Goal: Information Seeking & Learning: Check status

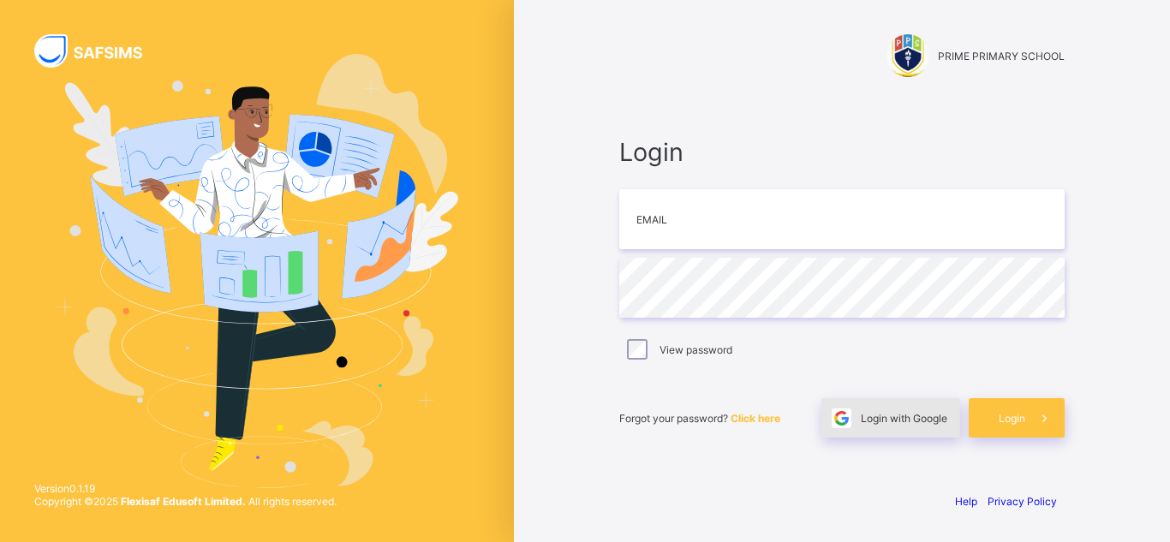
click at [900, 414] on span "Login with Google" at bounding box center [904, 418] width 87 height 13
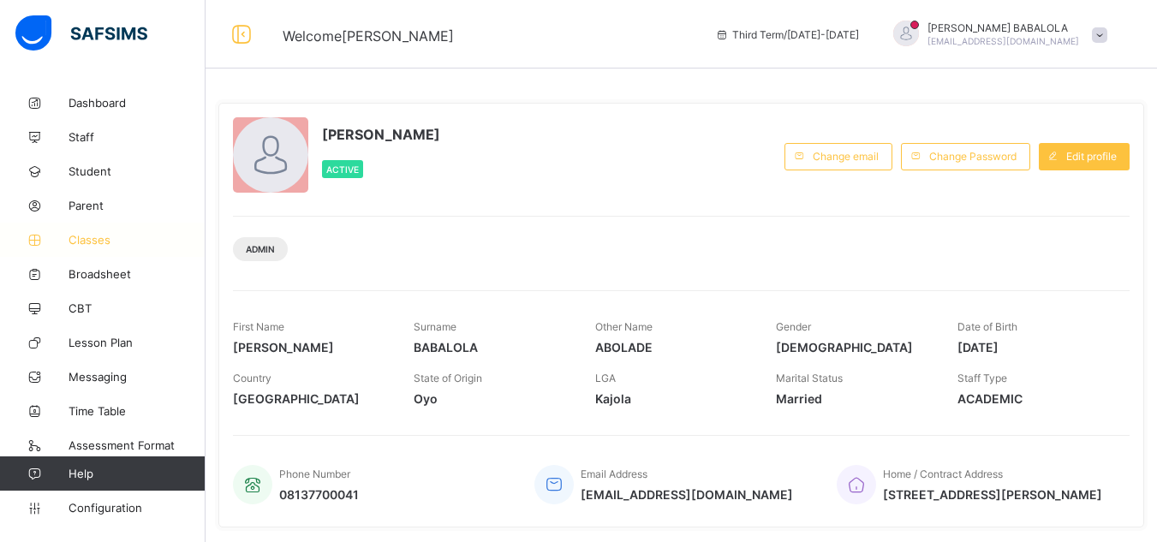
click at [102, 248] on link "Classes" at bounding box center [103, 240] width 206 height 34
click at [101, 242] on span "Classes" at bounding box center [137, 240] width 137 height 14
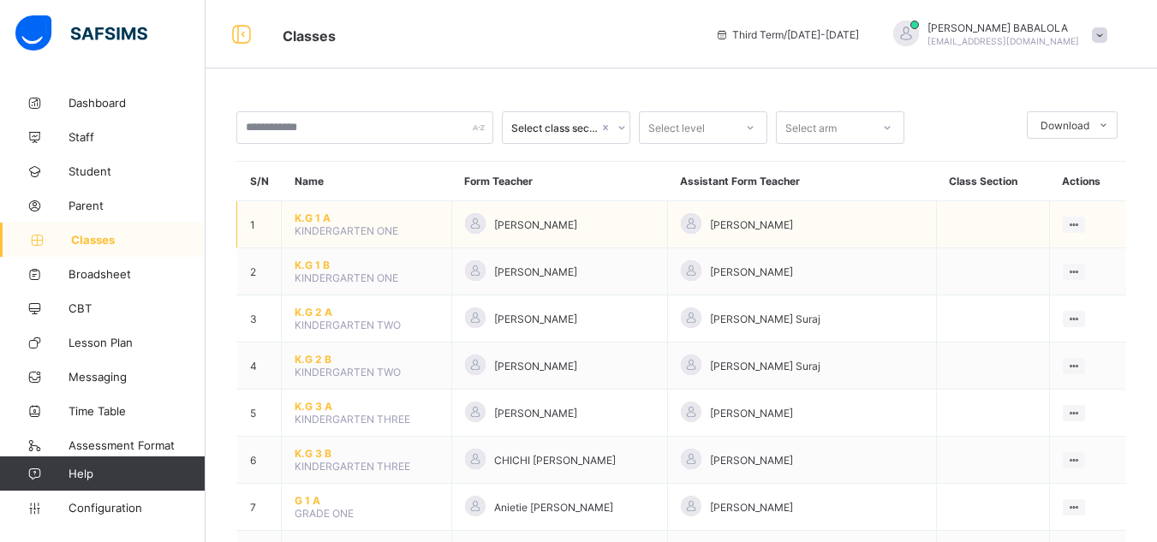
click at [313, 219] on span "K.G 1 A" at bounding box center [367, 218] width 144 height 13
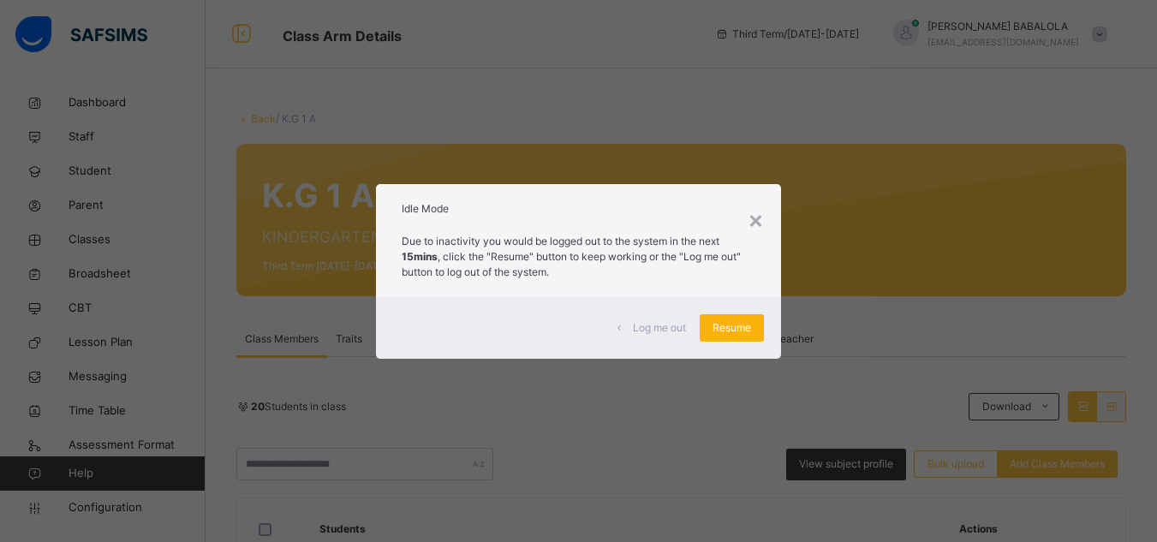
click at [718, 327] on span "Resume" at bounding box center [732, 327] width 39 height 15
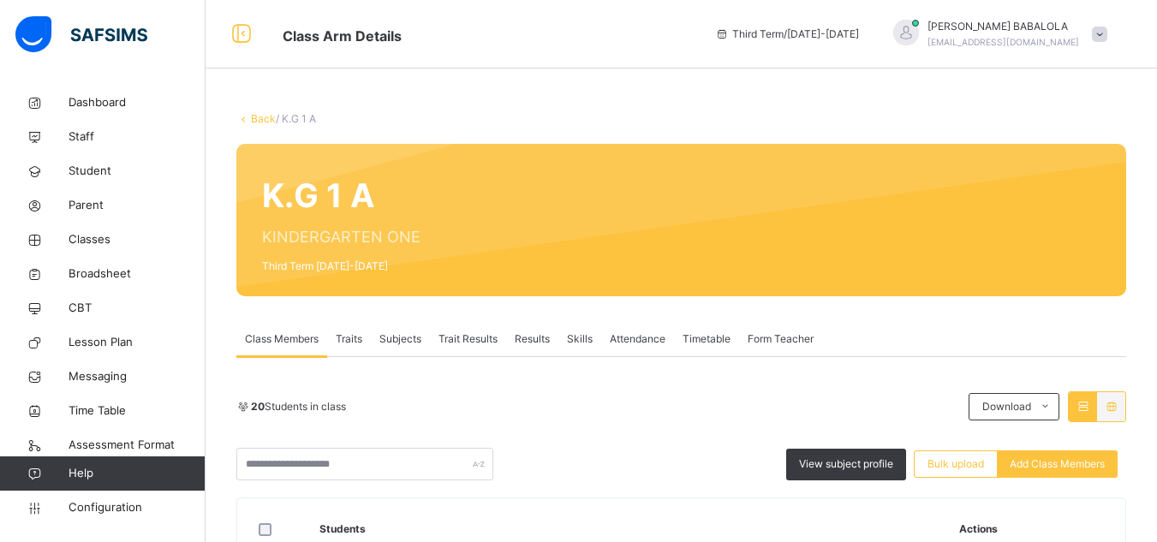
click at [395, 338] on span "Subjects" at bounding box center [401, 339] width 42 height 15
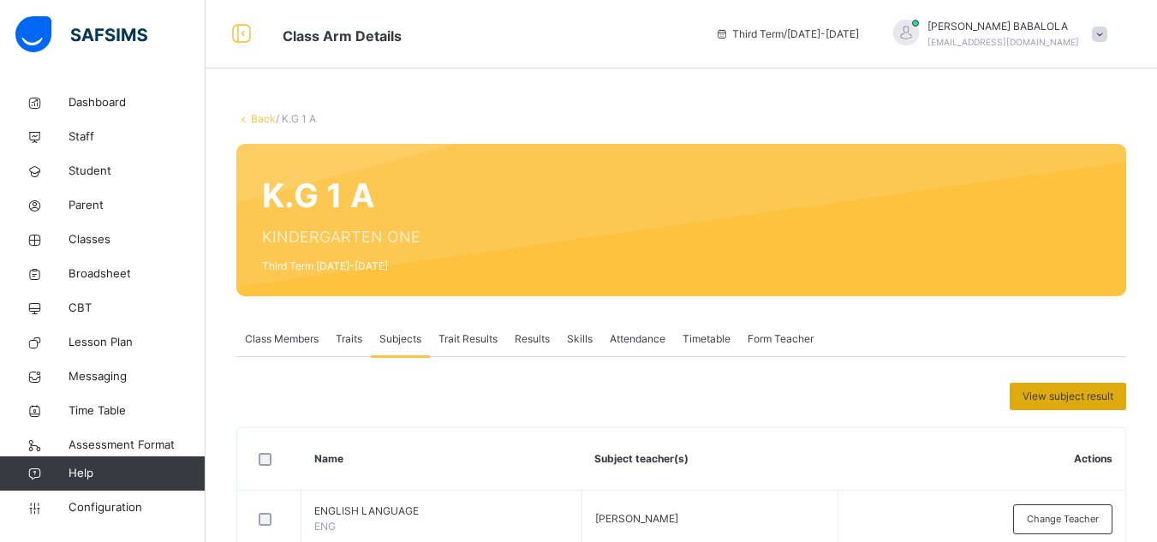
click at [1067, 397] on span "View subject result" at bounding box center [1068, 396] width 91 height 15
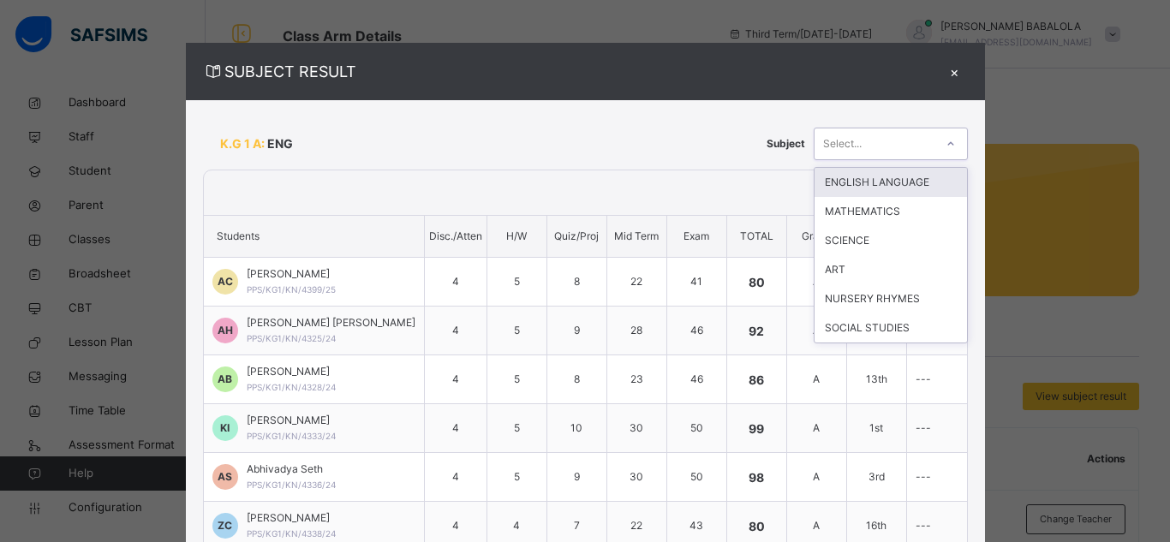
click at [910, 140] on div "Select..." at bounding box center [875, 143] width 120 height 27
click at [888, 186] on div "ENGLISH LANGUAGE" at bounding box center [891, 182] width 152 height 29
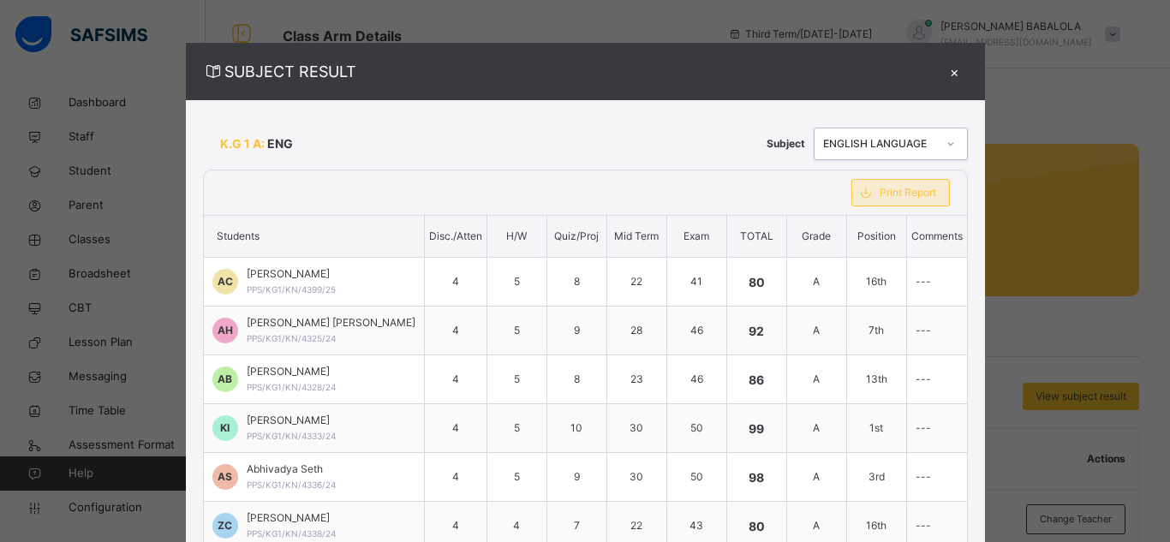
click at [909, 200] on div "Print Report" at bounding box center [901, 192] width 99 height 27
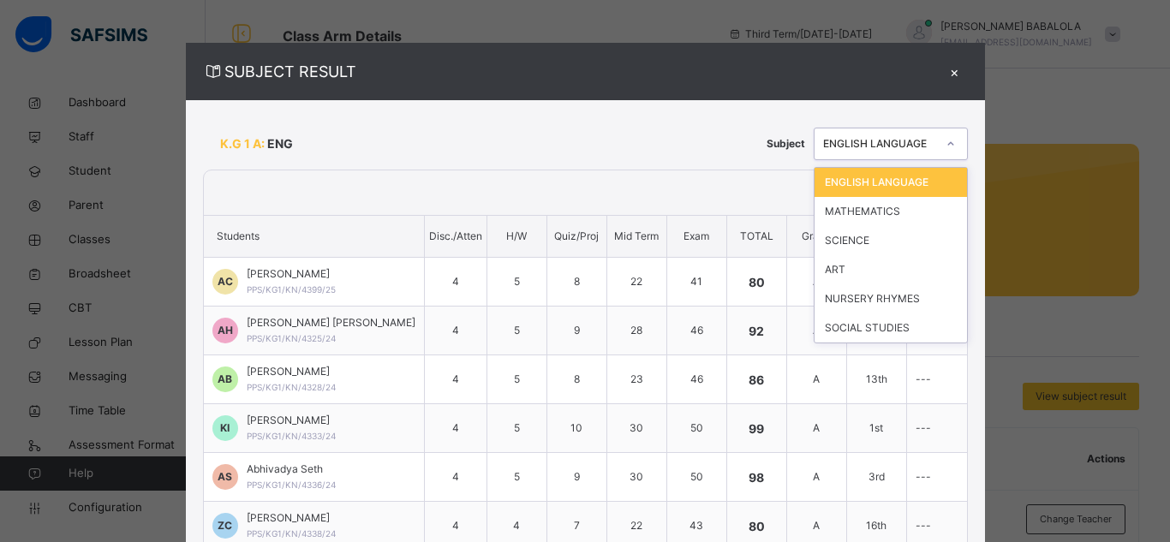
click at [947, 143] on icon at bounding box center [950, 142] width 6 height 3
click at [862, 209] on div "MATHEMATICS" at bounding box center [891, 211] width 152 height 29
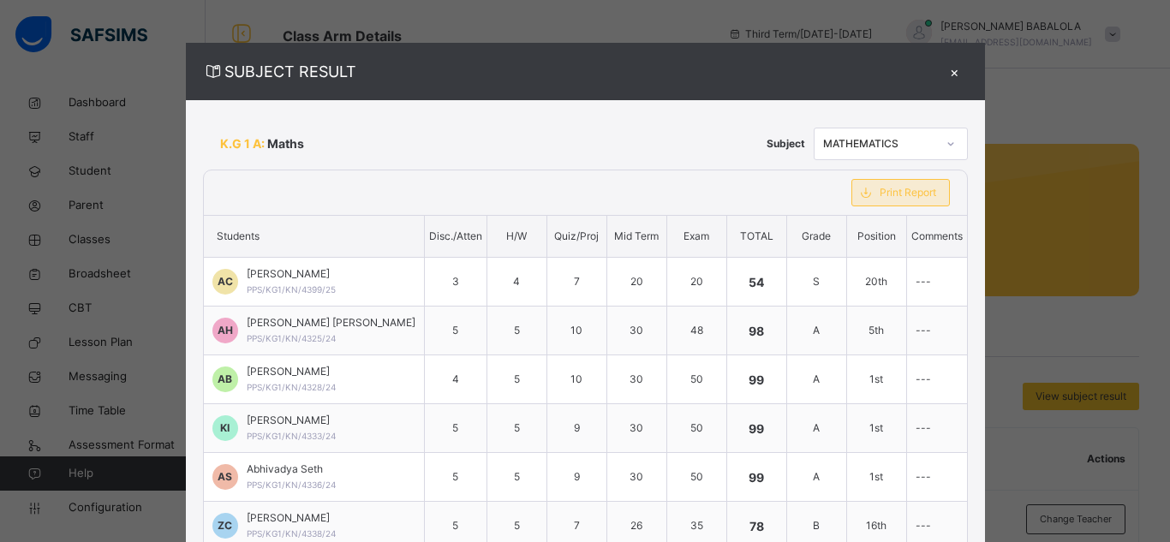
click at [888, 198] on span "Print Report" at bounding box center [908, 192] width 57 height 15
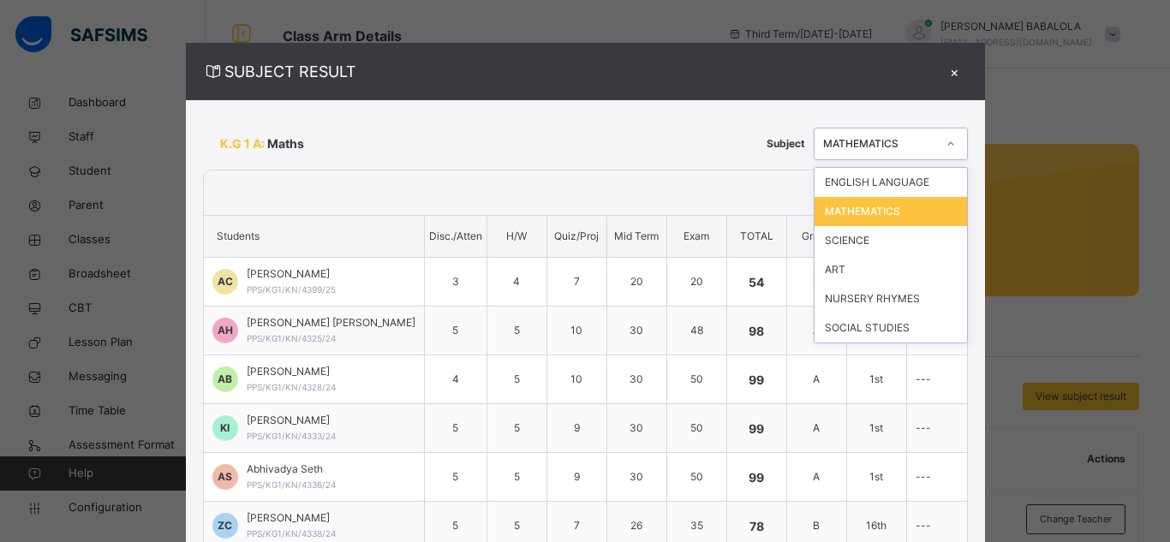
click at [946, 146] on icon at bounding box center [951, 143] width 10 height 17
click at [873, 241] on div "SCIENCE" at bounding box center [891, 240] width 152 height 29
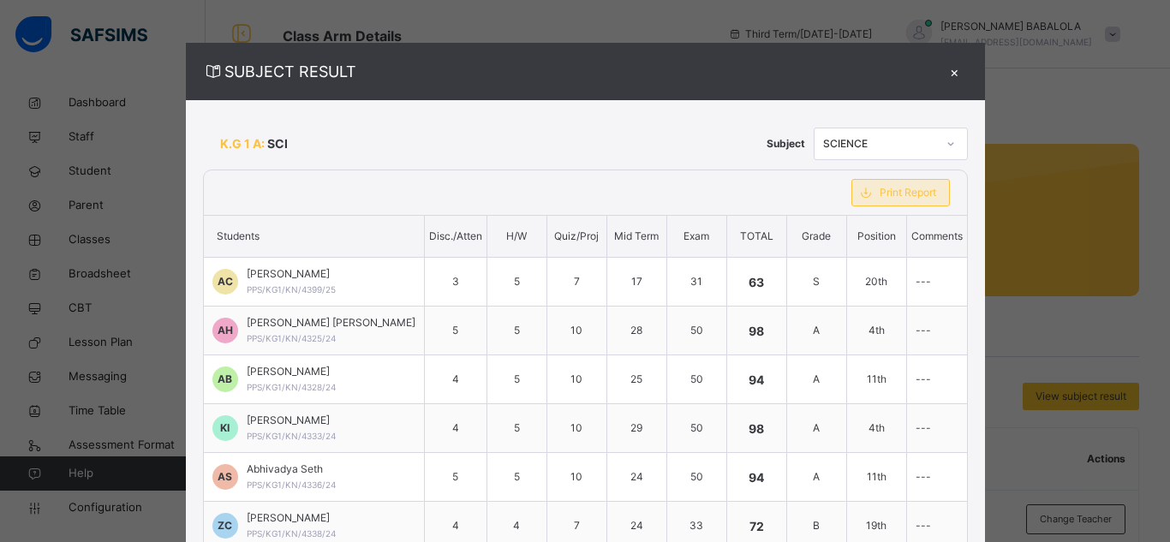
click at [892, 199] on span "Print Report" at bounding box center [908, 192] width 57 height 15
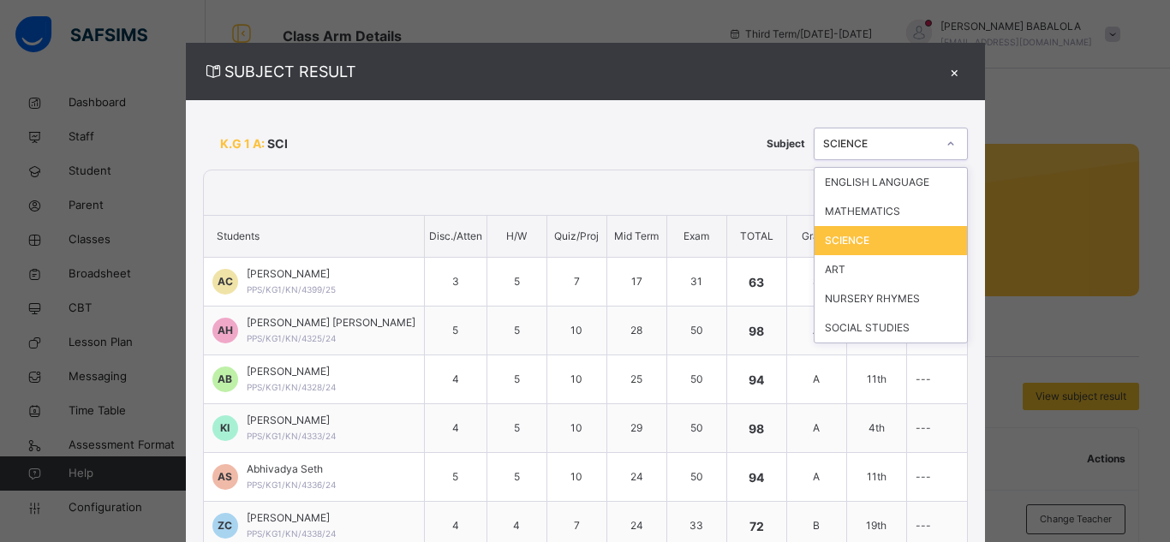
click at [946, 143] on icon at bounding box center [951, 143] width 10 height 17
click at [858, 276] on div "ART" at bounding box center [891, 269] width 152 height 29
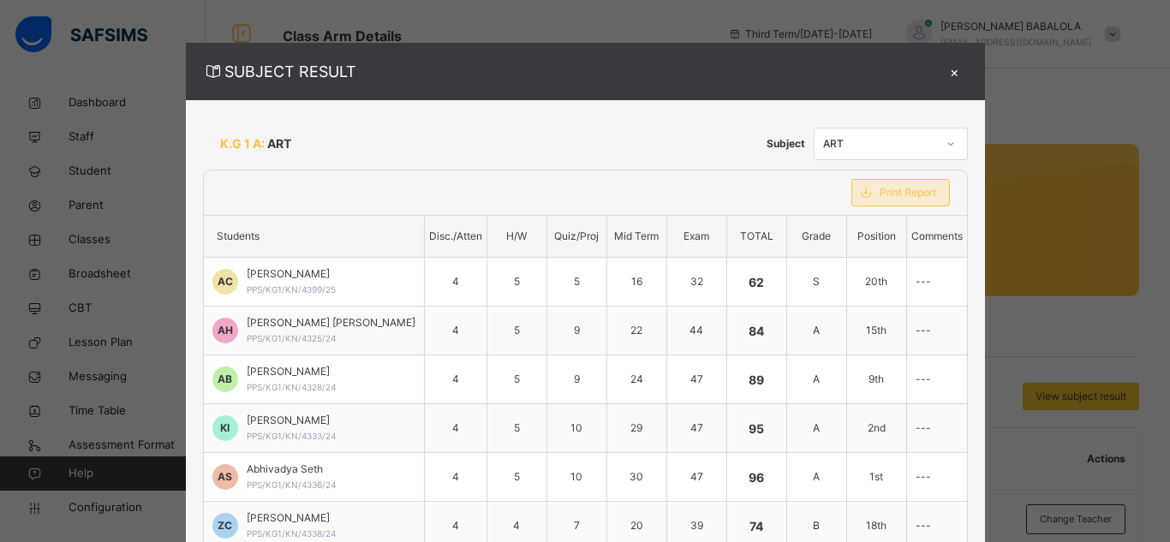
click at [895, 189] on span "Print Report" at bounding box center [908, 192] width 57 height 15
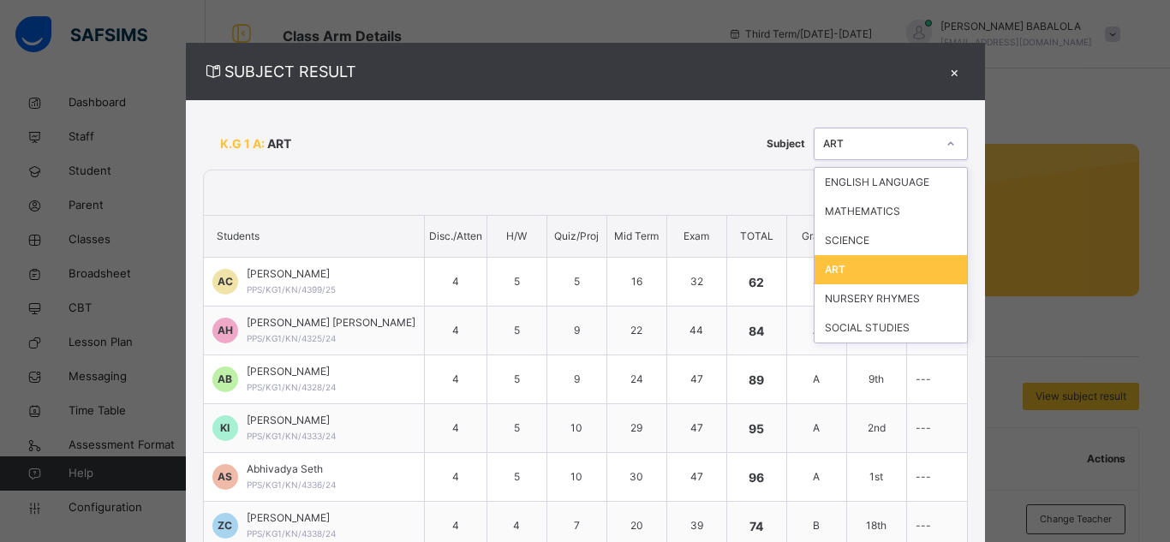
click at [946, 146] on icon at bounding box center [951, 143] width 10 height 17
click at [867, 302] on div "NURSERY RHYMES" at bounding box center [891, 298] width 152 height 29
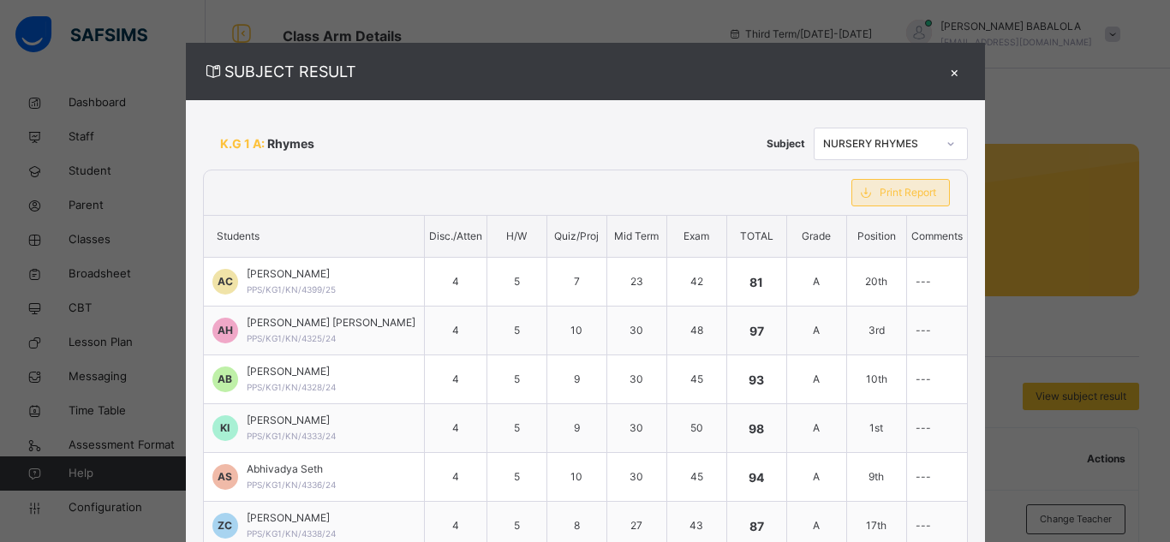
click at [912, 193] on span "Print Report" at bounding box center [908, 192] width 57 height 15
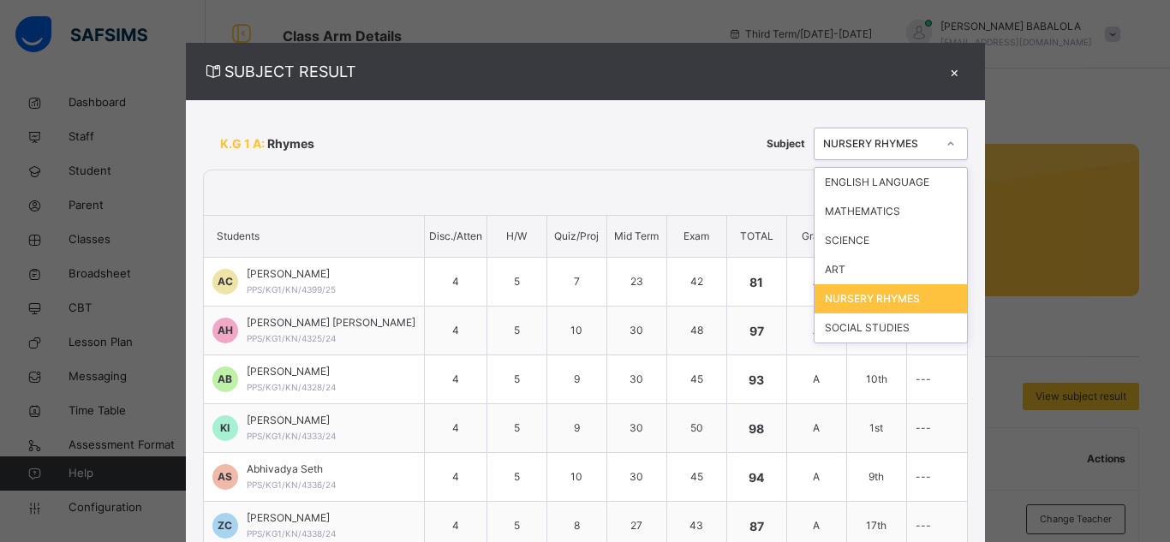
click at [946, 146] on icon at bounding box center [951, 143] width 10 height 17
click at [915, 140] on div "NURSERY RHYMES" at bounding box center [879, 143] width 113 height 15
click at [858, 324] on div "SOCIAL STUDIES" at bounding box center [891, 328] width 152 height 29
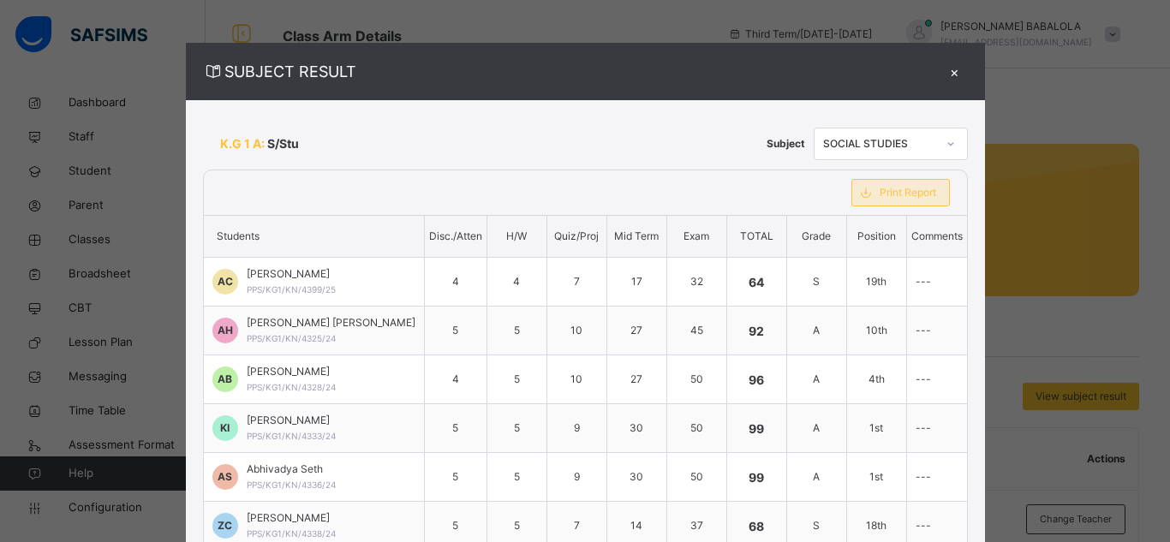
click at [877, 200] on div "Print Report" at bounding box center [901, 192] width 99 height 27
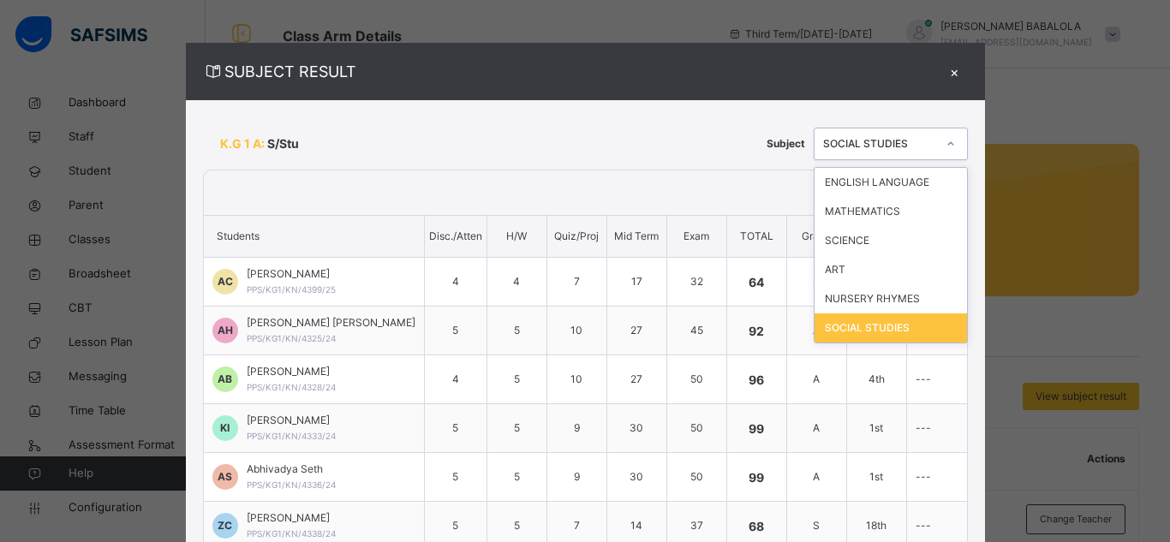
click at [946, 141] on icon at bounding box center [951, 143] width 10 height 17
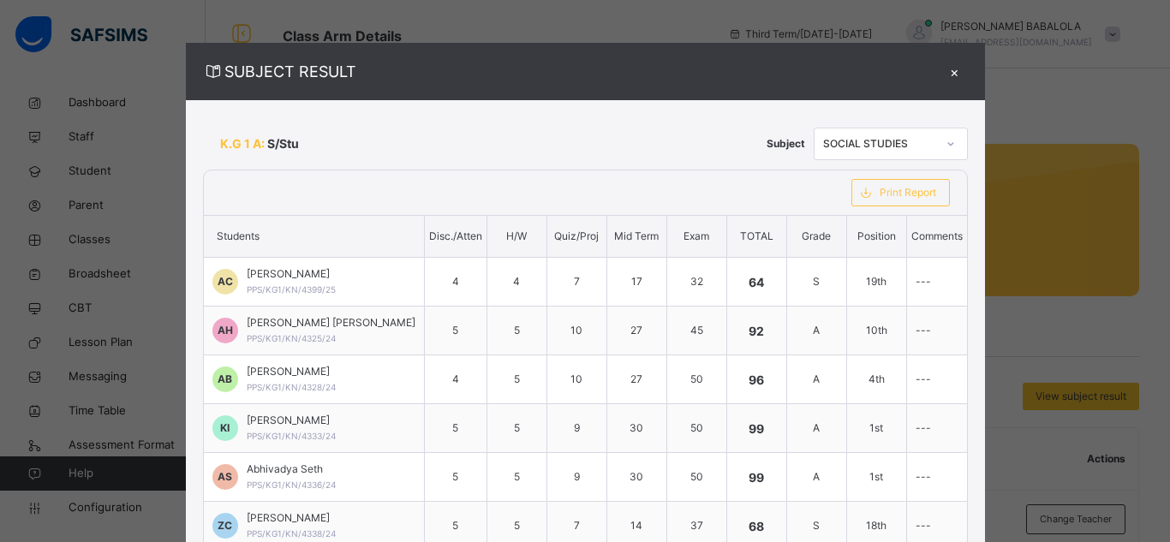
click at [682, 138] on div "K.G 1 A: S/Stu" at bounding box center [480, 143] width 555 height 35
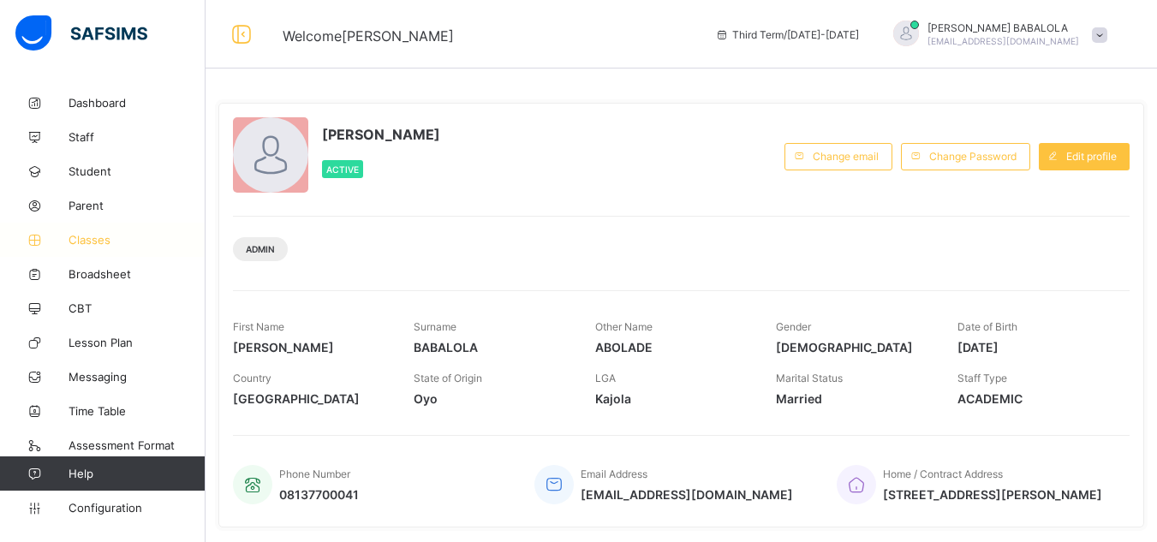
click at [100, 239] on span "Classes" at bounding box center [137, 240] width 137 height 14
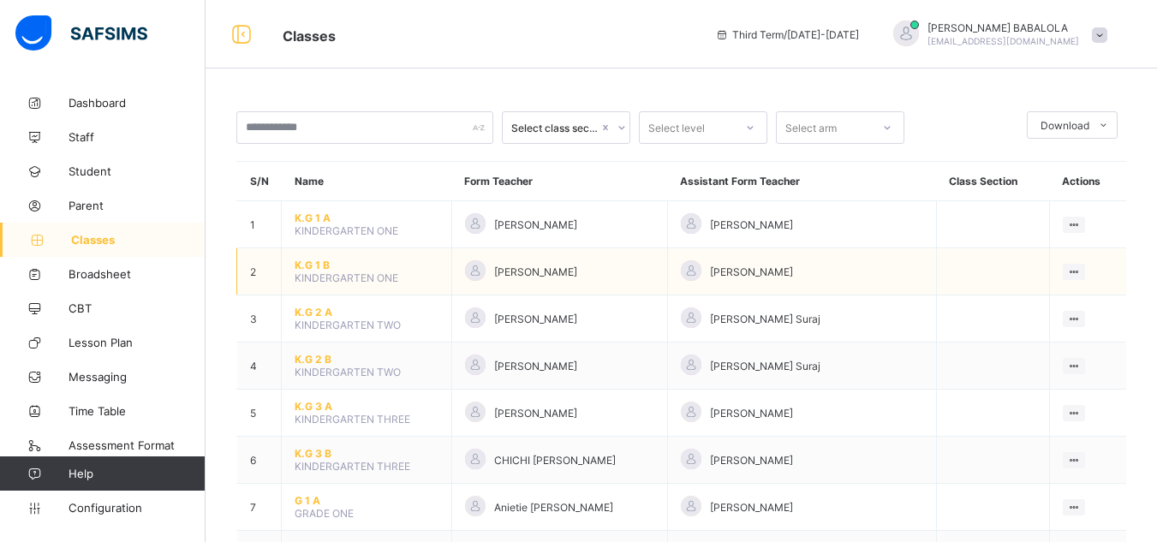
click at [312, 263] on span "K.G 1 B" at bounding box center [367, 265] width 144 height 13
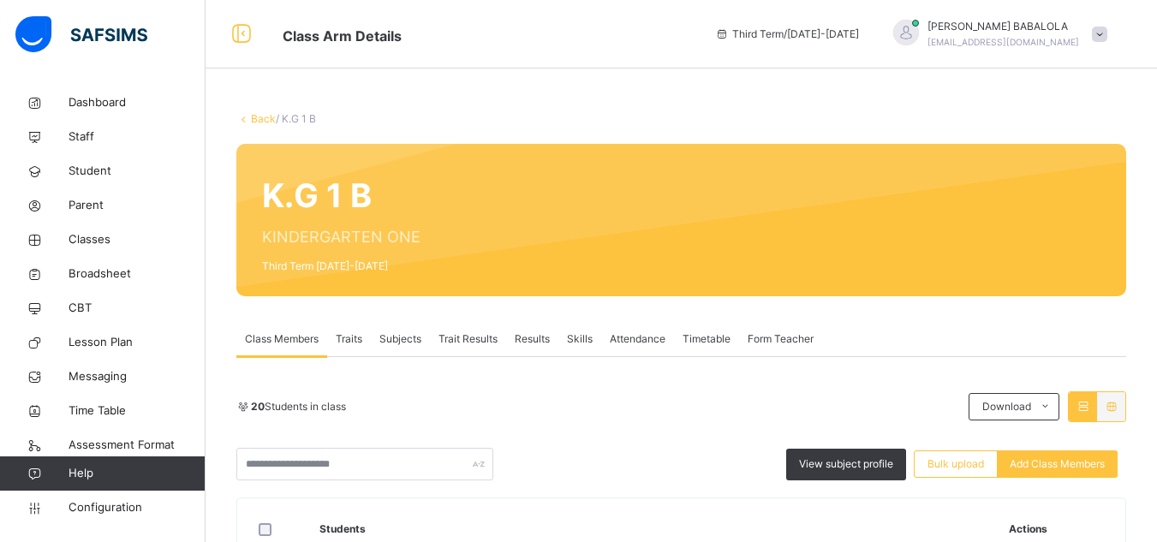
click at [405, 341] on span "Subjects" at bounding box center [401, 339] width 42 height 15
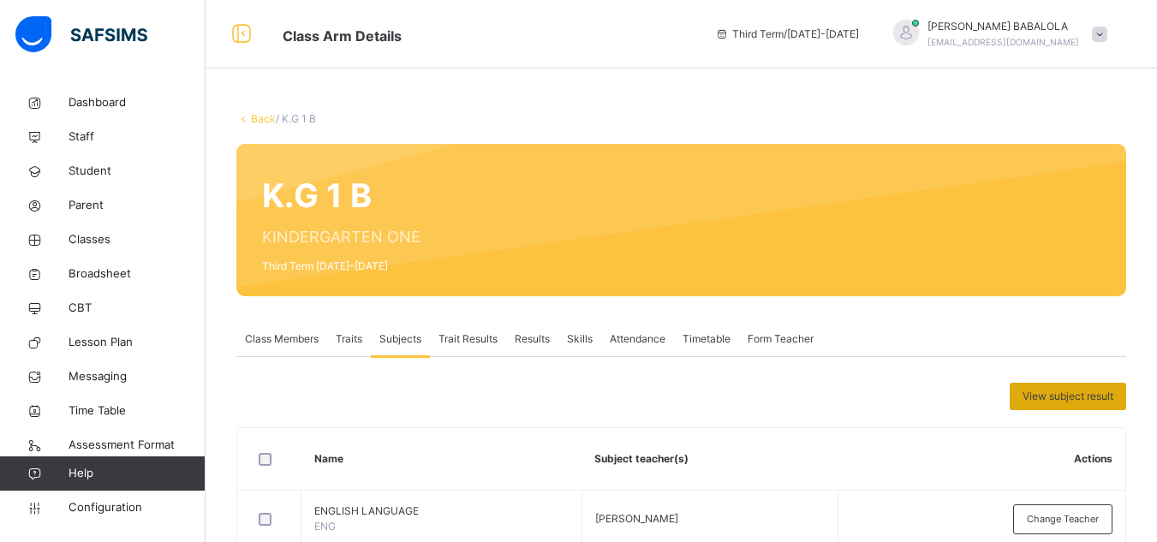
click at [1052, 401] on span "View subject result" at bounding box center [1068, 396] width 91 height 15
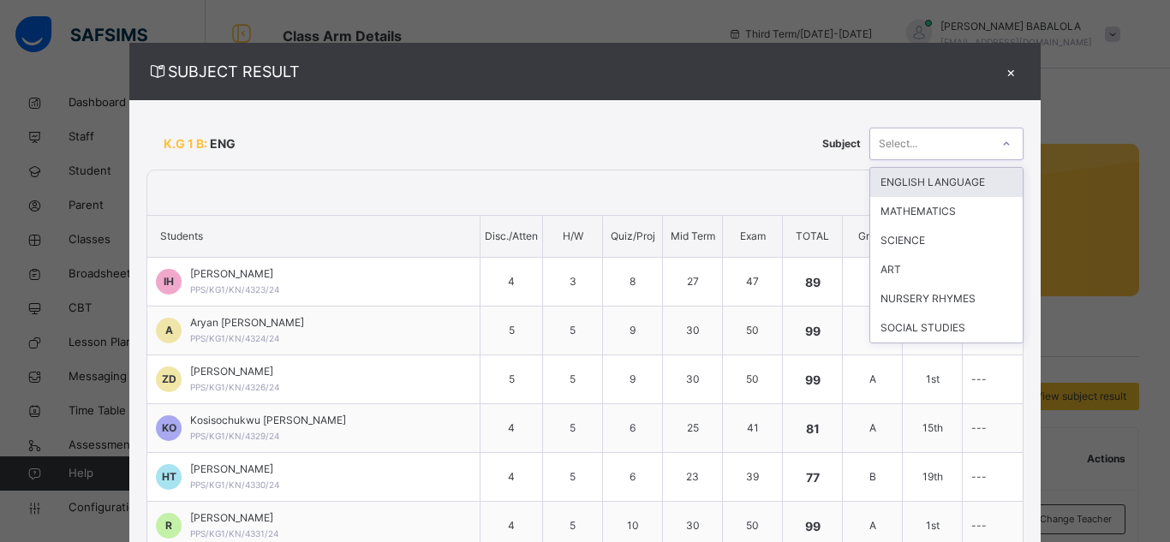
click at [903, 149] on div "Select..." at bounding box center [930, 143] width 120 height 27
click at [900, 180] on div "ENGLISH LANGUAGE" at bounding box center [946, 182] width 152 height 29
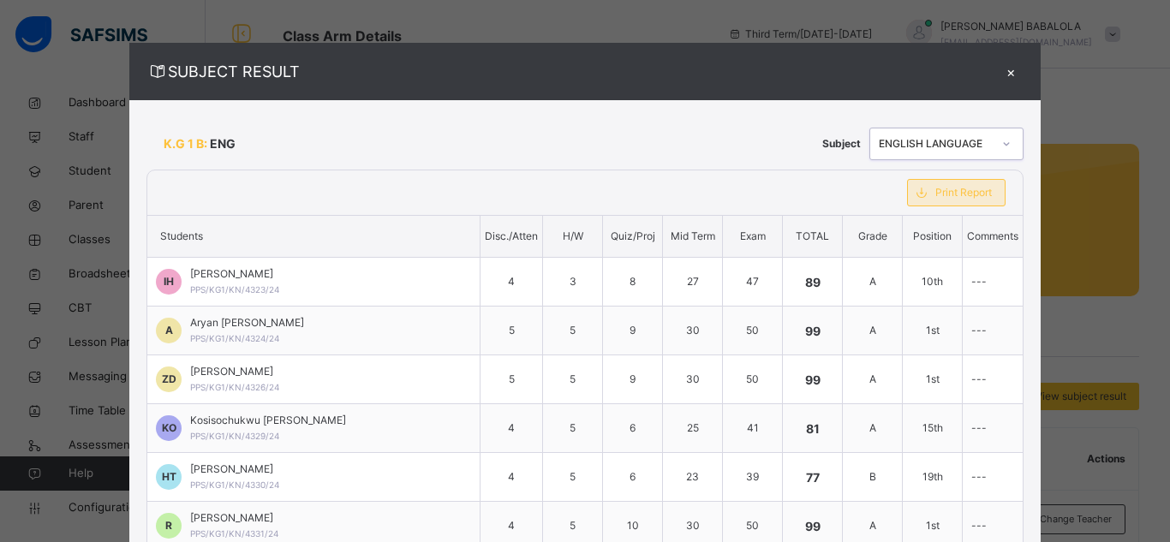
click at [936, 198] on span "Print Report" at bounding box center [964, 192] width 57 height 15
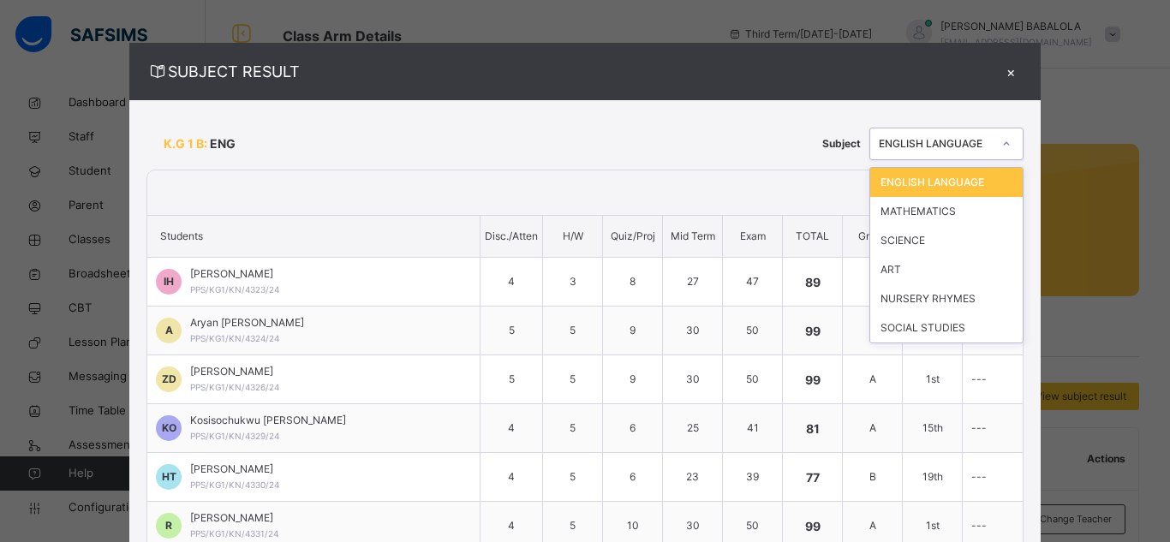
click at [1001, 146] on icon at bounding box center [1006, 143] width 10 height 17
click at [898, 210] on div "MATHEMATICS" at bounding box center [946, 211] width 152 height 29
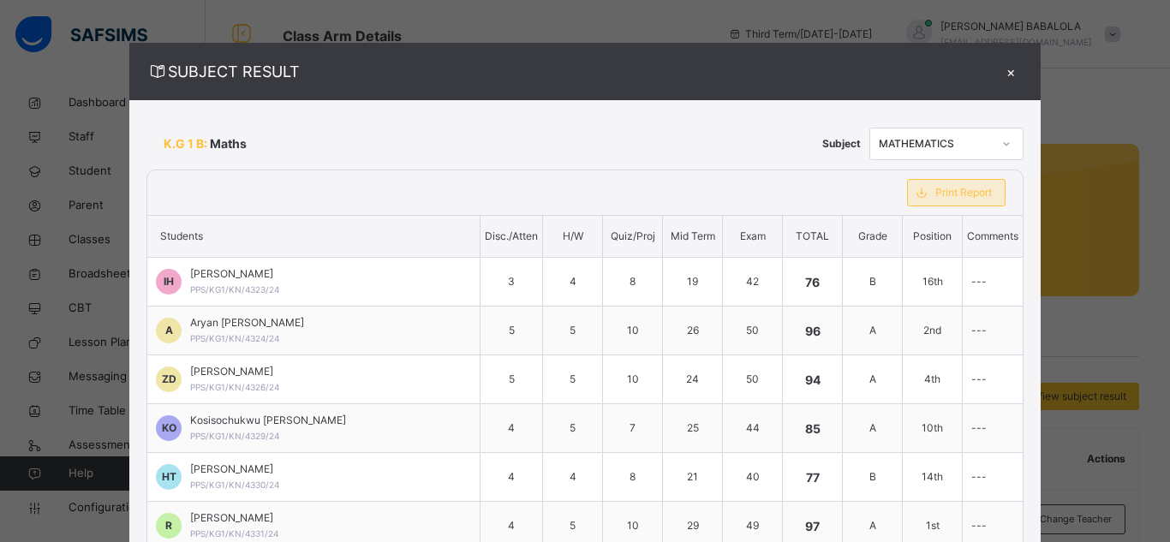
click at [936, 196] on span "Print Report" at bounding box center [964, 192] width 57 height 15
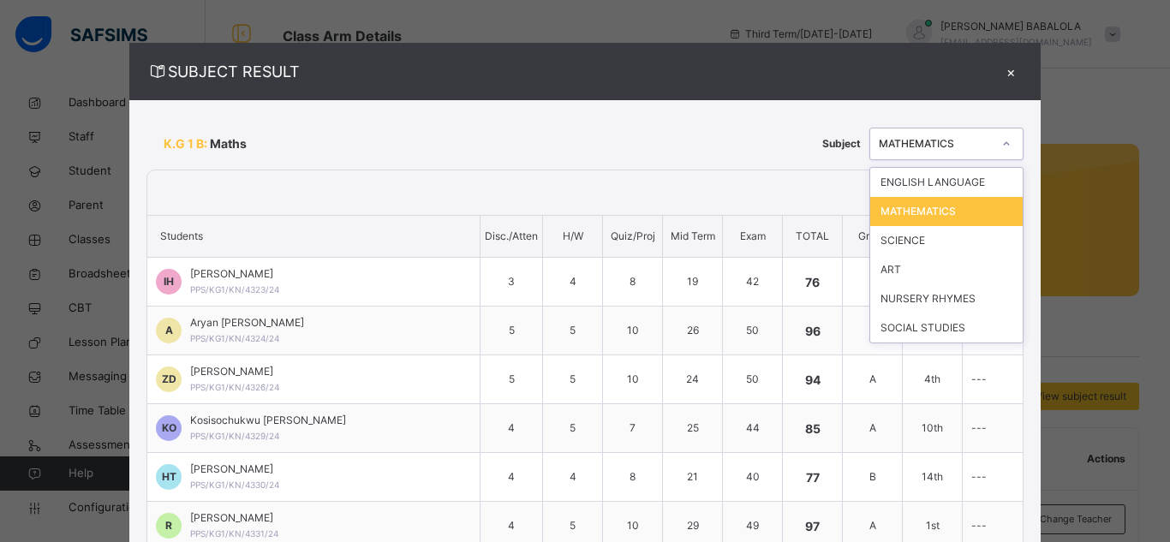
click at [1001, 144] on icon at bounding box center [1006, 143] width 10 height 17
click at [876, 247] on div "SCIENCE" at bounding box center [946, 240] width 152 height 29
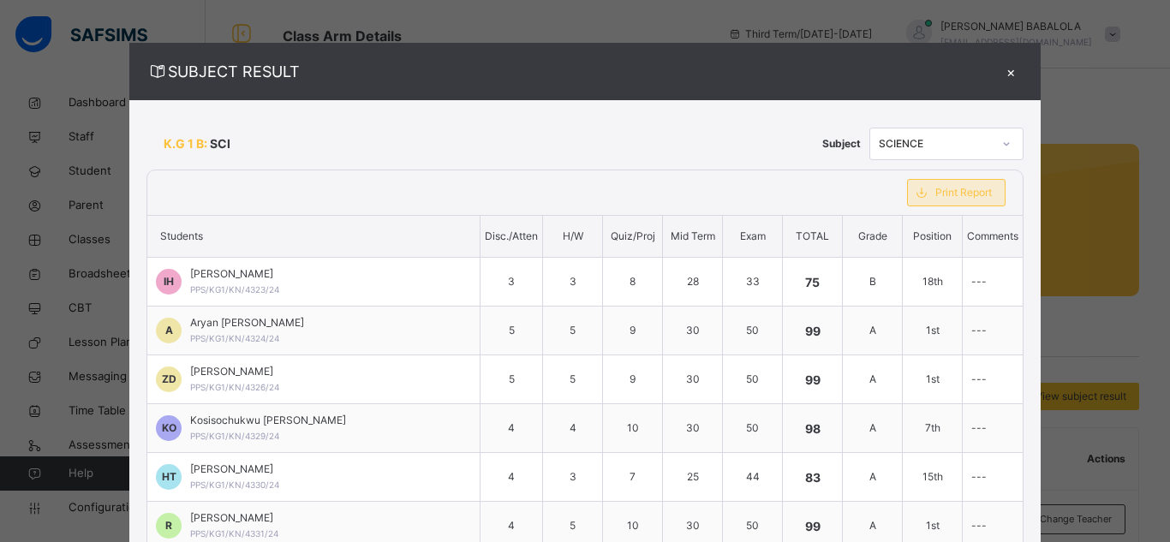
click at [936, 194] on span "Print Report" at bounding box center [964, 192] width 57 height 15
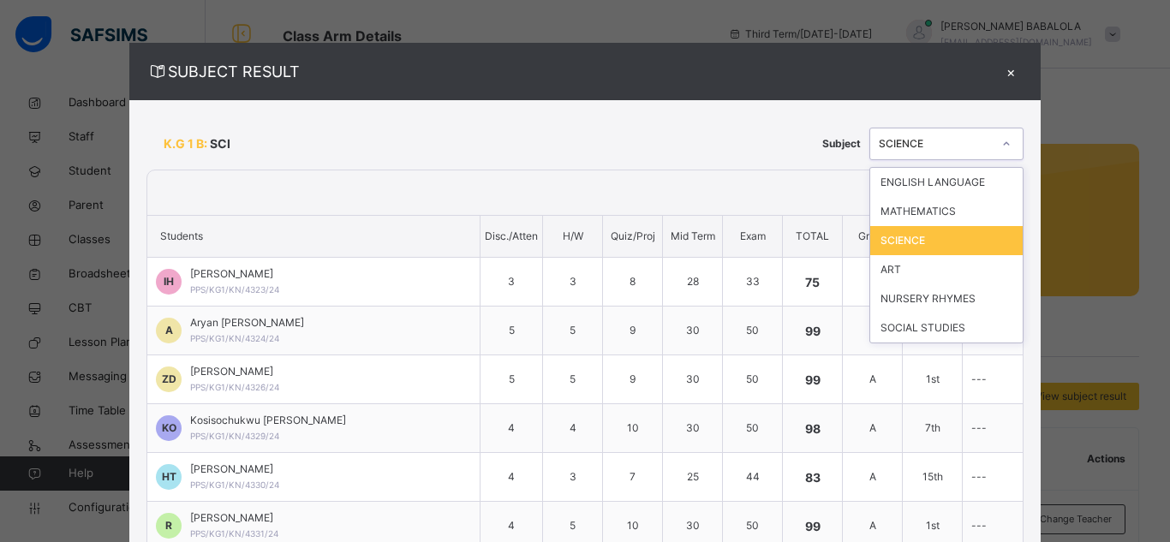
click at [1001, 144] on icon at bounding box center [1006, 143] width 10 height 17
click at [899, 270] on div "ART" at bounding box center [946, 269] width 152 height 29
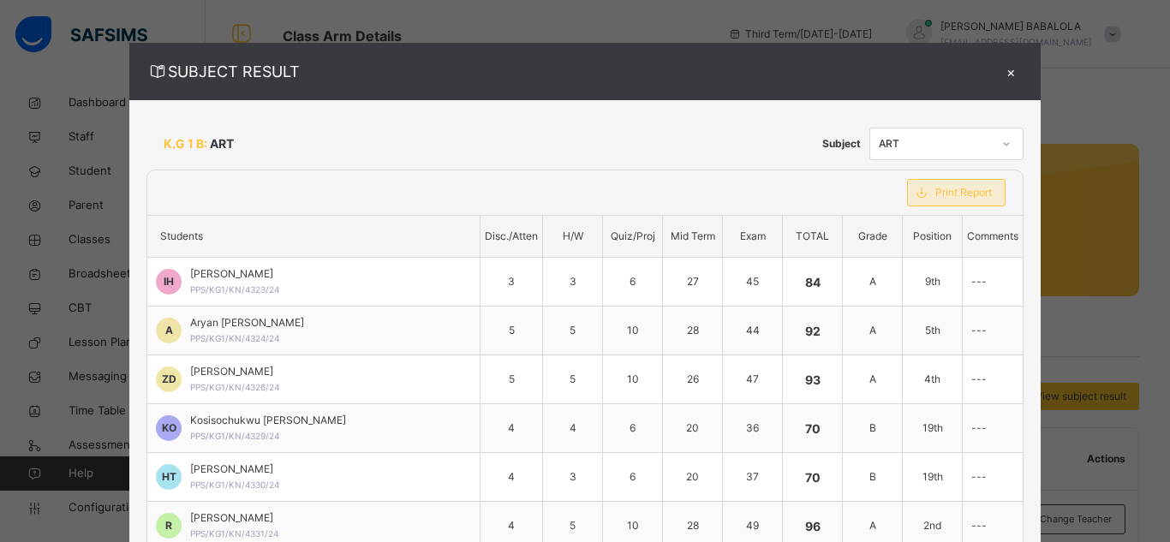
click at [936, 196] on span "Print Report" at bounding box center [964, 192] width 57 height 15
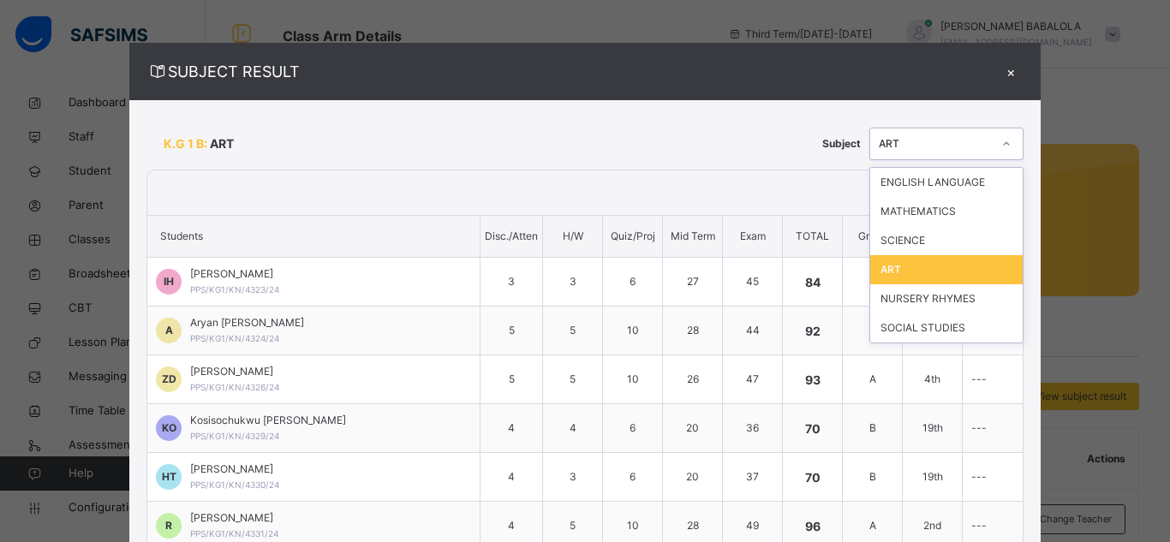
click at [1001, 147] on icon at bounding box center [1006, 143] width 10 height 17
click at [896, 302] on div "NURSERY RHYMES" at bounding box center [946, 298] width 152 height 29
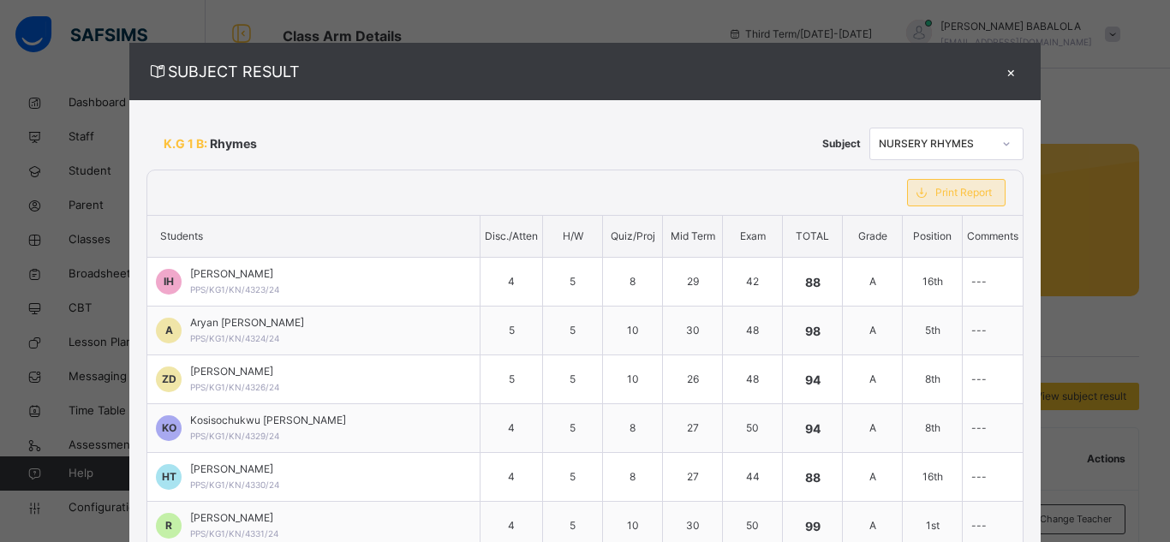
click at [936, 194] on span "Print Report" at bounding box center [964, 192] width 57 height 15
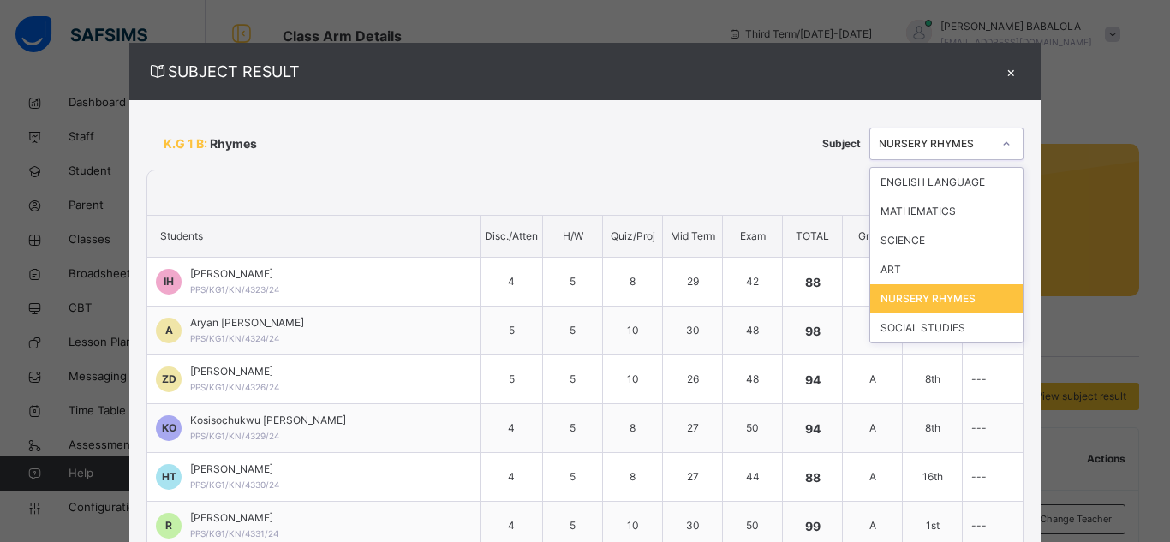
click at [992, 146] on div at bounding box center [1006, 143] width 29 height 27
click at [881, 326] on div "SOCIAL STUDIES" at bounding box center [946, 328] width 152 height 29
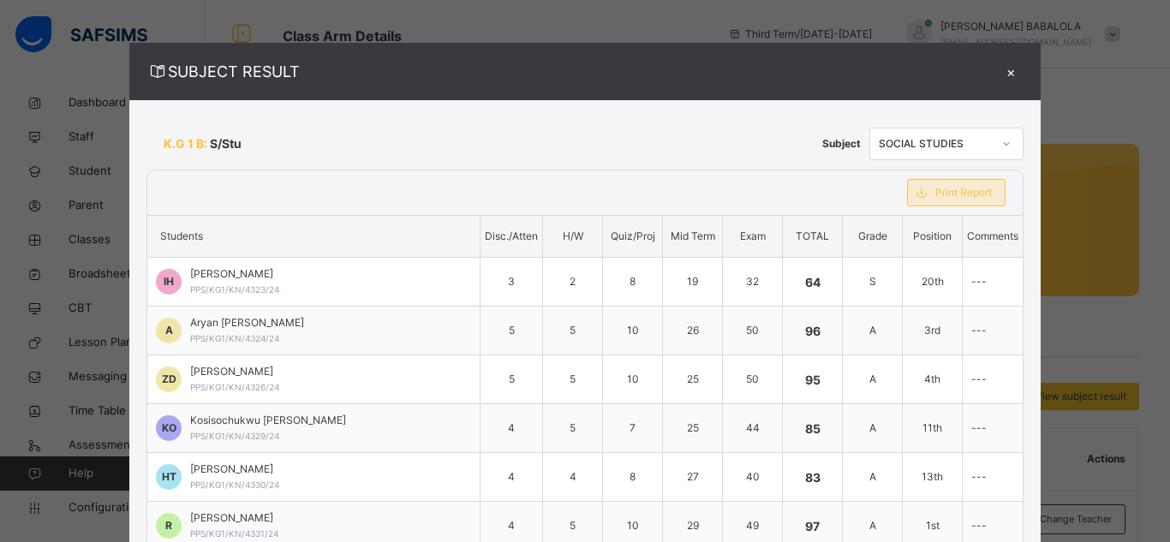
click at [936, 194] on span "Print Report" at bounding box center [964, 192] width 57 height 15
click at [1001, 148] on icon at bounding box center [1006, 143] width 10 height 17
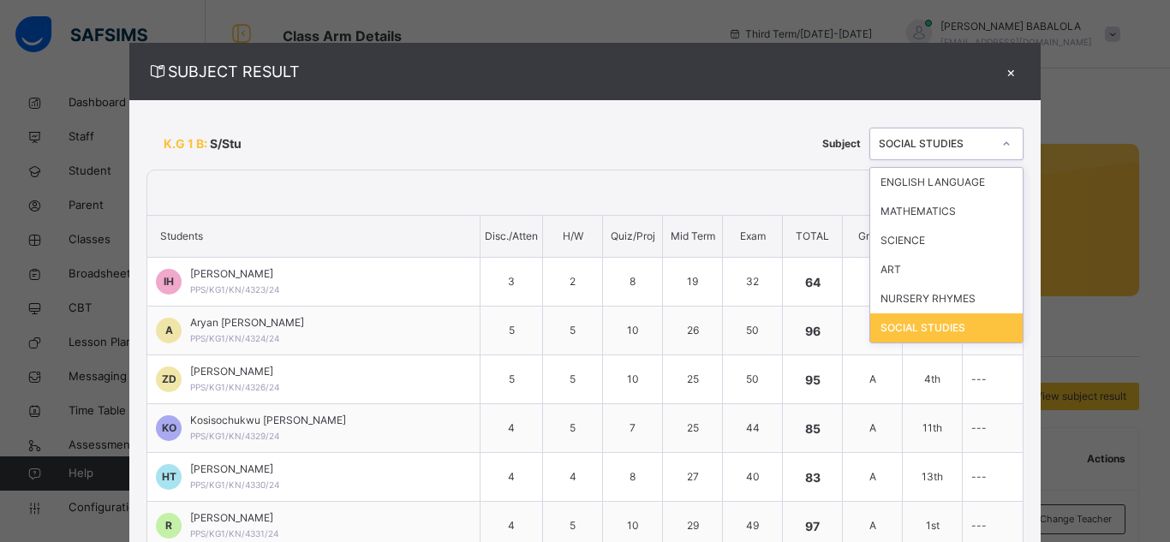
click at [1001, 148] on icon at bounding box center [1006, 143] width 10 height 17
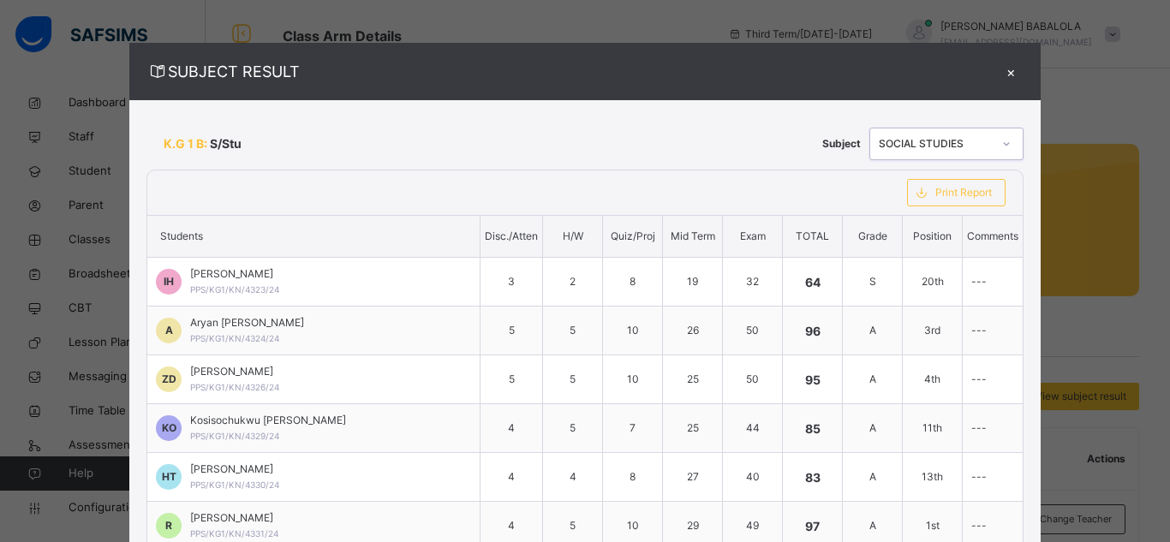
click at [998, 67] on div "×" at bounding box center [1011, 71] width 26 height 23
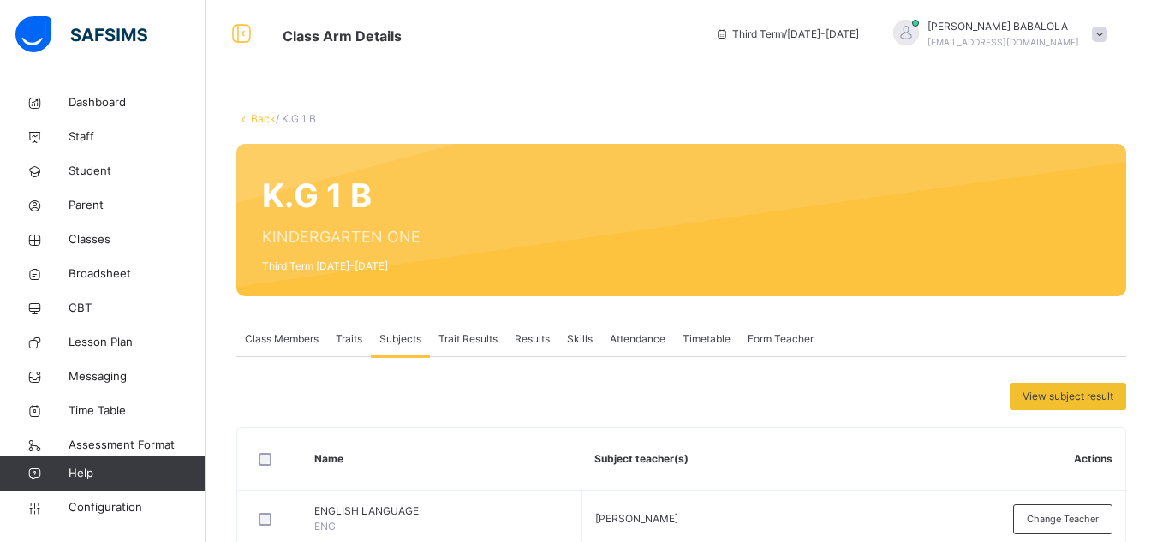
click at [264, 117] on link "Back" at bounding box center [263, 118] width 25 height 13
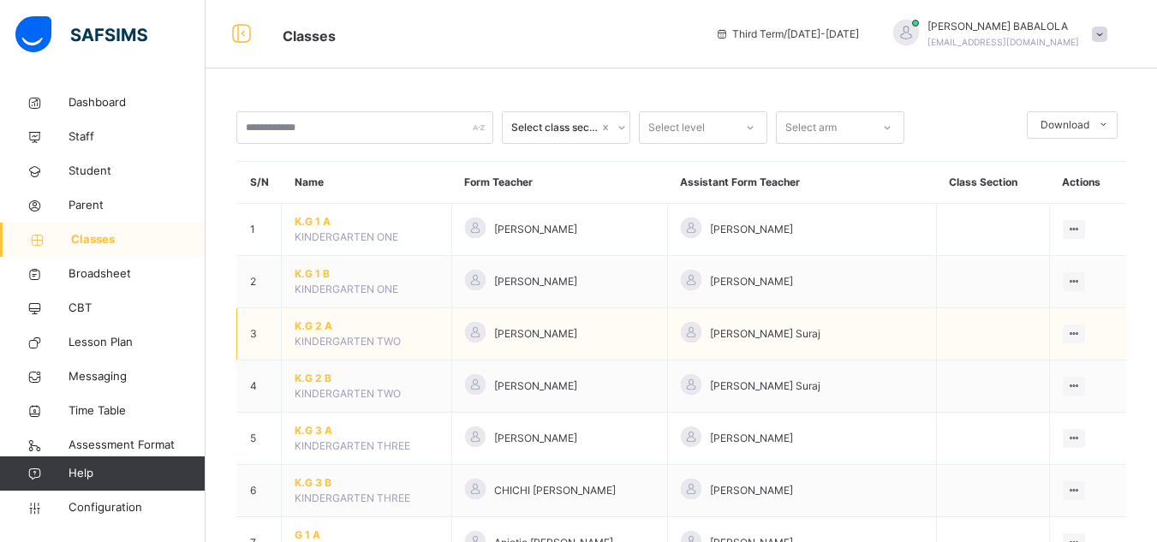
click at [312, 325] on span "K.G 2 A" at bounding box center [367, 326] width 144 height 15
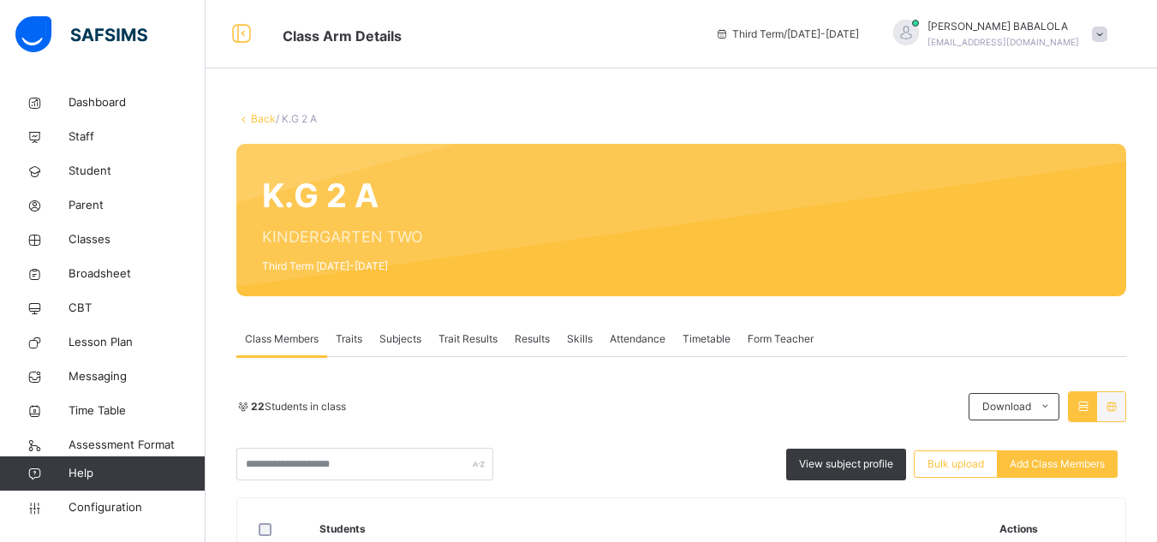
click at [396, 346] on span "Subjects" at bounding box center [401, 339] width 42 height 15
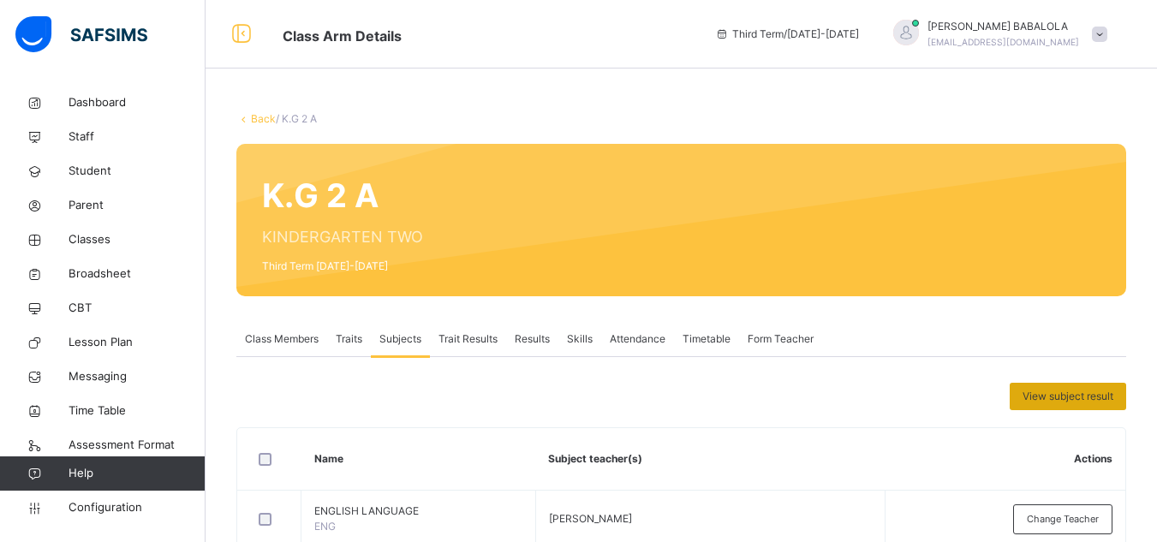
click at [1055, 398] on span "View subject result" at bounding box center [1068, 396] width 91 height 15
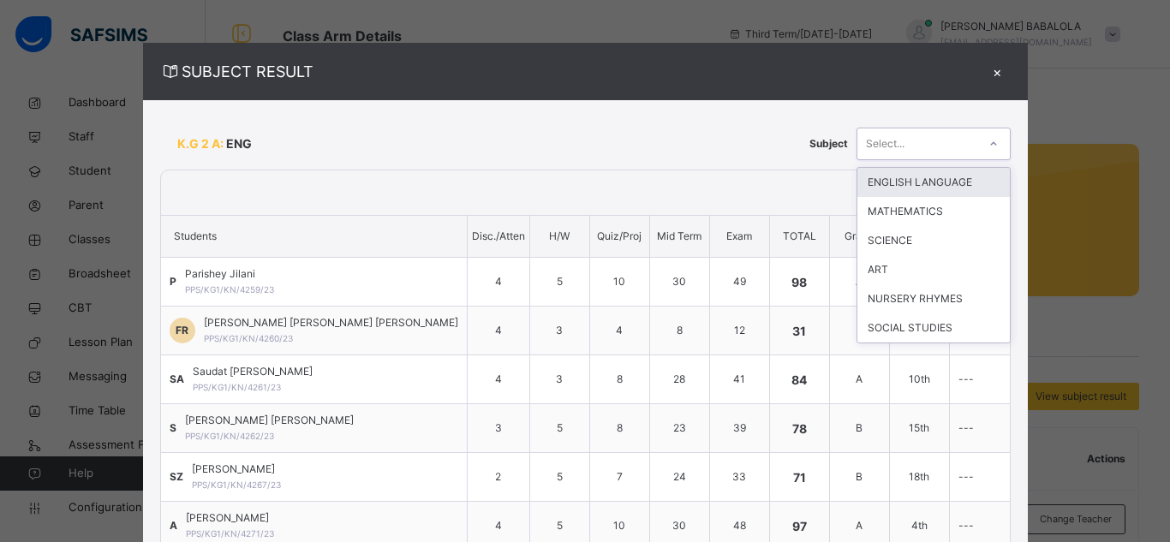
click at [989, 142] on icon at bounding box center [994, 143] width 10 height 17
click at [950, 178] on div "ENGLISH LANGUAGE" at bounding box center [934, 182] width 152 height 29
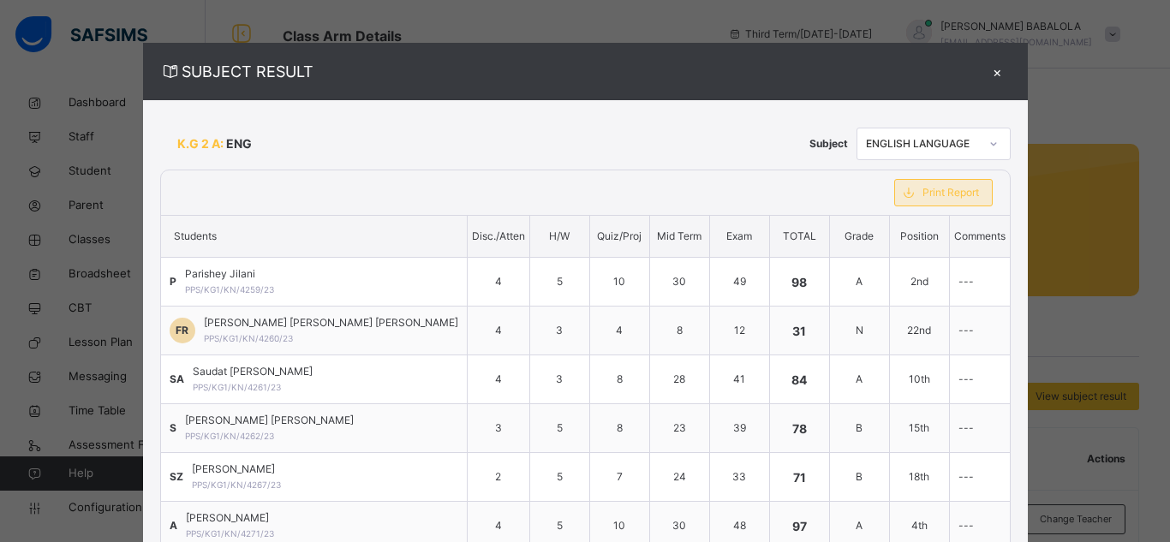
click at [923, 185] on span "Print Report" at bounding box center [951, 192] width 57 height 15
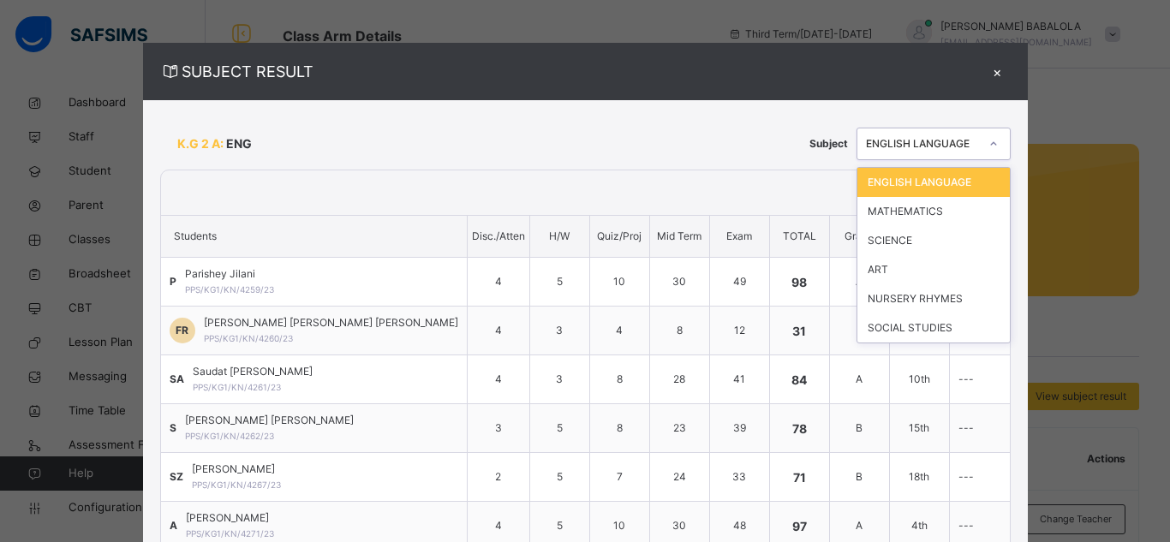
click at [932, 140] on div "ENGLISH LANGUAGE" at bounding box center [922, 143] width 113 height 15
click at [893, 215] on div "MATHEMATICS" at bounding box center [934, 211] width 152 height 29
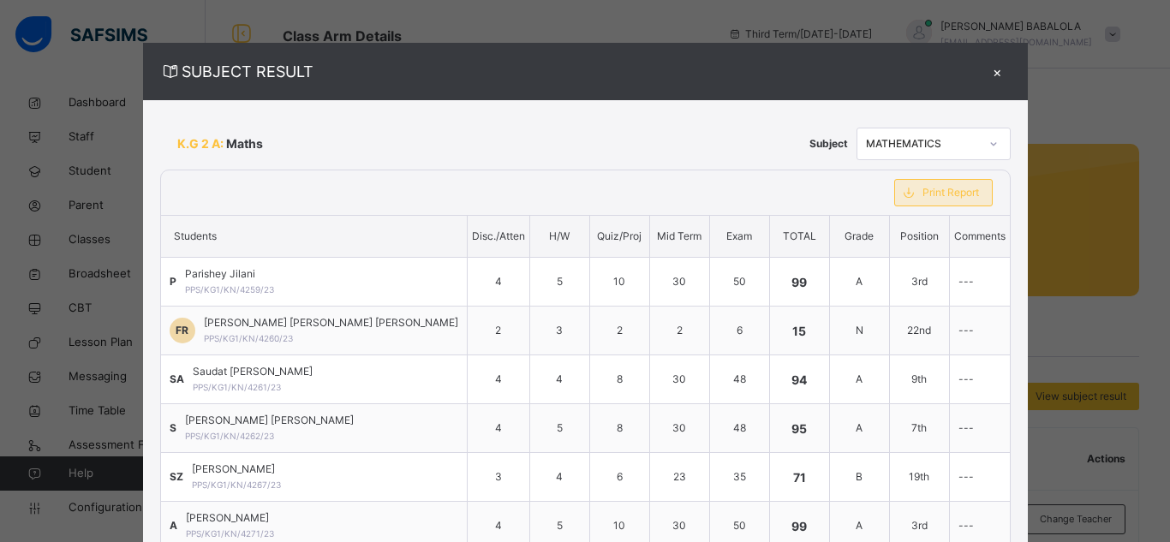
click at [923, 190] on span "Print Report" at bounding box center [951, 192] width 57 height 15
click at [989, 144] on icon at bounding box center [994, 143] width 10 height 17
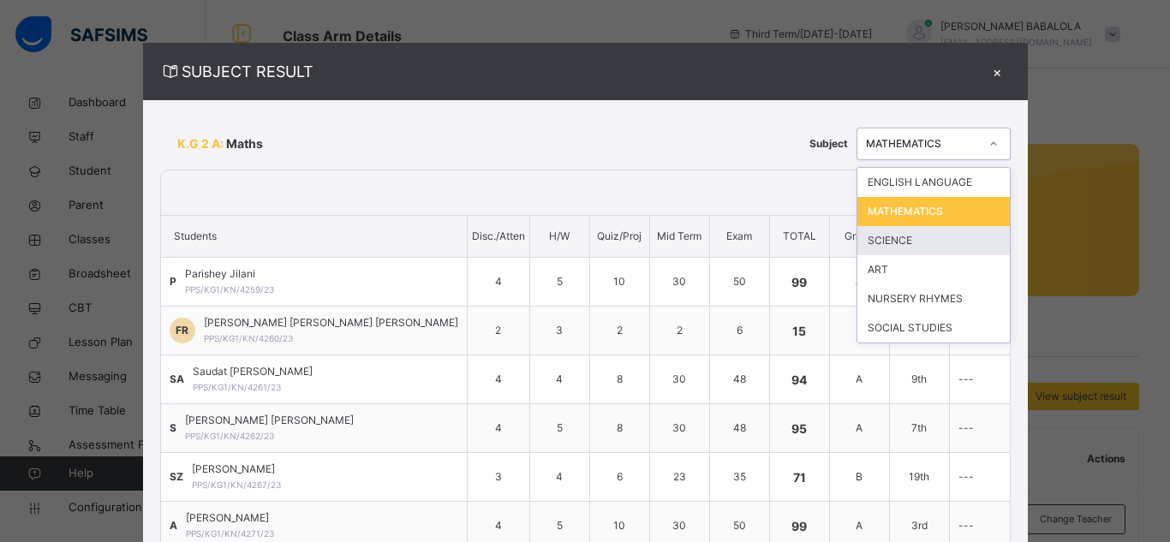
click at [905, 240] on div "SCIENCE" at bounding box center [934, 240] width 152 height 29
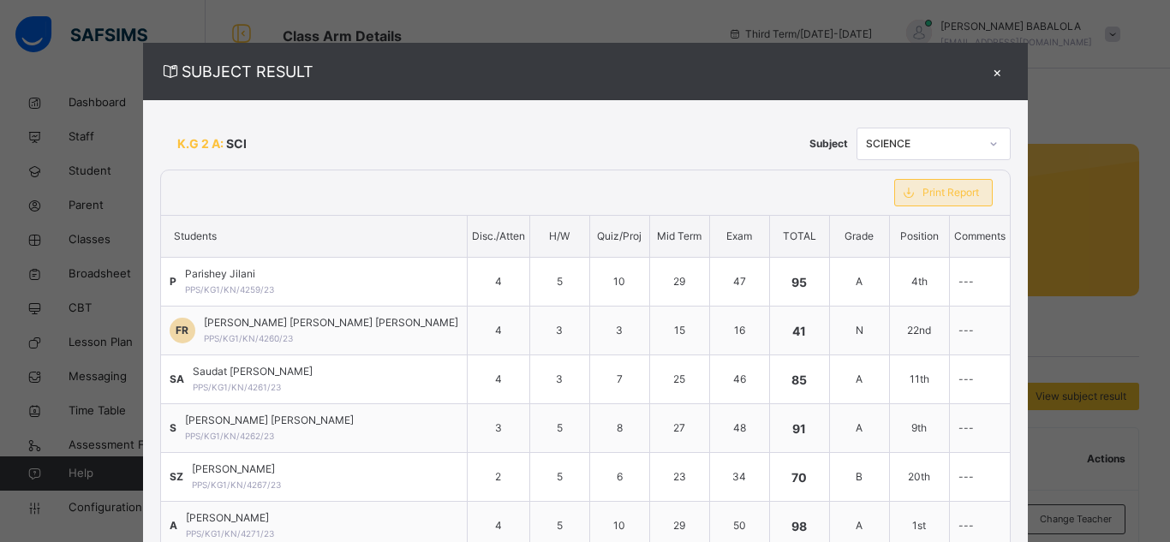
click at [926, 191] on span "Print Report" at bounding box center [951, 192] width 57 height 15
click at [979, 147] on div at bounding box center [993, 143] width 29 height 27
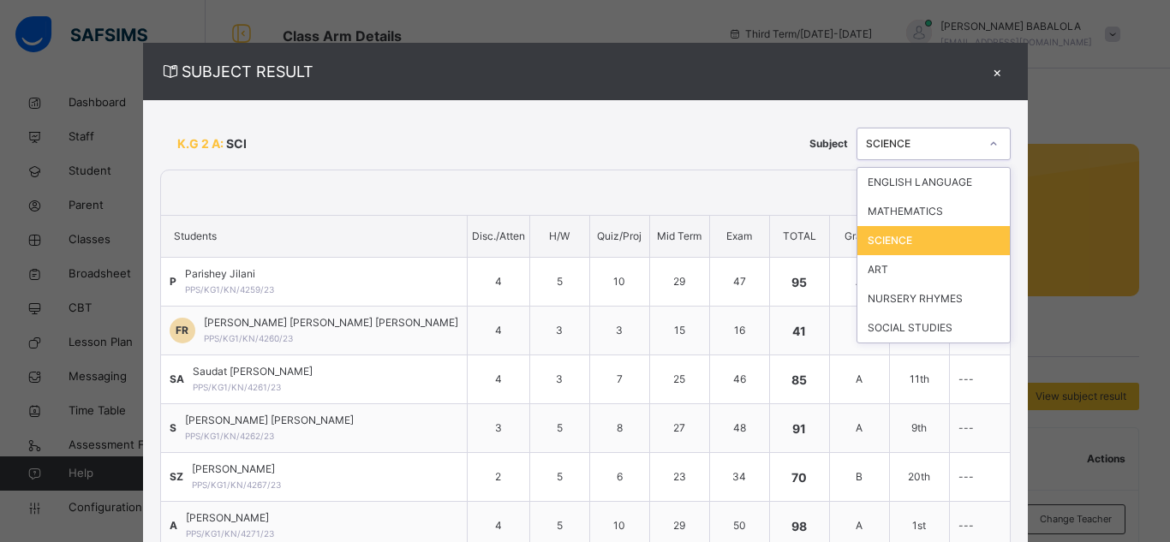
click at [919, 137] on div "SCIENCE" at bounding box center [922, 143] width 113 height 15
click at [989, 146] on icon at bounding box center [994, 143] width 10 height 17
click at [897, 275] on div "ART" at bounding box center [934, 269] width 152 height 29
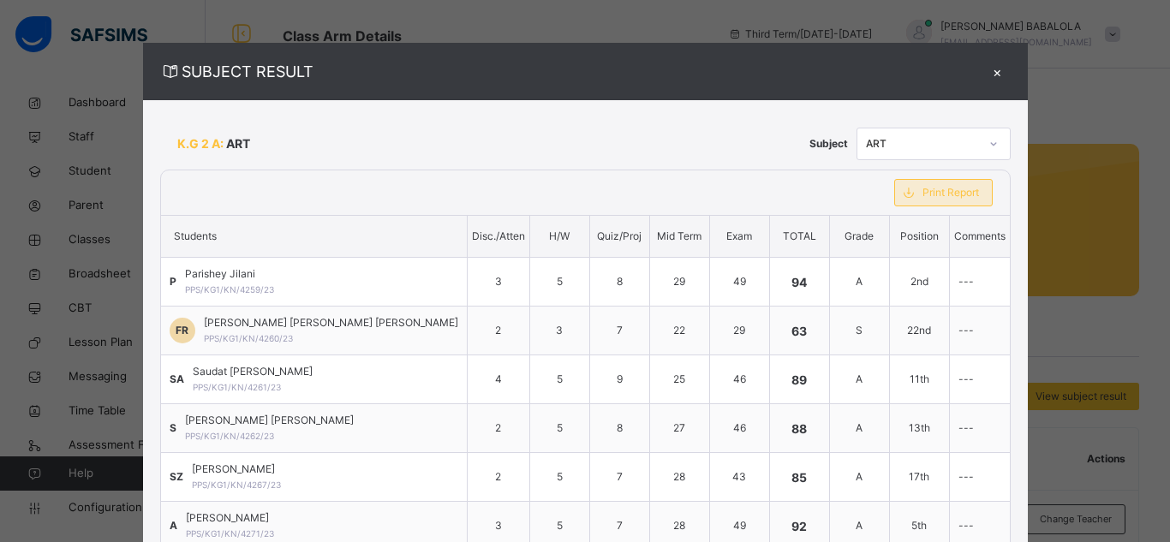
click at [923, 189] on span "Print Report" at bounding box center [951, 192] width 57 height 15
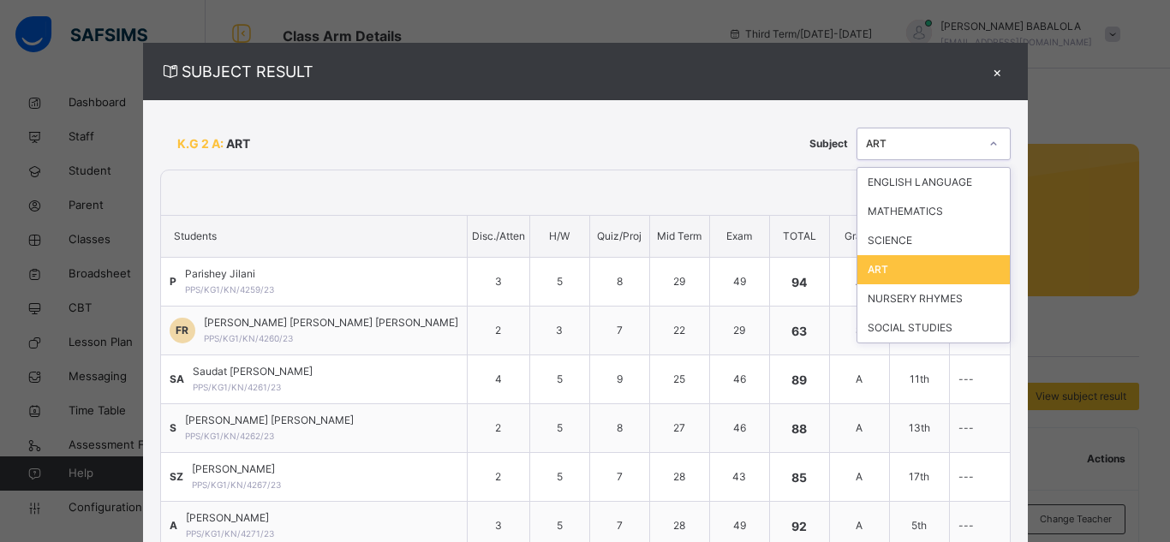
click at [979, 143] on div at bounding box center [993, 143] width 29 height 27
click at [989, 140] on icon at bounding box center [994, 143] width 10 height 17
click at [890, 297] on div "NURSERY RHYMES" at bounding box center [934, 298] width 152 height 29
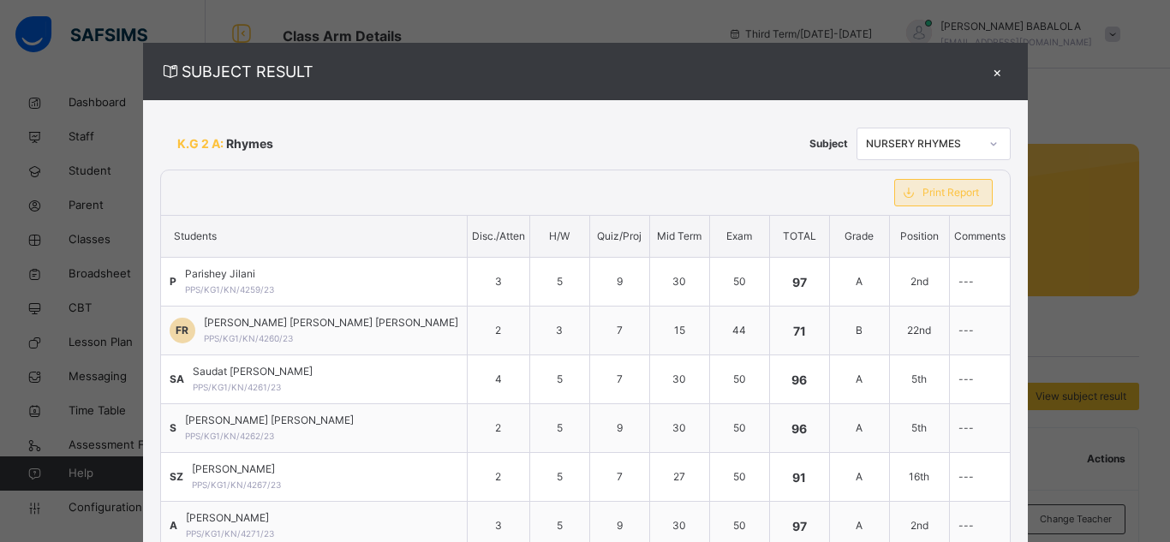
click at [938, 191] on div "Print Report" at bounding box center [943, 192] width 99 height 27
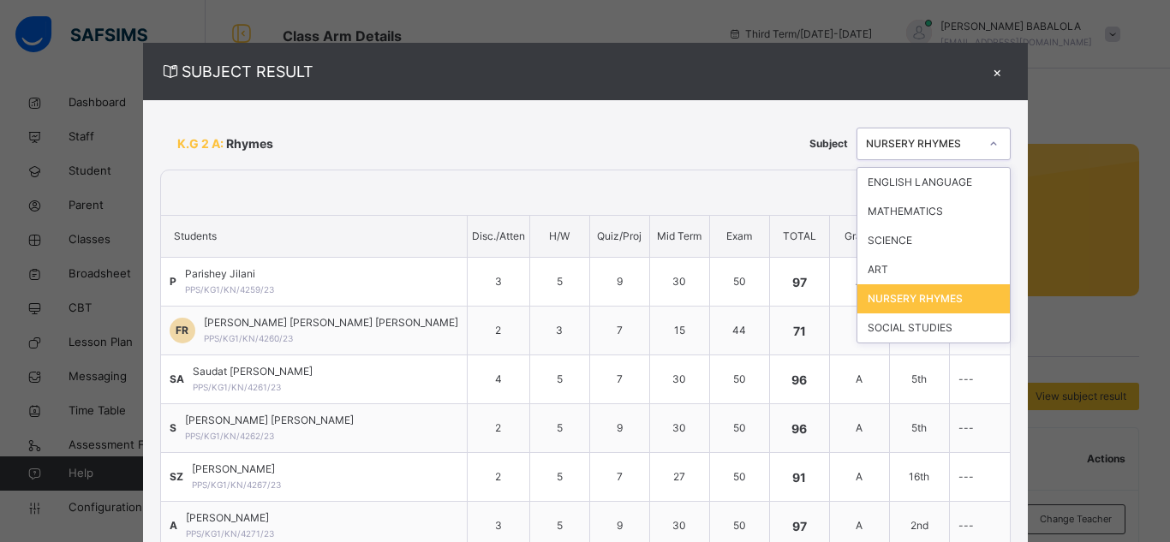
click at [989, 146] on icon at bounding box center [994, 143] width 10 height 17
click at [894, 331] on div "SOCIAL STUDIES" at bounding box center [934, 328] width 152 height 29
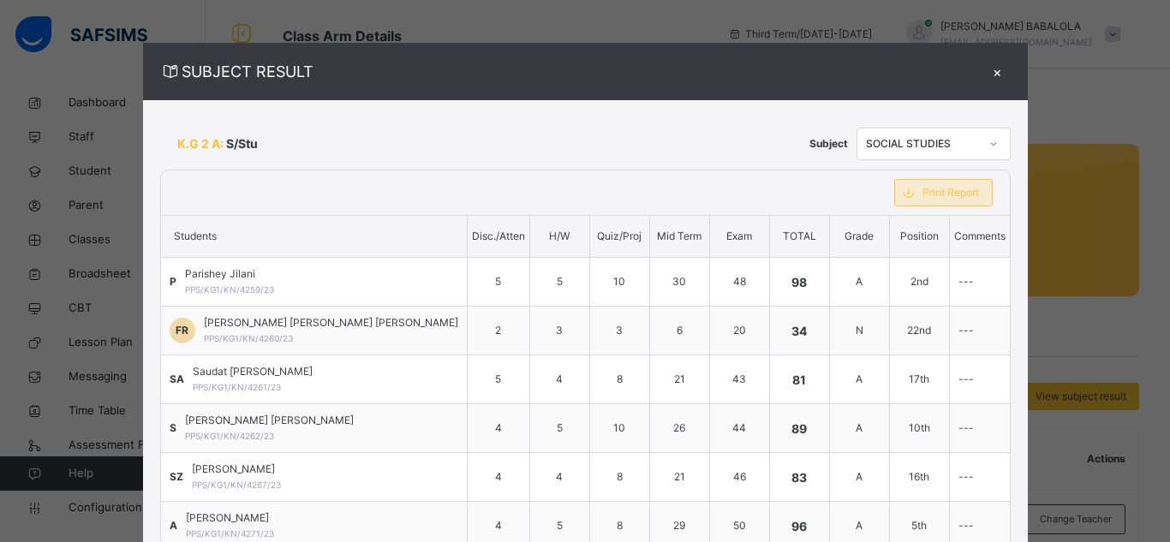
click at [923, 191] on span "Print Report" at bounding box center [951, 192] width 57 height 15
click at [985, 73] on div "×" at bounding box center [998, 71] width 26 height 23
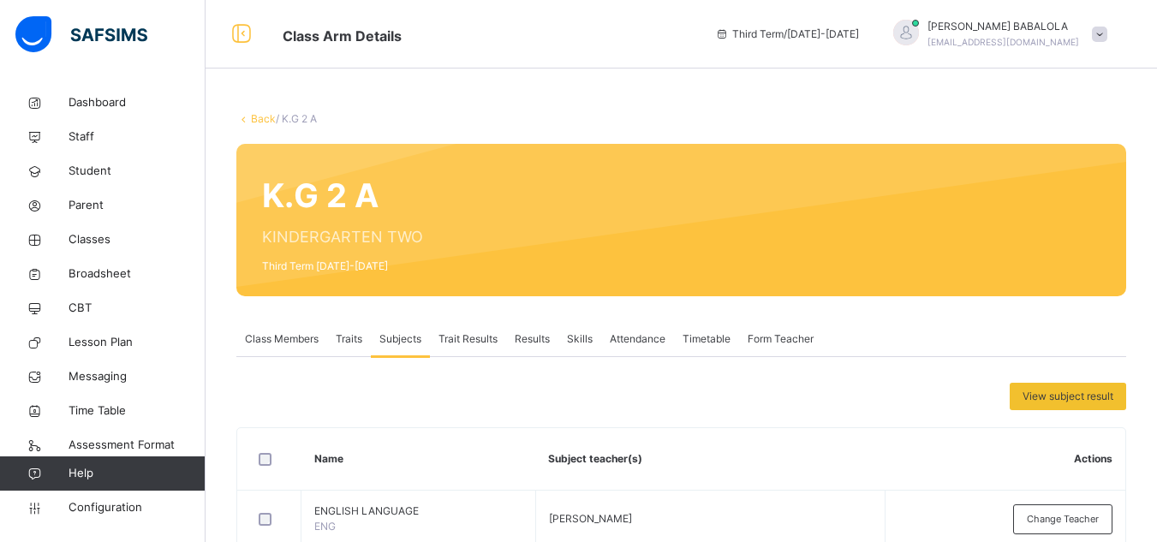
click at [261, 118] on link "Back" at bounding box center [263, 118] width 25 height 13
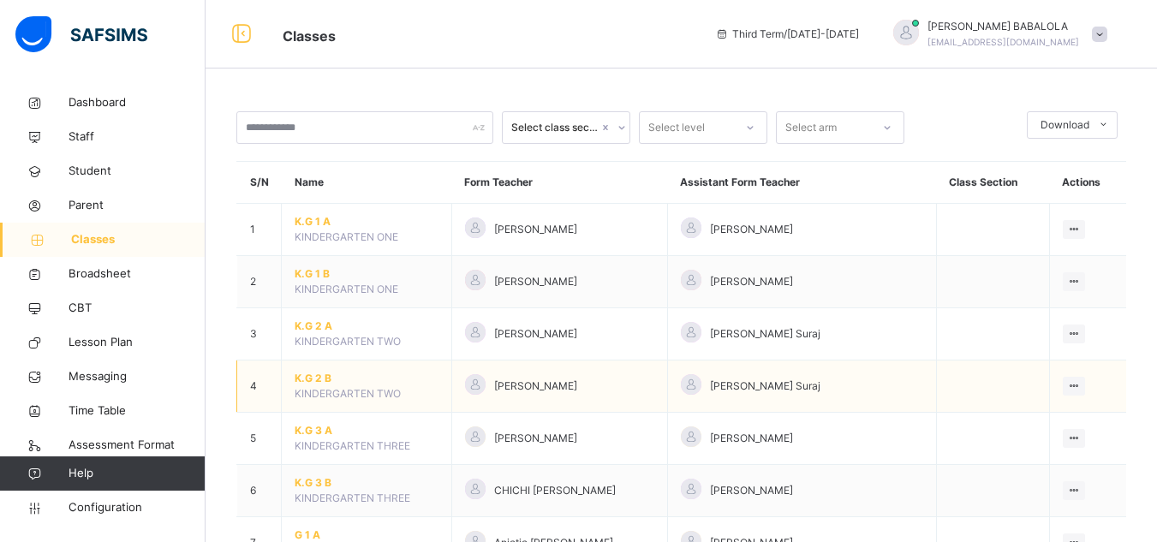
click at [318, 377] on span "K.G 2 B" at bounding box center [367, 378] width 144 height 15
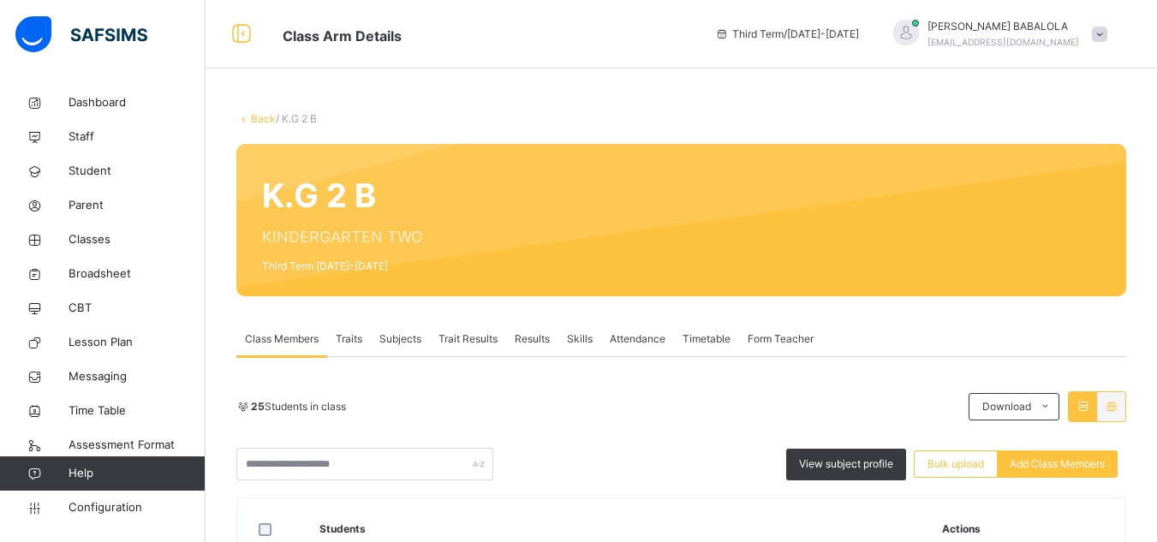
click at [400, 338] on span "Subjects" at bounding box center [401, 339] width 42 height 15
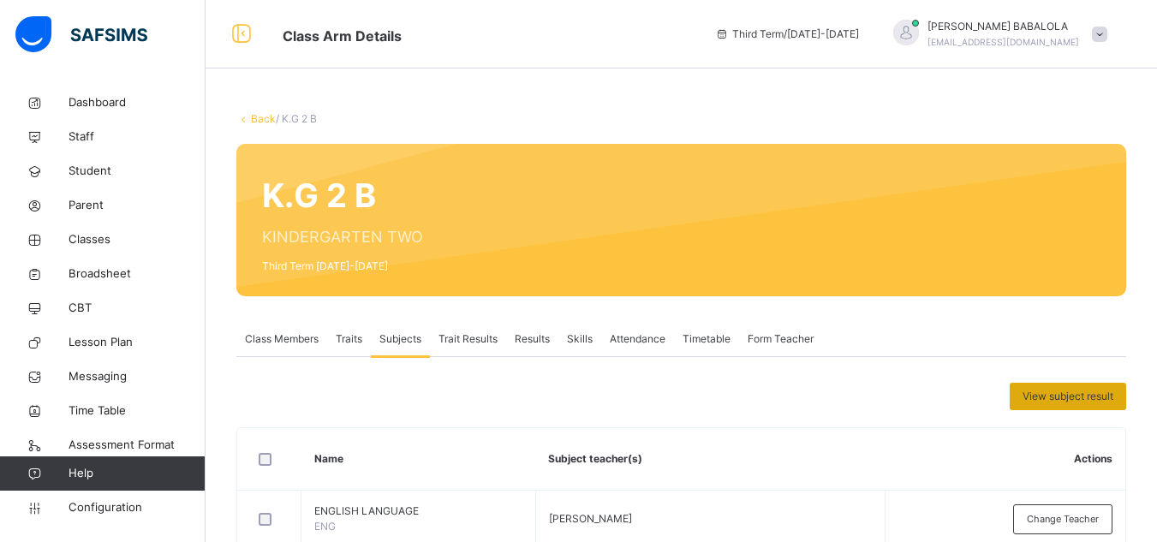
click at [1079, 403] on span "View subject result" at bounding box center [1068, 396] width 91 height 15
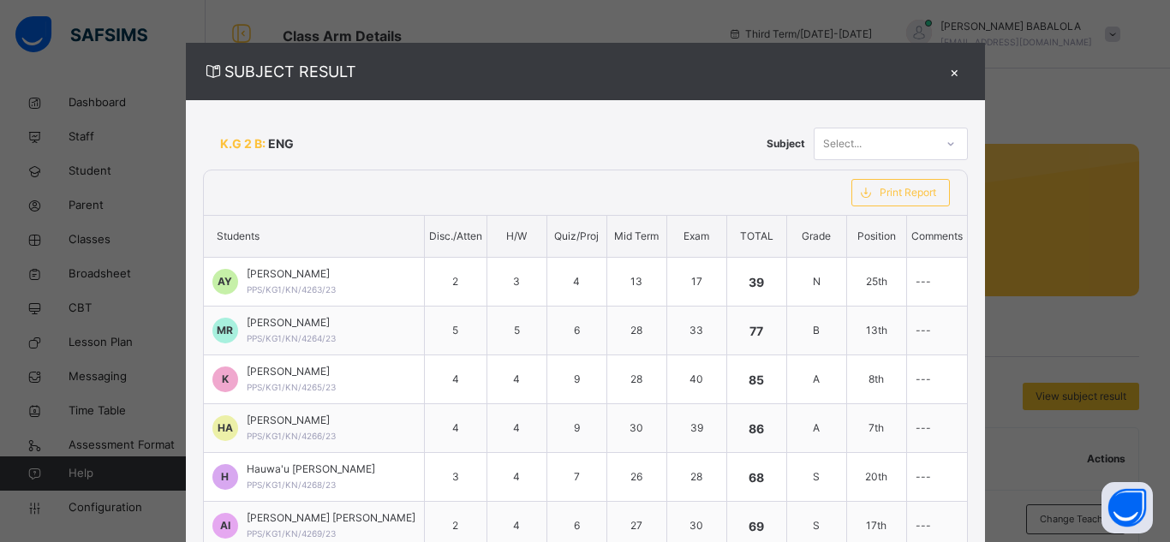
click at [917, 141] on div "Select..." at bounding box center [875, 143] width 120 height 27
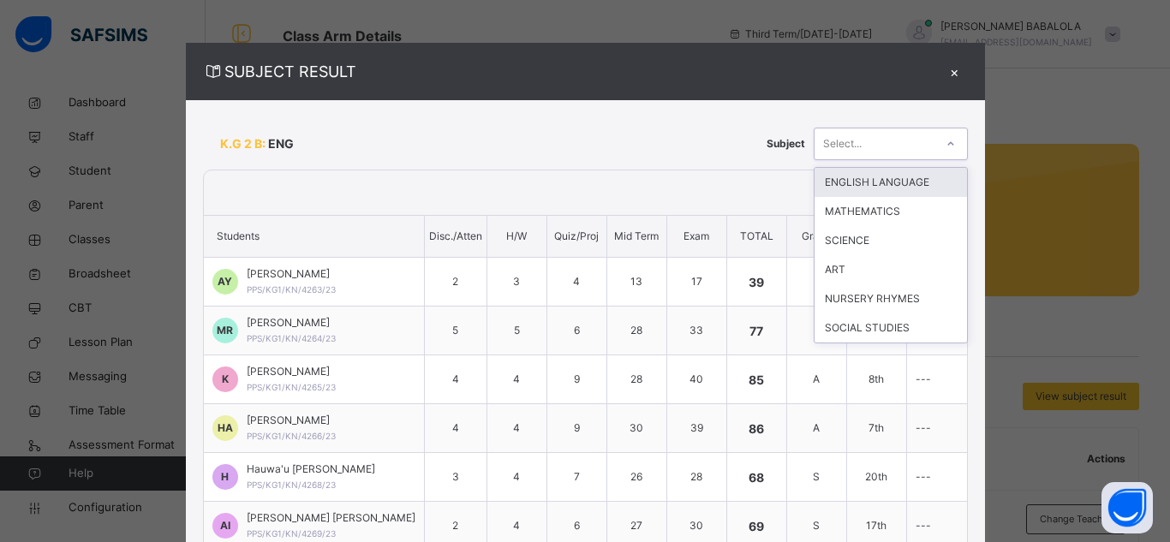
click at [904, 179] on div "ENGLISH LANGUAGE" at bounding box center [891, 182] width 152 height 29
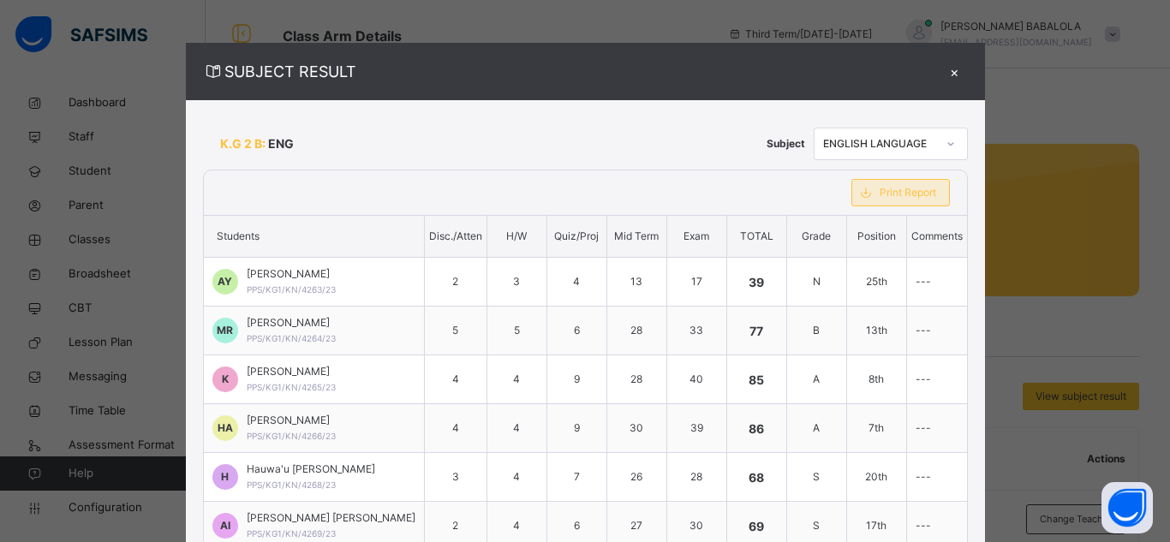
click at [896, 195] on span "Print Report" at bounding box center [908, 192] width 57 height 15
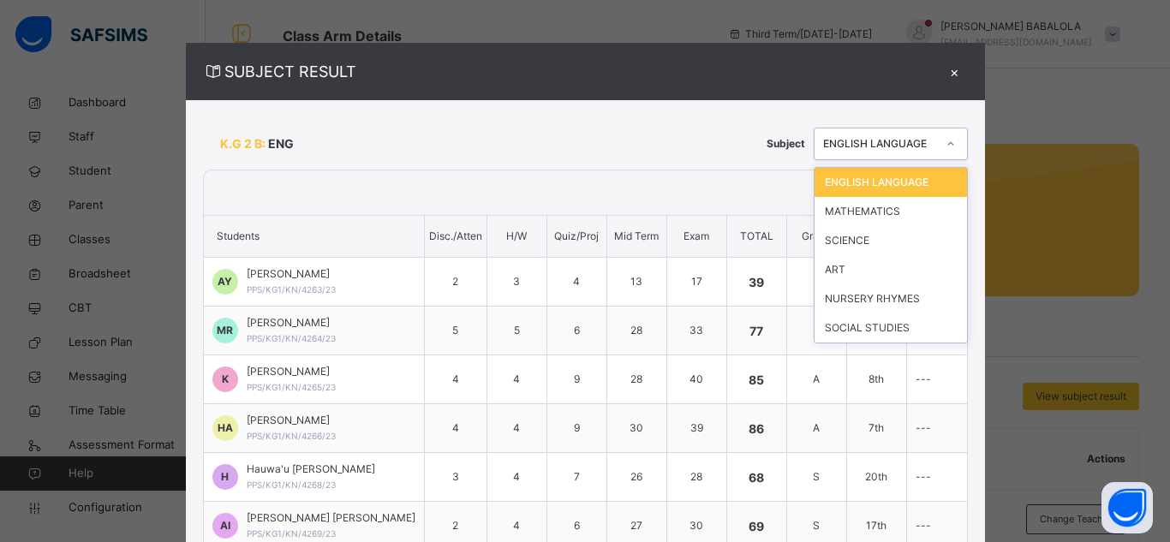
click at [946, 145] on icon at bounding box center [951, 143] width 10 height 17
click at [880, 218] on div "MATHEMATICS" at bounding box center [891, 211] width 152 height 29
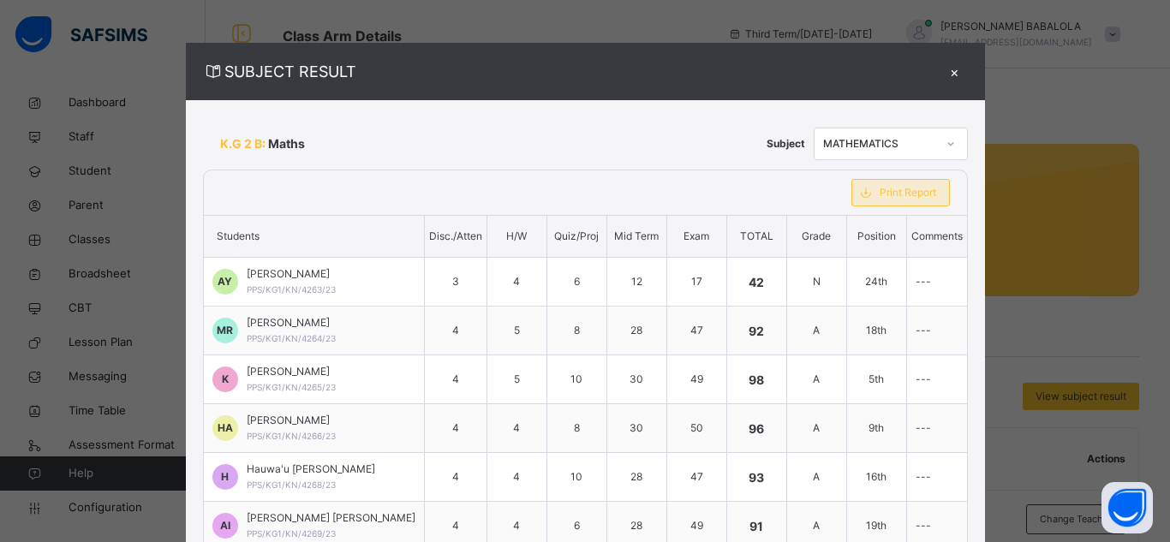
click at [883, 198] on span "Print Report" at bounding box center [908, 192] width 57 height 15
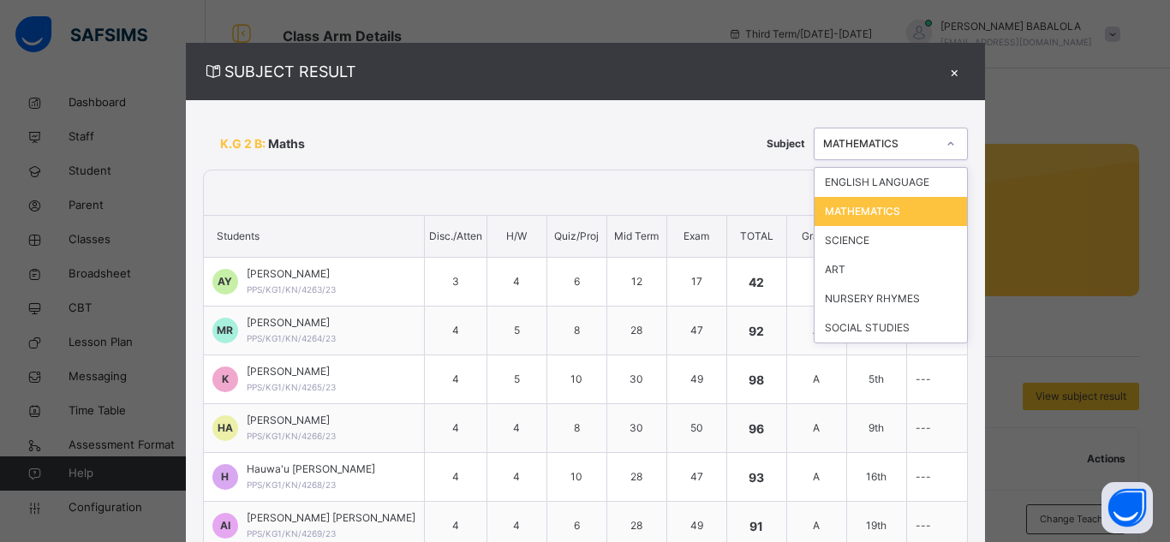
click at [947, 145] on icon at bounding box center [951, 143] width 10 height 17
click at [864, 242] on div "SCIENCE" at bounding box center [891, 240] width 152 height 29
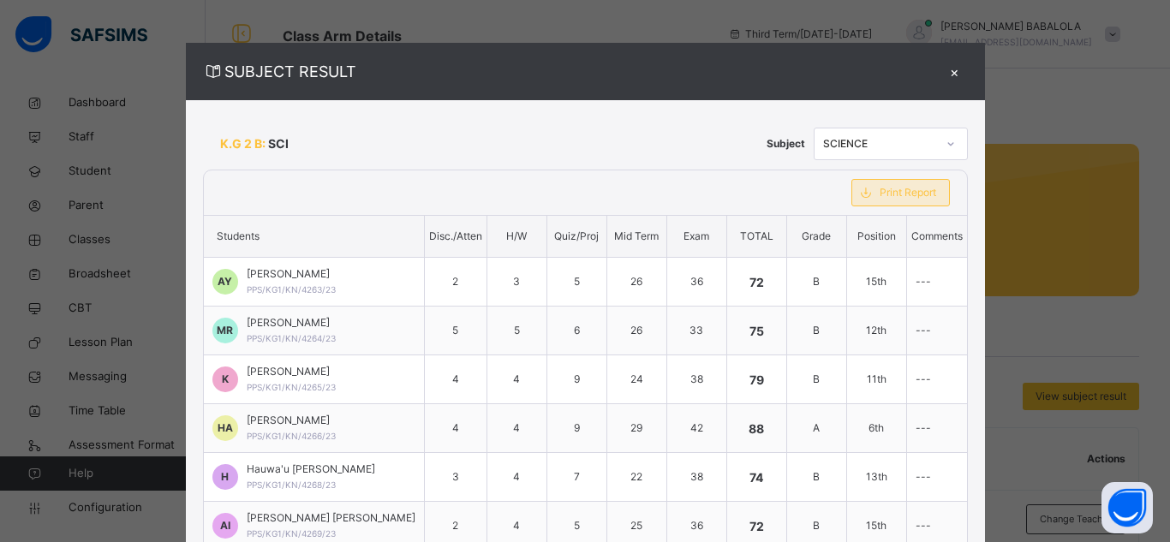
click at [927, 191] on span "Print Report" at bounding box center [908, 192] width 57 height 15
click at [946, 146] on icon at bounding box center [951, 143] width 10 height 17
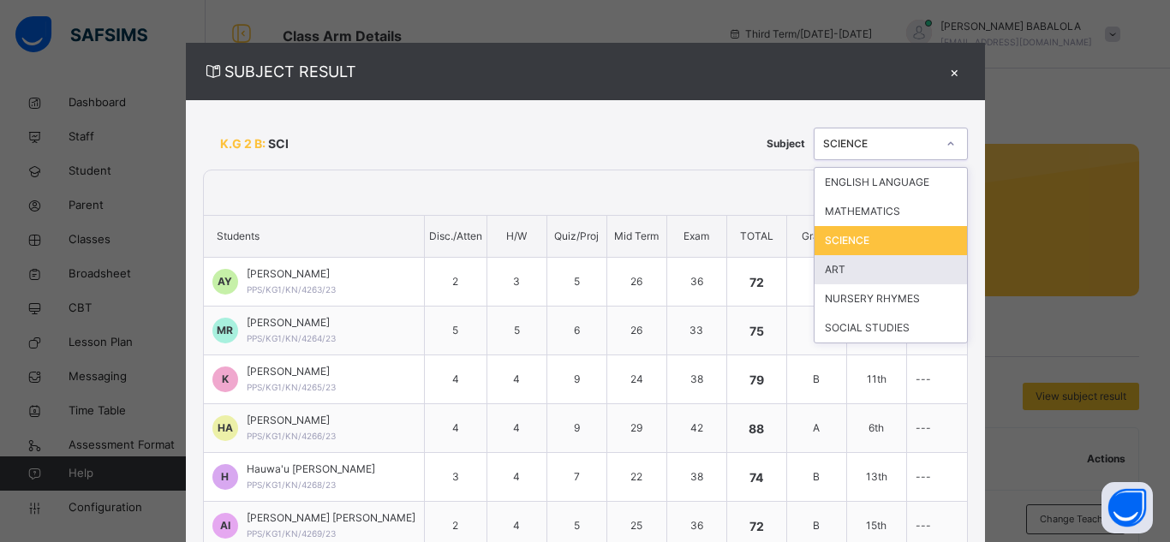
click at [885, 275] on div "ART" at bounding box center [891, 269] width 152 height 29
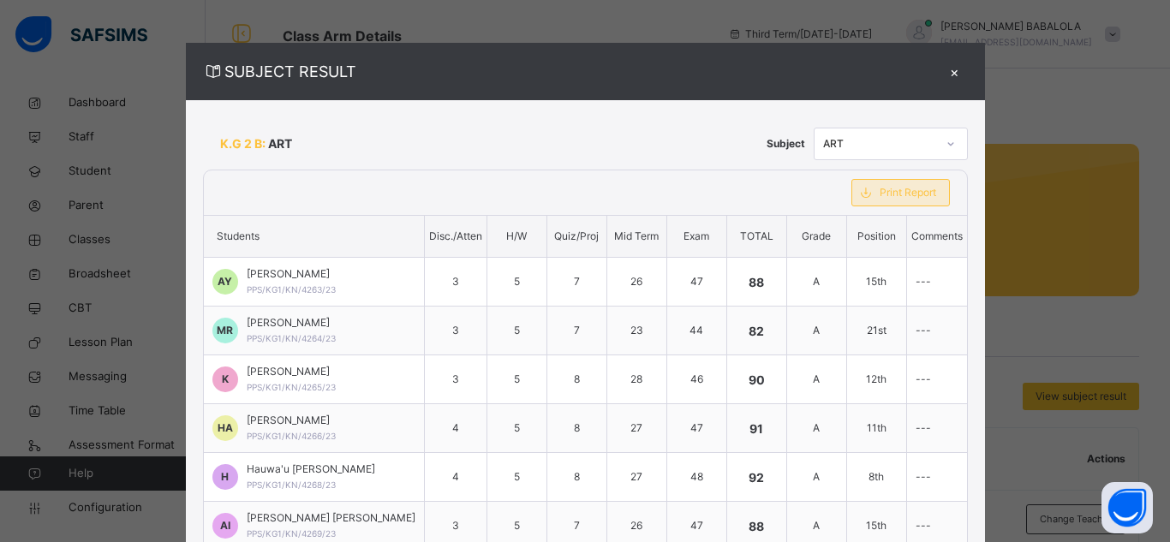
click at [916, 200] on span "Print Report" at bounding box center [908, 192] width 57 height 15
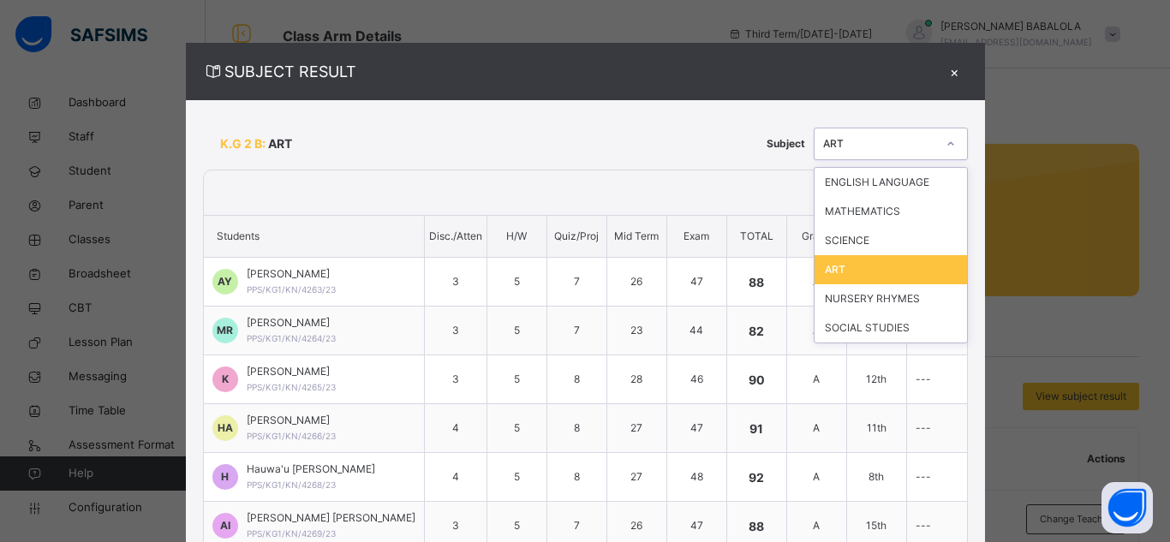
click at [946, 148] on icon at bounding box center [951, 143] width 10 height 17
click at [947, 144] on icon at bounding box center [950, 142] width 6 height 3
click at [854, 306] on div "NURSERY RHYMES" at bounding box center [891, 298] width 152 height 29
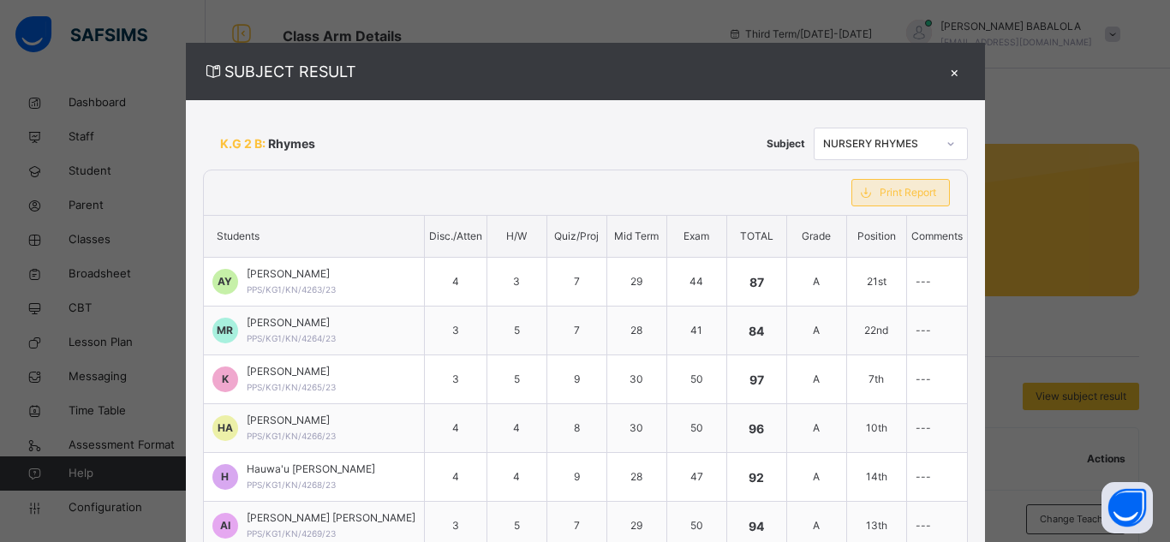
click at [894, 194] on span "Print Report" at bounding box center [908, 192] width 57 height 15
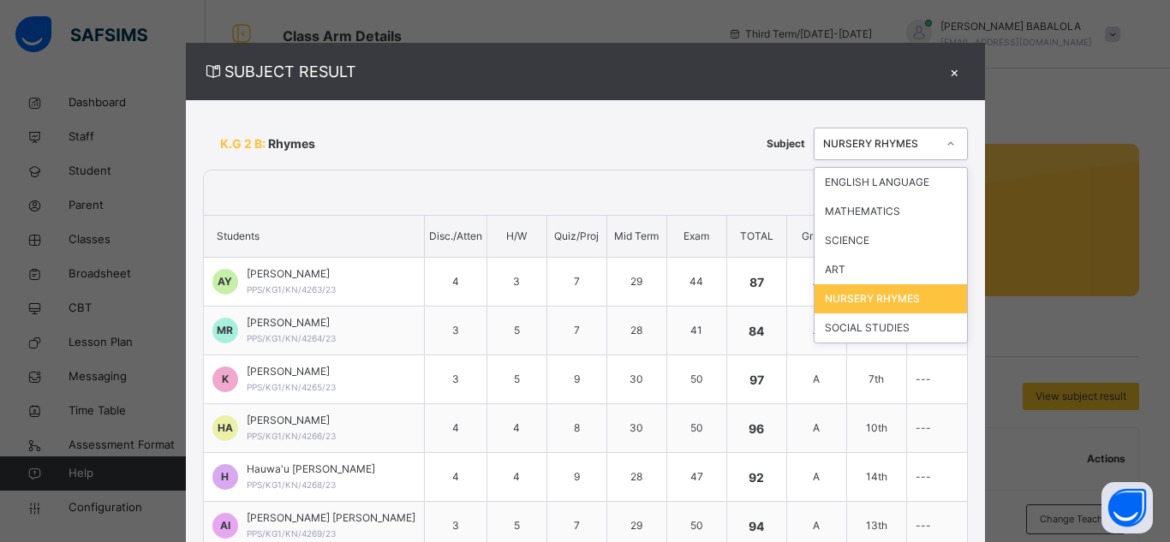
click at [947, 142] on icon at bounding box center [951, 143] width 10 height 17
click at [876, 329] on div "SOCIAL STUDIES" at bounding box center [891, 328] width 152 height 29
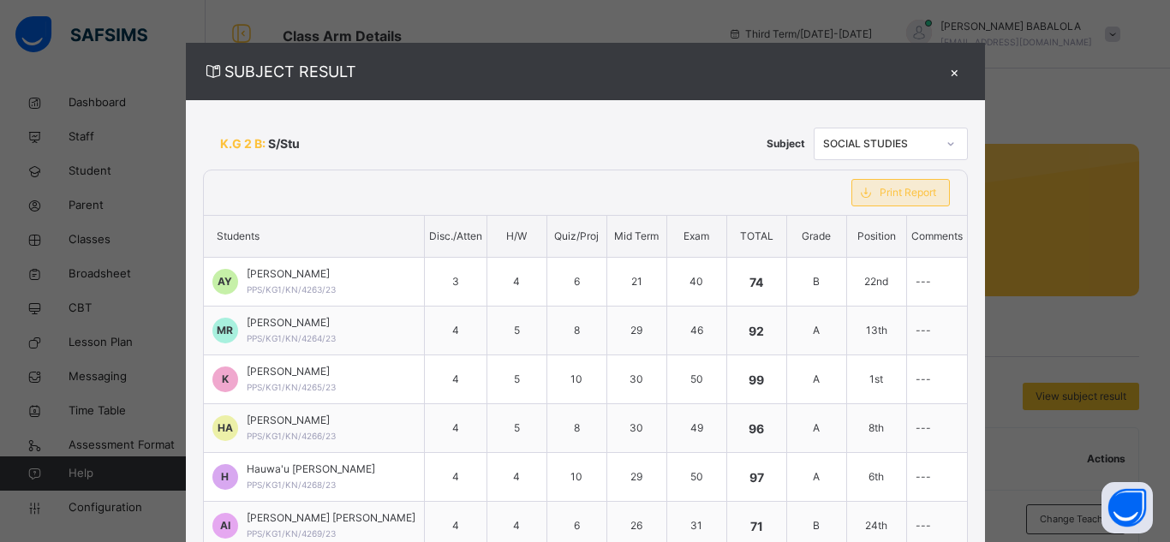
click at [910, 200] on div "Print Report" at bounding box center [901, 192] width 99 height 27
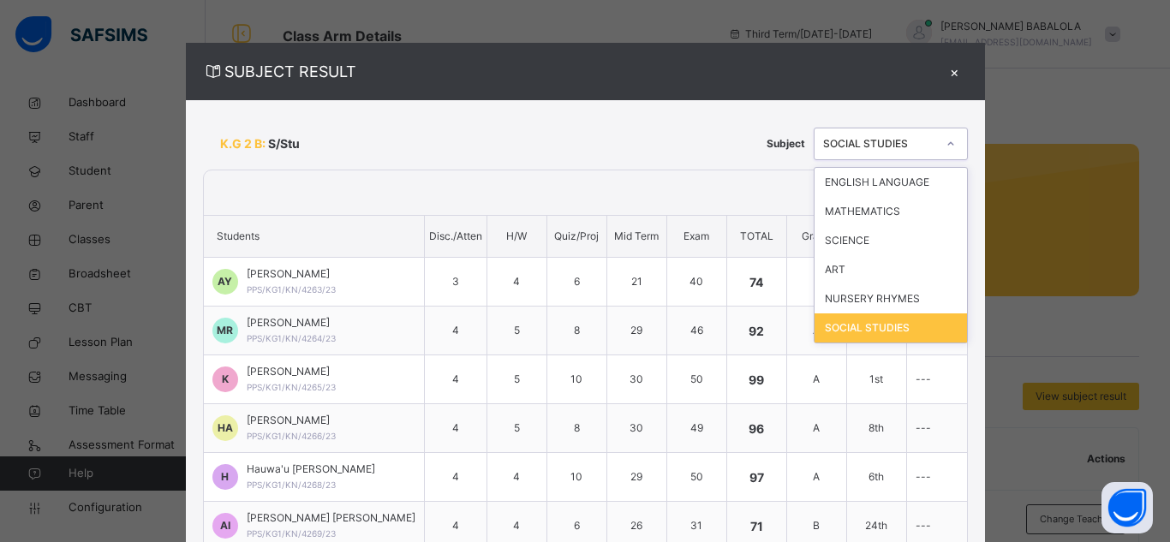
click at [948, 148] on div at bounding box center [950, 143] width 29 height 27
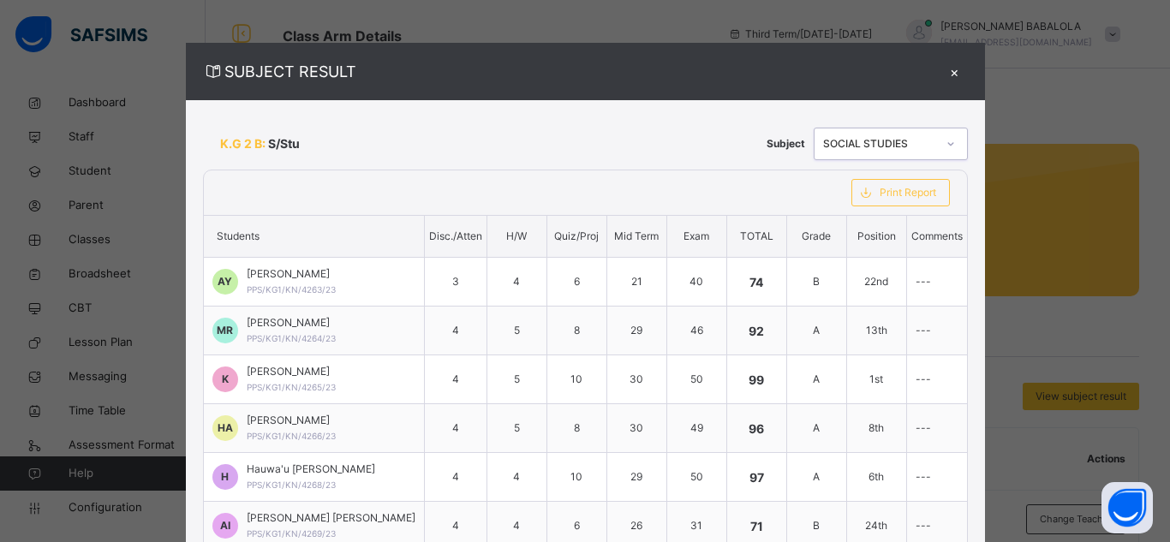
click at [948, 148] on div at bounding box center [950, 143] width 29 height 27
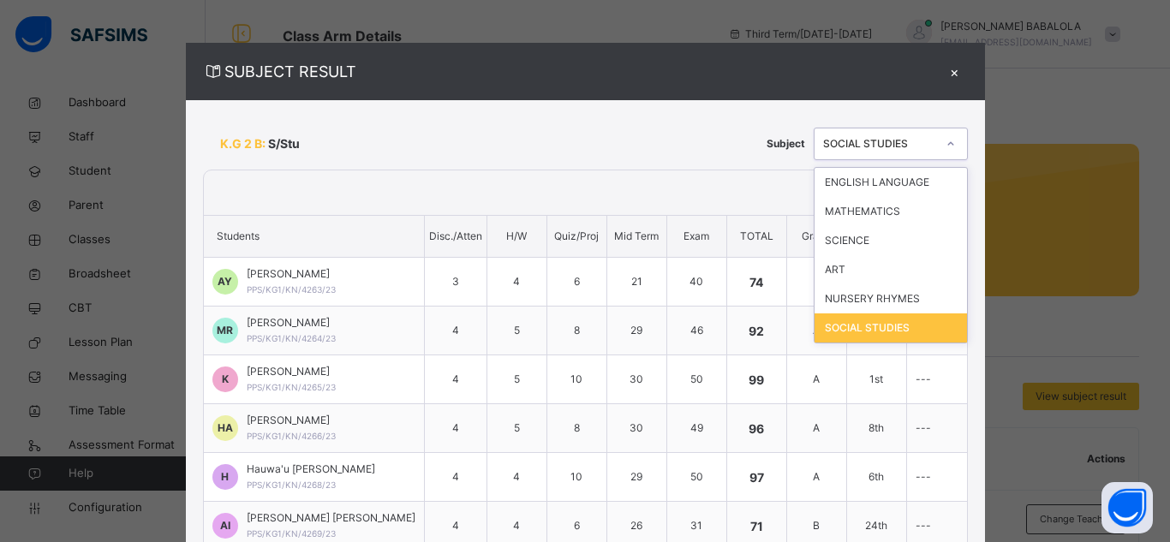
click at [948, 148] on div at bounding box center [950, 143] width 29 height 27
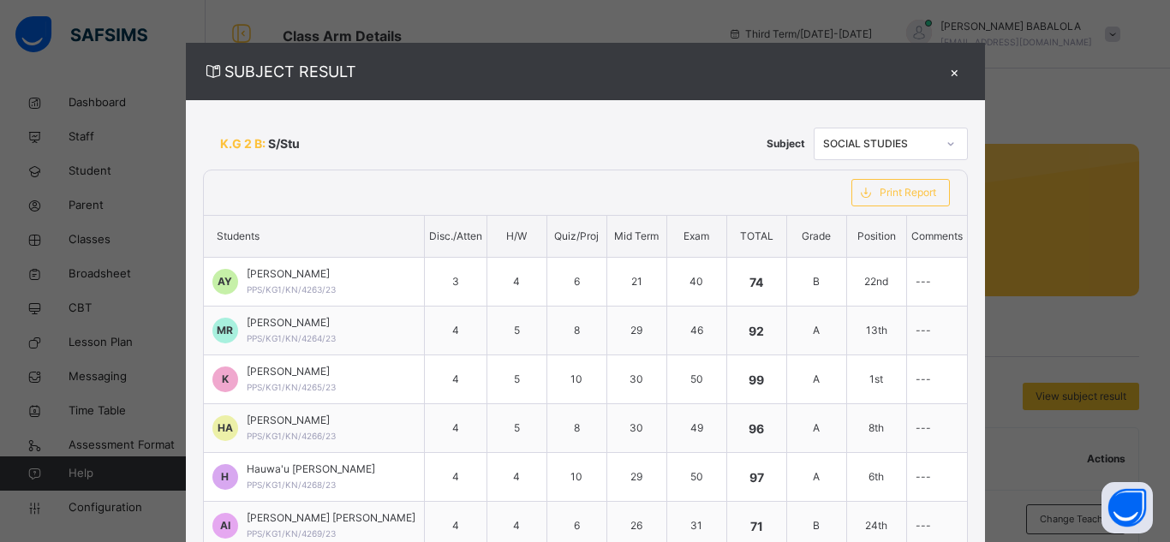
click at [762, 190] on div at bounding box center [515, 192] width 622 height 45
click at [949, 69] on div "×" at bounding box center [955, 71] width 26 height 23
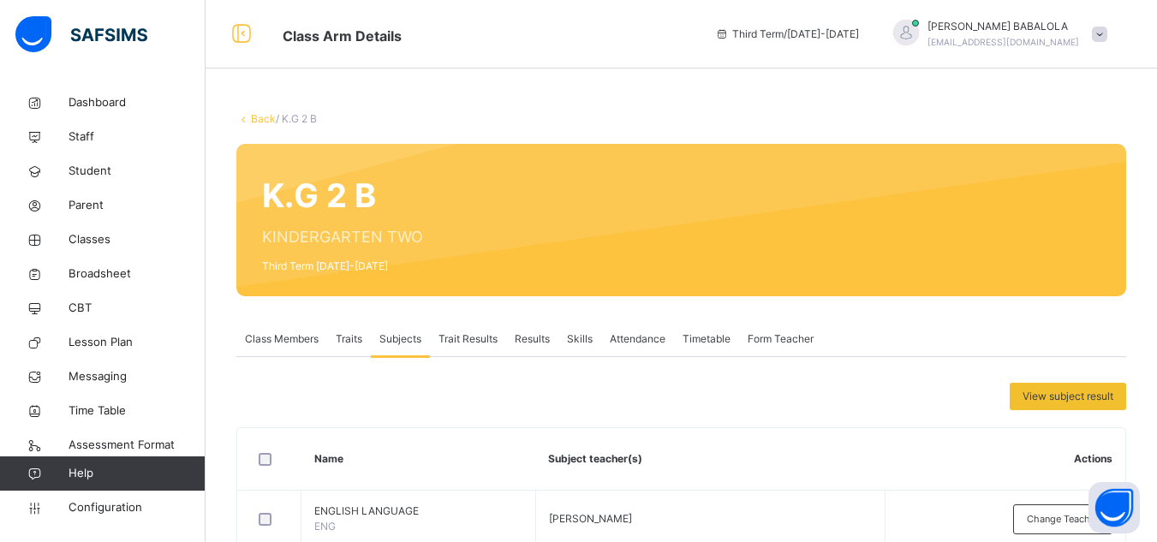
click at [264, 113] on link "Back" at bounding box center [263, 118] width 25 height 13
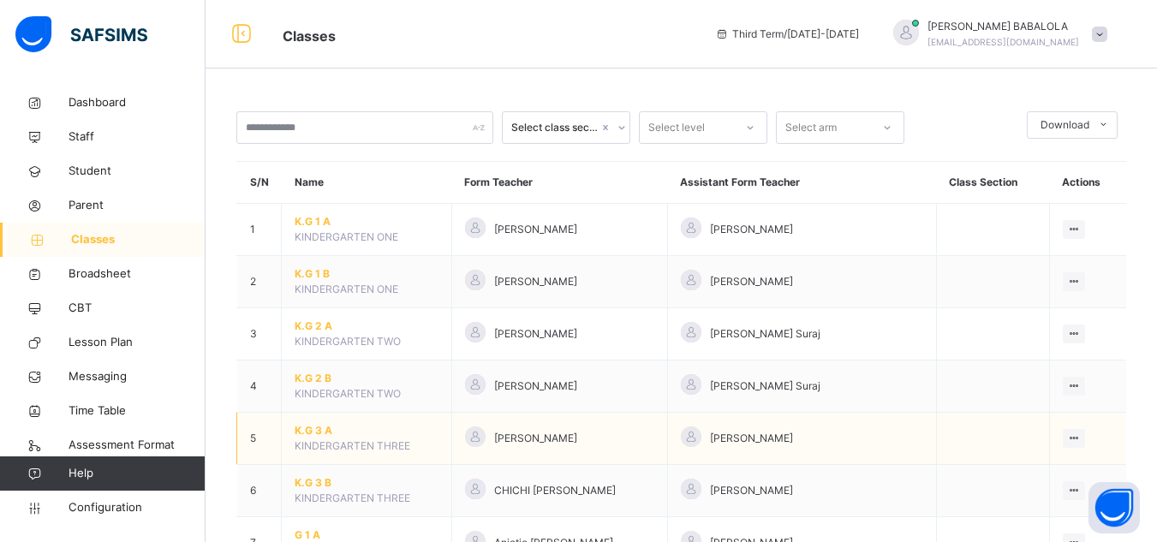
click at [317, 429] on span "K.G 3 A" at bounding box center [367, 430] width 144 height 15
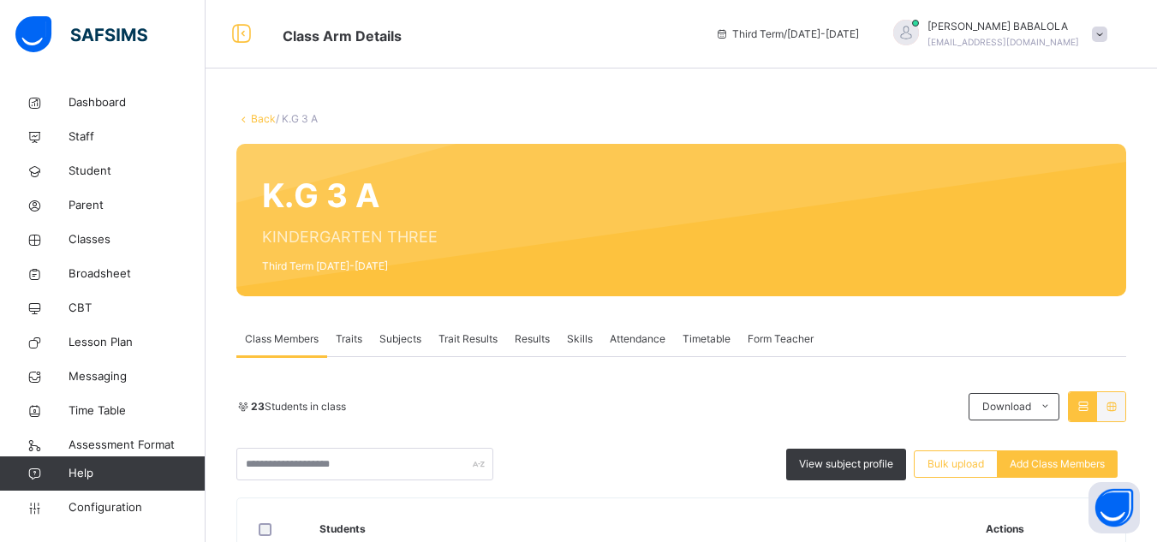
click at [394, 332] on span "Subjects" at bounding box center [401, 339] width 42 height 15
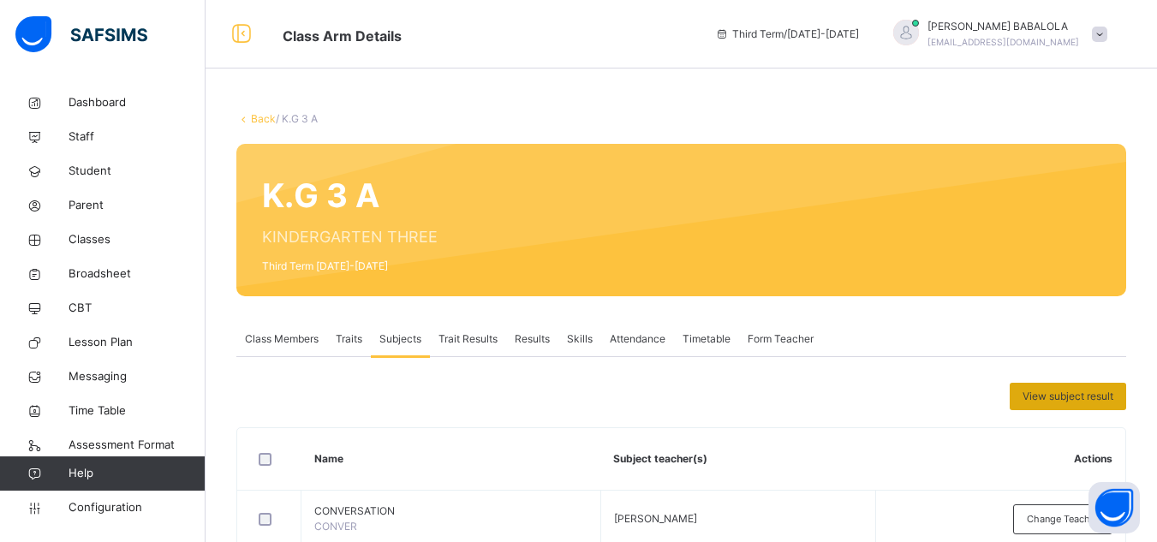
click at [1049, 393] on span "View subject result" at bounding box center [1068, 396] width 91 height 15
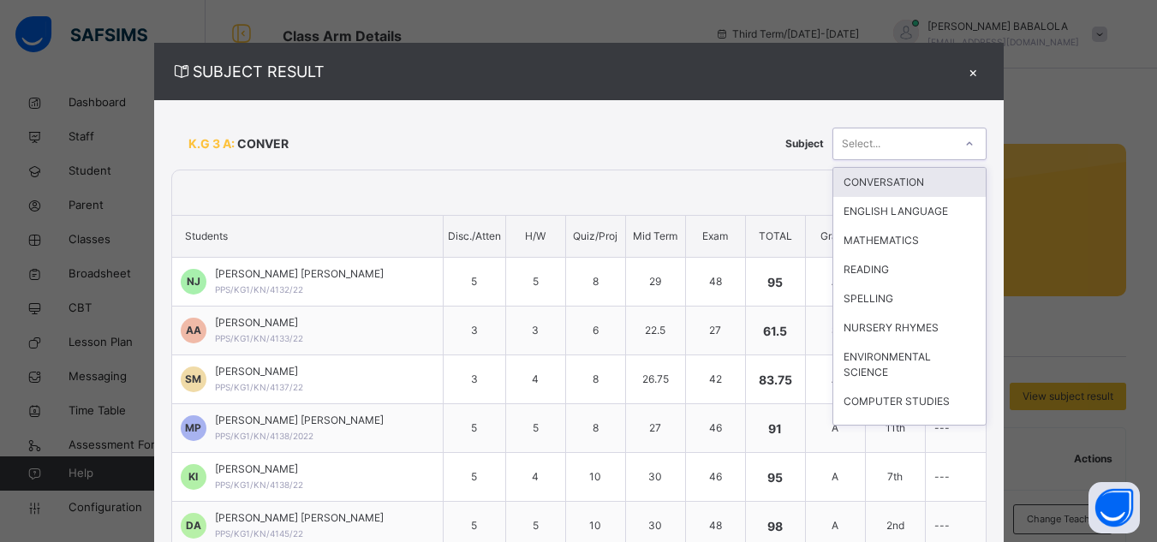
click at [965, 140] on icon at bounding box center [970, 143] width 10 height 17
click at [894, 179] on div "CONVERSATION" at bounding box center [910, 182] width 152 height 29
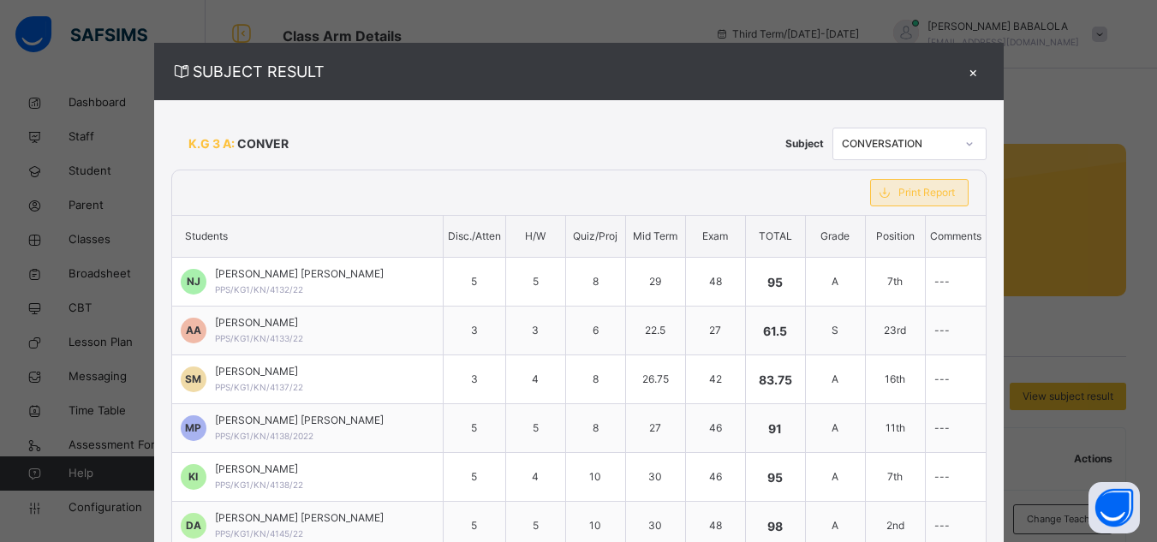
click at [905, 193] on span "Print Report" at bounding box center [927, 192] width 57 height 15
click at [965, 146] on icon at bounding box center [970, 143] width 10 height 17
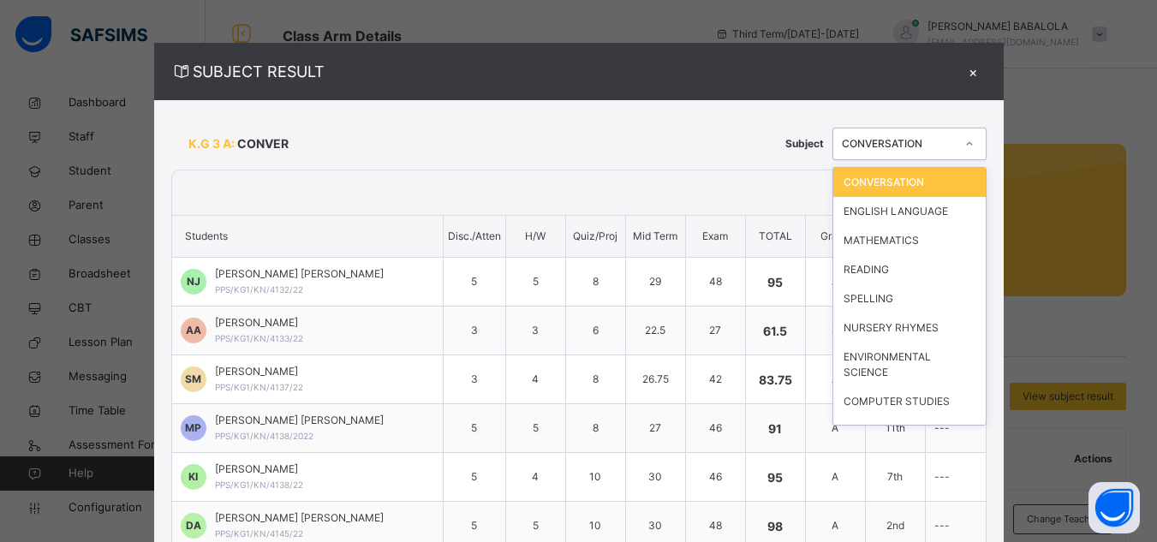
click at [965, 146] on icon at bounding box center [970, 143] width 10 height 17
click at [891, 212] on div "ENGLISH LANGUAGE" at bounding box center [910, 211] width 152 height 29
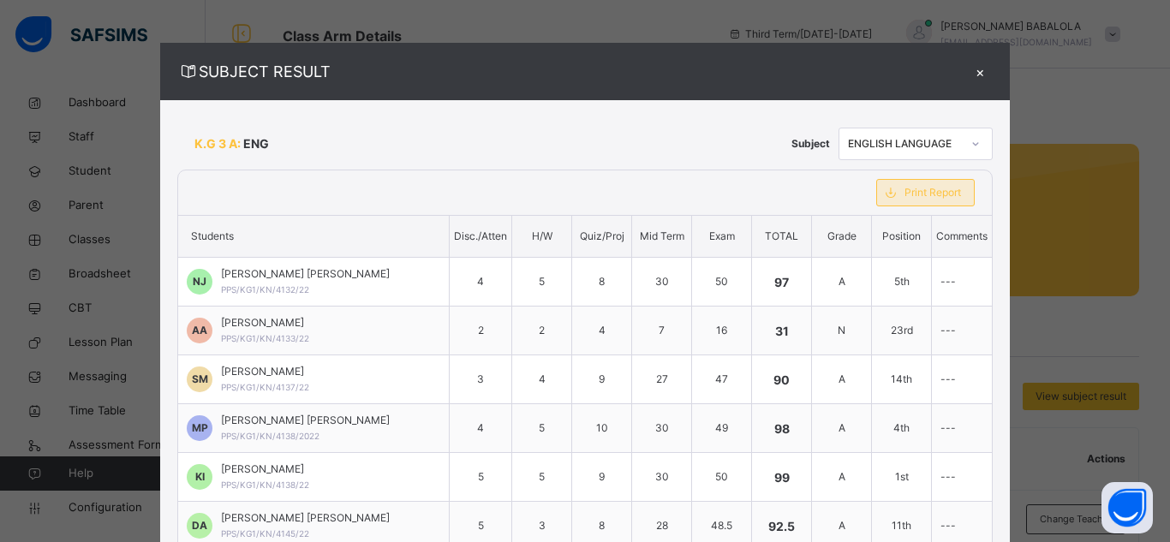
click at [923, 199] on span "Print Report" at bounding box center [933, 192] width 57 height 15
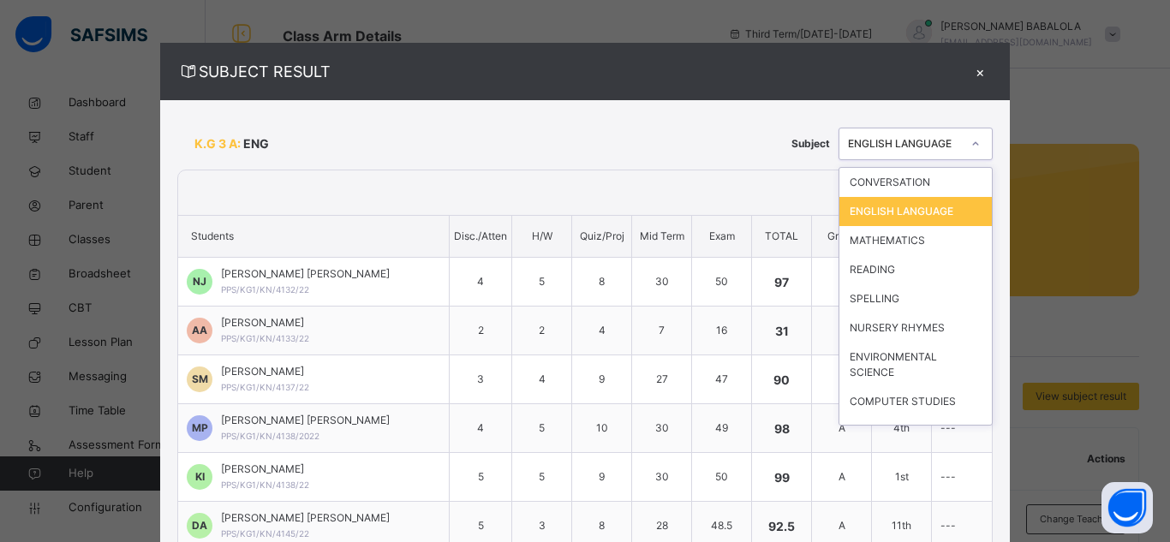
click at [971, 149] on icon at bounding box center [976, 143] width 10 height 17
click at [890, 240] on div "MATHEMATICS" at bounding box center [916, 240] width 152 height 29
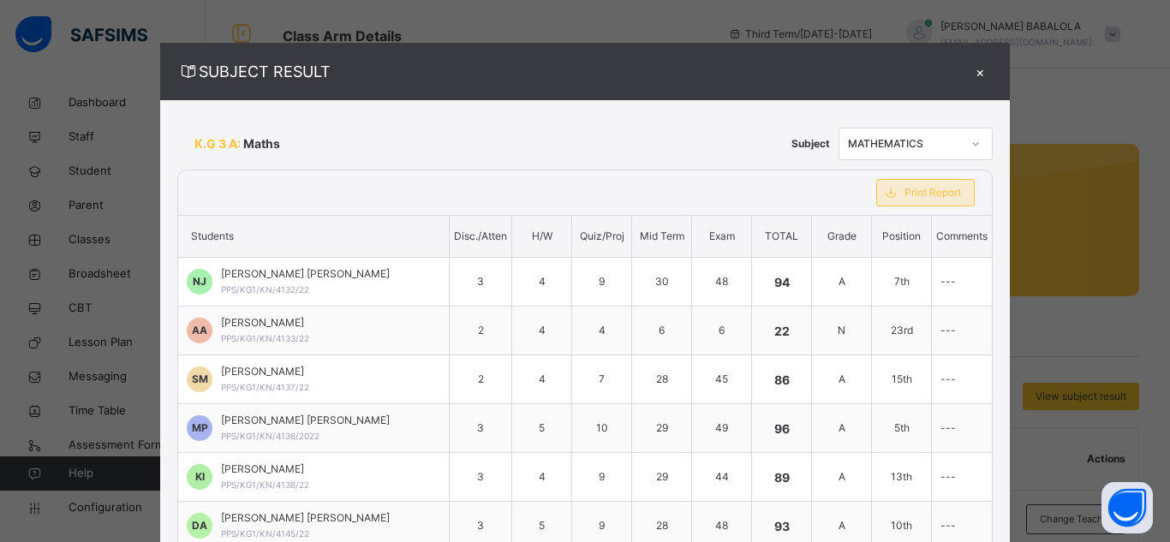
click at [917, 194] on span "Print Report" at bounding box center [933, 192] width 57 height 15
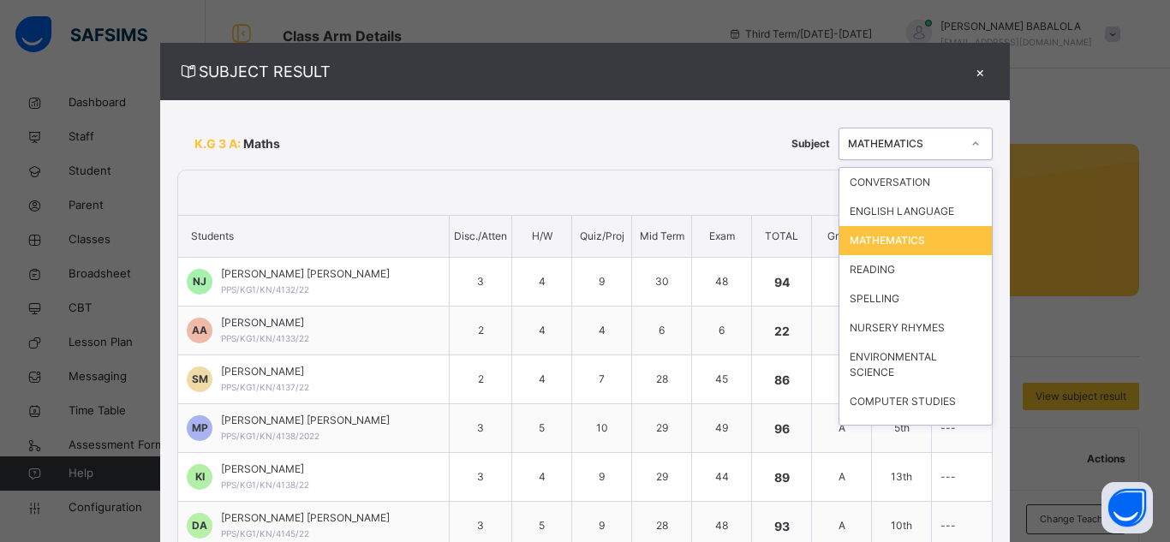
click at [961, 142] on div at bounding box center [975, 143] width 29 height 27
click at [862, 272] on div "READING" at bounding box center [916, 269] width 152 height 29
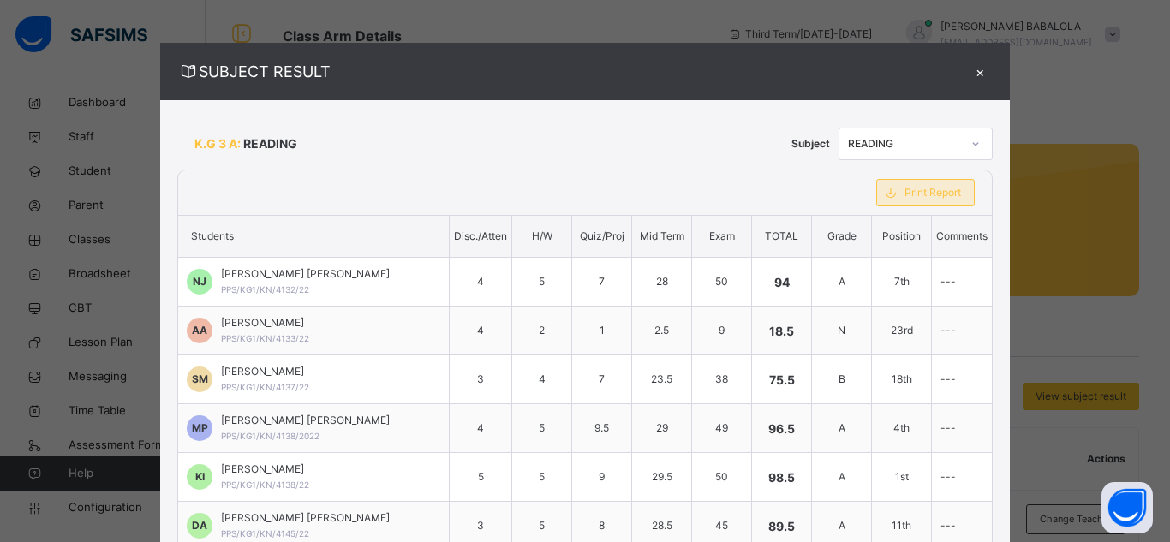
click at [914, 193] on span "Print Report" at bounding box center [933, 192] width 57 height 15
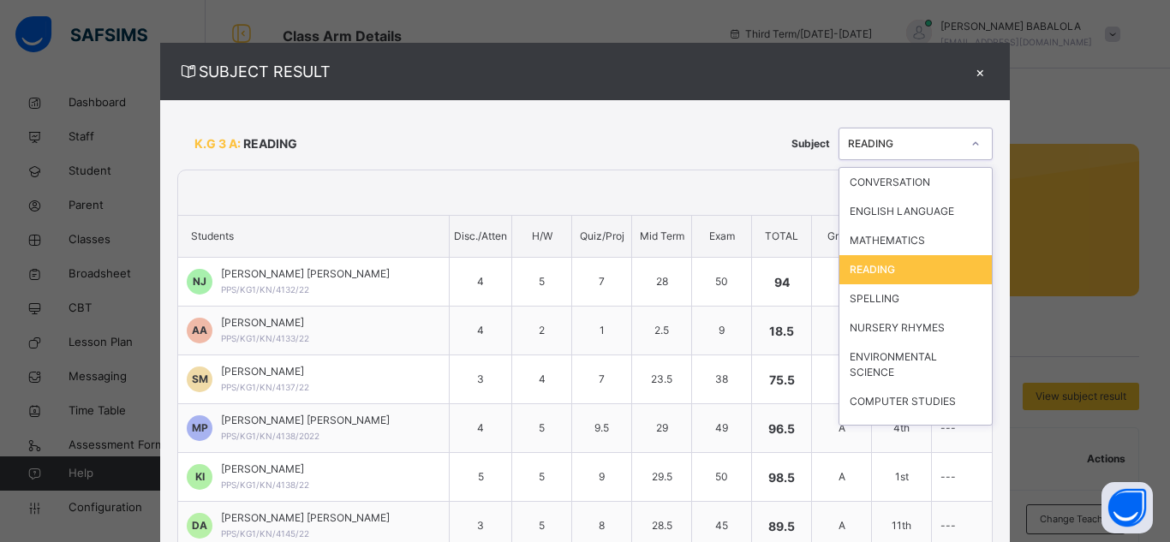
click at [971, 145] on icon at bounding box center [976, 143] width 10 height 17
click at [887, 296] on div "SPELLING" at bounding box center [916, 298] width 152 height 29
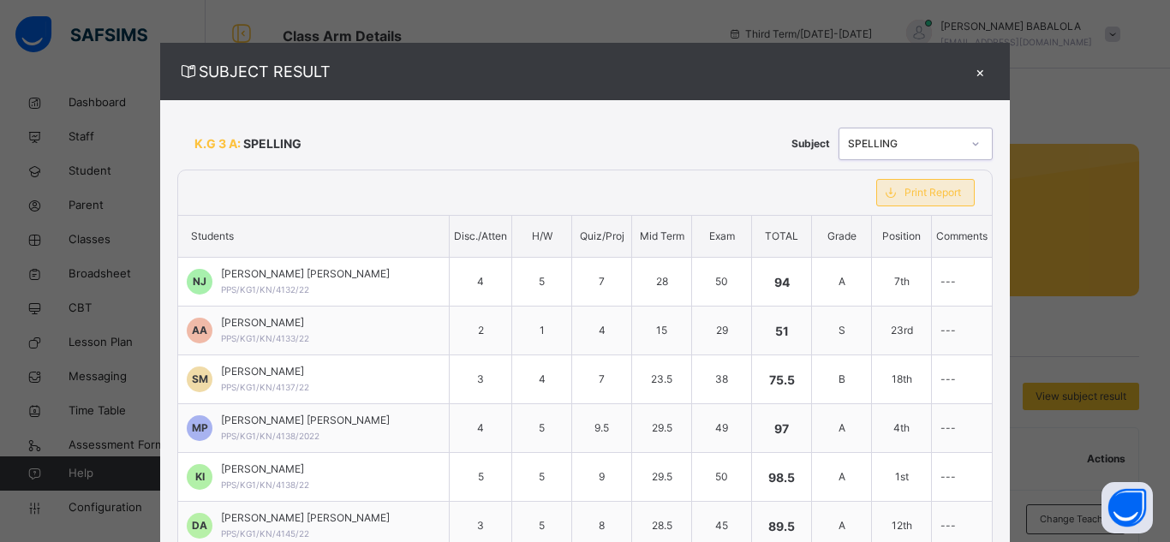
click at [918, 200] on div "Print Report" at bounding box center [925, 192] width 99 height 27
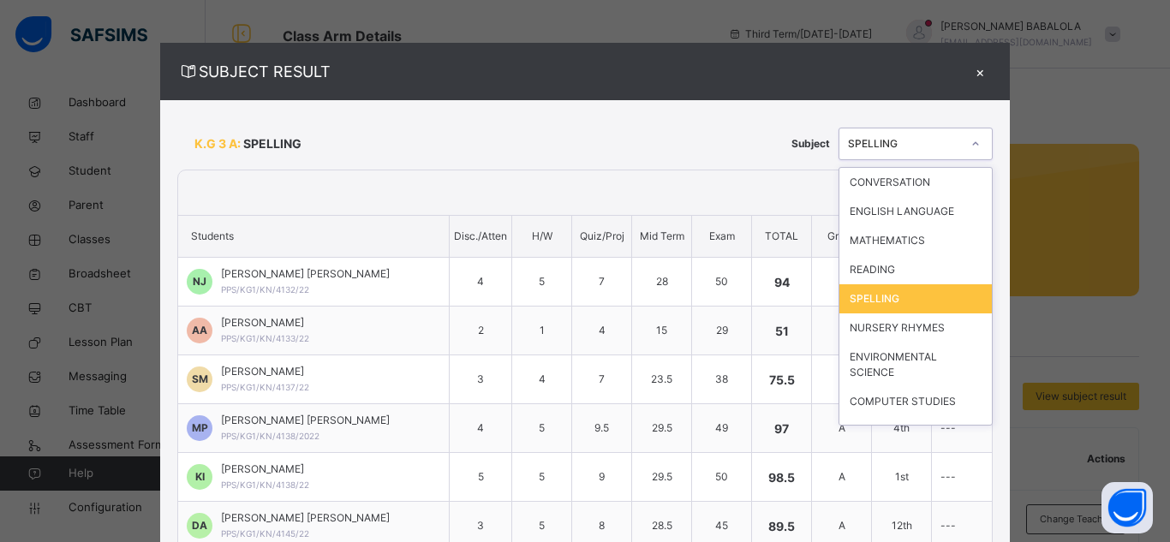
click at [961, 146] on div at bounding box center [975, 143] width 29 height 27
click at [888, 334] on div "NURSERY RHYMES" at bounding box center [916, 328] width 152 height 29
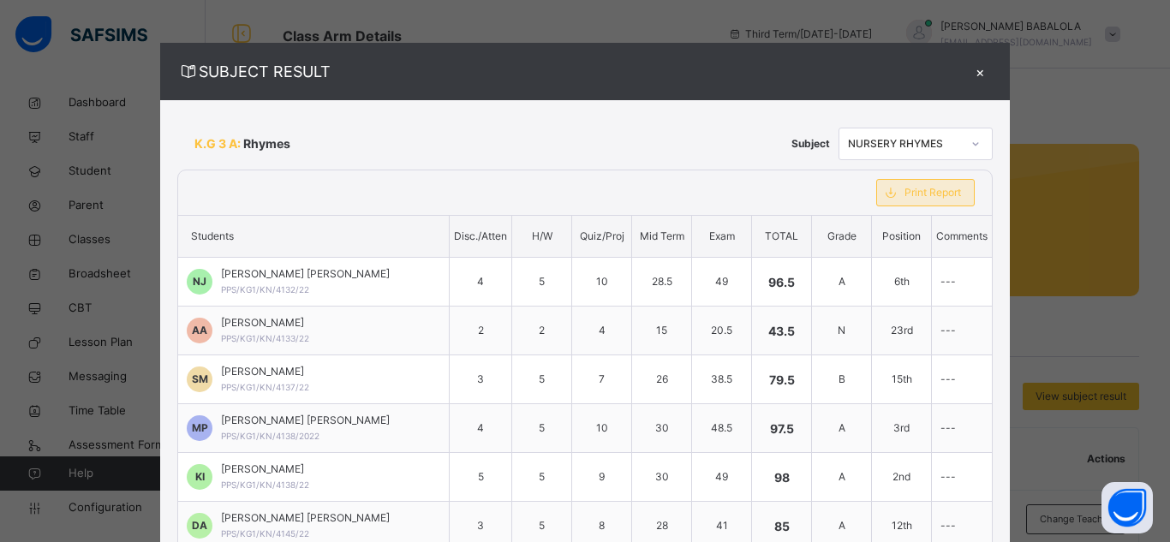
click at [905, 197] on span "Print Report" at bounding box center [933, 192] width 57 height 15
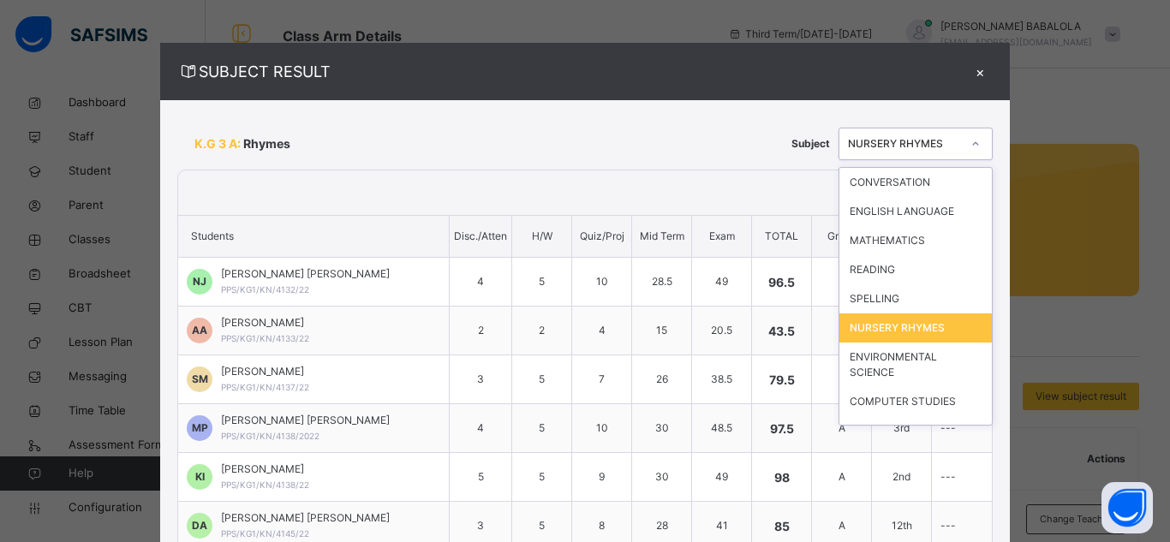
click at [971, 144] on icon at bounding box center [976, 143] width 10 height 17
click at [875, 365] on div "ENVIRONMENTAL SCIENCE" at bounding box center [916, 365] width 152 height 45
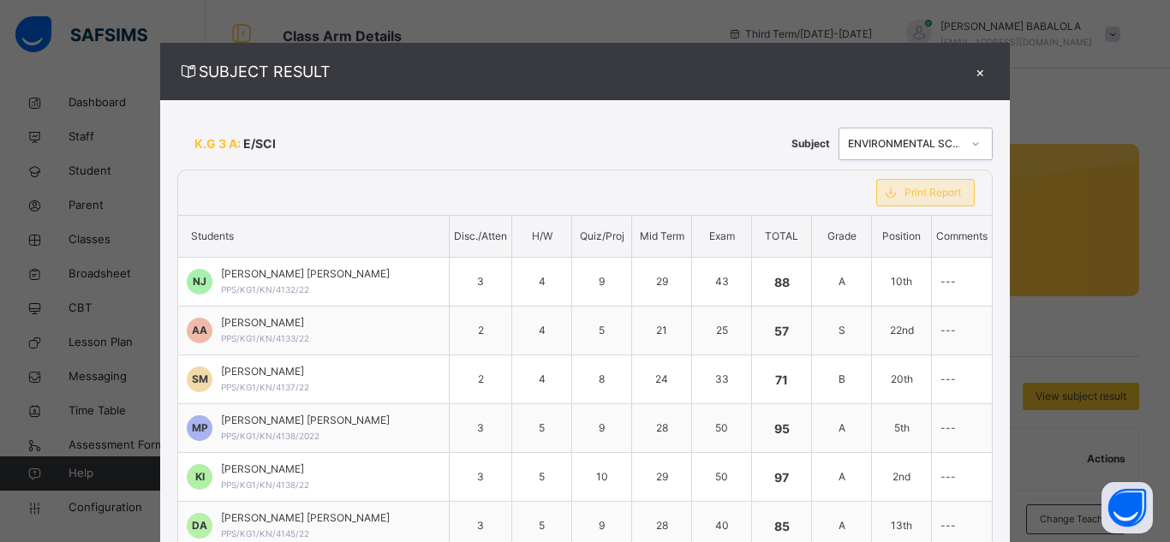
click at [912, 189] on span "Print Report" at bounding box center [933, 192] width 57 height 15
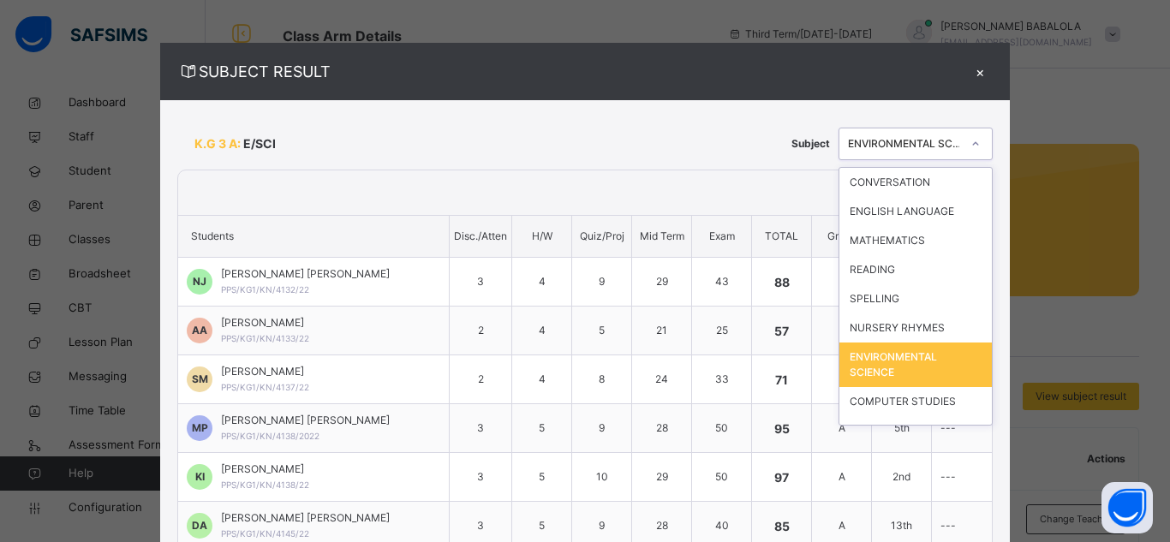
click at [971, 145] on icon at bounding box center [976, 143] width 10 height 17
click at [971, 140] on icon at bounding box center [976, 143] width 10 height 17
click at [900, 403] on div "COMPUTER STUDIES" at bounding box center [916, 401] width 152 height 29
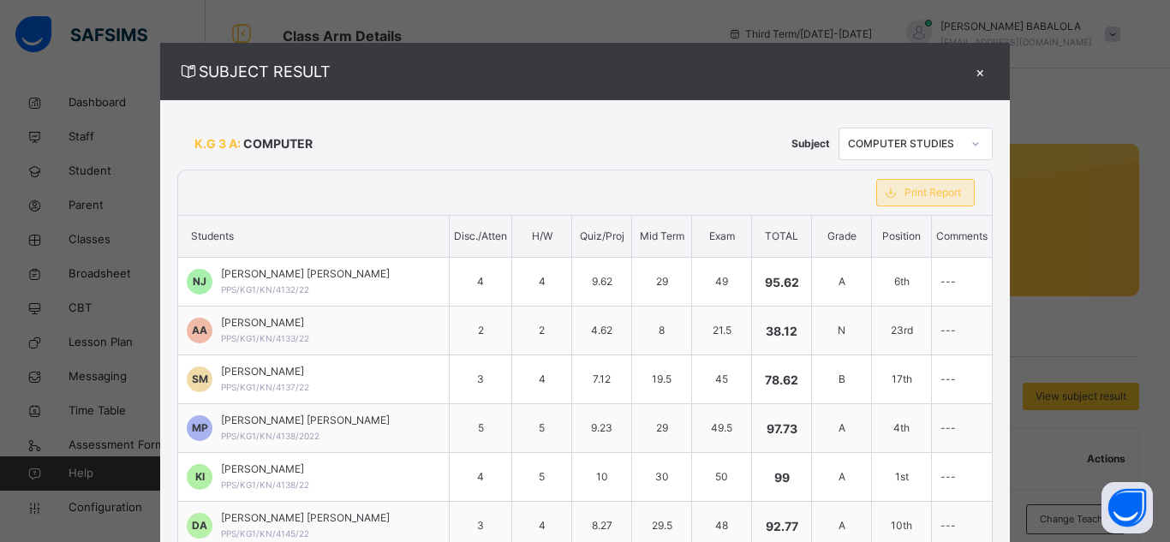
click at [905, 194] on span "Print Report" at bounding box center [933, 192] width 57 height 15
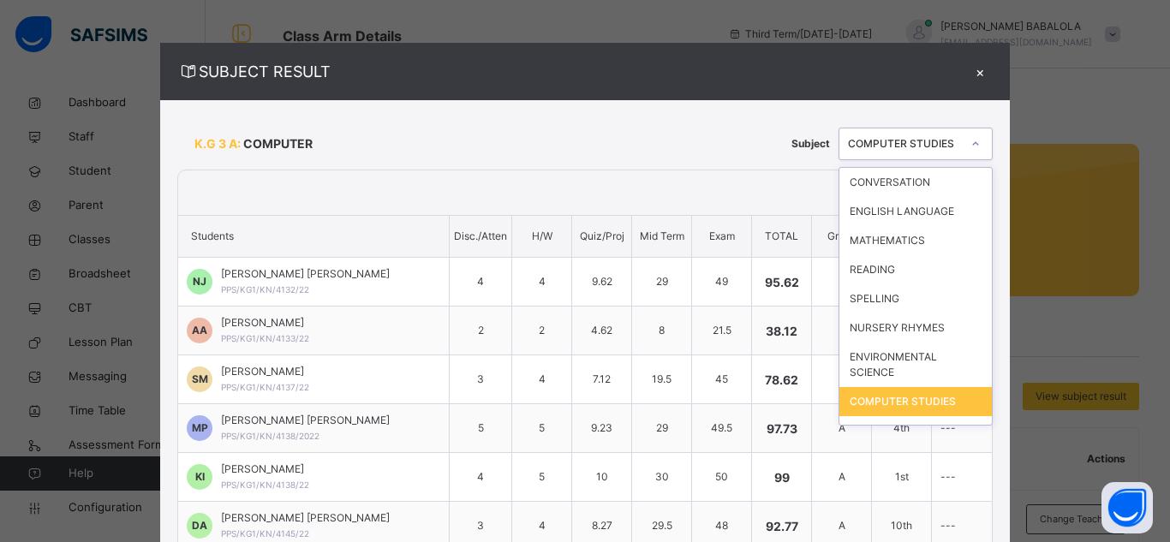
click at [961, 152] on div at bounding box center [975, 143] width 29 height 27
click at [900, 416] on div "MORAL INSTRUCTIONS" at bounding box center [916, 430] width 152 height 29
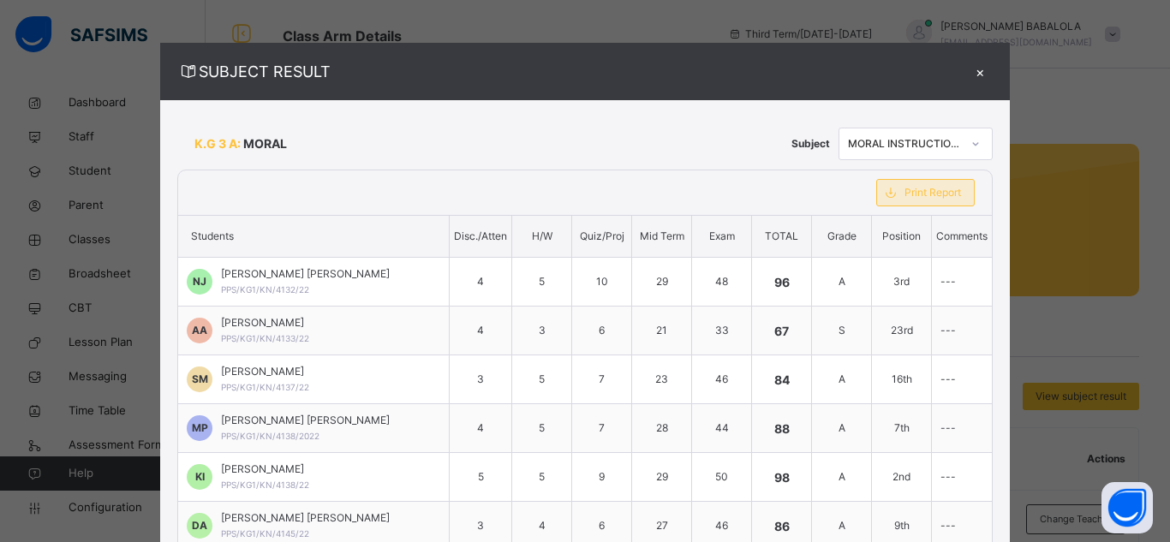
click at [916, 194] on span "Print Report" at bounding box center [933, 192] width 57 height 15
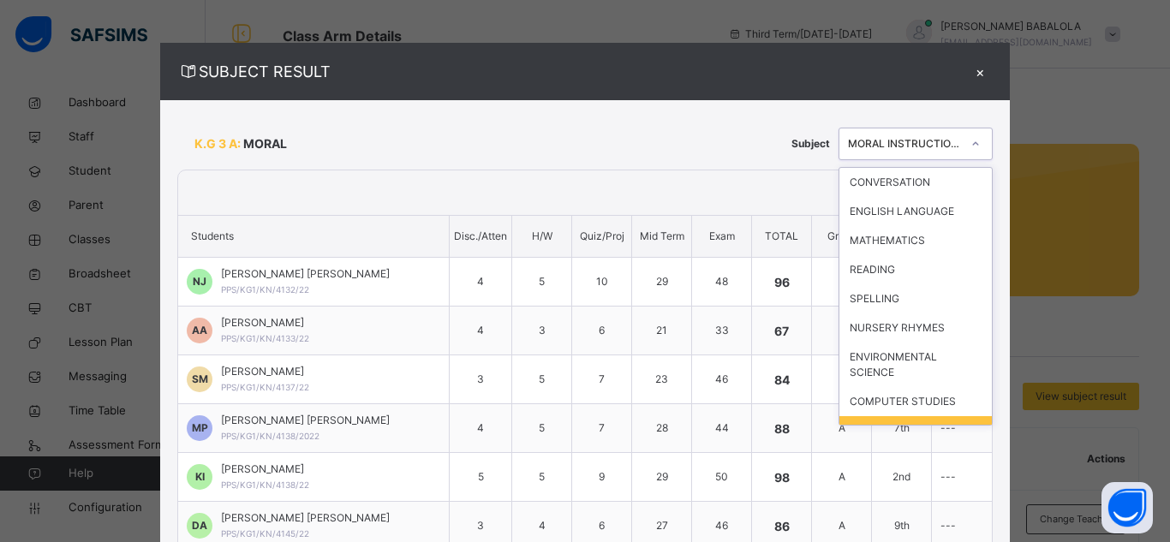
click at [971, 146] on icon at bounding box center [976, 143] width 10 height 17
click at [911, 445] on div "FINE ART" at bounding box center [916, 459] width 152 height 29
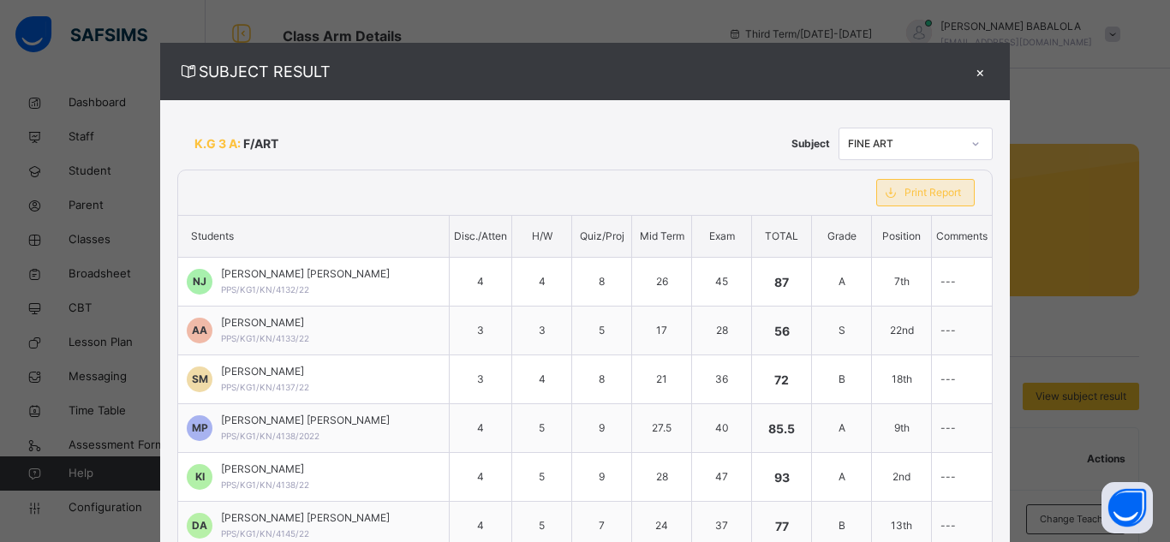
click at [913, 192] on span "Print Report" at bounding box center [933, 192] width 57 height 15
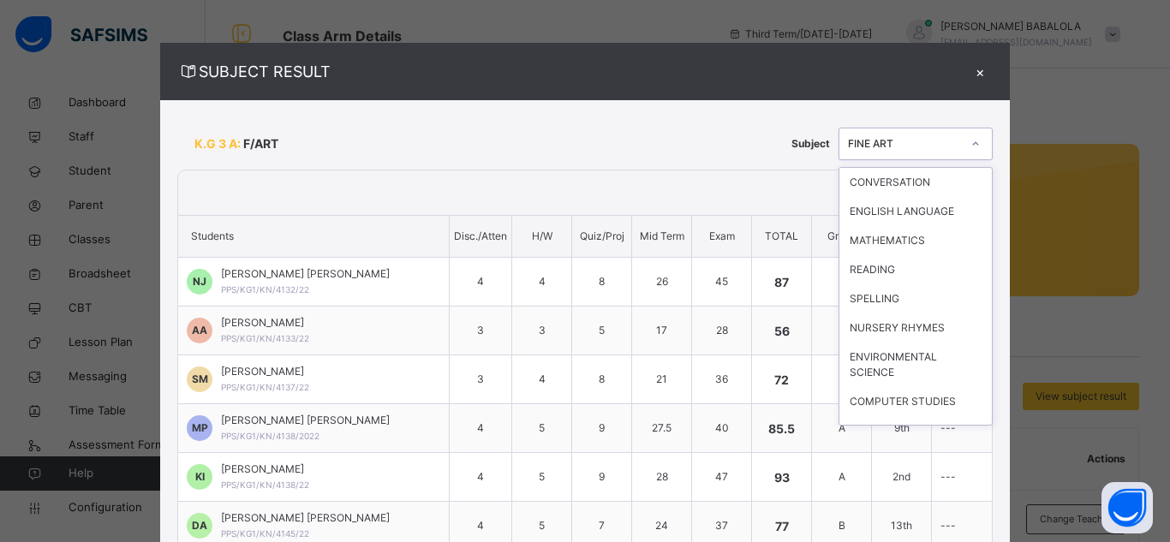
click at [971, 144] on icon at bounding box center [976, 143] width 10 height 17
click at [918, 475] on div "FRENCH" at bounding box center [916, 489] width 152 height 29
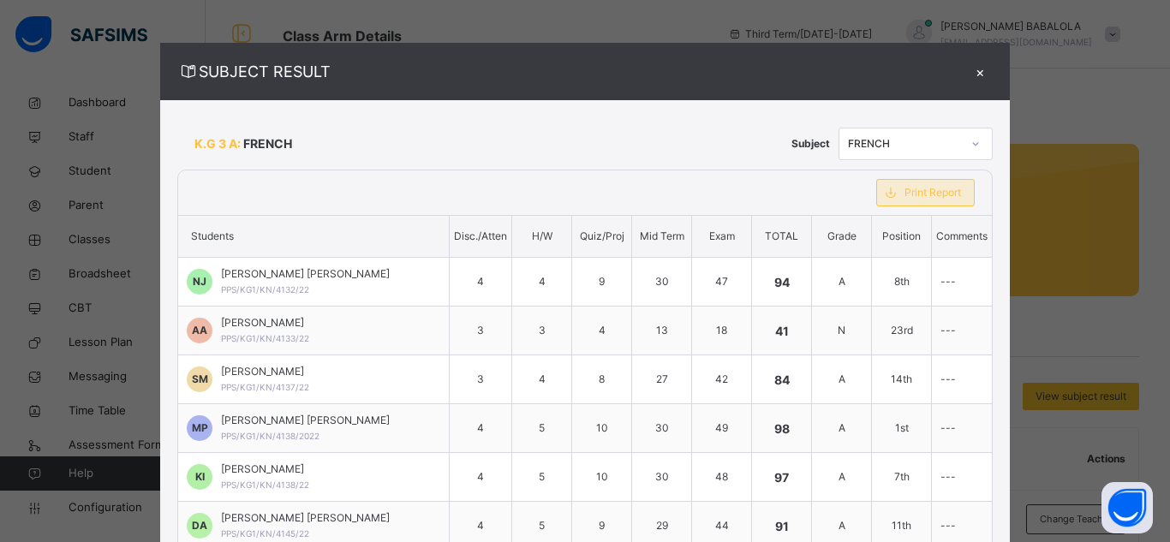
click at [905, 195] on span "Print Report" at bounding box center [933, 192] width 57 height 15
click at [967, 74] on div "×" at bounding box center [980, 71] width 26 height 23
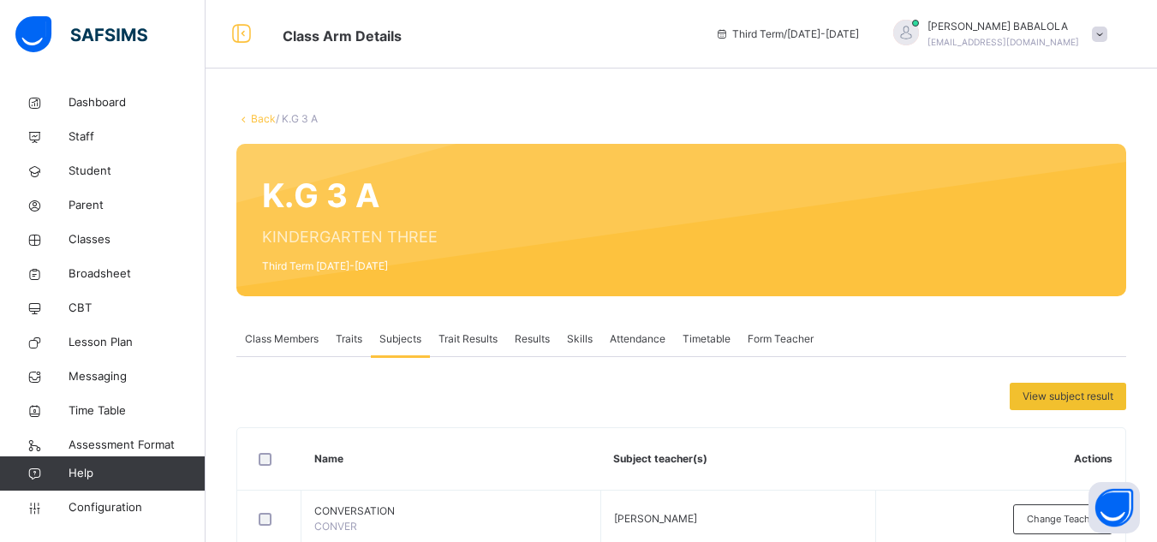
click at [263, 113] on link "Back" at bounding box center [263, 118] width 25 height 13
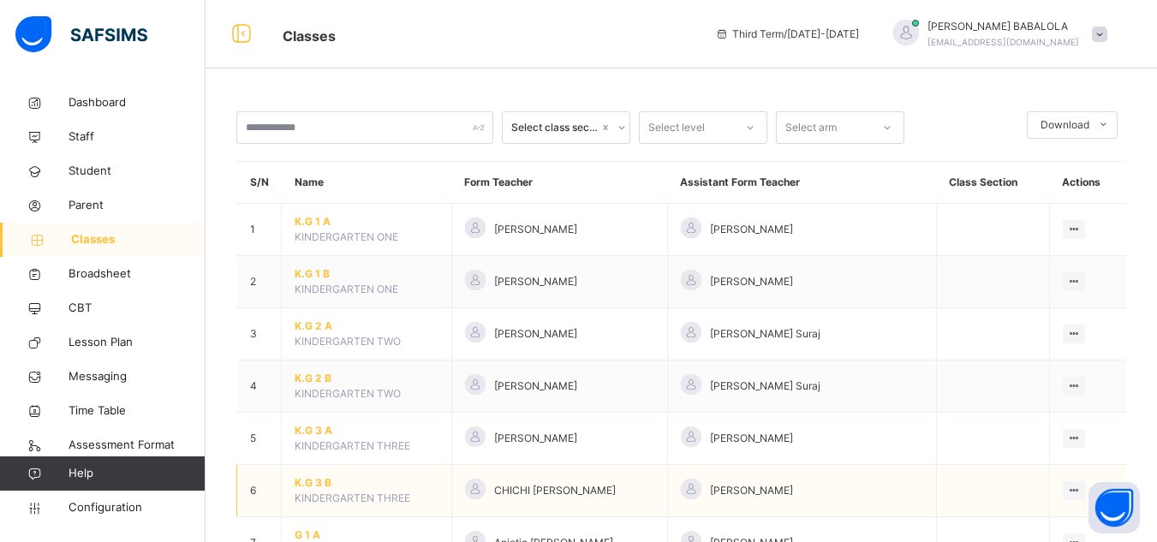
click at [312, 483] on span "K.G 3 B" at bounding box center [367, 482] width 144 height 15
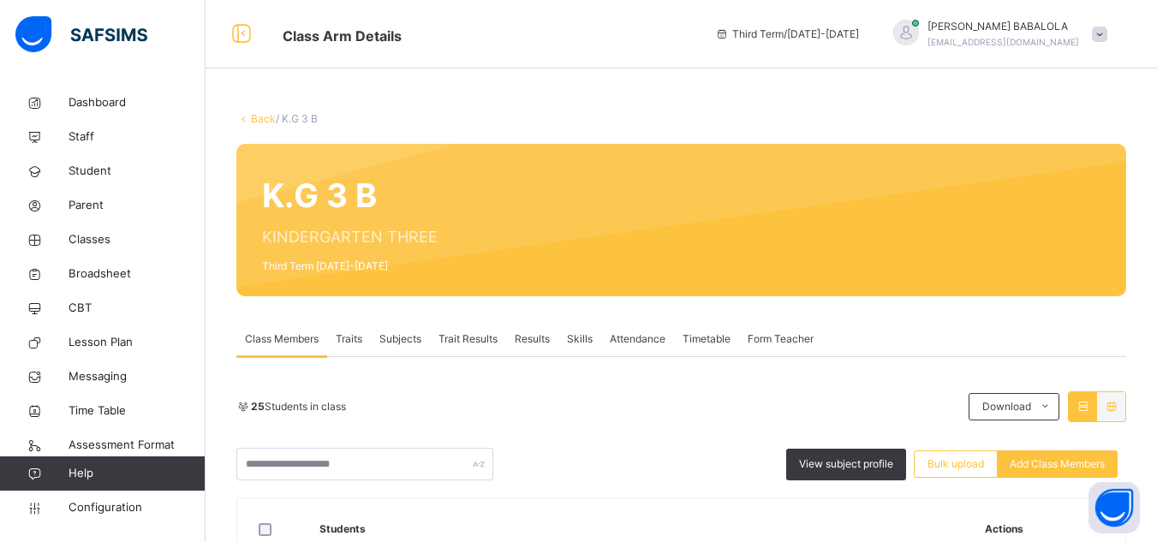
click at [400, 337] on span "Subjects" at bounding box center [401, 339] width 42 height 15
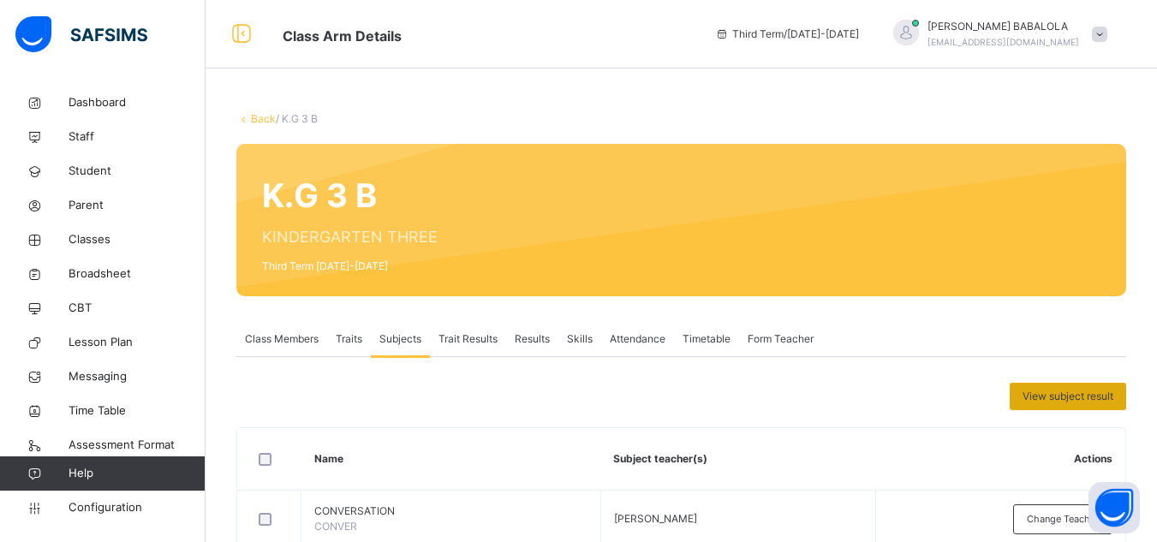
click at [1052, 400] on span "View subject result" at bounding box center [1068, 396] width 91 height 15
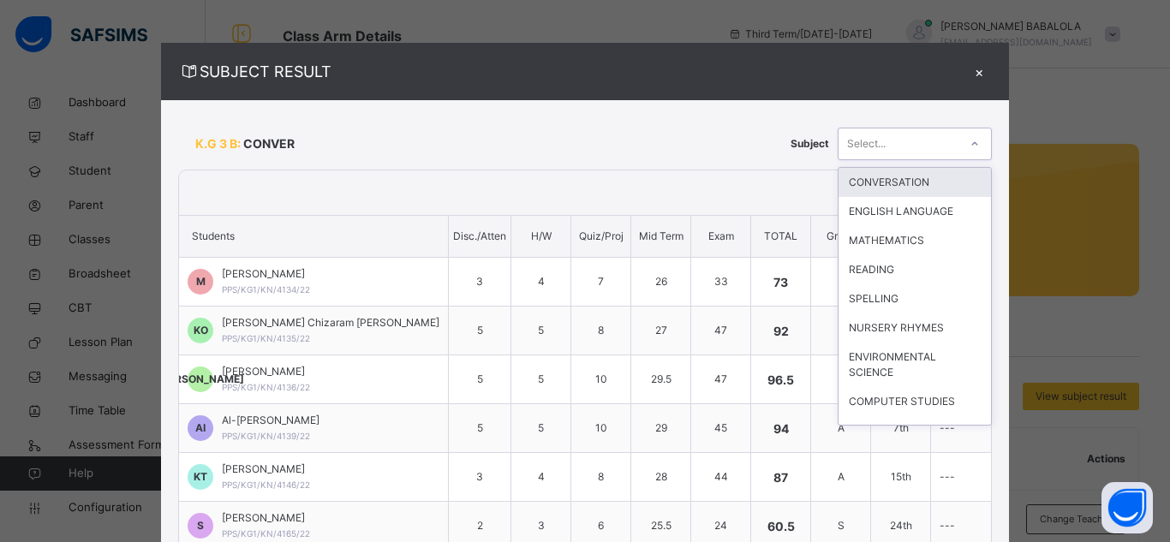
click at [912, 142] on div "Select..." at bounding box center [899, 143] width 120 height 27
click at [894, 186] on div "CONVERSATION" at bounding box center [915, 182] width 152 height 29
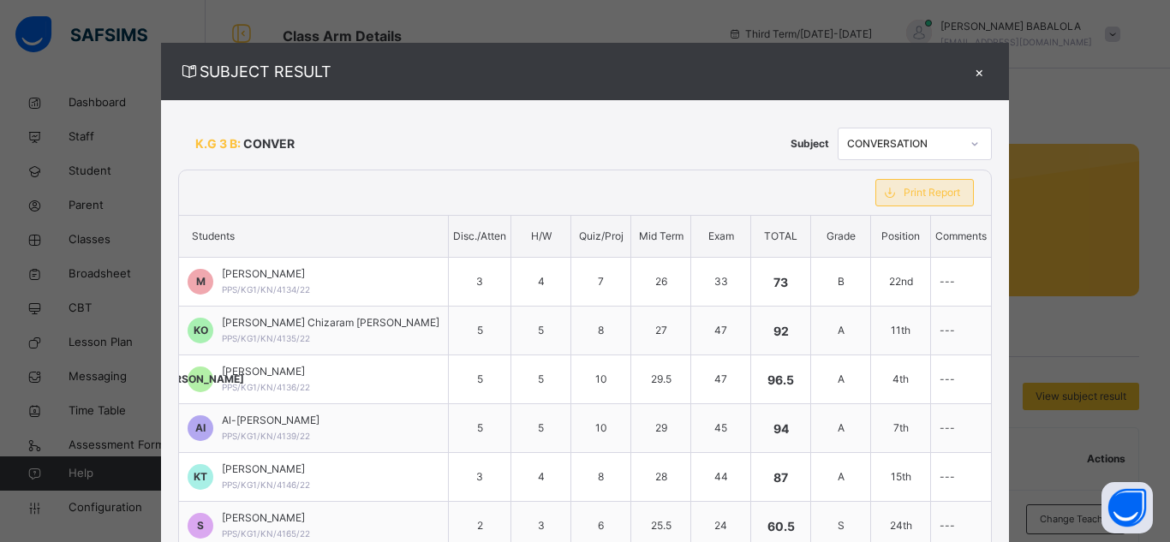
click at [904, 195] on span "Print Report" at bounding box center [932, 192] width 57 height 15
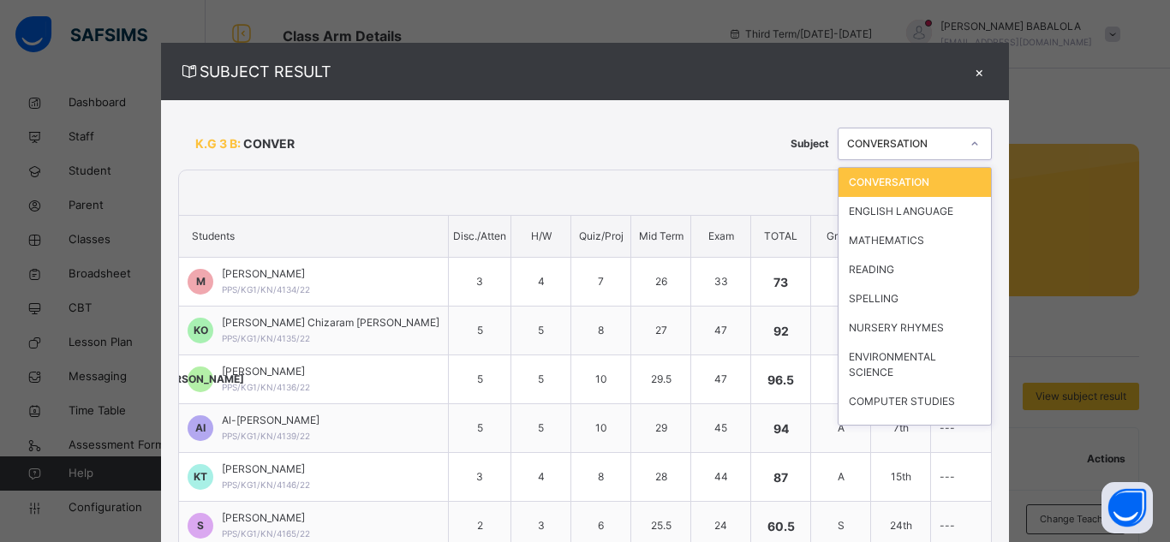
click at [970, 140] on icon at bounding box center [975, 143] width 10 height 17
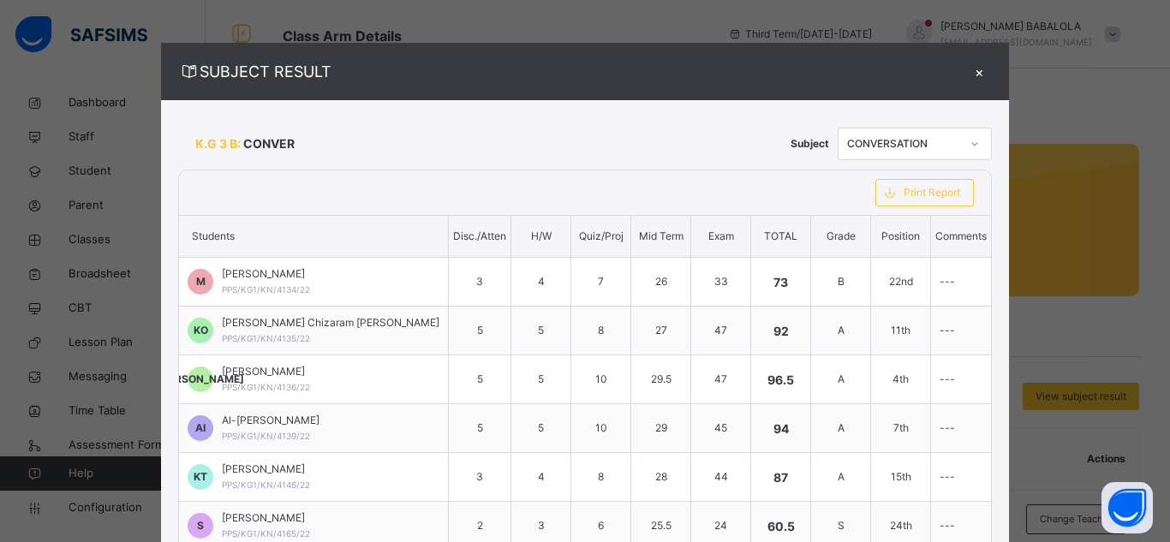
click at [879, 208] on div "Print Report" at bounding box center [924, 192] width 133 height 45
click at [960, 145] on div at bounding box center [974, 143] width 29 height 27
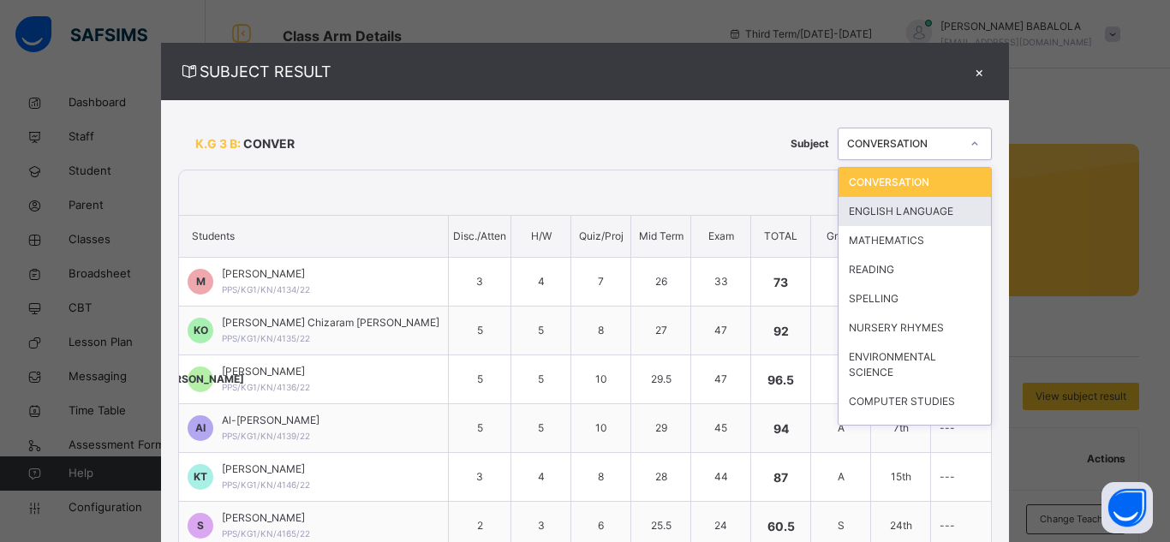
click at [889, 205] on div "ENGLISH LANGUAGE" at bounding box center [915, 211] width 152 height 29
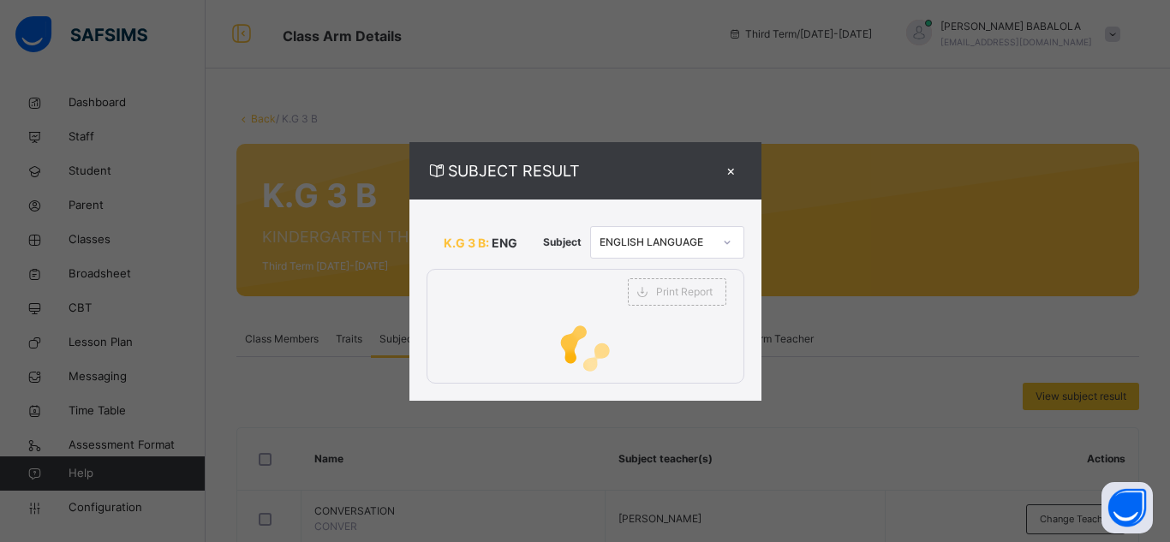
click at [889, 205] on div "SUBJECT RESULT × K.G 3 B: ENG Subject ENGLISH LANGUAGE Print Report PRIME PRIMA…" at bounding box center [585, 271] width 1170 height 542
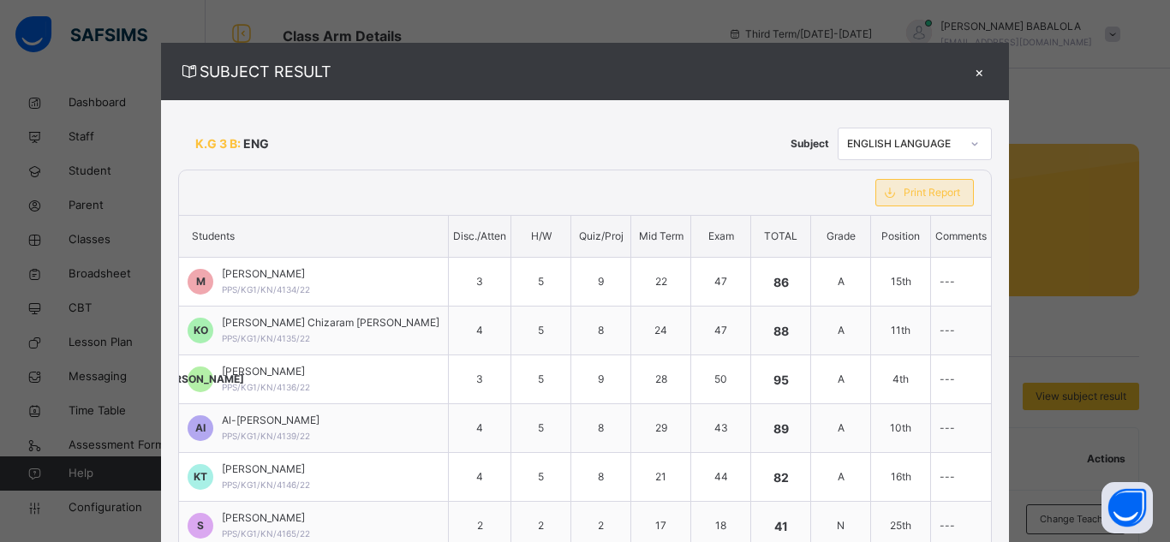
click at [904, 192] on span "Print Report" at bounding box center [932, 192] width 57 height 15
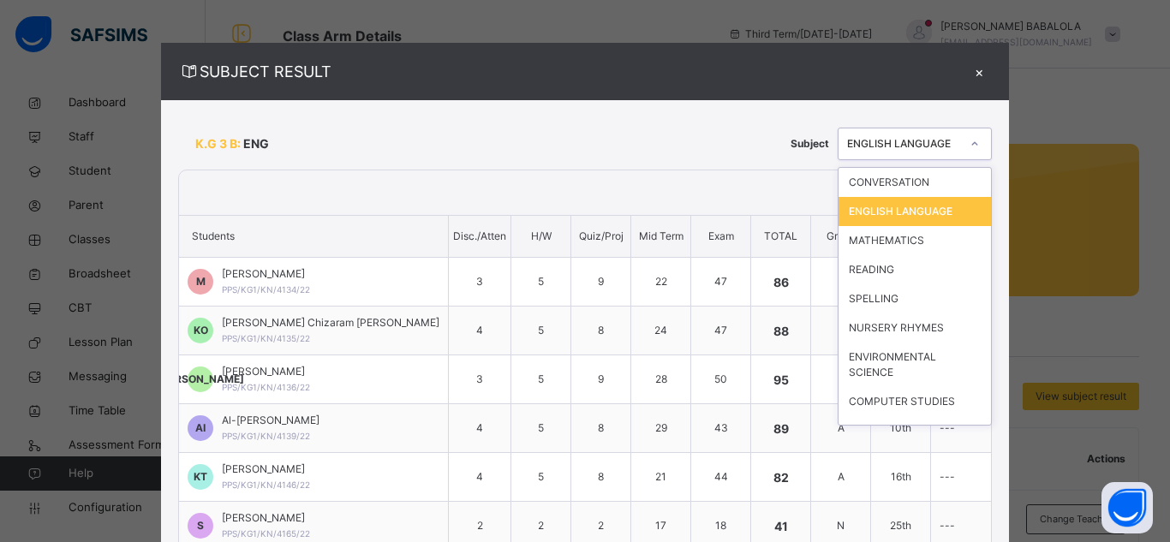
click at [970, 147] on icon at bounding box center [975, 143] width 10 height 17
click at [890, 248] on div "MATHEMATICS" at bounding box center [915, 240] width 152 height 29
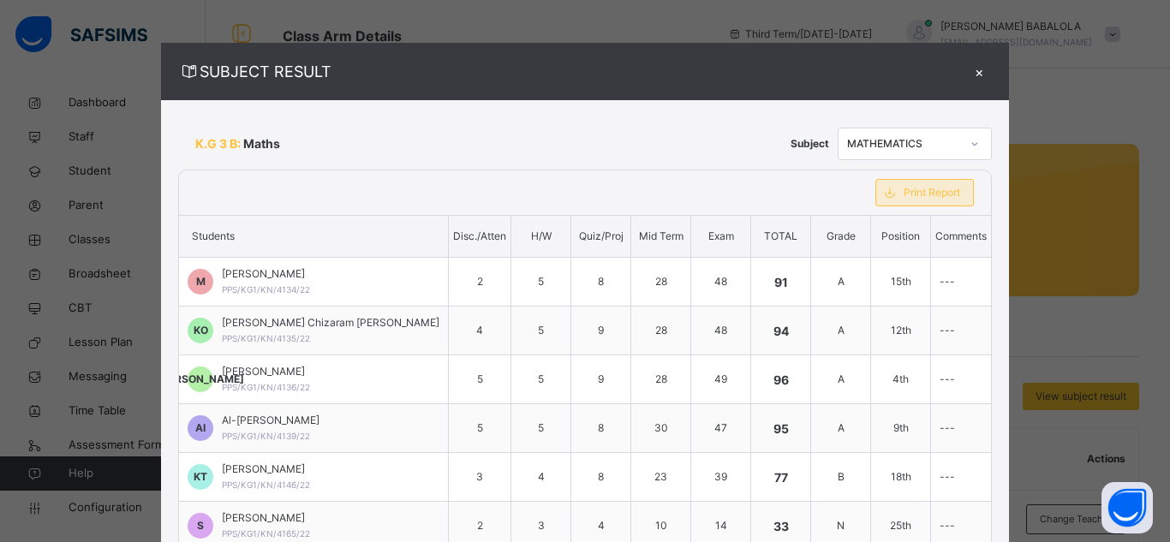
click at [917, 197] on span "Print Report" at bounding box center [932, 192] width 57 height 15
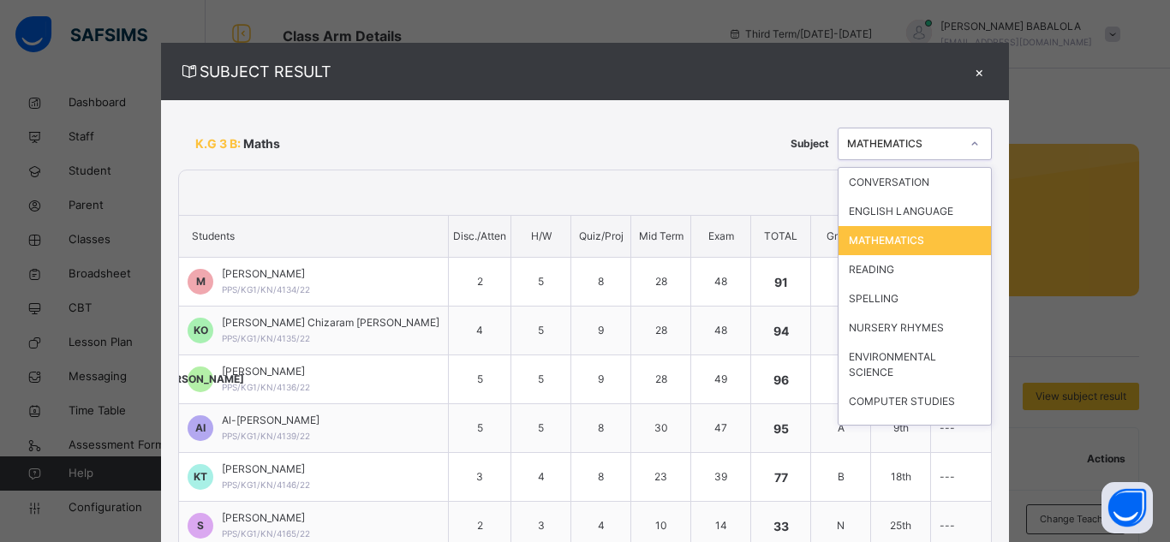
click at [970, 147] on icon at bounding box center [975, 143] width 10 height 17
click at [873, 276] on div "READING" at bounding box center [915, 269] width 152 height 29
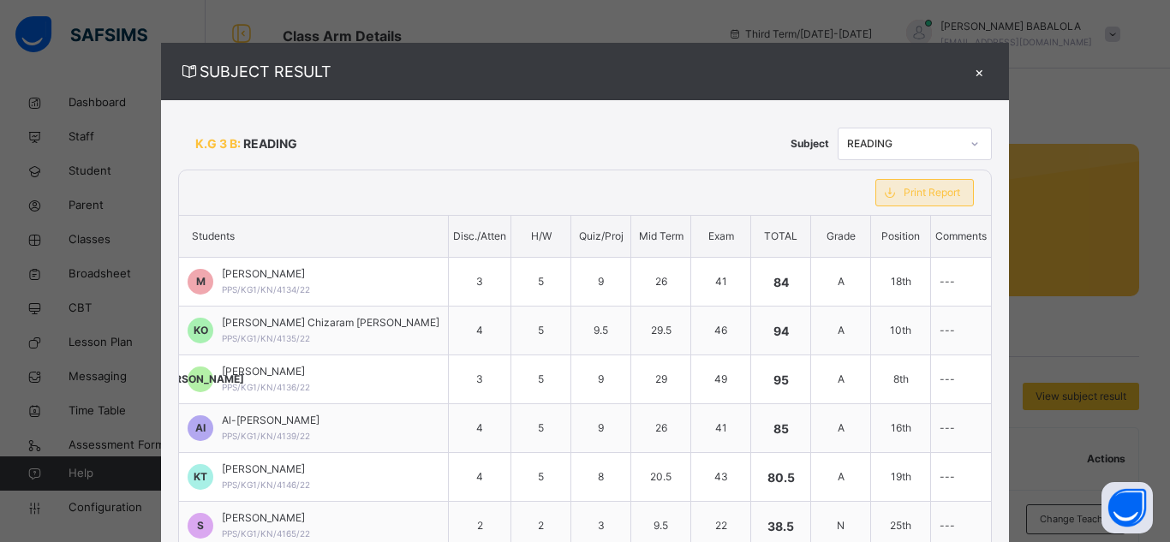
click at [904, 188] on span "Print Report" at bounding box center [932, 192] width 57 height 15
click at [970, 145] on icon at bounding box center [975, 143] width 10 height 17
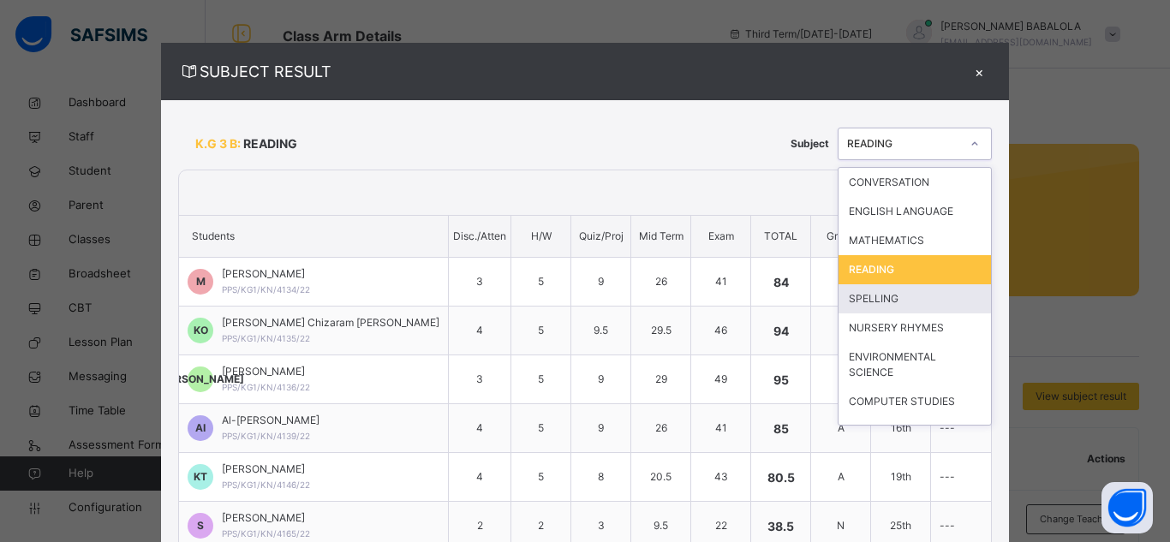
click at [893, 301] on div "SPELLING" at bounding box center [915, 298] width 152 height 29
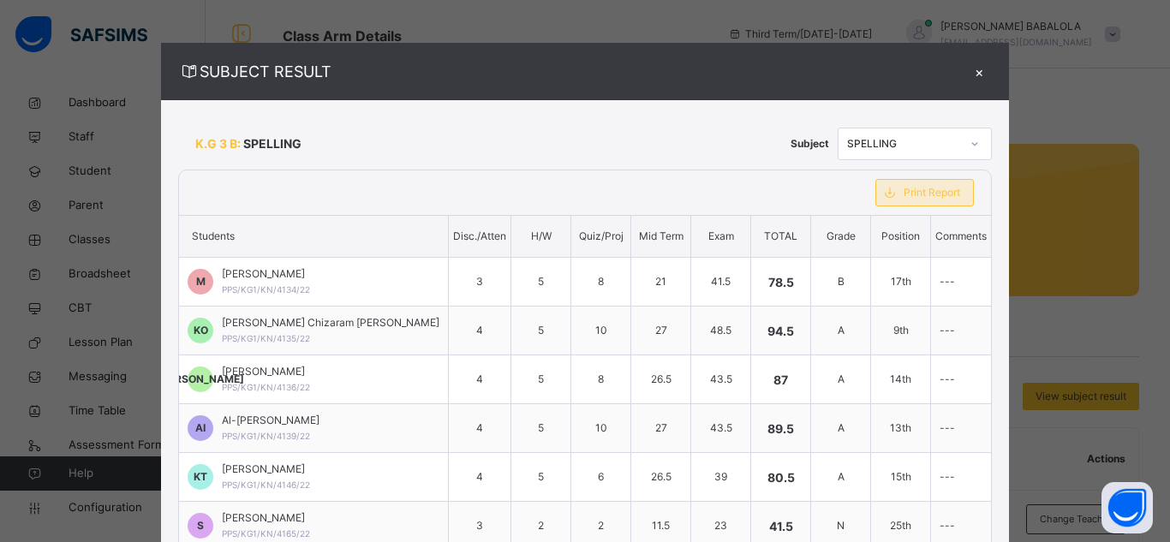
click at [904, 190] on span "Print Report" at bounding box center [932, 192] width 57 height 15
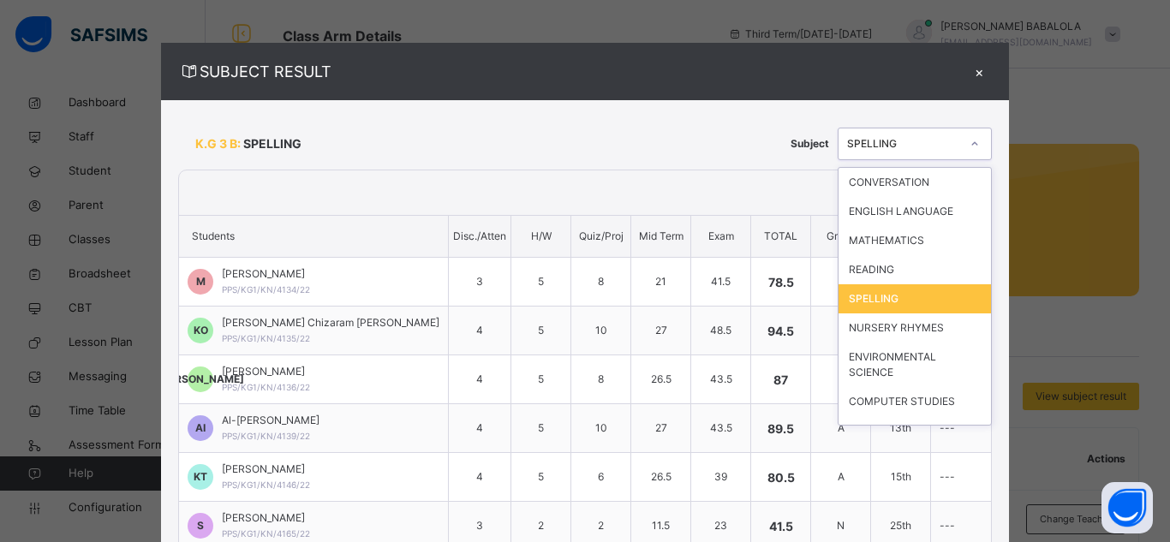
click at [970, 141] on icon at bounding box center [975, 143] width 10 height 17
click at [885, 330] on div "NURSERY RHYMES" at bounding box center [915, 328] width 152 height 29
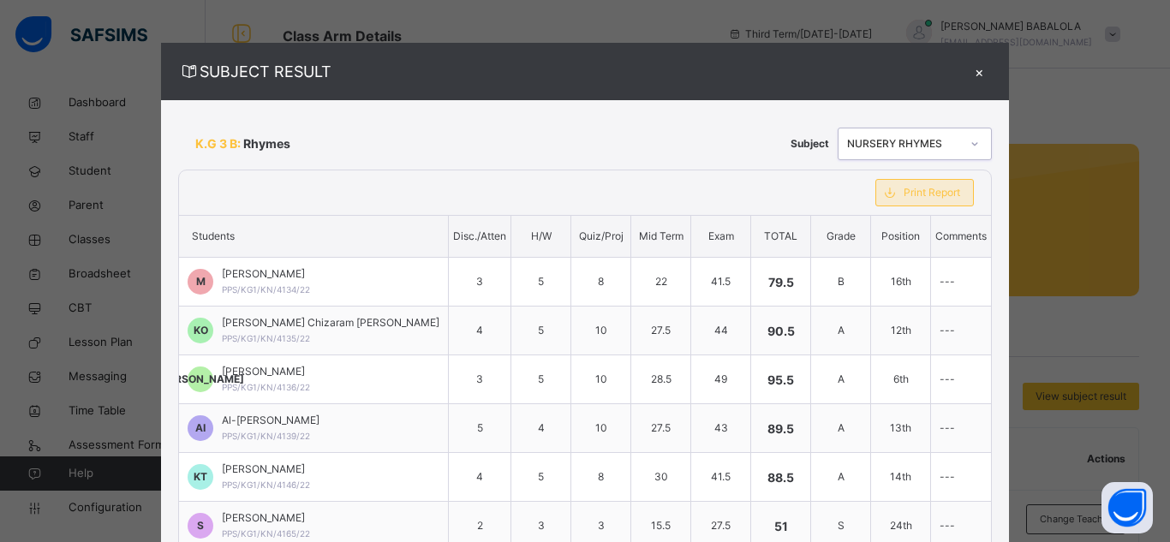
click at [904, 199] on span "Print Report" at bounding box center [932, 192] width 57 height 15
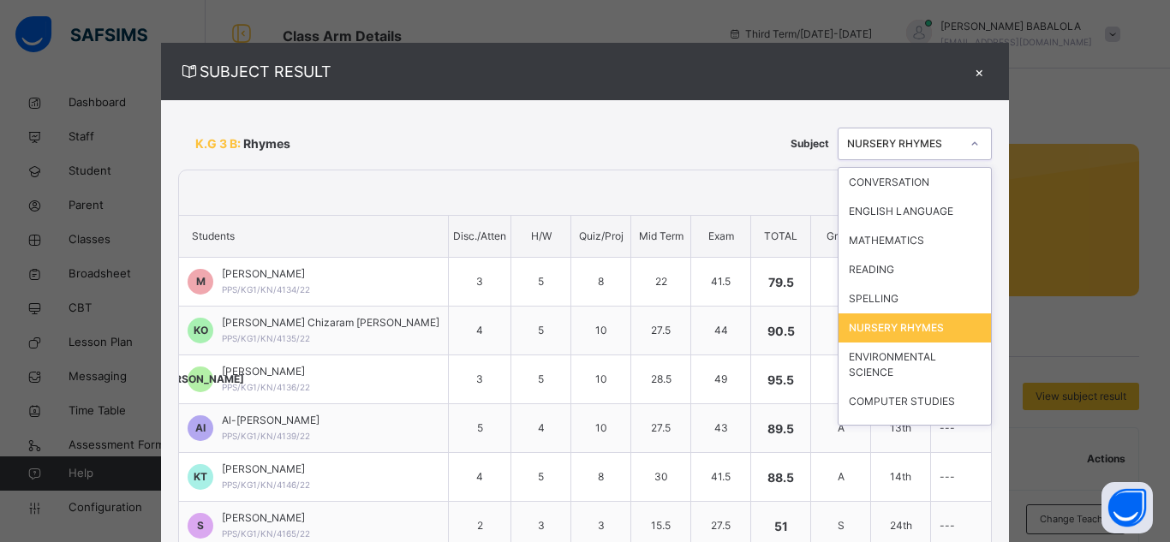
click at [960, 143] on div at bounding box center [974, 143] width 29 height 27
click at [881, 361] on div "ENVIRONMENTAL SCIENCE" at bounding box center [915, 365] width 152 height 45
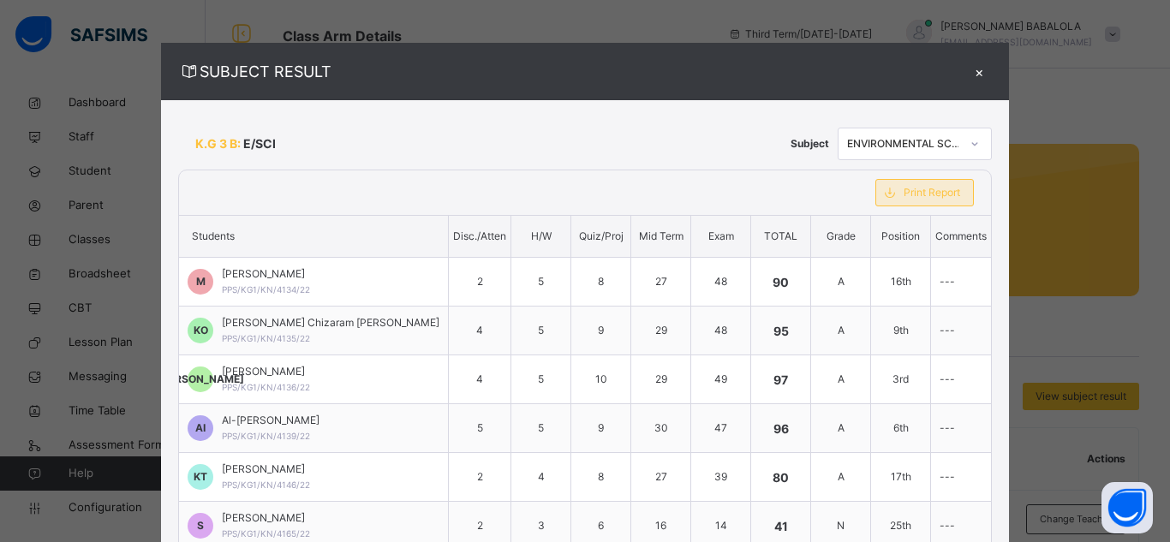
click at [904, 196] on span "Print Report" at bounding box center [932, 192] width 57 height 15
click at [904, 199] on span "Print Report" at bounding box center [932, 192] width 57 height 15
click at [970, 140] on icon at bounding box center [975, 143] width 10 height 17
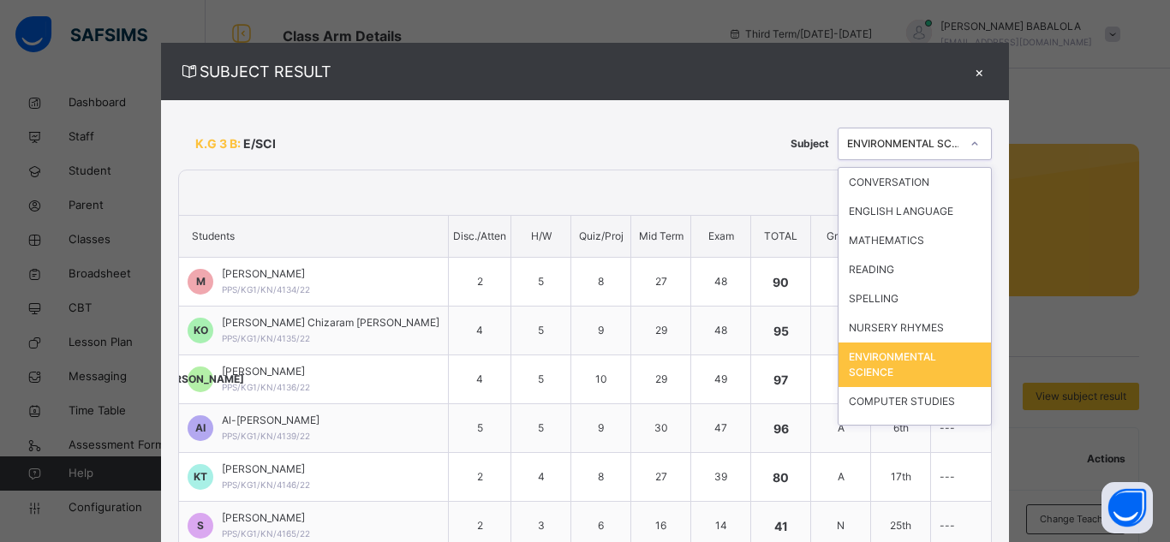
click at [970, 140] on icon at bounding box center [975, 143] width 10 height 17
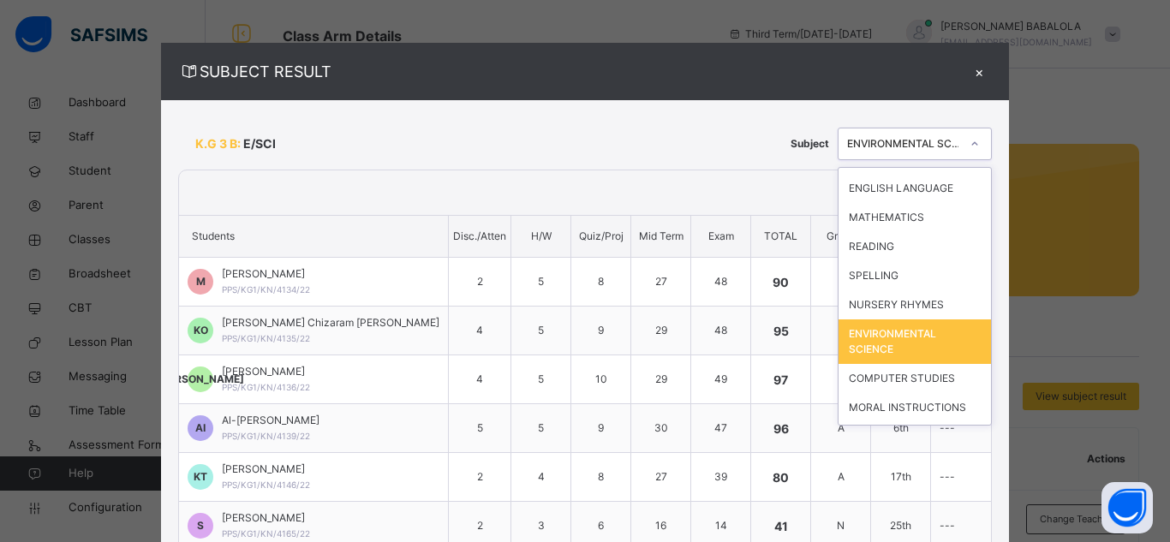
scroll to position [34, 0]
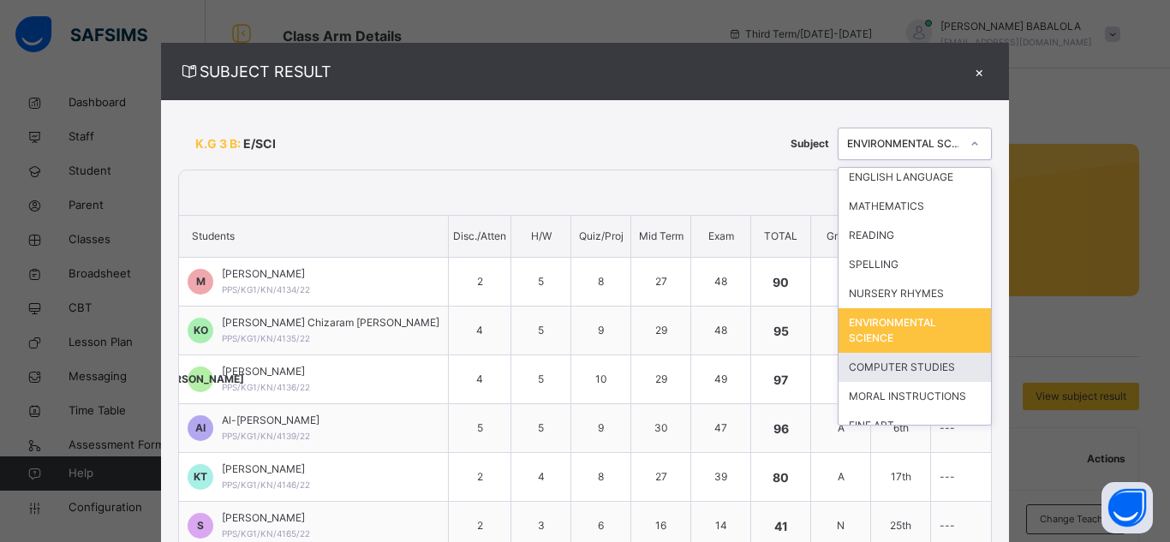
click at [906, 369] on div "COMPUTER STUDIES" at bounding box center [915, 367] width 152 height 29
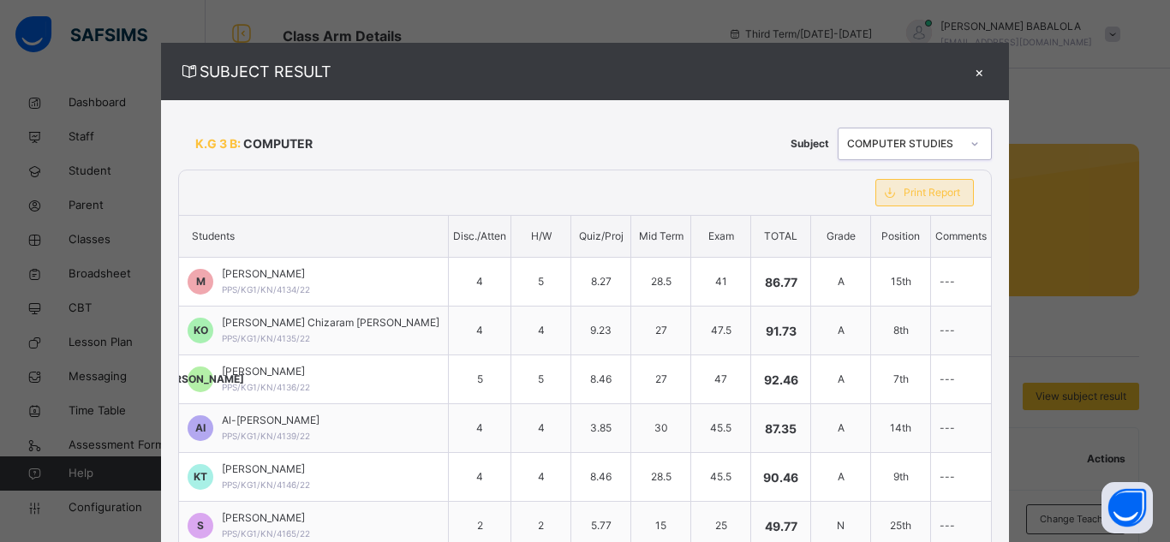
click at [914, 190] on span "Print Report" at bounding box center [932, 192] width 57 height 15
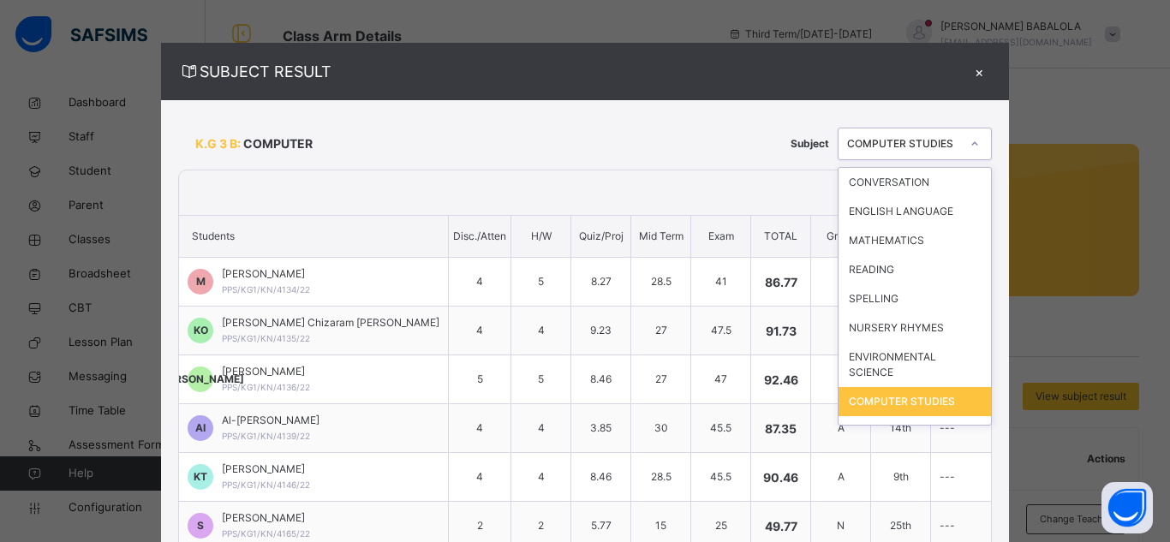
click at [970, 144] on icon at bounding box center [975, 143] width 10 height 17
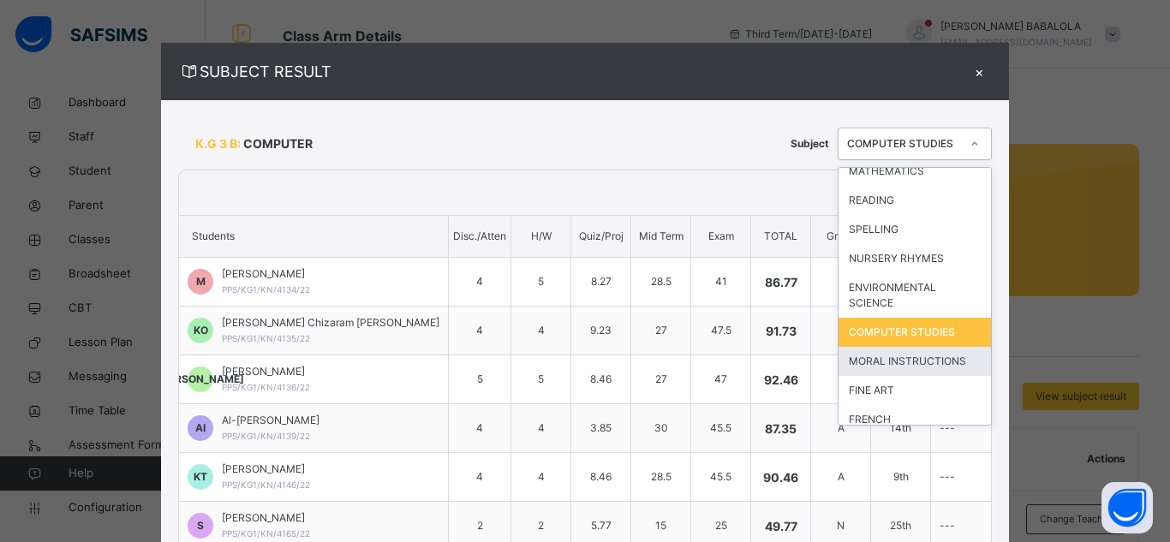
scroll to position [79, 0]
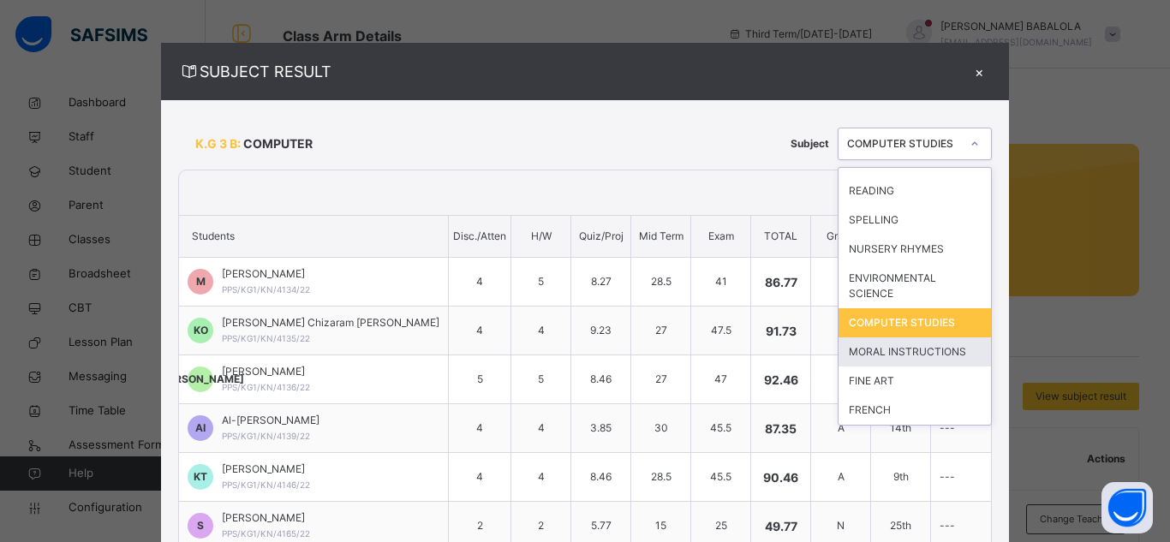
click at [901, 354] on div "MORAL INSTRUCTIONS" at bounding box center [915, 352] width 152 height 29
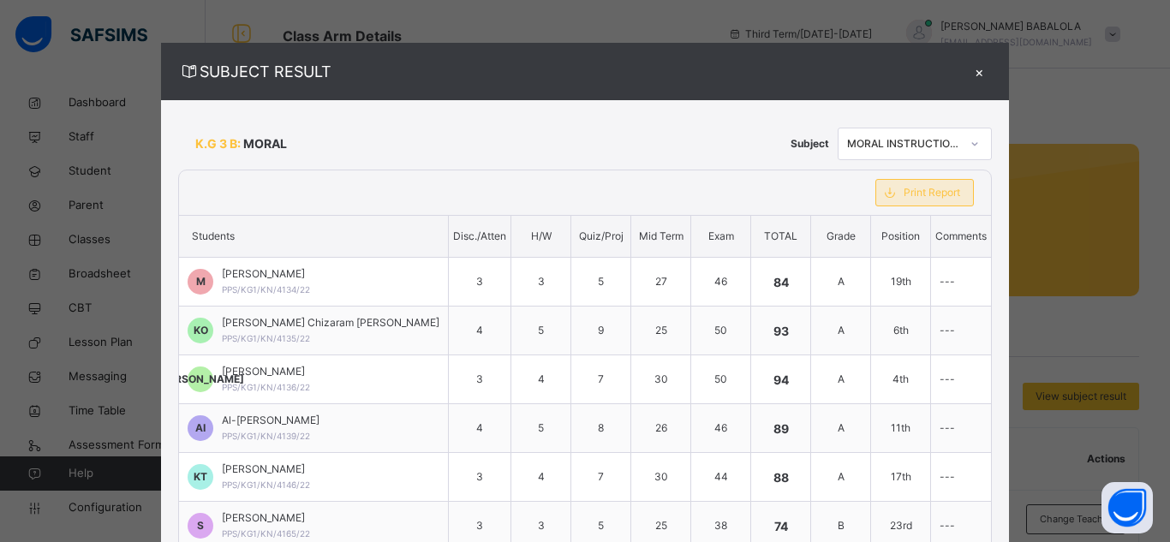
click at [904, 196] on span "Print Report" at bounding box center [932, 192] width 57 height 15
click at [970, 149] on icon at bounding box center [975, 143] width 10 height 17
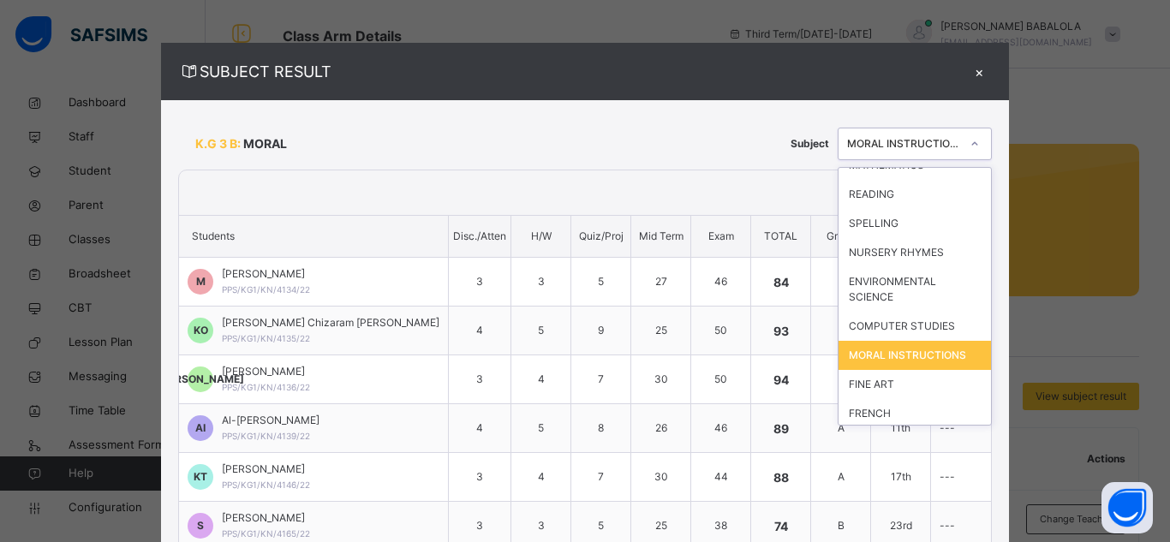
scroll to position [79, 0]
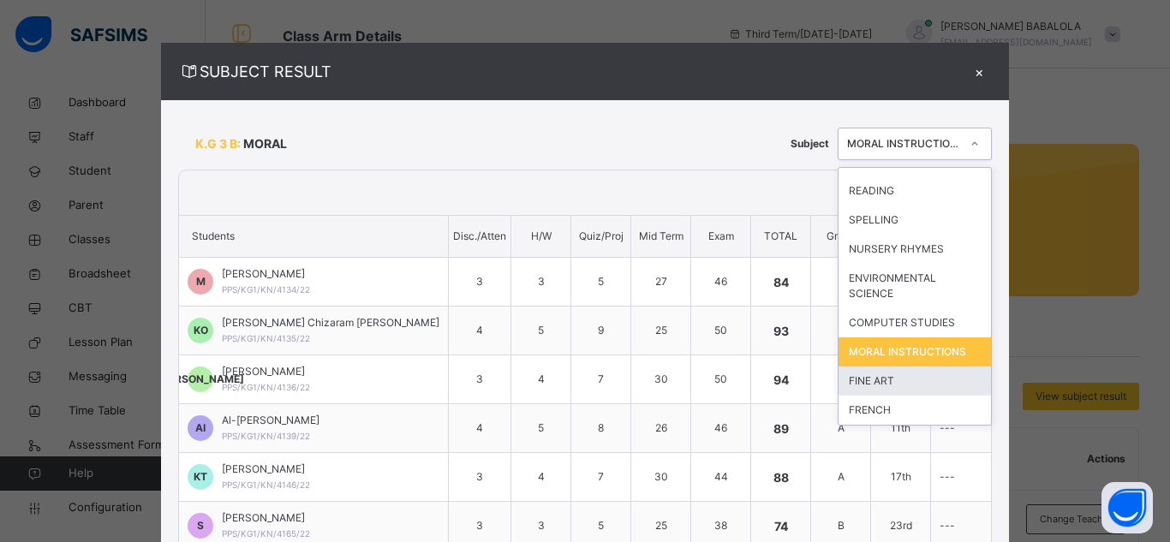
click at [891, 380] on div "FINE ART" at bounding box center [915, 381] width 152 height 29
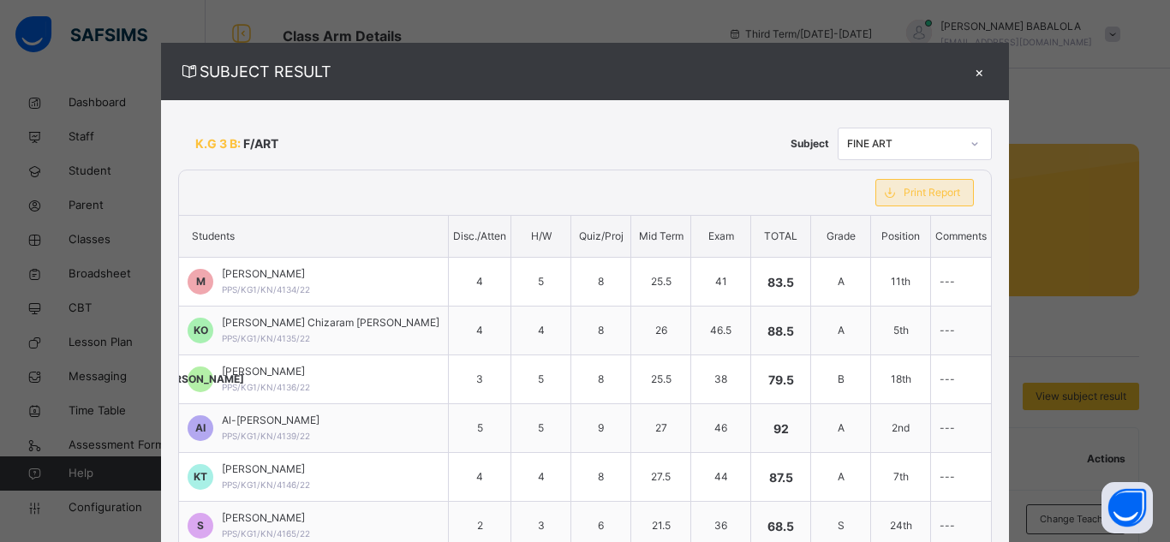
click at [917, 196] on span "Print Report" at bounding box center [932, 192] width 57 height 15
click at [972, 143] on icon at bounding box center [975, 143] width 6 height 3
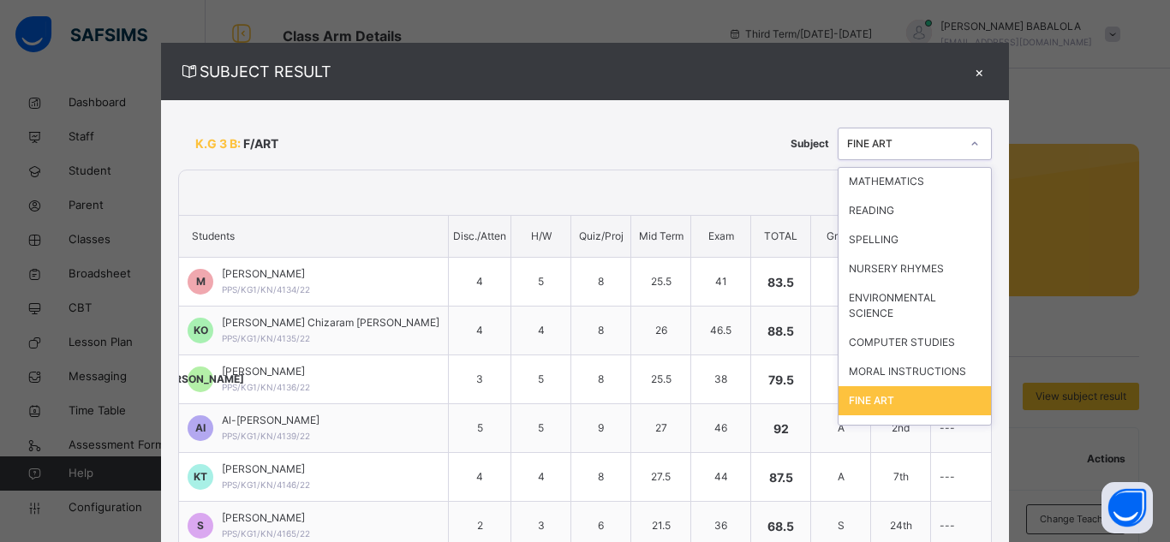
scroll to position [79, 0]
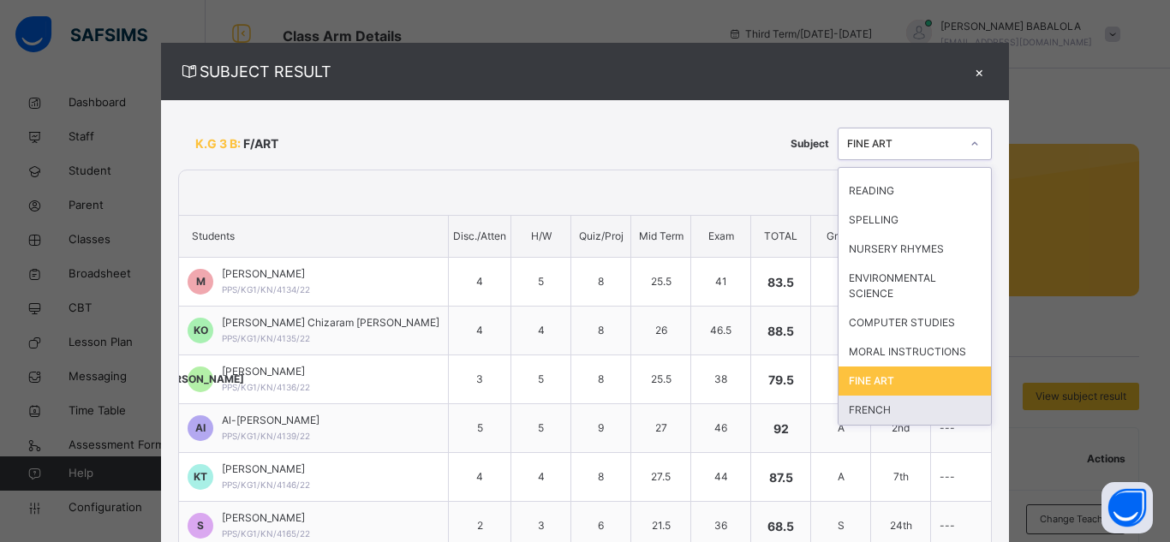
click at [891, 415] on div "FRENCH" at bounding box center [915, 410] width 152 height 29
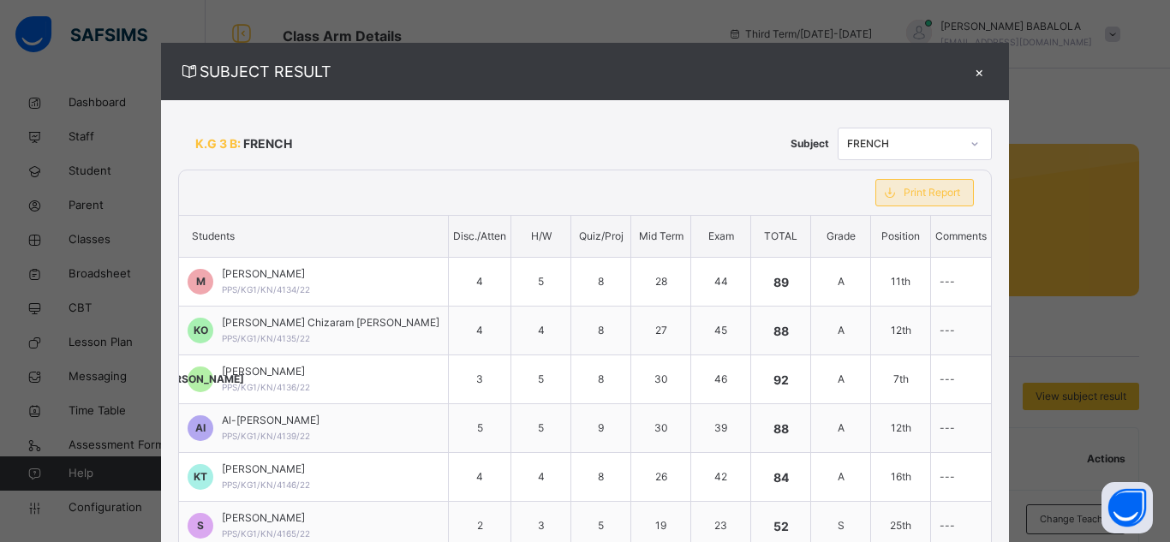
click at [908, 194] on span "Print Report" at bounding box center [932, 192] width 57 height 15
click at [966, 75] on div "×" at bounding box center [979, 71] width 26 height 23
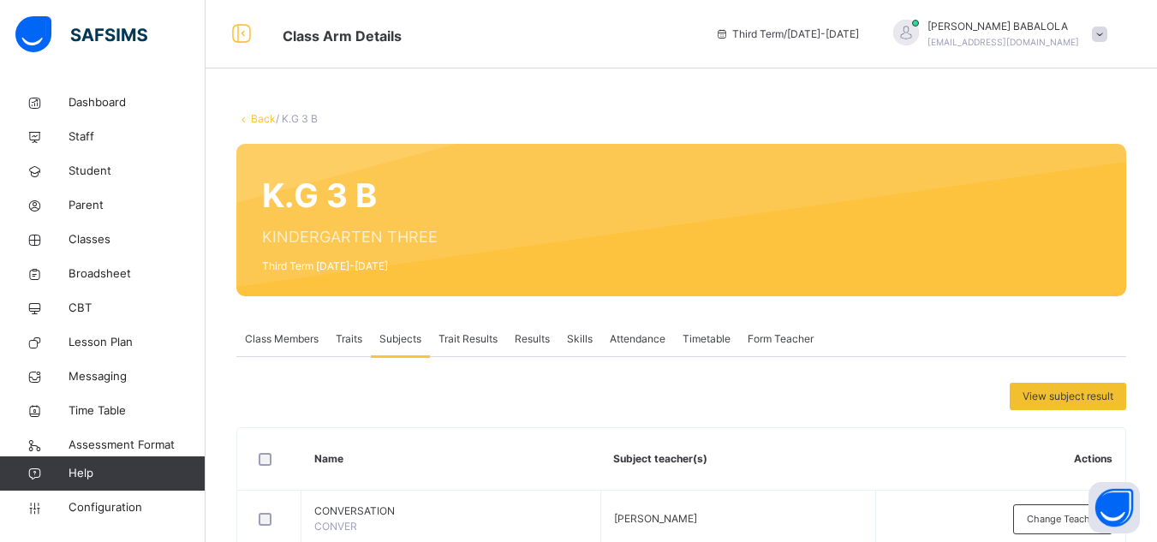
click at [260, 118] on link "Back" at bounding box center [263, 118] width 25 height 13
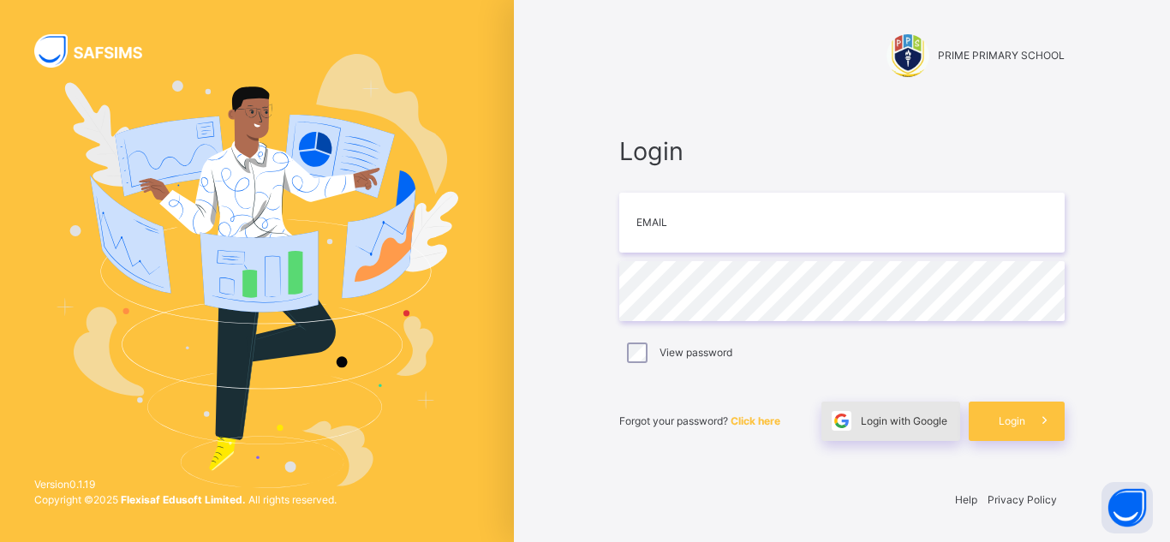
click at [909, 415] on span "Login with Google" at bounding box center [904, 421] width 87 height 15
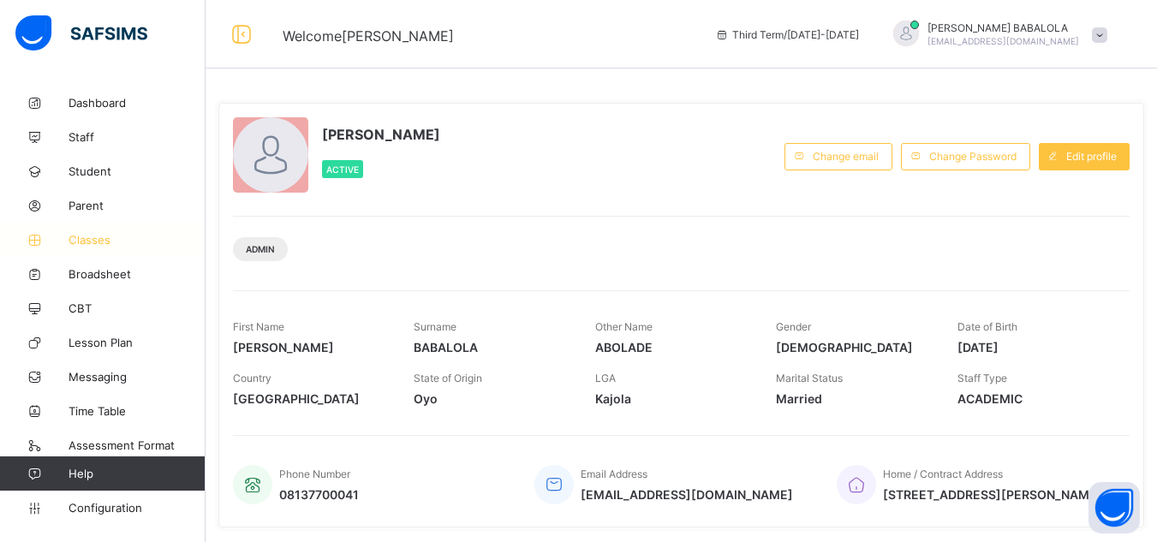
click at [83, 237] on span "Classes" at bounding box center [137, 240] width 137 height 14
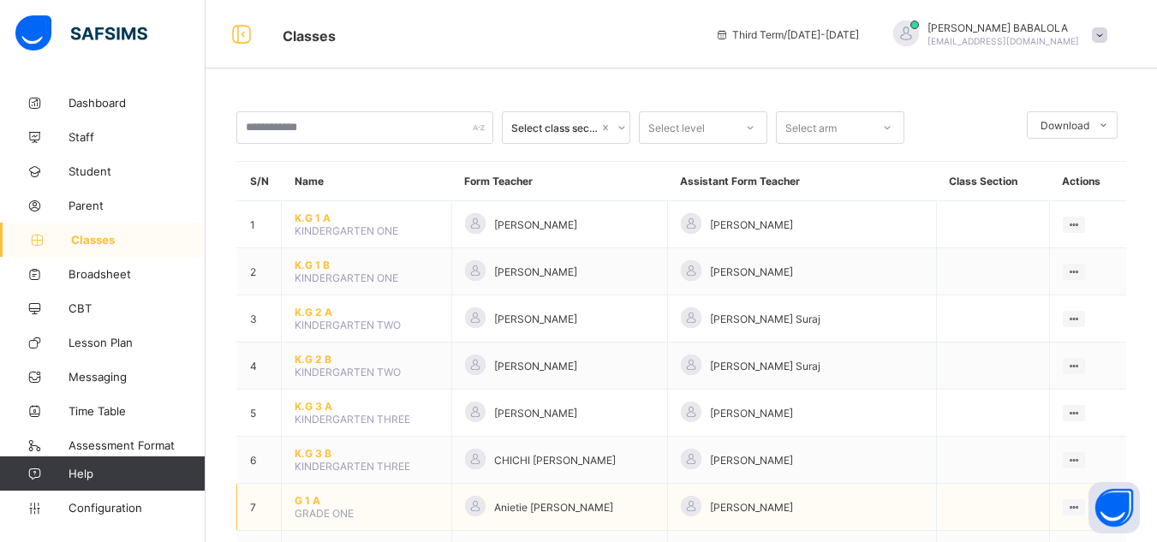
click at [307, 496] on span "G 1 A" at bounding box center [367, 500] width 144 height 13
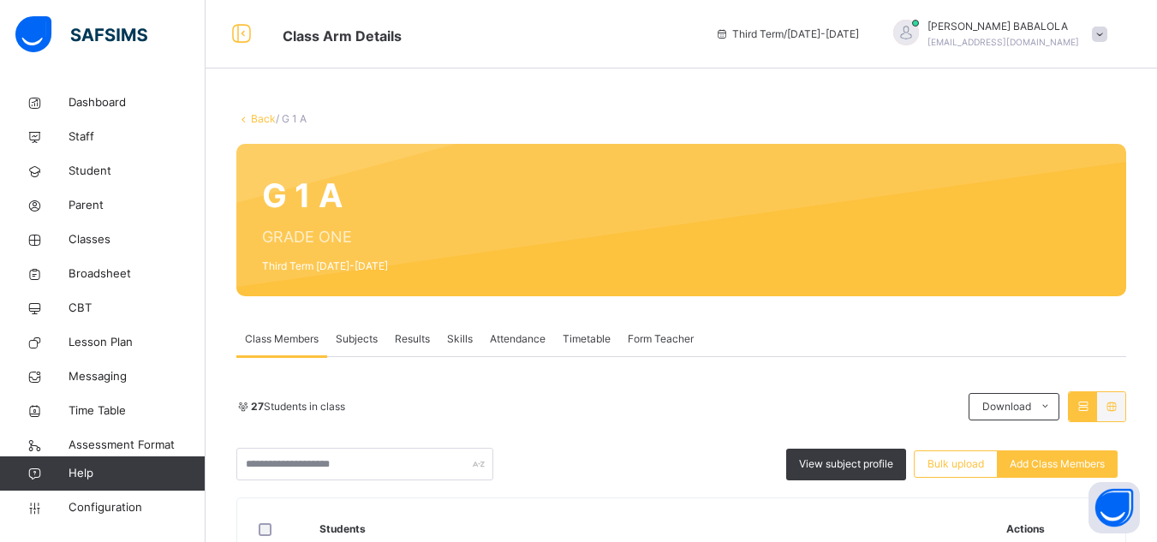
click at [409, 346] on span "Results" at bounding box center [412, 339] width 35 height 15
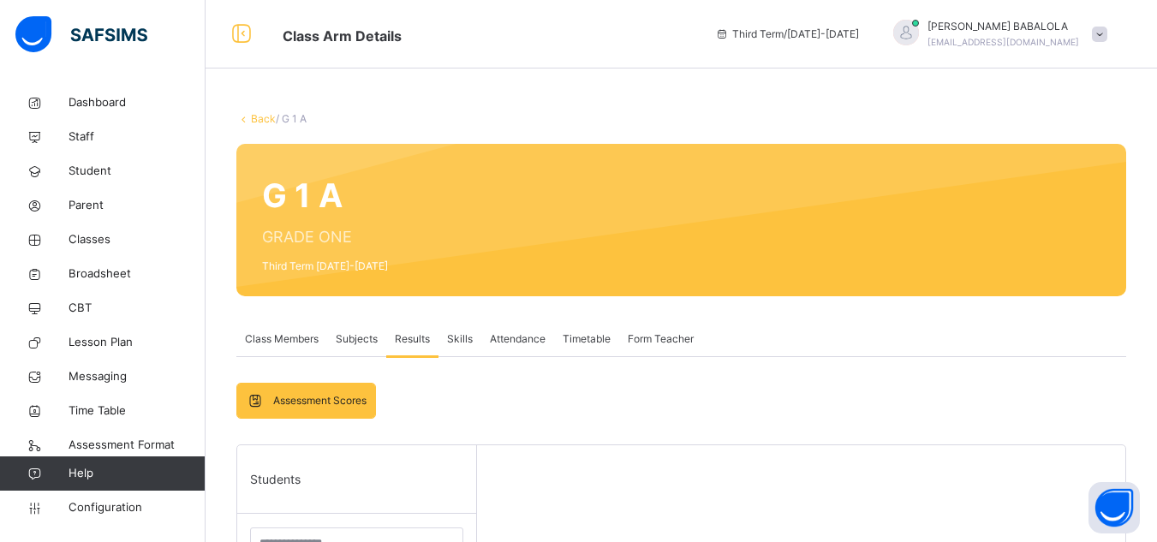
click at [365, 343] on span "Subjects" at bounding box center [357, 339] width 42 height 15
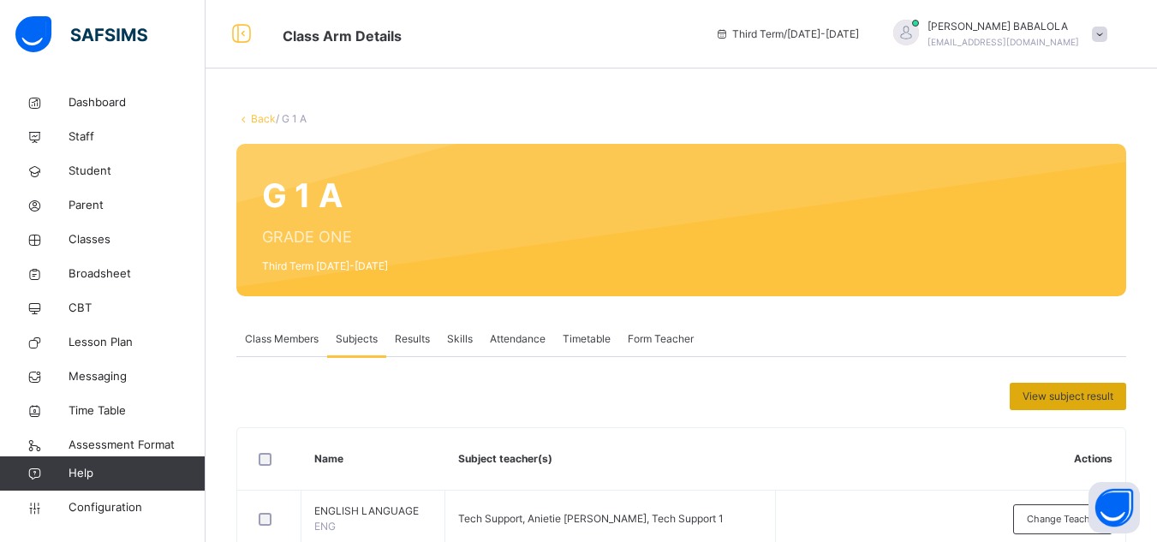
click at [1090, 396] on span "View subject result" at bounding box center [1068, 396] width 91 height 15
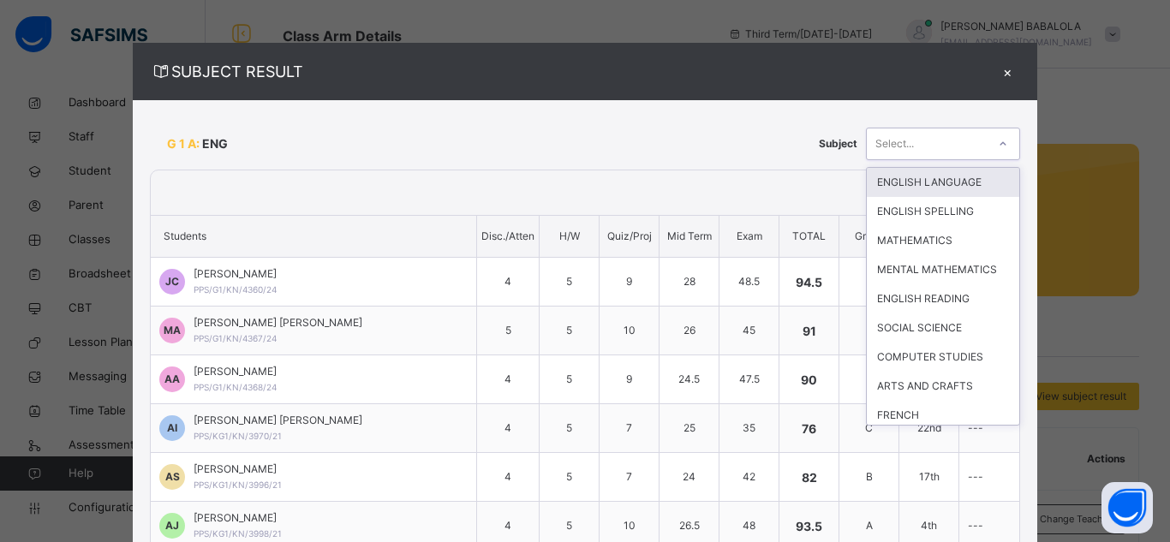
click at [998, 139] on icon at bounding box center [1003, 143] width 10 height 17
click at [906, 182] on div "ENGLISH LANGUAGE" at bounding box center [943, 182] width 152 height 29
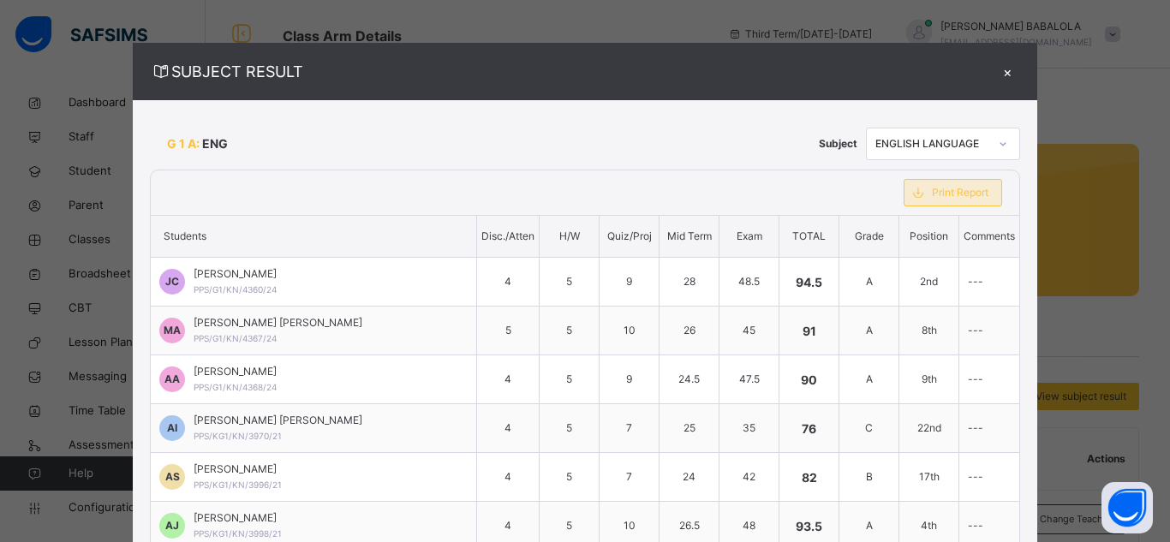
click at [932, 195] on span "Print Report" at bounding box center [960, 192] width 57 height 15
click at [998, 144] on icon at bounding box center [1003, 143] width 10 height 17
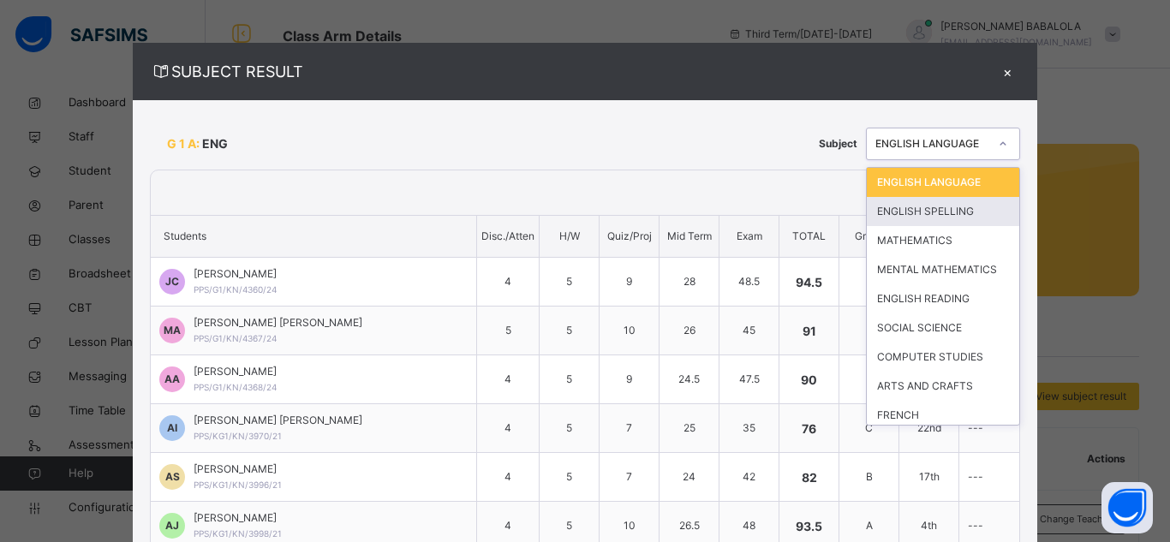
click at [908, 213] on div "ENGLISH SPELLING" at bounding box center [943, 211] width 152 height 29
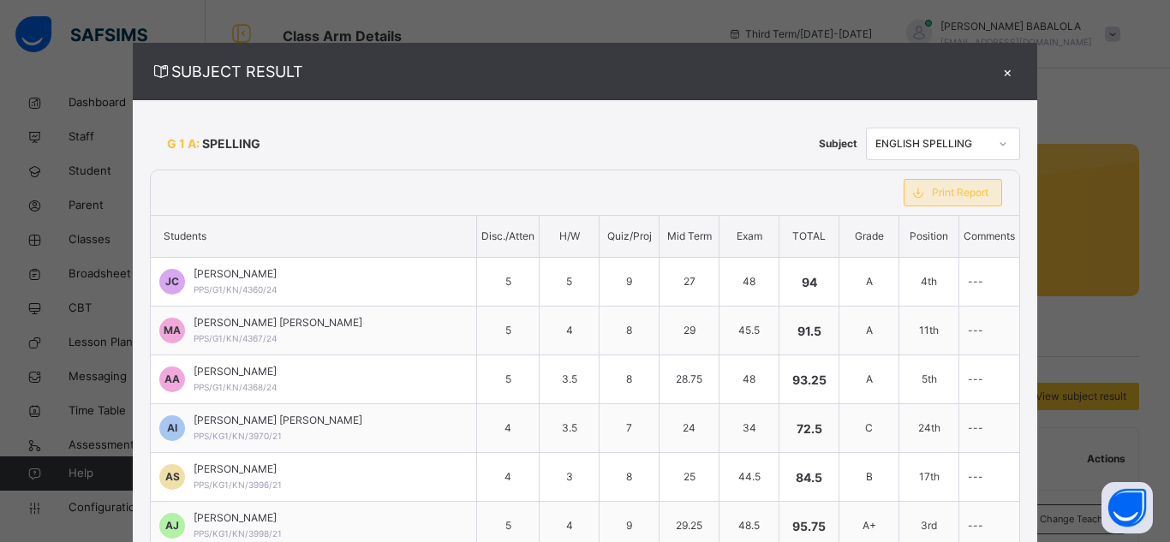
click at [932, 198] on span "Print Report" at bounding box center [960, 192] width 57 height 15
click at [989, 145] on div at bounding box center [1003, 143] width 29 height 27
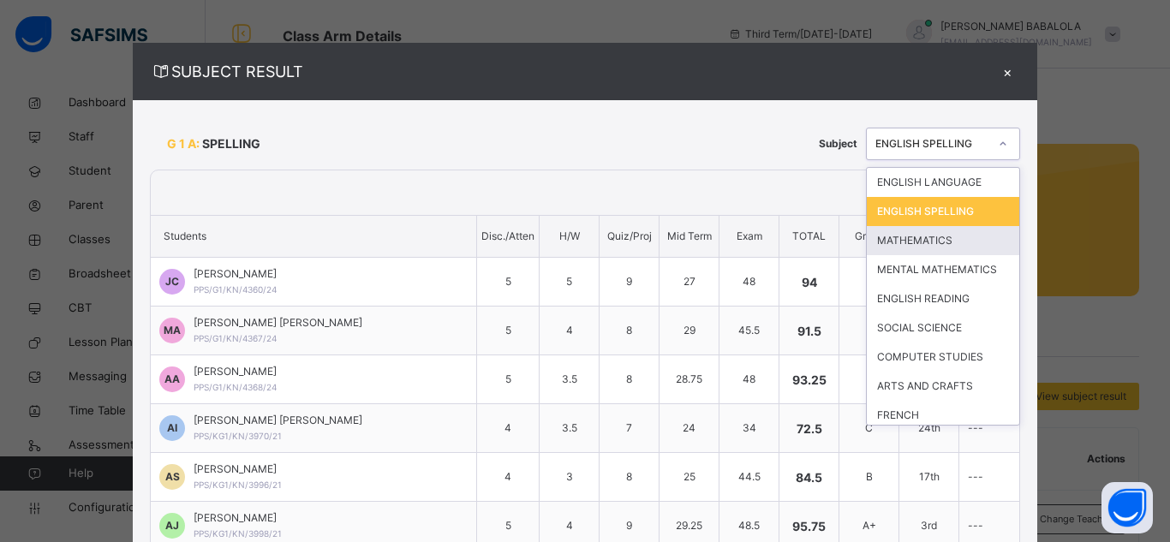
click at [906, 248] on div "MATHEMATICS" at bounding box center [943, 240] width 152 height 29
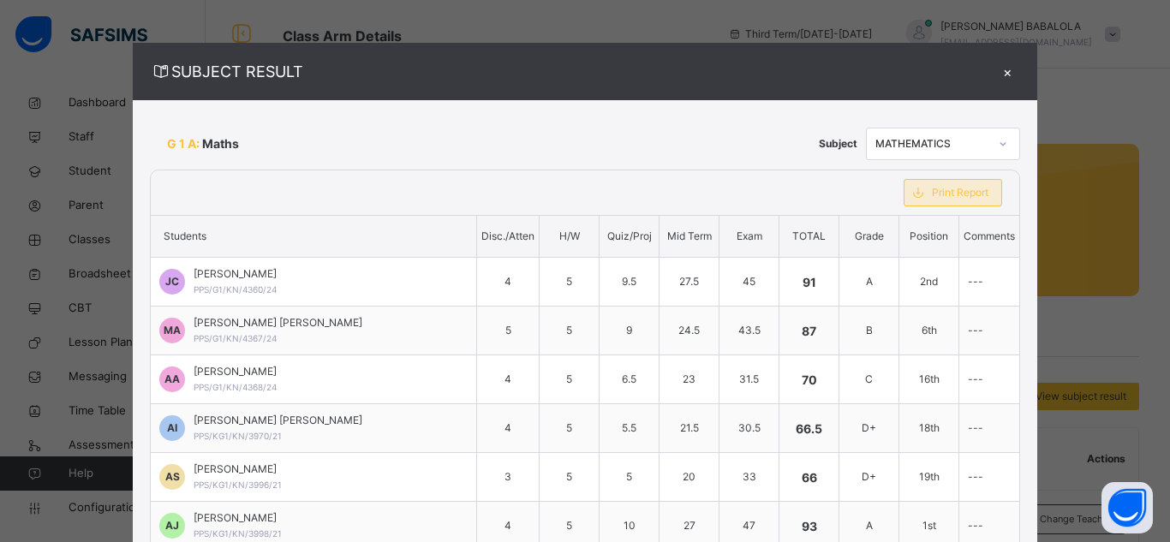
click at [932, 189] on span "Print Report" at bounding box center [960, 192] width 57 height 15
click at [998, 146] on icon at bounding box center [1003, 143] width 10 height 17
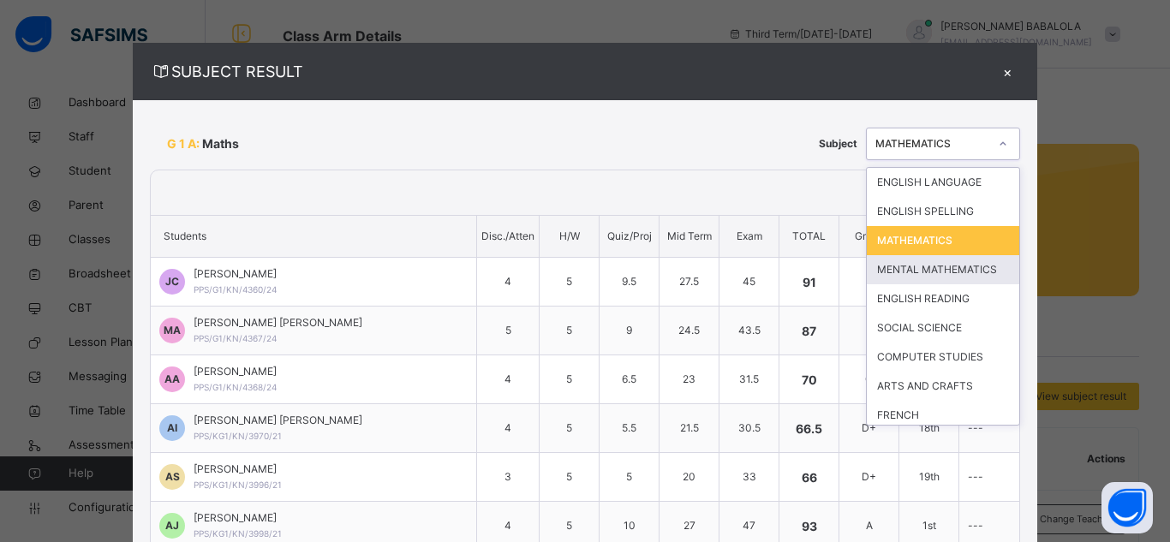
click at [887, 275] on div "MENTAL MATHEMATICS" at bounding box center [943, 269] width 152 height 29
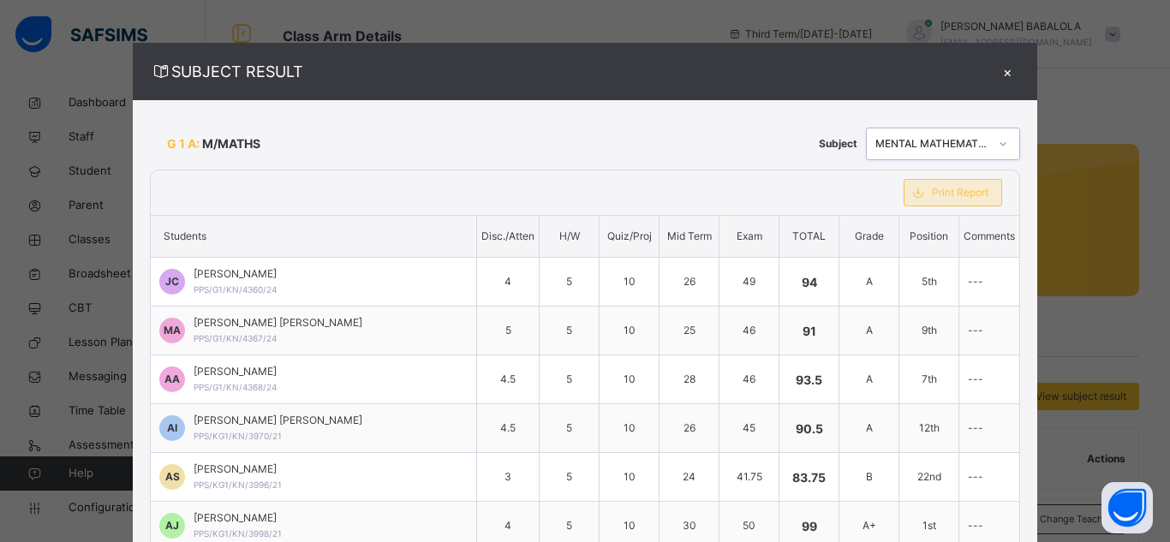
click at [932, 188] on span "Print Report" at bounding box center [960, 192] width 57 height 15
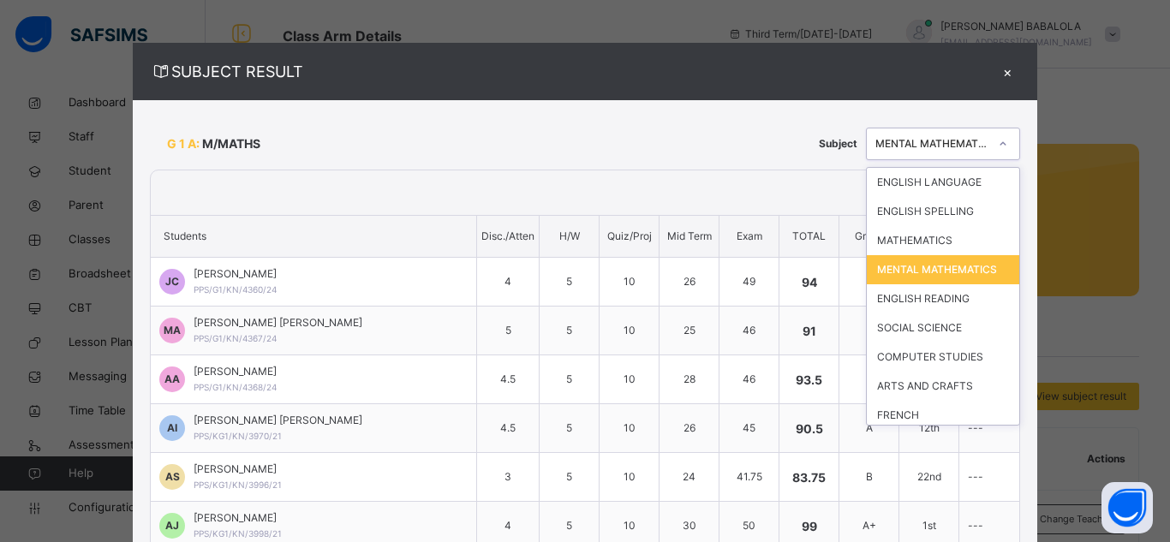
click at [998, 145] on icon at bounding box center [1003, 143] width 10 height 17
click at [875, 314] on div "ENGLISH READING" at bounding box center [943, 298] width 152 height 29
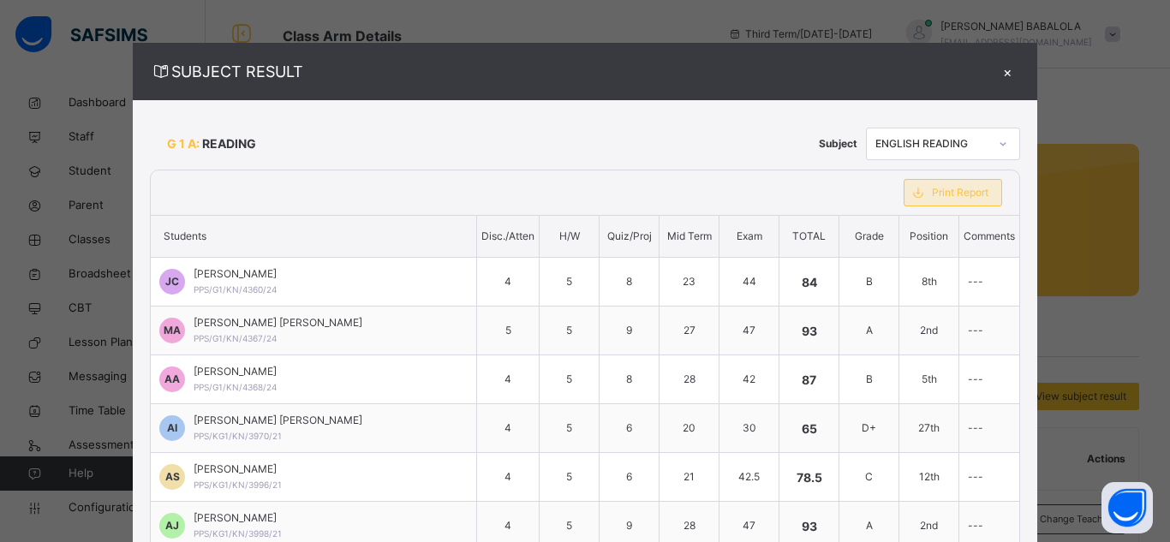
click at [932, 192] on span "Print Report" at bounding box center [960, 192] width 57 height 15
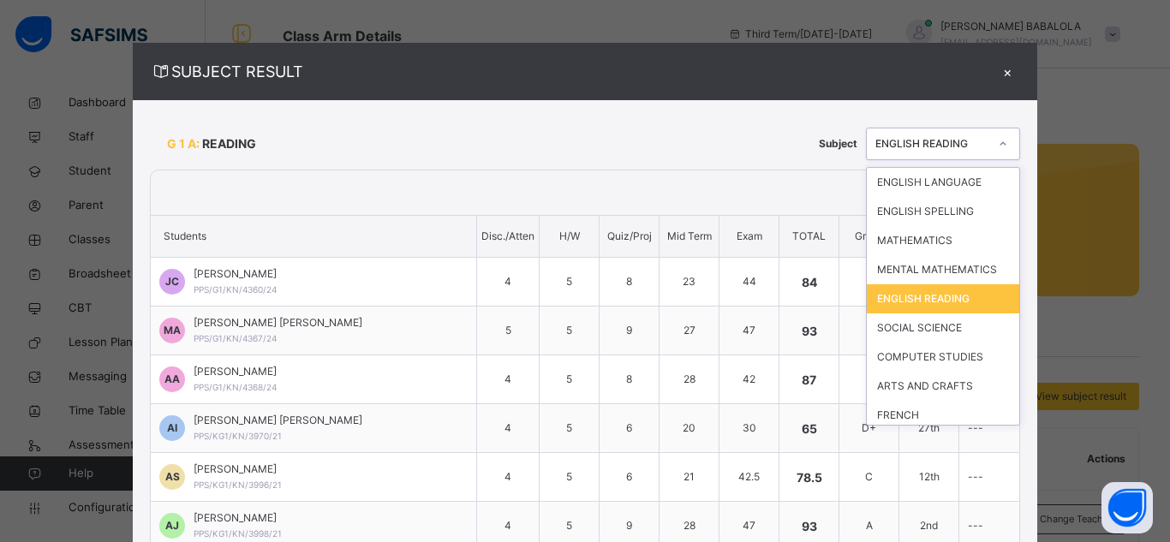
click at [998, 148] on icon at bounding box center [1003, 143] width 10 height 17
click at [879, 327] on div "SOCIAL SCIENCE" at bounding box center [943, 328] width 152 height 29
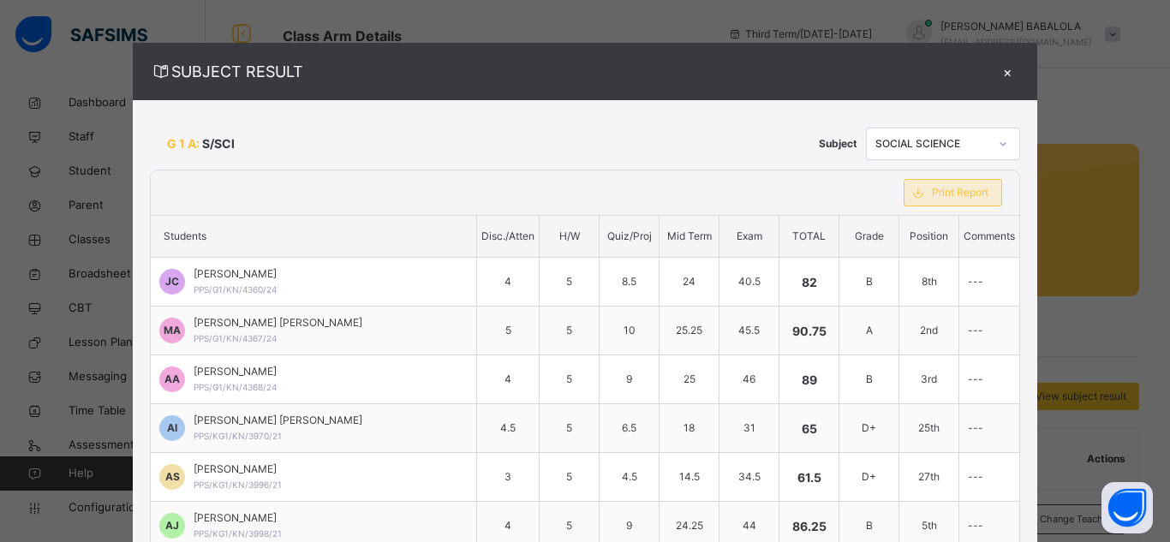
click at [932, 190] on span "Print Report" at bounding box center [960, 192] width 57 height 15
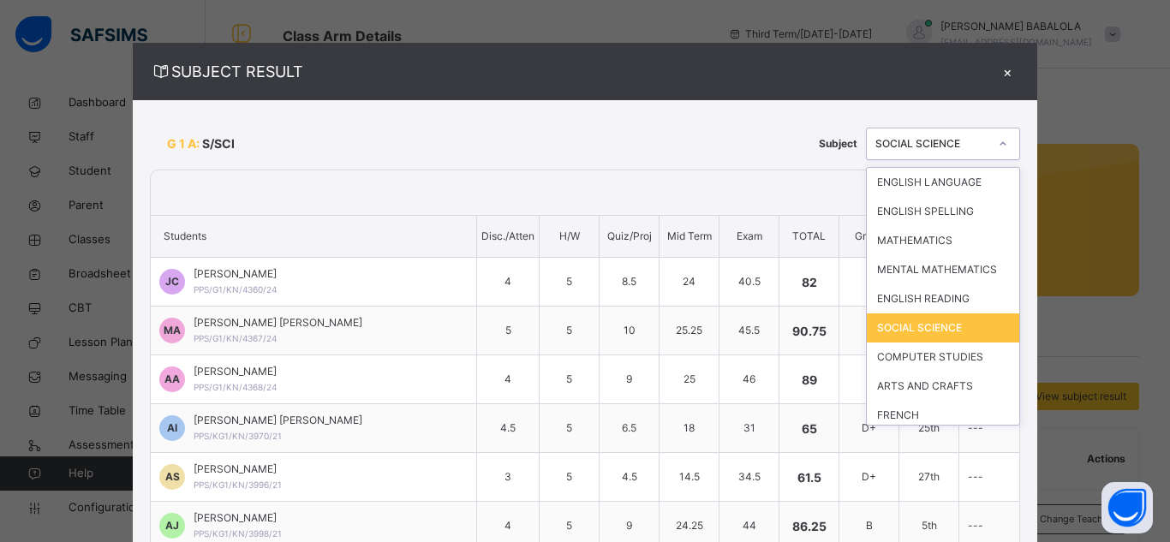
click at [989, 153] on div at bounding box center [1003, 143] width 29 height 27
click at [989, 143] on div at bounding box center [1003, 143] width 29 height 27
click at [903, 355] on div "COMPUTER STUDIES" at bounding box center [943, 357] width 152 height 29
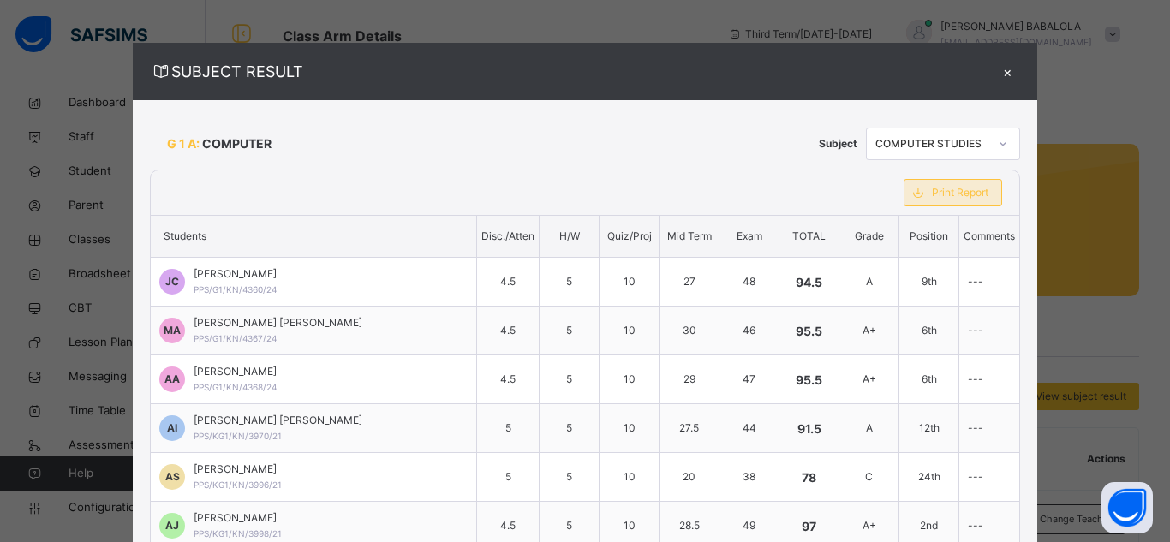
click at [932, 200] on span "Print Report" at bounding box center [960, 192] width 57 height 15
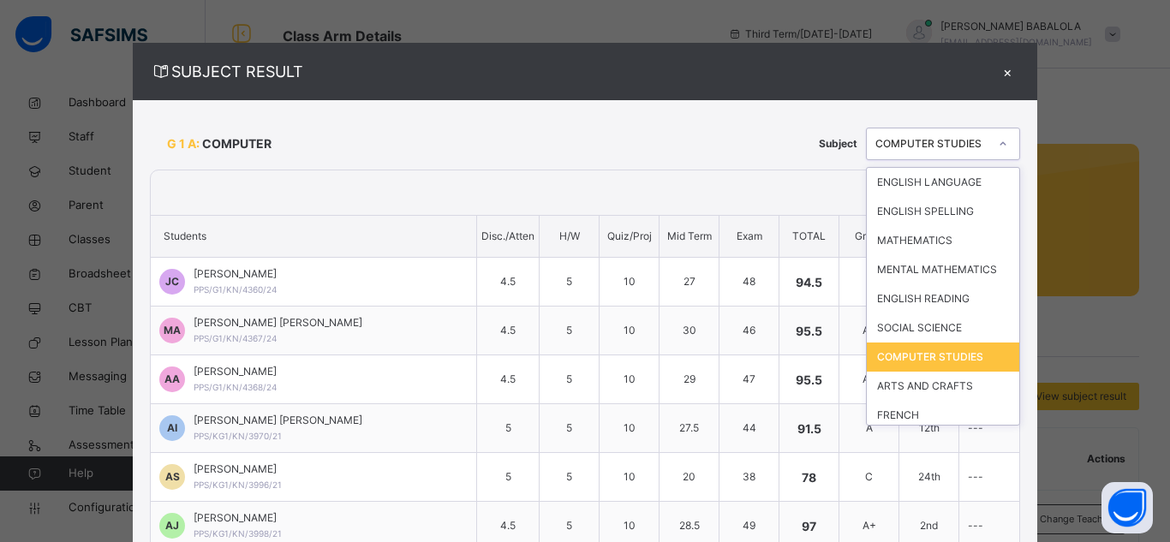
click at [989, 152] on div at bounding box center [1003, 143] width 29 height 27
click at [909, 389] on div "ARTS AND CRAFTS" at bounding box center [943, 386] width 152 height 29
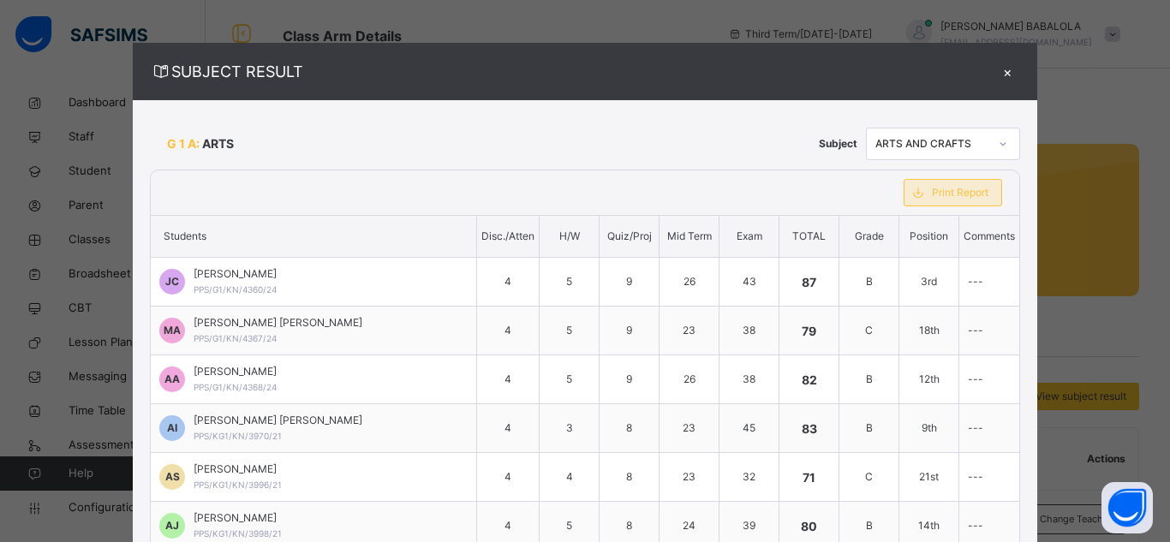
click at [932, 190] on span "Print Report" at bounding box center [960, 192] width 57 height 15
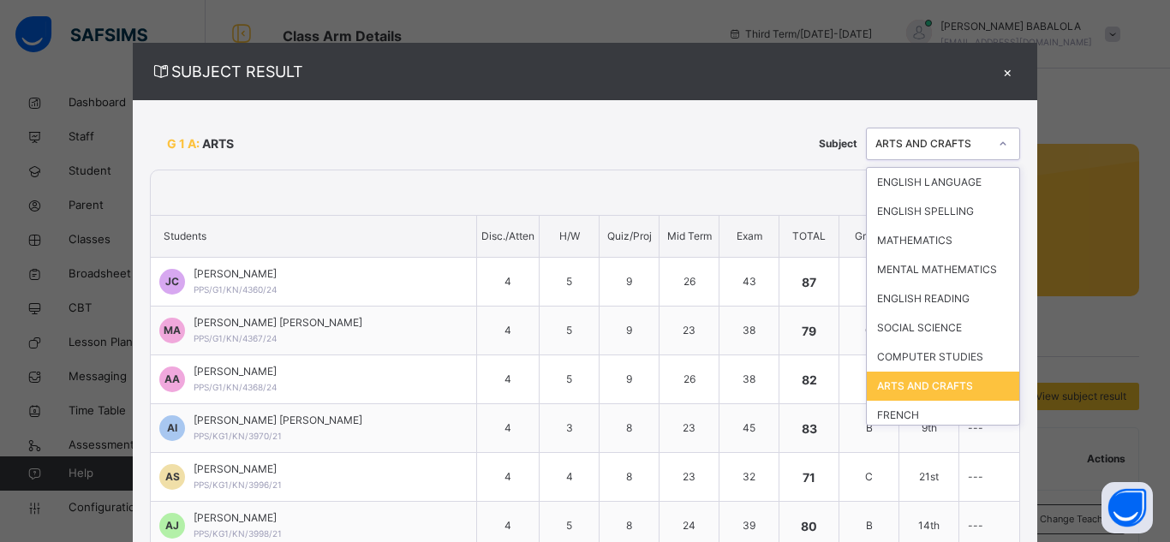
click at [989, 142] on div at bounding box center [1003, 143] width 29 height 27
click at [906, 411] on div "FRENCH" at bounding box center [943, 415] width 152 height 29
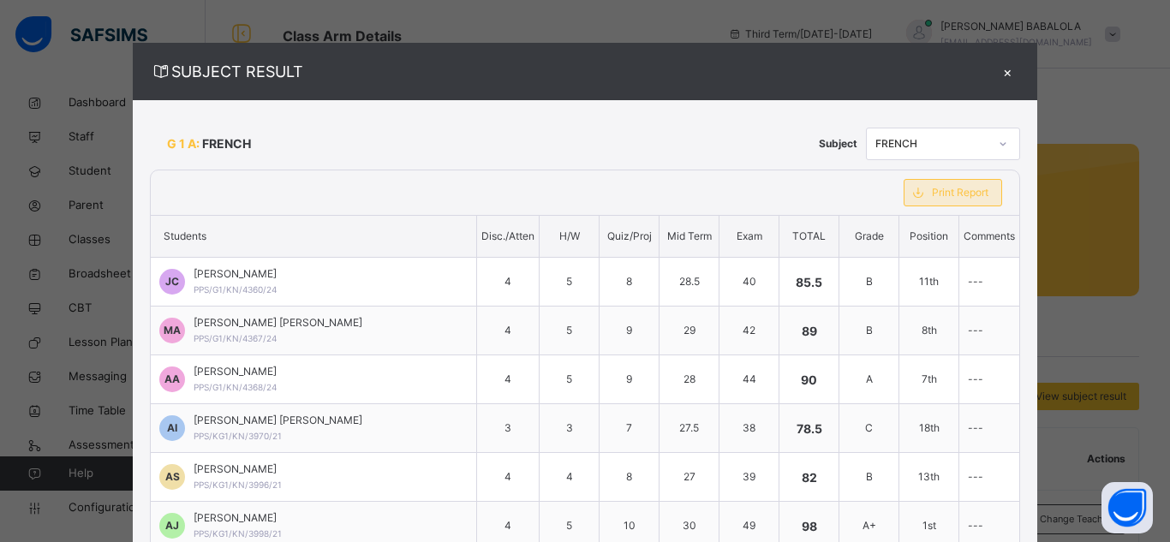
click at [932, 197] on span "Print Report" at bounding box center [960, 192] width 57 height 15
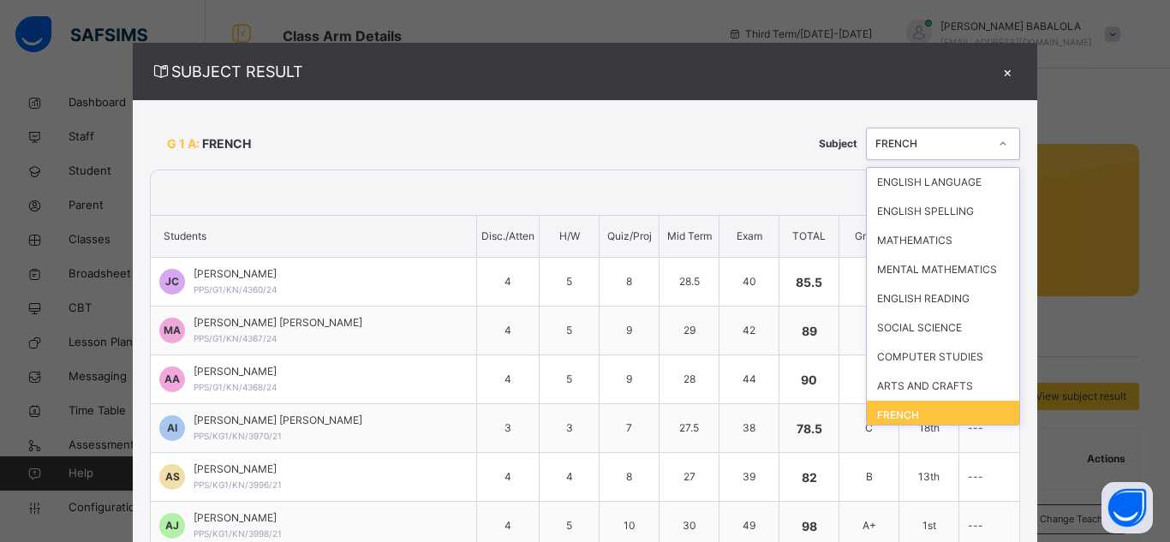
click at [998, 143] on icon at bounding box center [1003, 143] width 10 height 17
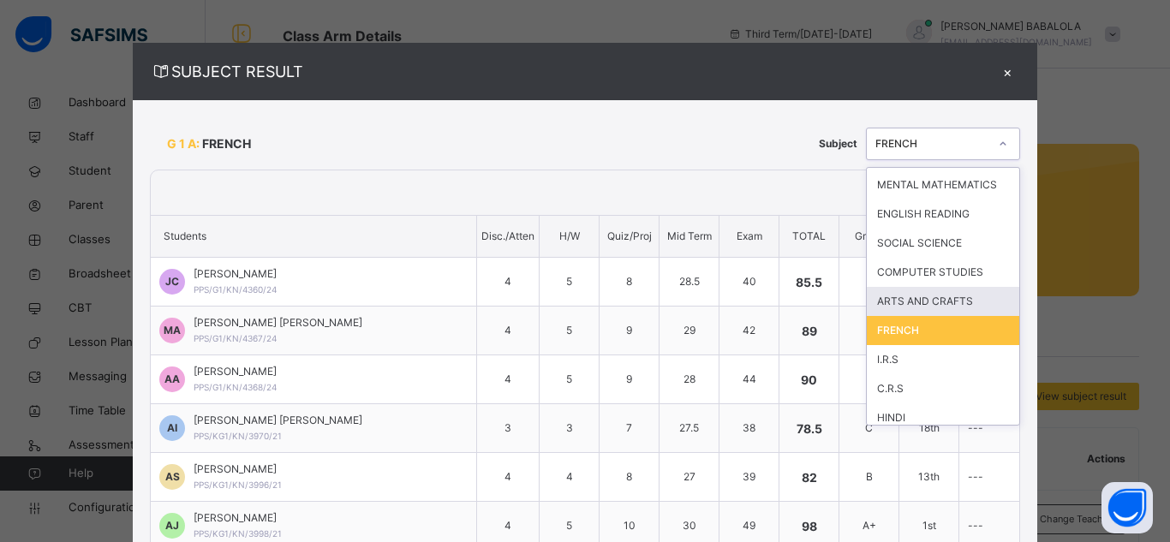
scroll to position [93, 0]
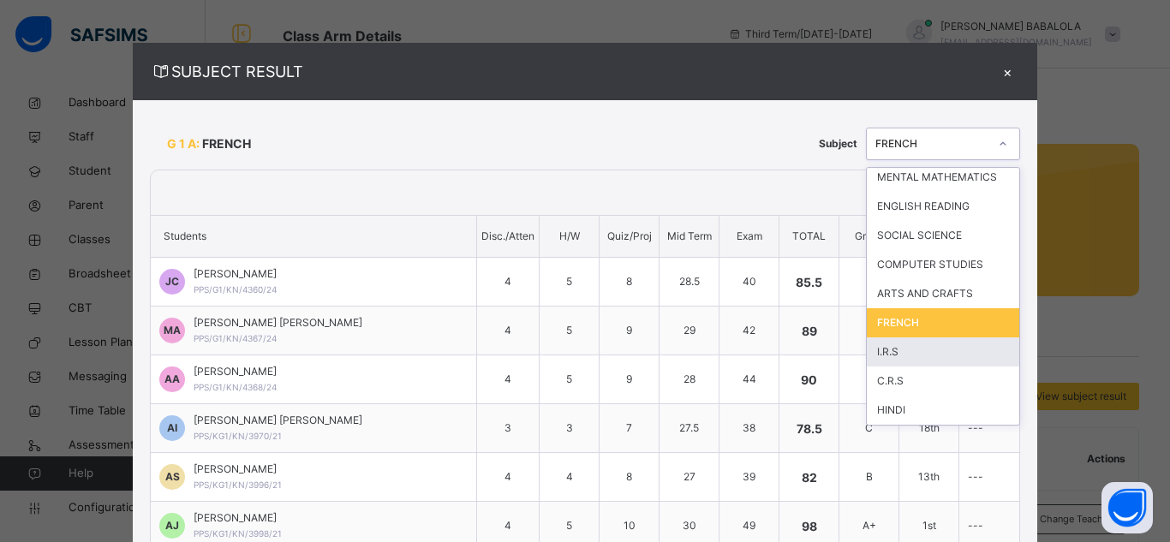
click at [878, 351] on div "I.R.S" at bounding box center [943, 352] width 152 height 29
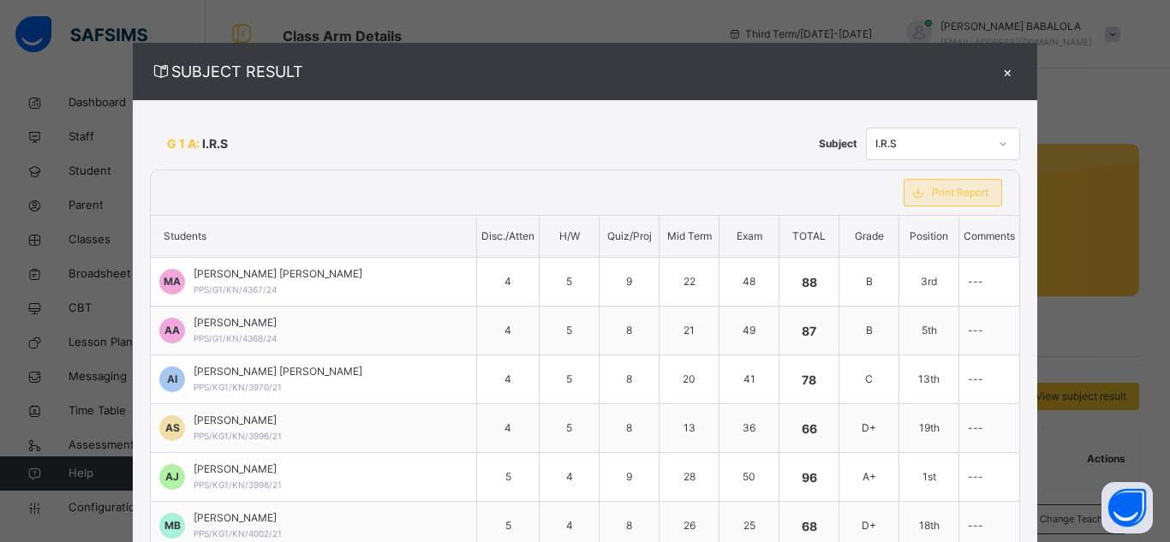
click at [932, 186] on span "Print Report" at bounding box center [960, 192] width 57 height 15
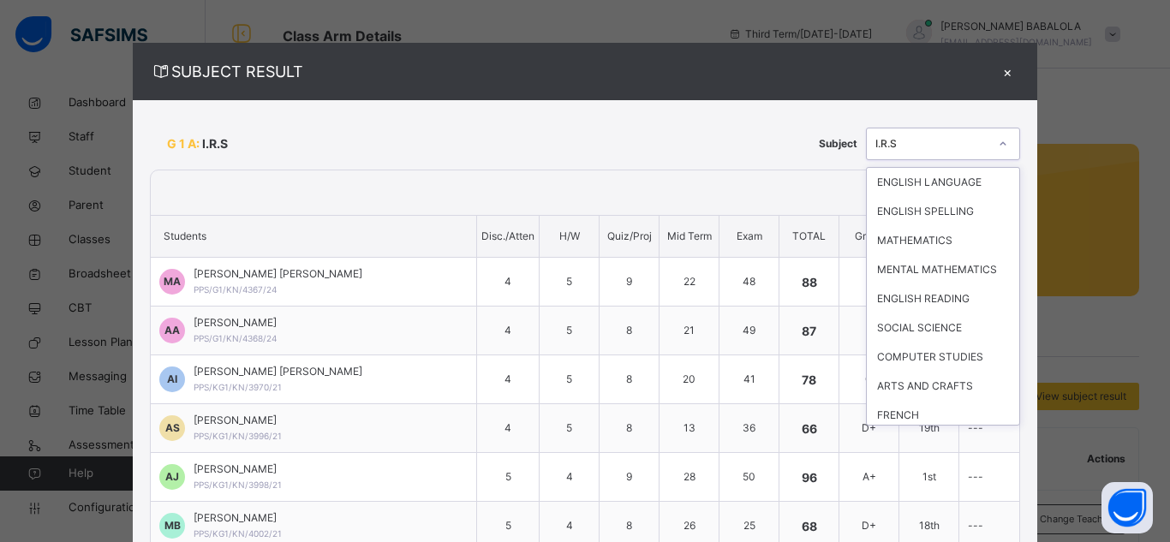
click at [998, 143] on icon at bounding box center [1003, 143] width 10 height 17
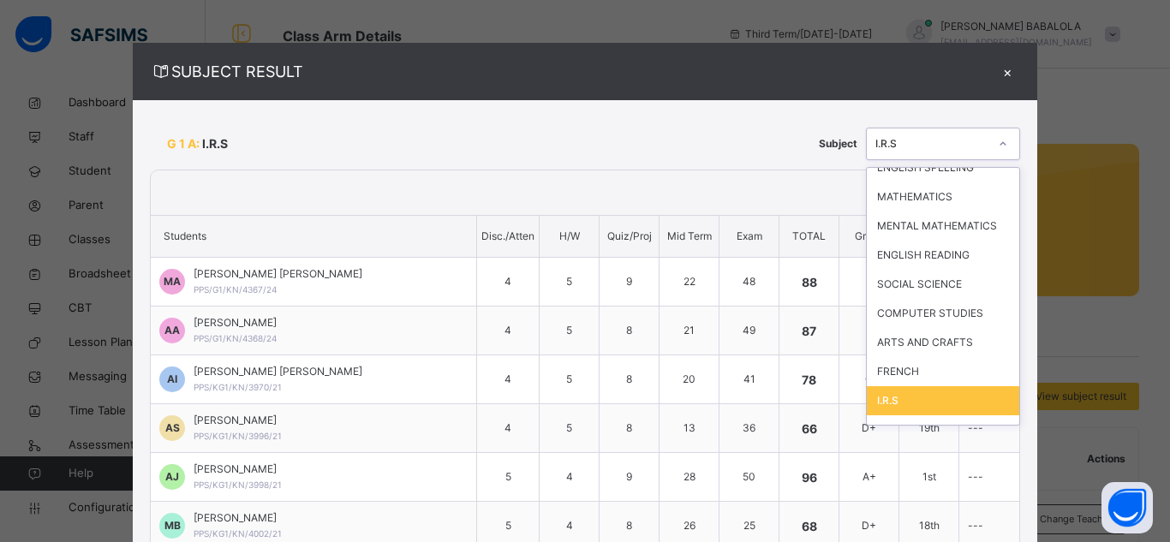
scroll to position [78, 0]
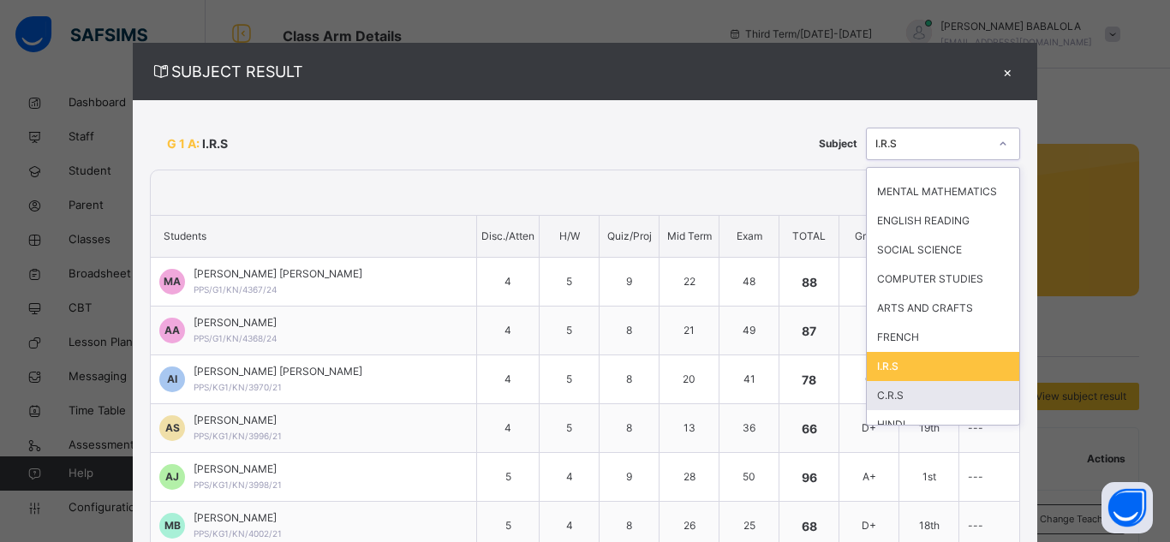
click at [889, 402] on div "C.R.S" at bounding box center [943, 395] width 152 height 29
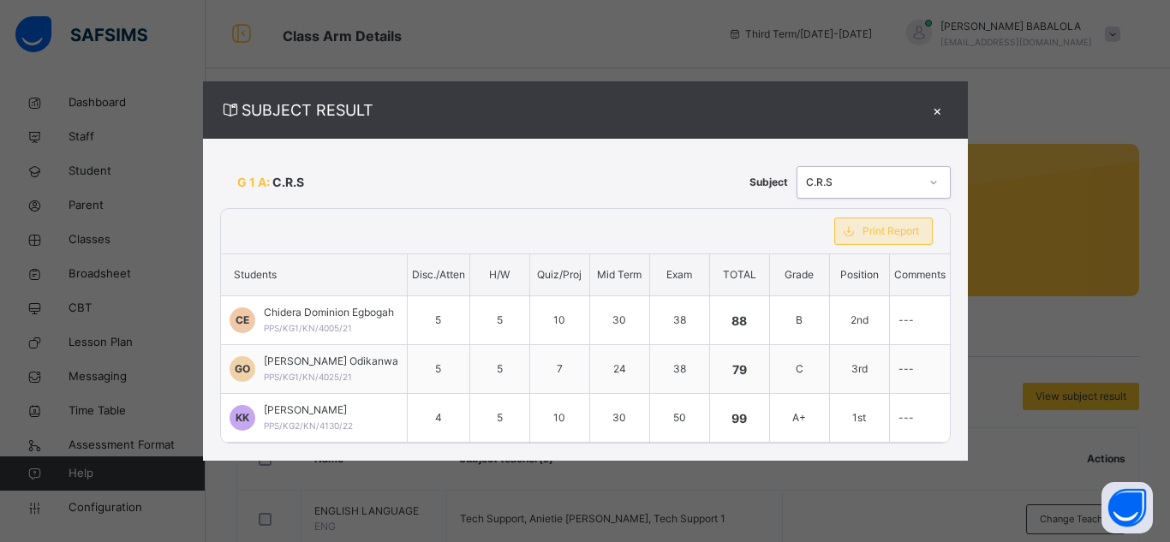
click at [900, 236] on span "Print Report" at bounding box center [891, 231] width 57 height 15
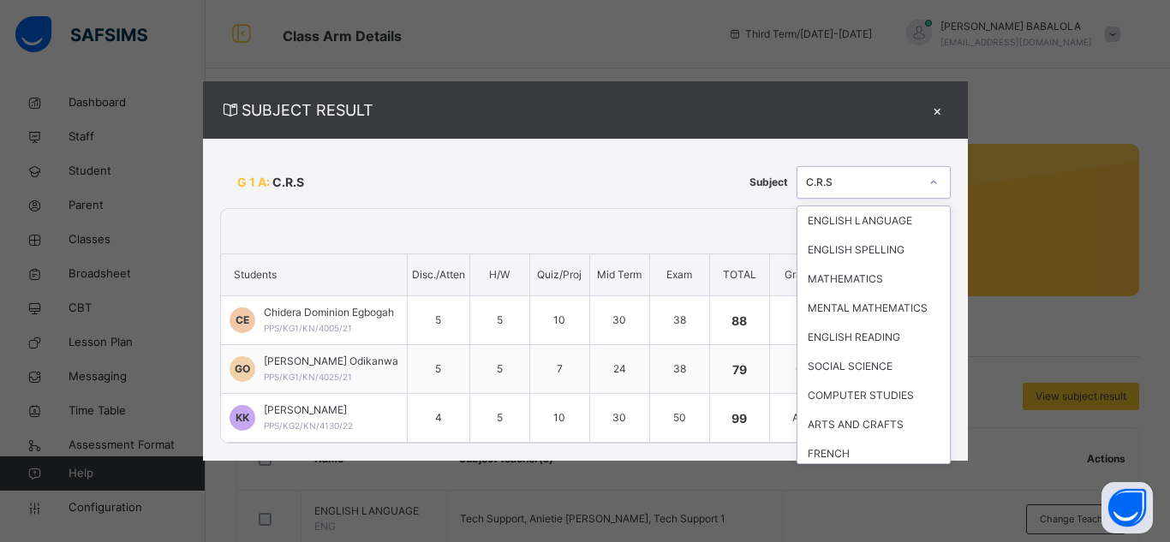
click at [939, 188] on icon at bounding box center [934, 182] width 10 height 17
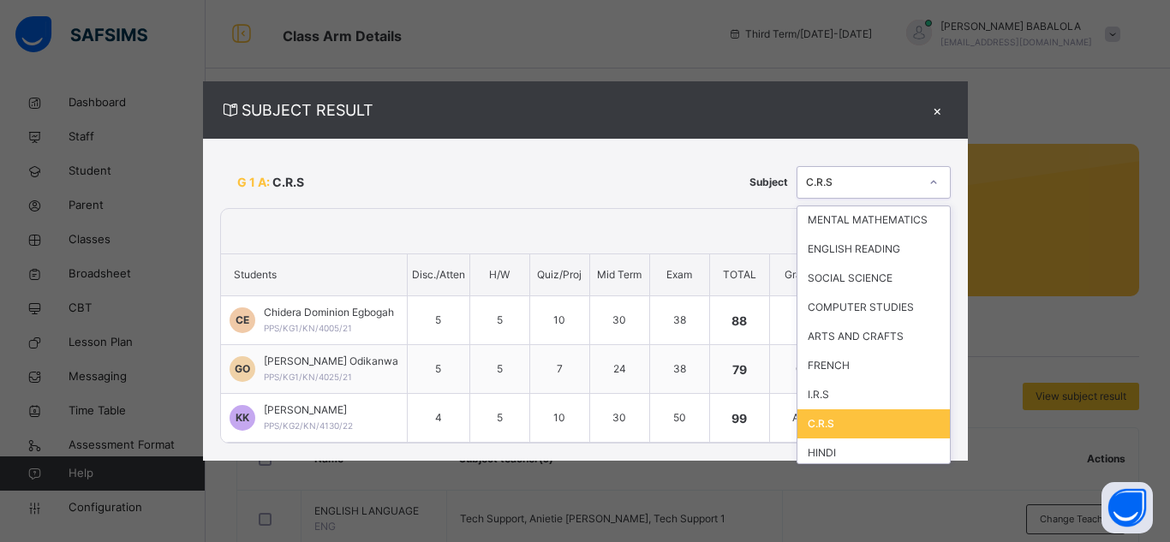
scroll to position [93, 0]
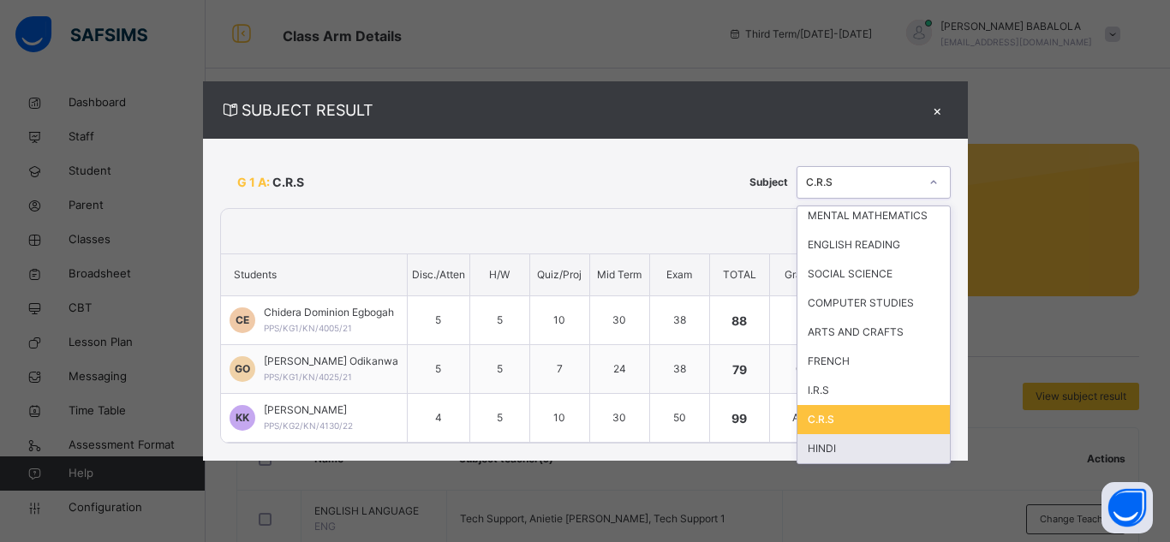
click at [906, 448] on div "HINDI" at bounding box center [874, 448] width 152 height 29
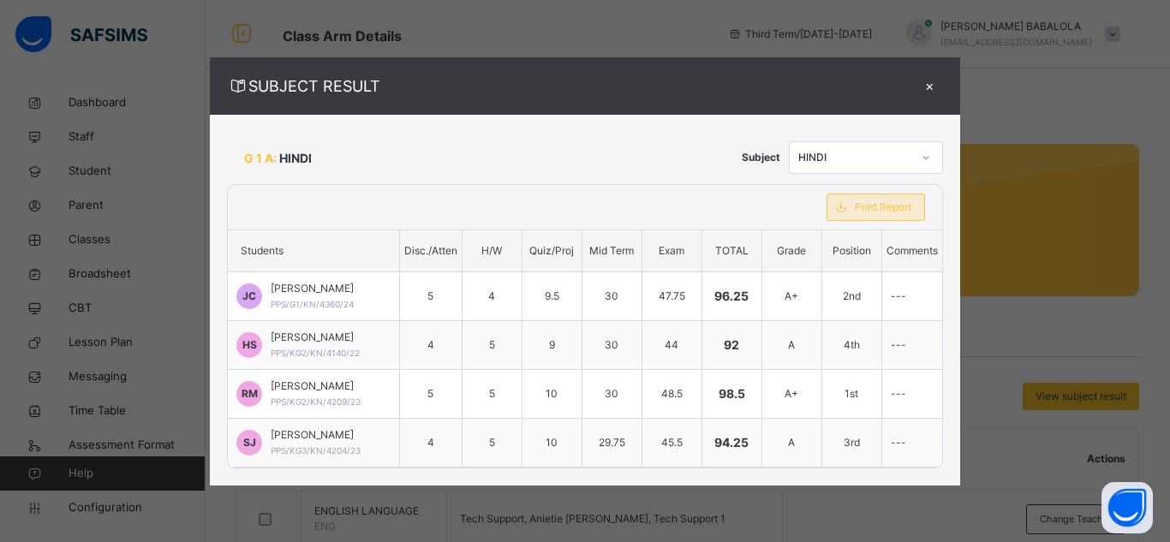
click at [870, 208] on span "Print Report" at bounding box center [883, 207] width 57 height 15
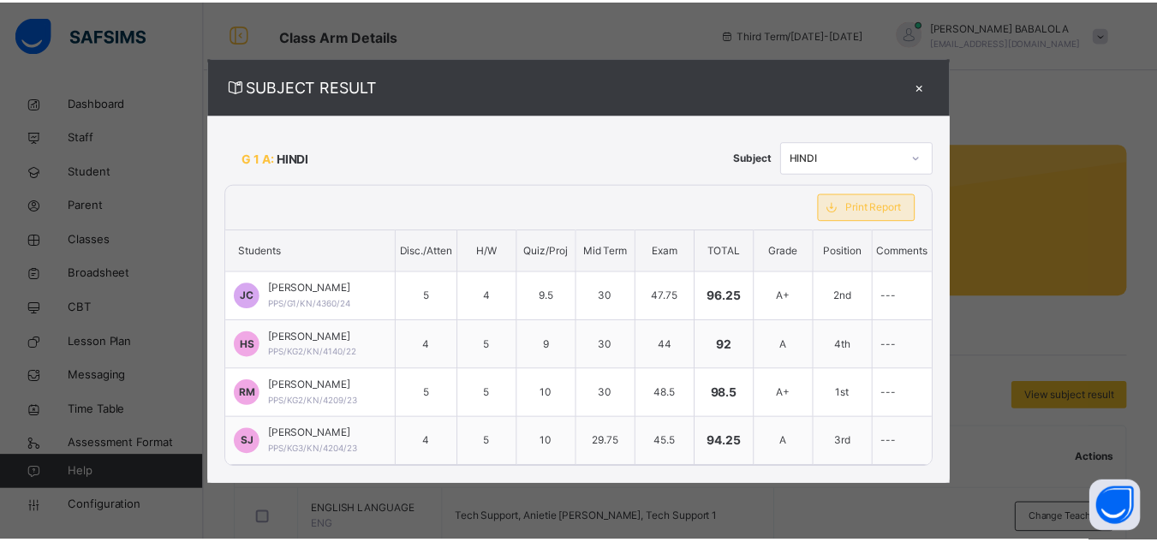
scroll to position [0, 0]
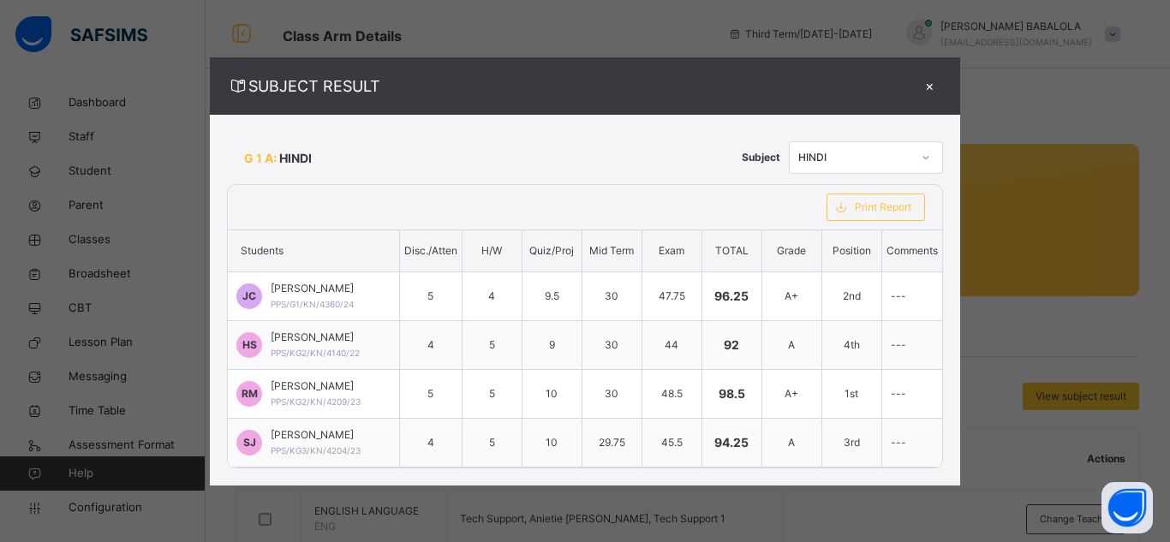
click at [932, 86] on div "×" at bounding box center [931, 86] width 26 height 23
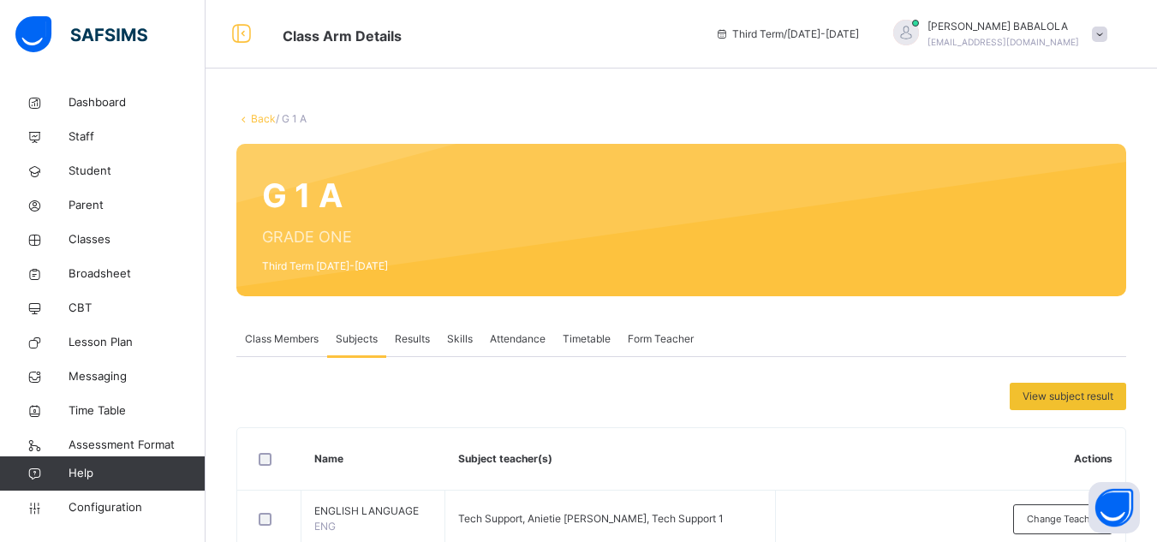
click at [255, 111] on div "Back / G 1 A" at bounding box center [681, 118] width 890 height 15
click at [261, 120] on link "Back" at bounding box center [263, 118] width 25 height 13
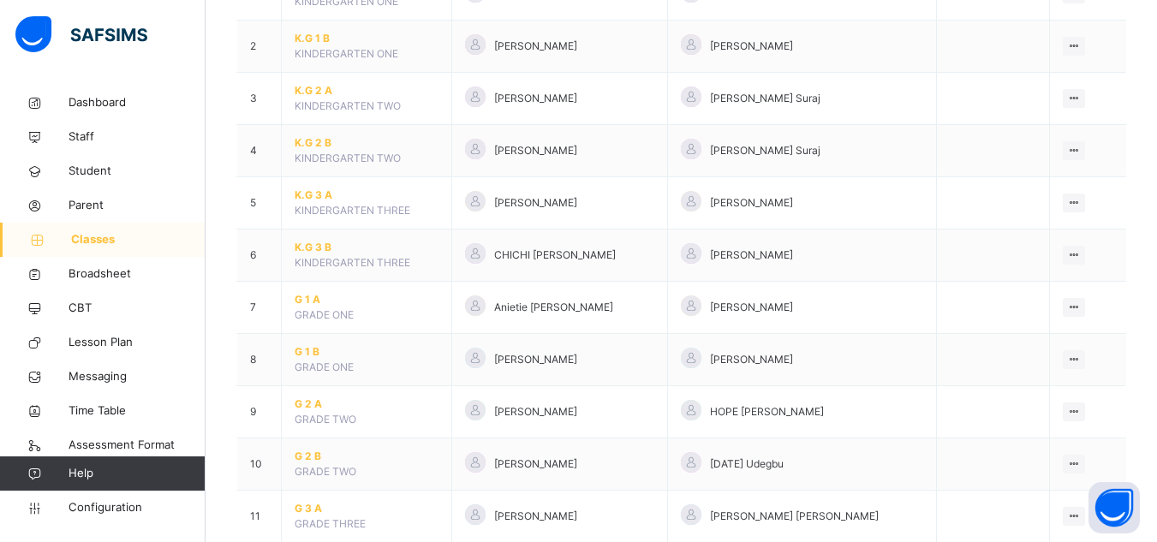
scroll to position [240, 0]
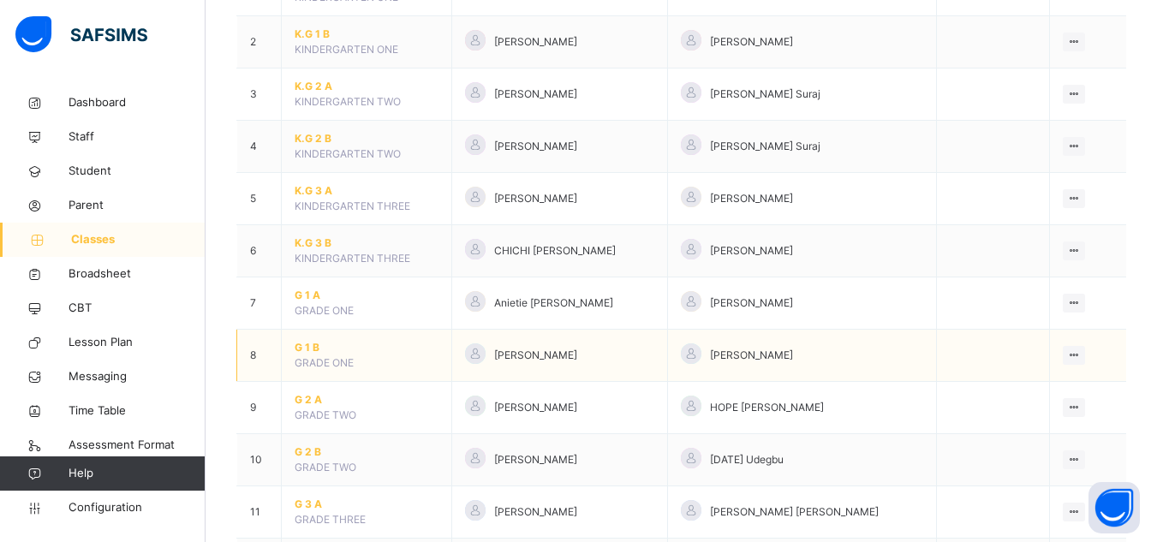
click at [301, 347] on span "G 1 B" at bounding box center [367, 347] width 144 height 15
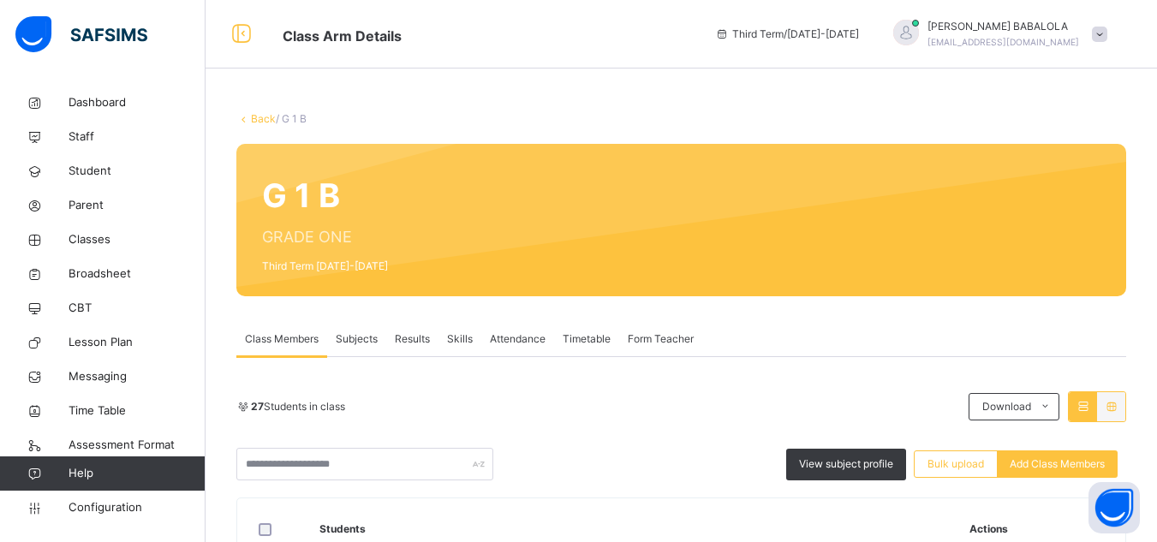
click at [418, 338] on span "Results" at bounding box center [412, 339] width 35 height 15
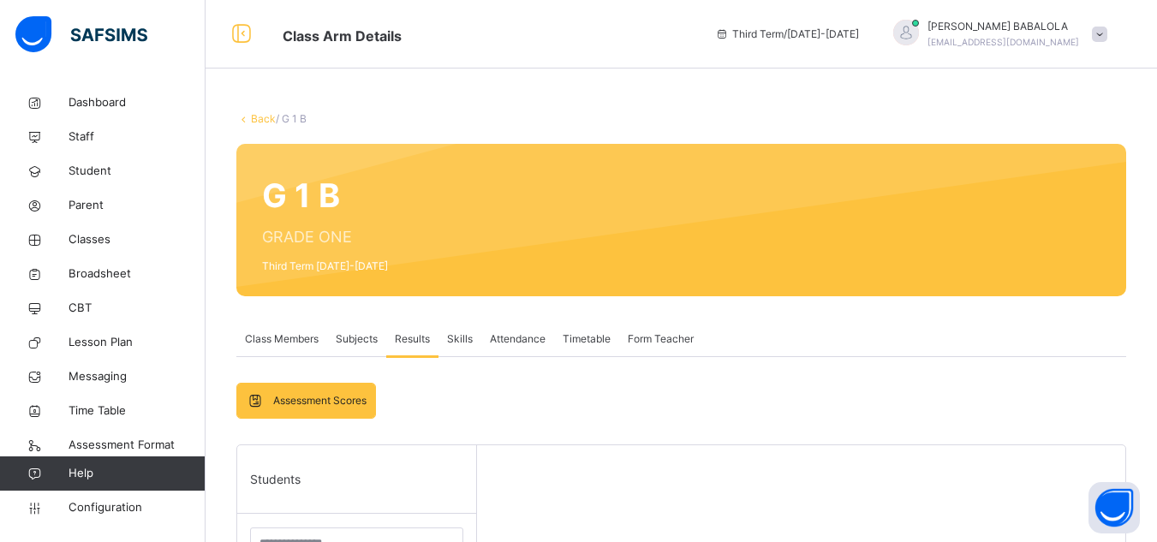
click at [351, 338] on span "Subjects" at bounding box center [357, 339] width 42 height 15
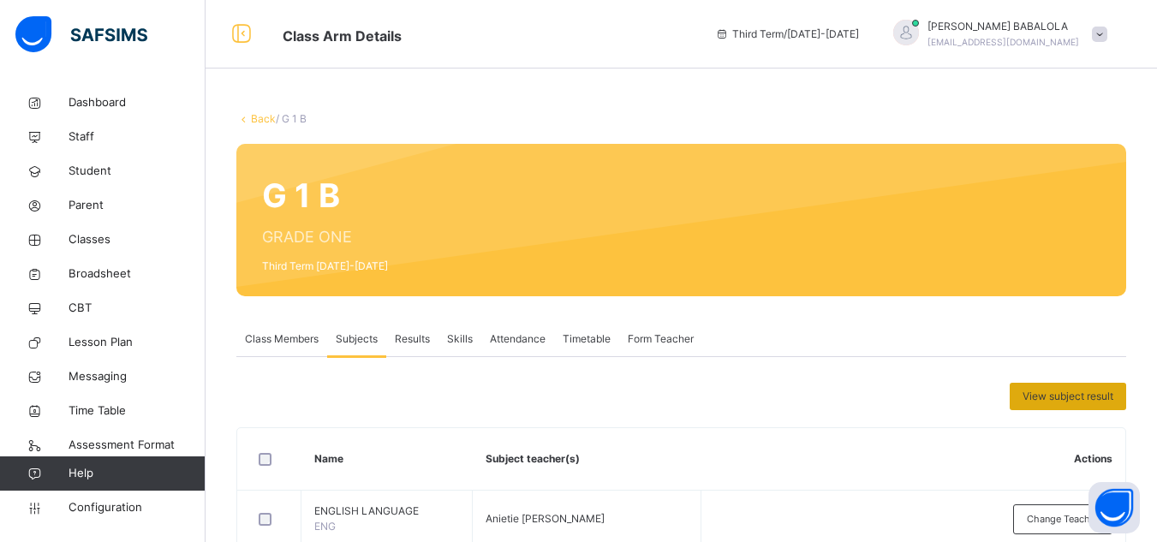
click at [1068, 399] on span "View subject result" at bounding box center [1068, 396] width 91 height 15
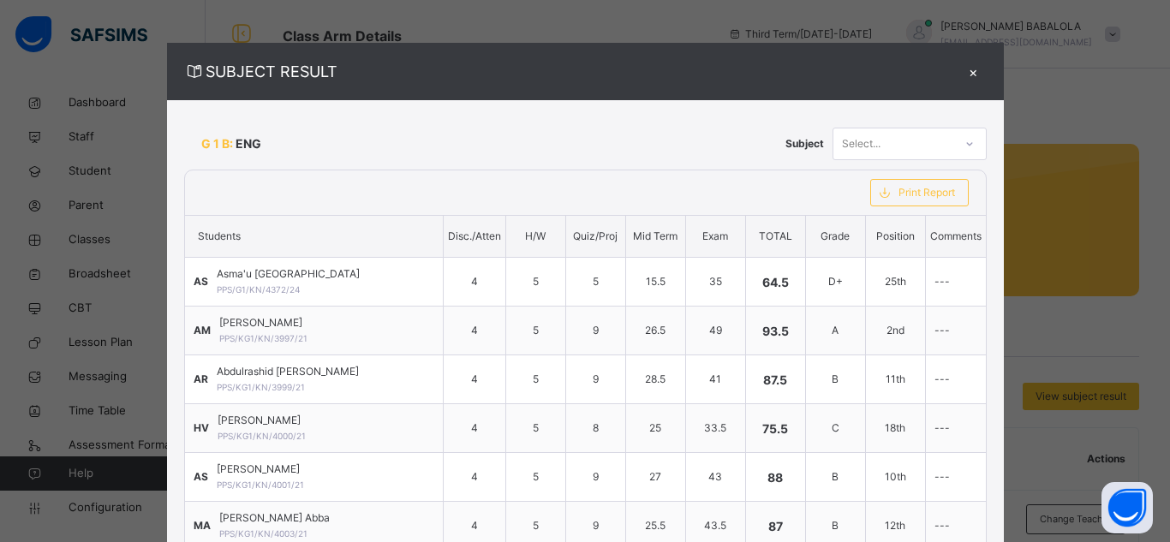
click at [965, 146] on icon at bounding box center [970, 143] width 10 height 17
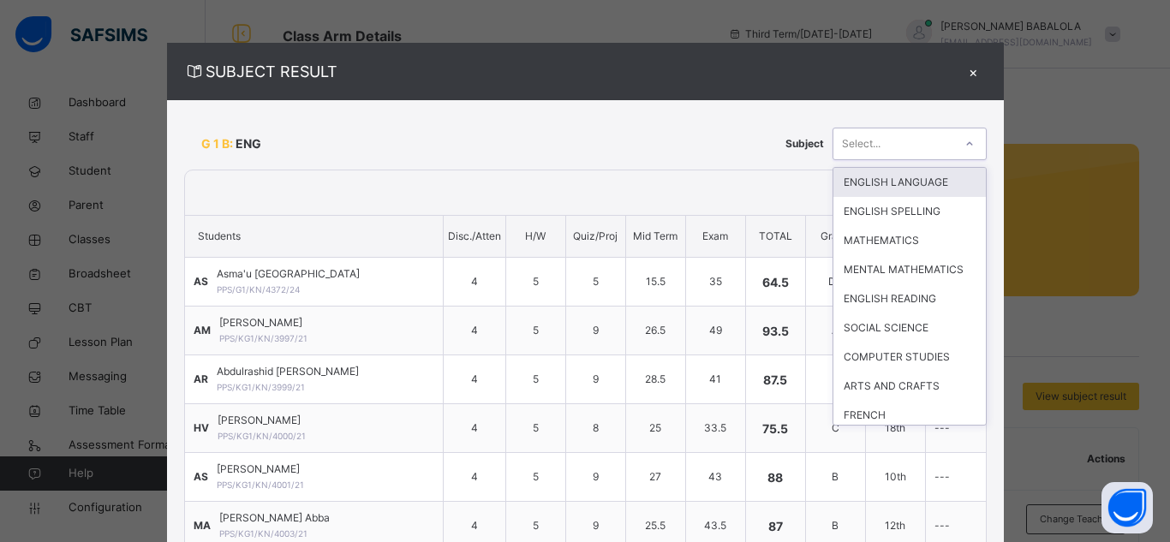
click at [903, 189] on div "ENGLISH LANGUAGE" at bounding box center [910, 182] width 152 height 29
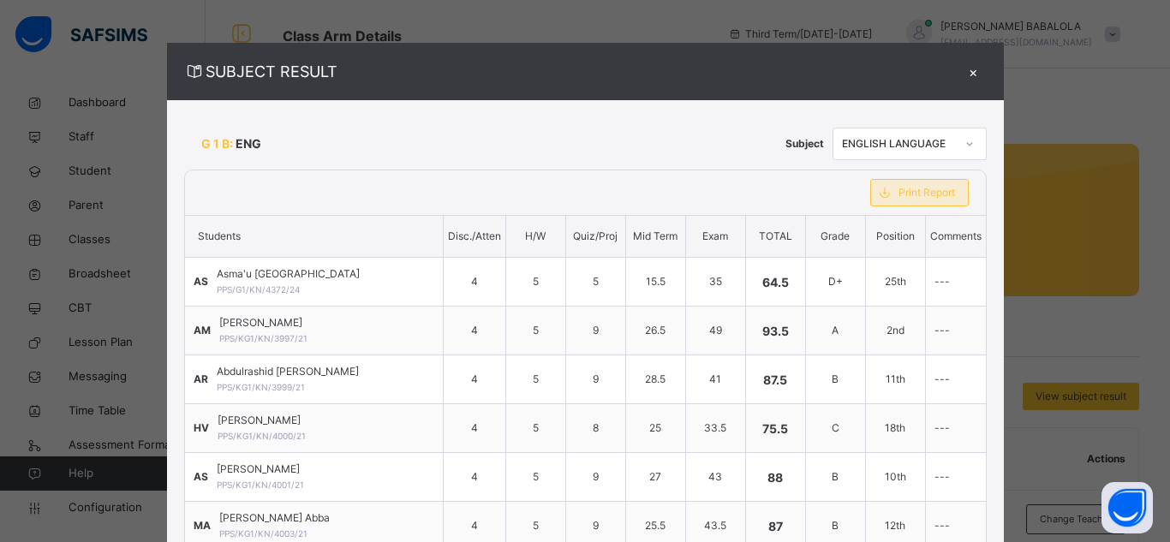
click at [911, 201] on div "Print Report" at bounding box center [919, 192] width 99 height 27
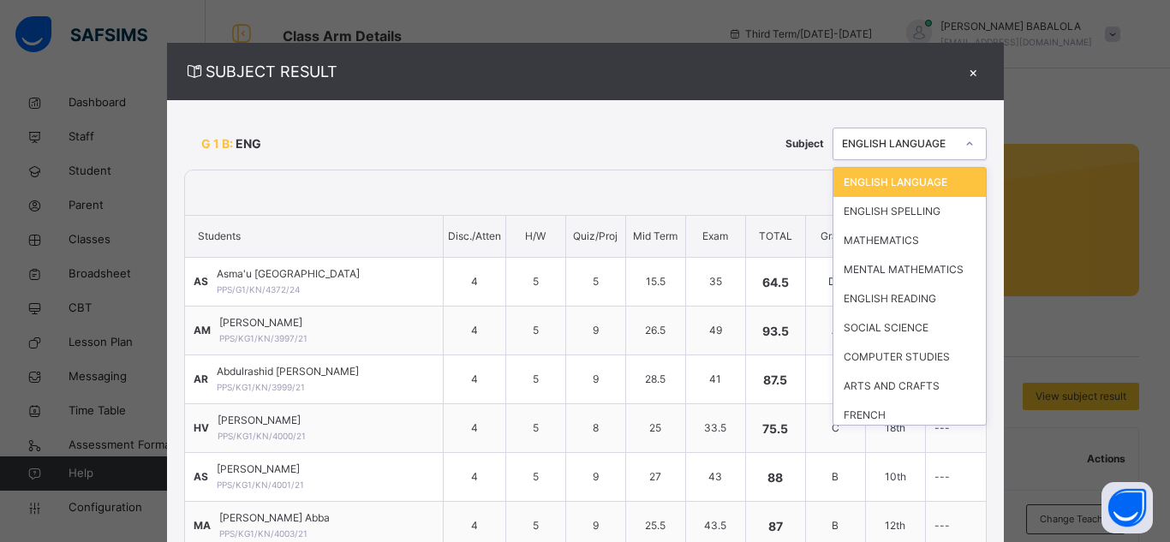
click at [965, 145] on icon at bounding box center [970, 143] width 10 height 17
click at [902, 213] on div "ENGLISH SPELLING" at bounding box center [910, 211] width 152 height 29
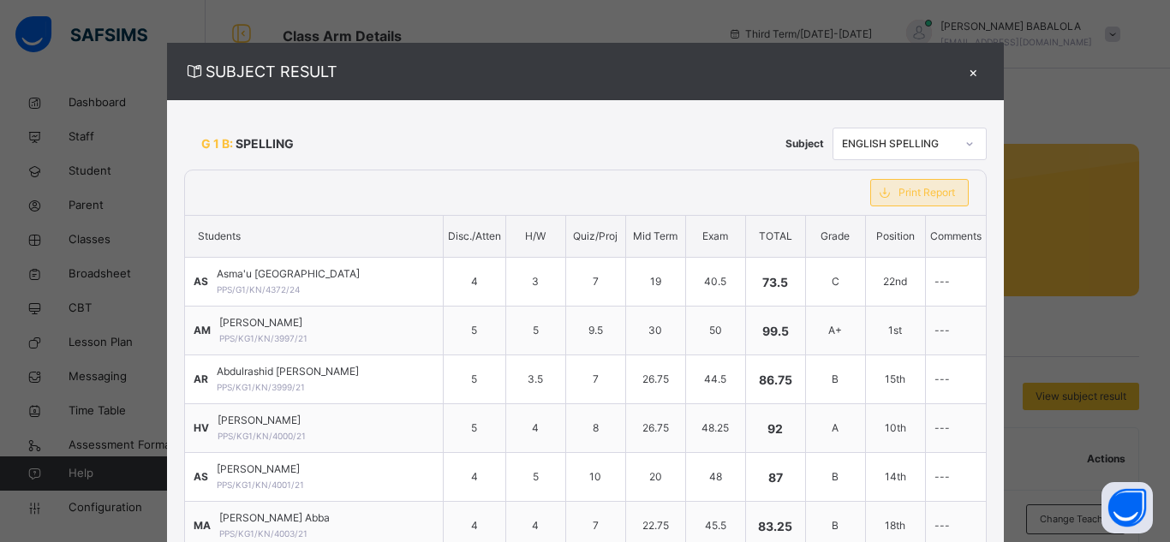
click at [901, 191] on span "Print Report" at bounding box center [927, 192] width 57 height 15
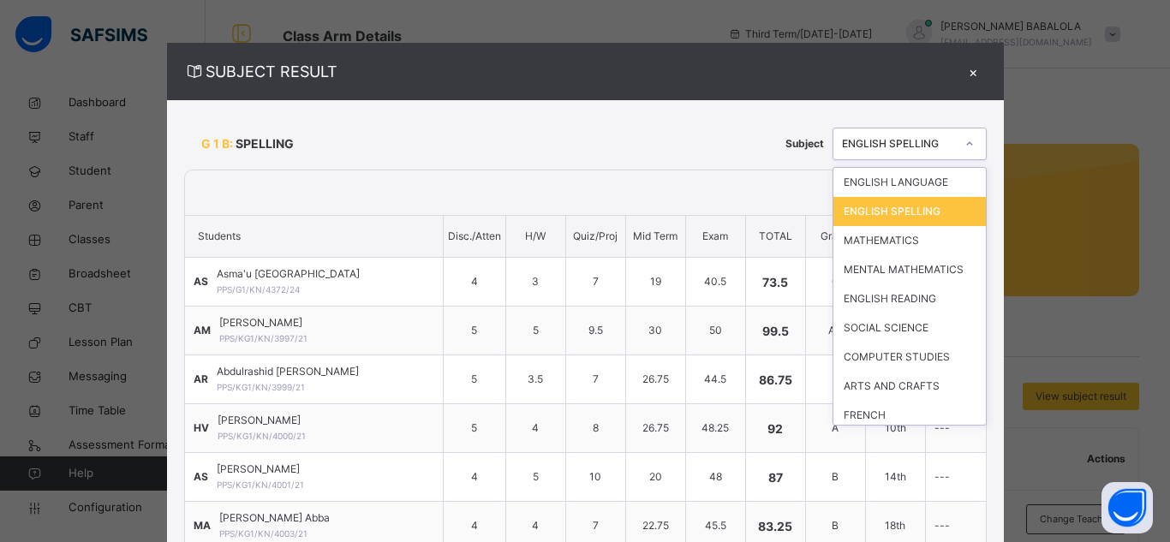
click at [955, 144] on div at bounding box center [969, 143] width 29 height 27
click at [896, 240] on div "MATHEMATICS" at bounding box center [910, 240] width 152 height 29
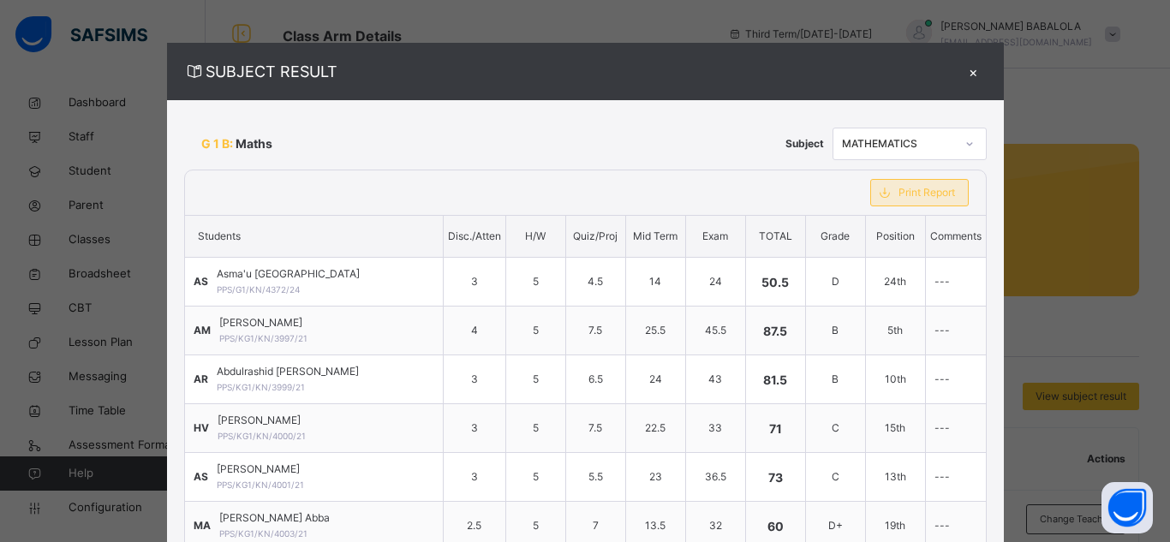
click at [909, 196] on span "Print Report" at bounding box center [927, 192] width 57 height 15
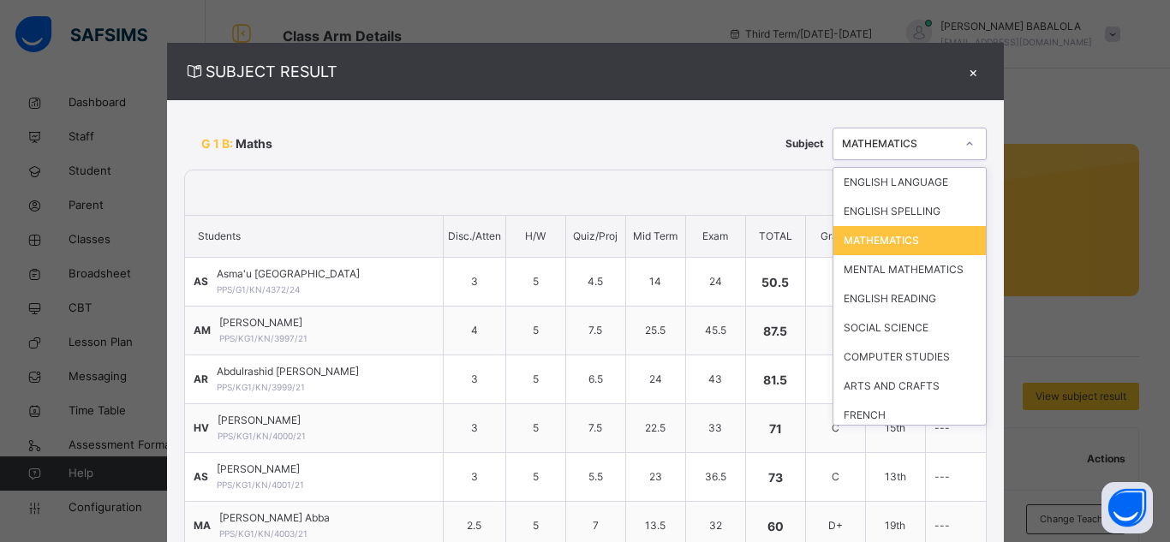
click at [955, 140] on div at bounding box center [969, 143] width 29 height 27
click at [955, 146] on div at bounding box center [969, 143] width 29 height 27
click at [889, 271] on div "MENTAL MATHEMATICS" at bounding box center [910, 269] width 152 height 29
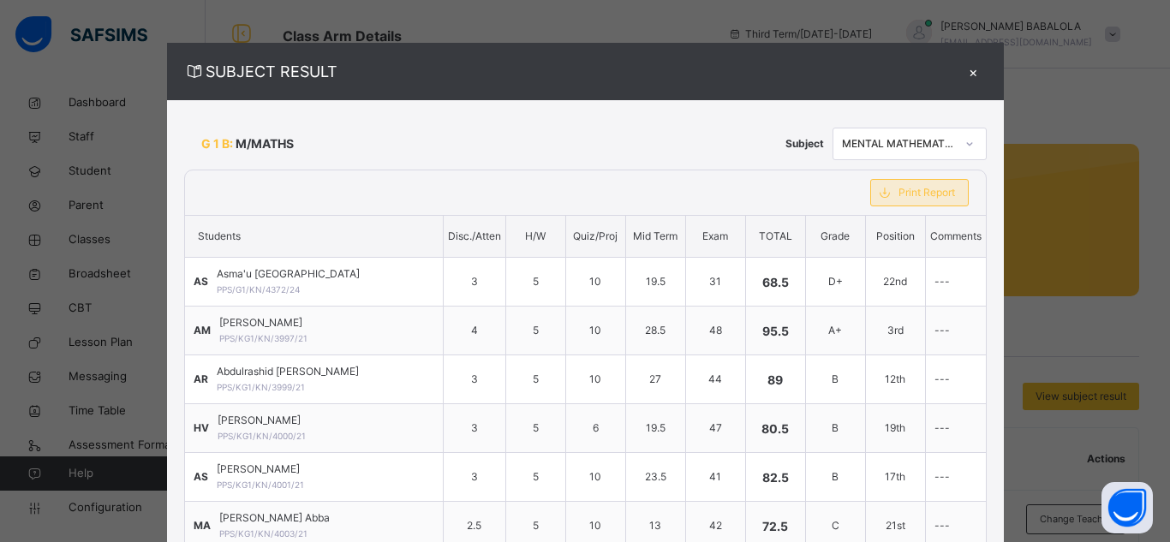
click at [906, 198] on span "Print Report" at bounding box center [927, 192] width 57 height 15
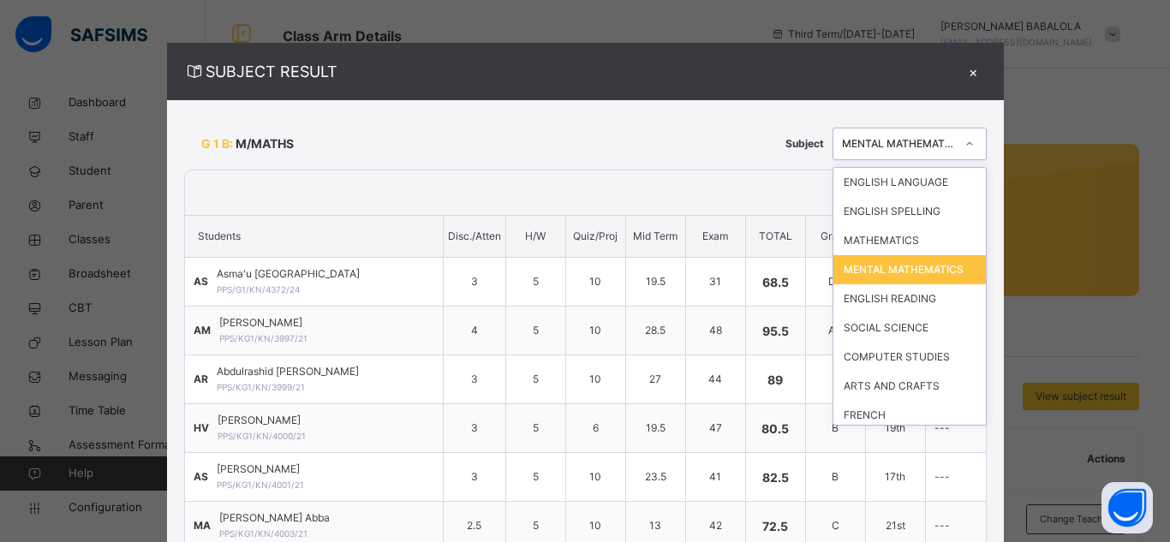
click at [965, 143] on icon at bounding box center [970, 143] width 10 height 17
click at [882, 314] on div "ENGLISH READING" at bounding box center [910, 298] width 152 height 29
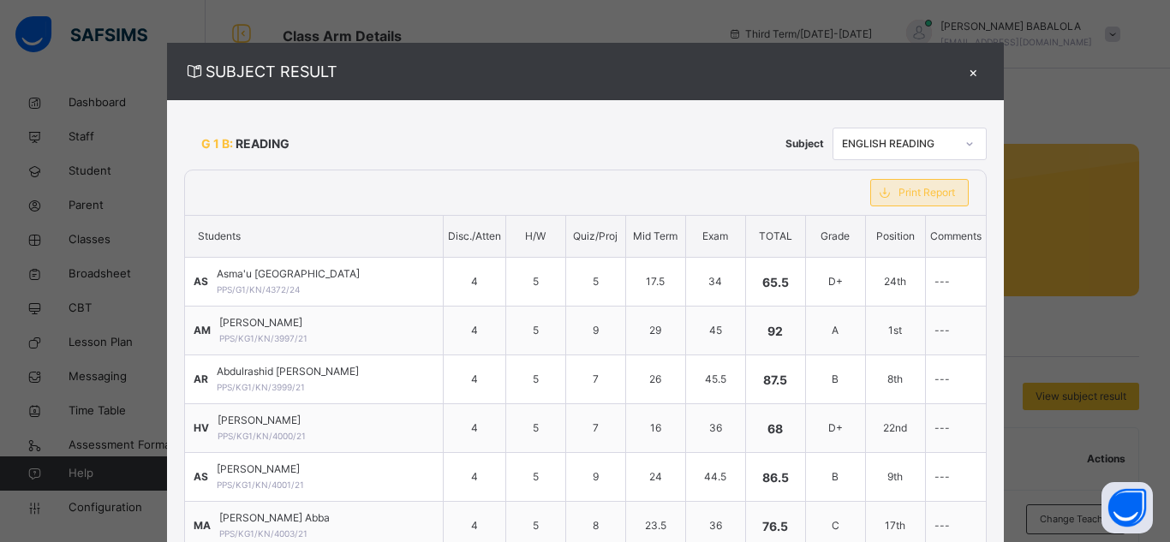
click at [925, 201] on div "Print Report" at bounding box center [919, 192] width 99 height 27
click at [965, 146] on icon at bounding box center [970, 143] width 10 height 17
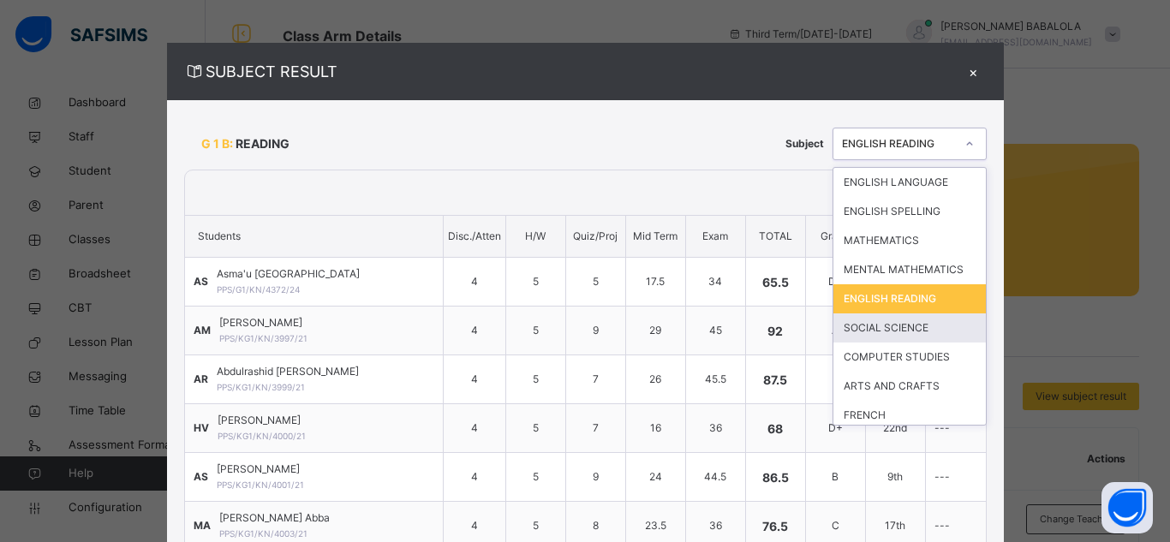
click at [910, 328] on div "SOCIAL SCIENCE" at bounding box center [910, 328] width 152 height 29
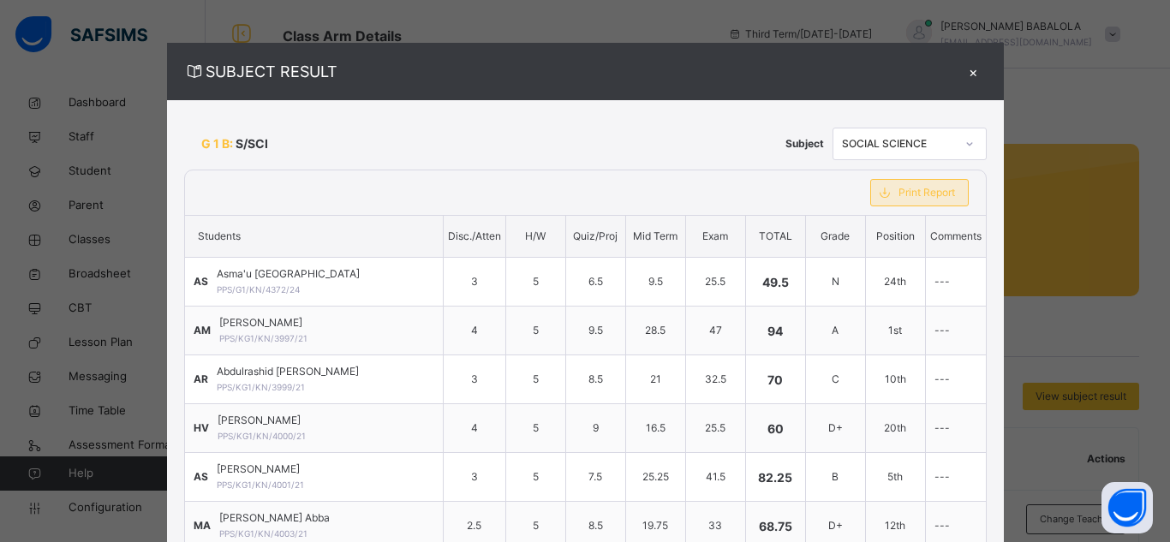
click at [912, 192] on span "Print Report" at bounding box center [927, 192] width 57 height 15
click at [965, 144] on icon at bounding box center [970, 143] width 10 height 17
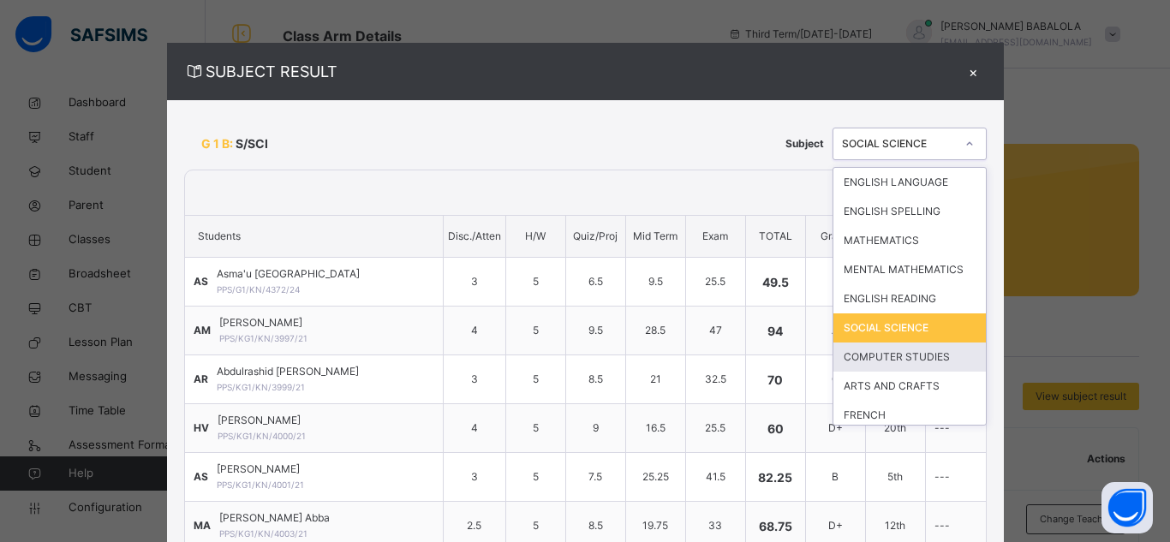
click at [899, 350] on div "COMPUTER STUDIES" at bounding box center [910, 357] width 152 height 29
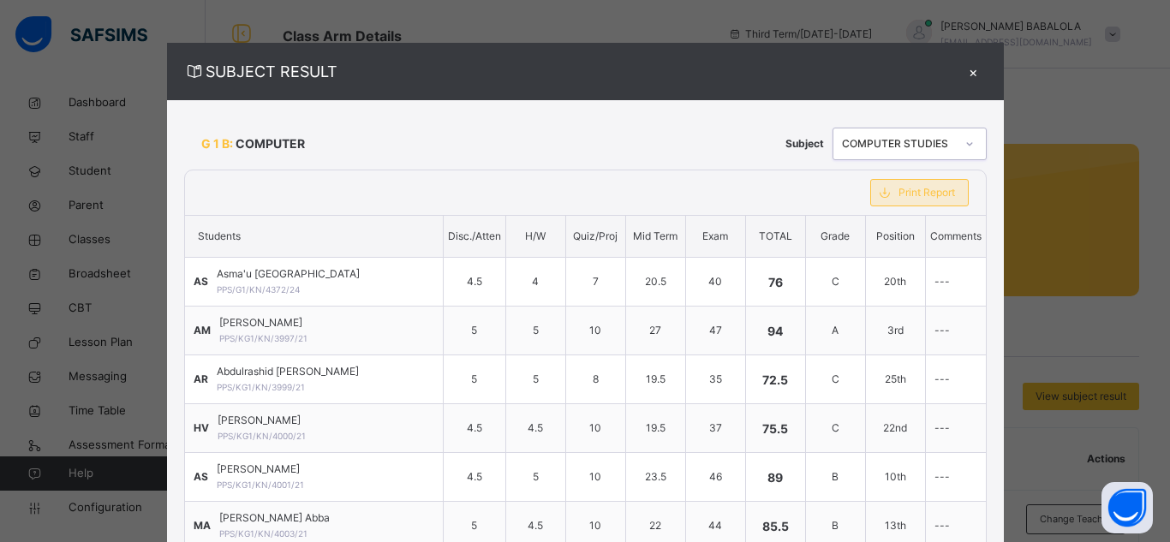
click at [899, 196] on span "Print Report" at bounding box center [927, 192] width 57 height 15
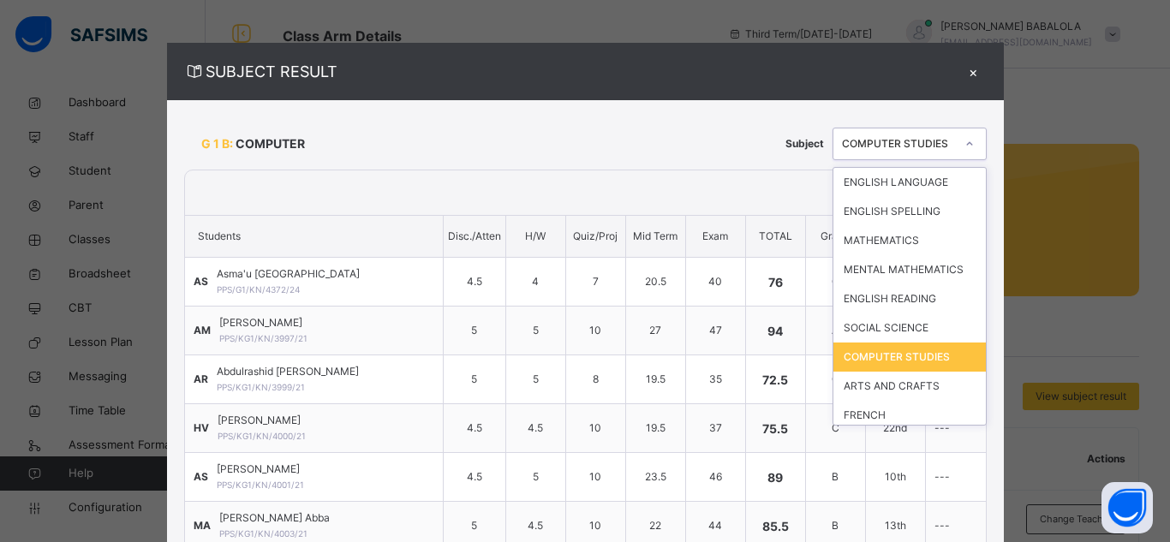
click at [965, 148] on icon at bounding box center [970, 143] width 10 height 17
click at [850, 385] on div "ARTS AND CRAFTS" at bounding box center [910, 386] width 152 height 29
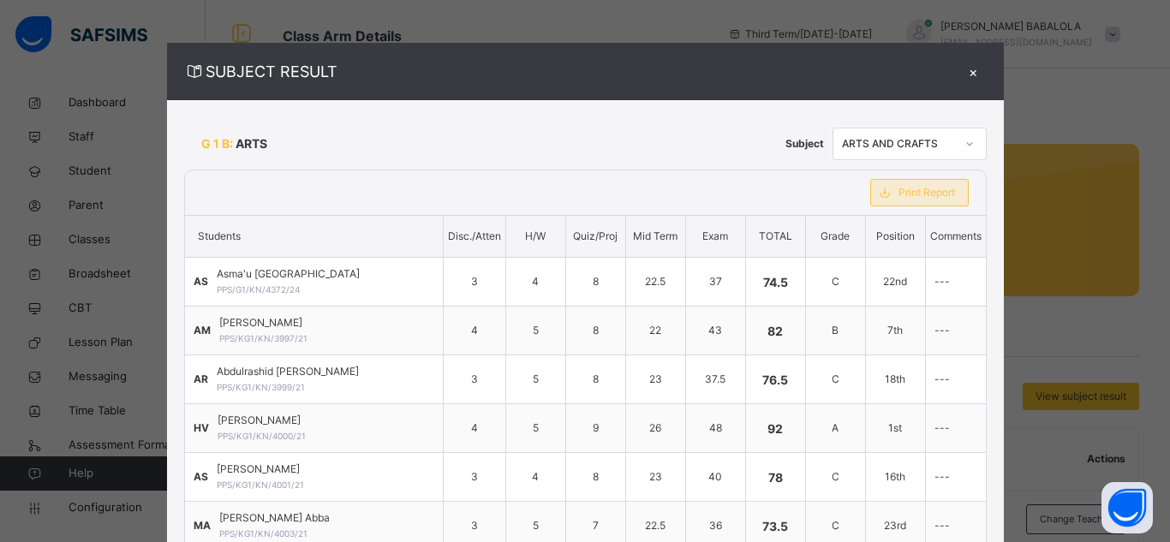
click at [926, 196] on span "Print Report" at bounding box center [927, 192] width 57 height 15
click at [965, 144] on icon at bounding box center [970, 143] width 10 height 17
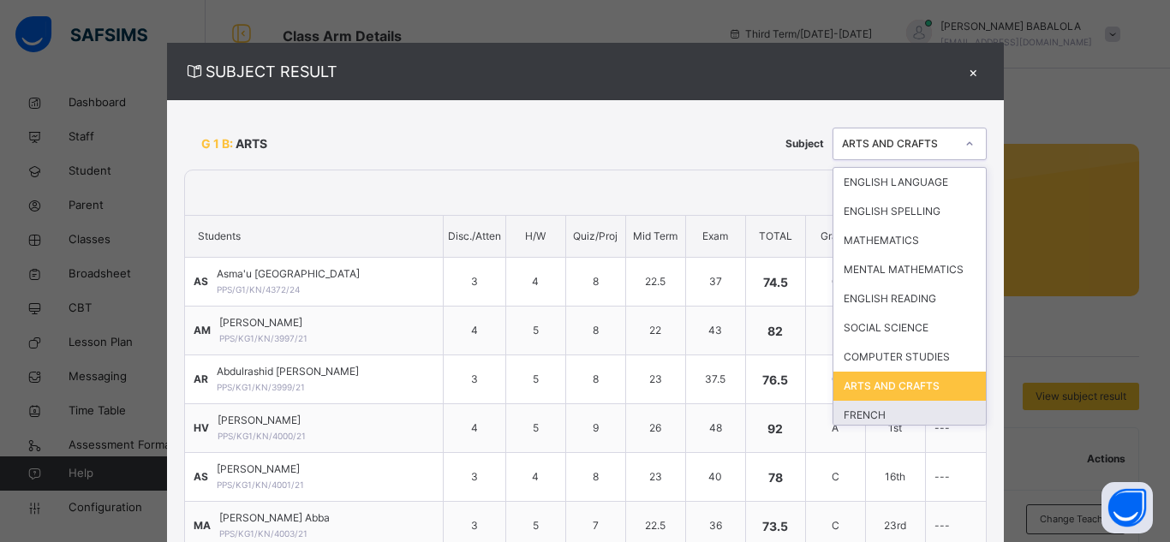
click at [855, 421] on div "FRENCH" at bounding box center [910, 415] width 152 height 29
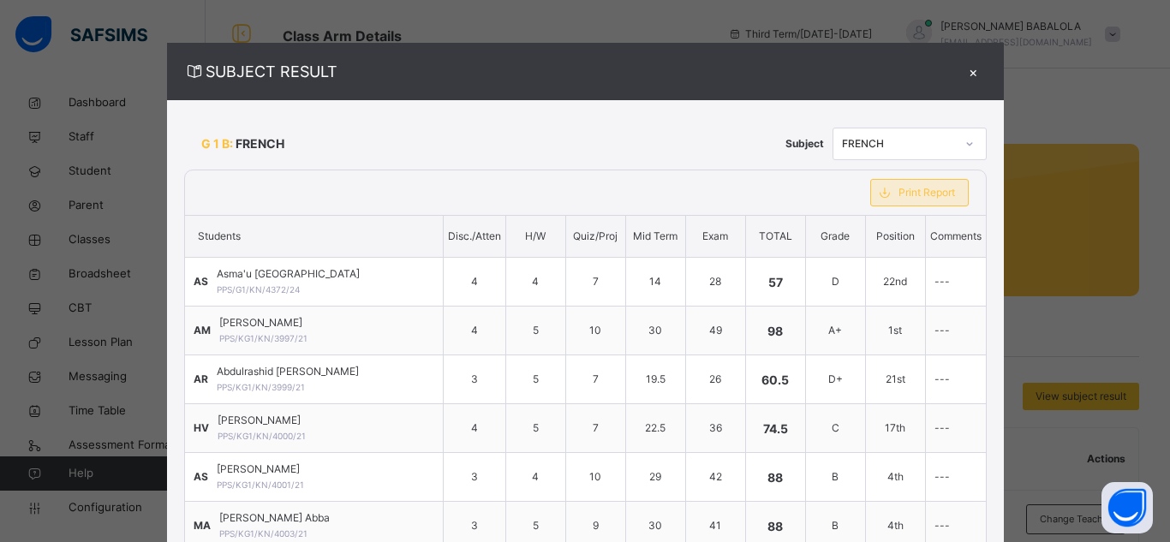
click at [906, 200] on span "Print Report" at bounding box center [927, 192] width 57 height 15
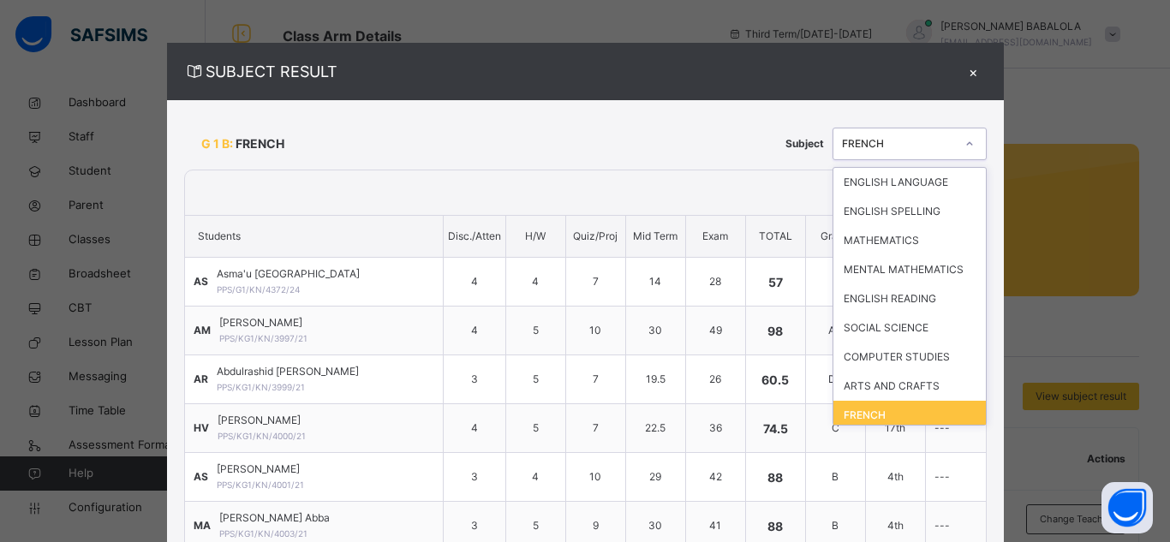
scroll to position [15, 0]
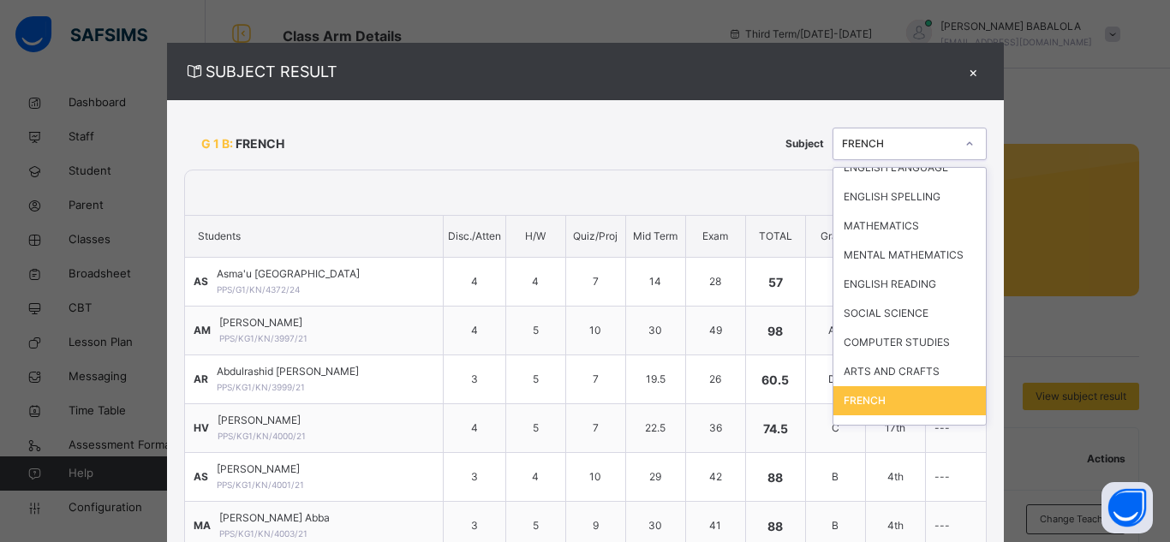
click at [965, 149] on icon at bounding box center [970, 143] width 10 height 17
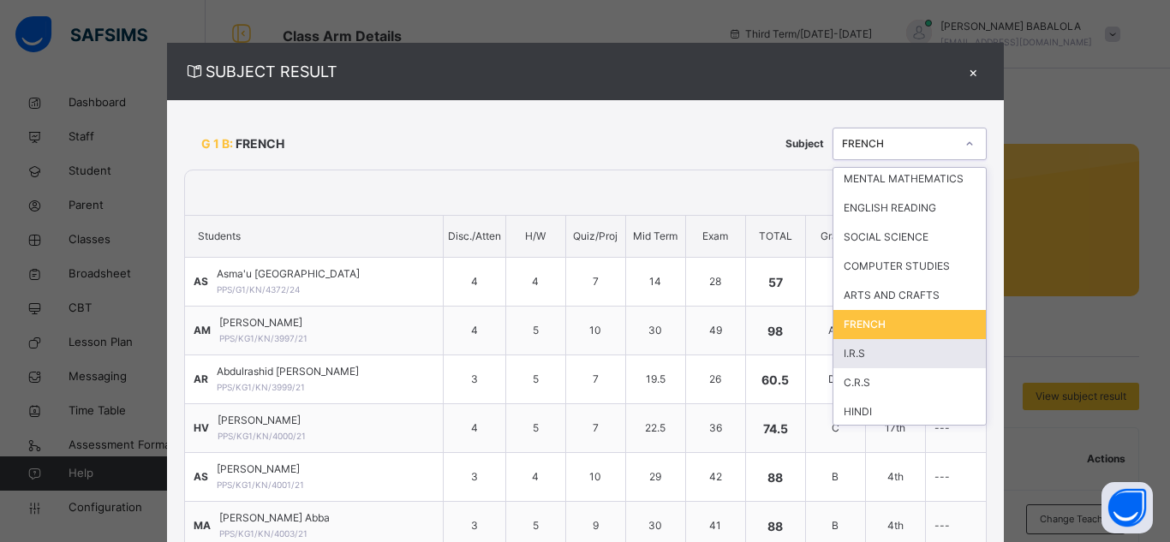
scroll to position [93, 0]
click at [909, 356] on div "I.R.S" at bounding box center [910, 352] width 152 height 29
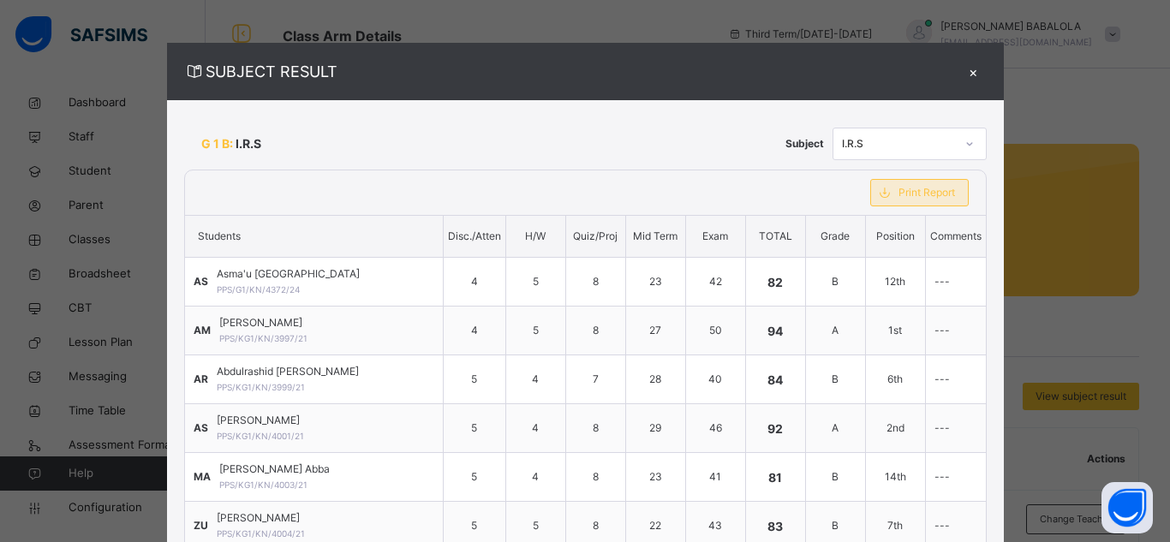
click at [913, 191] on span "Print Report" at bounding box center [927, 192] width 57 height 15
drag, startPoint x: 942, startPoint y: 140, endPoint x: 938, endPoint y: 150, distance: 10.4
click at [965, 140] on icon at bounding box center [970, 143] width 10 height 17
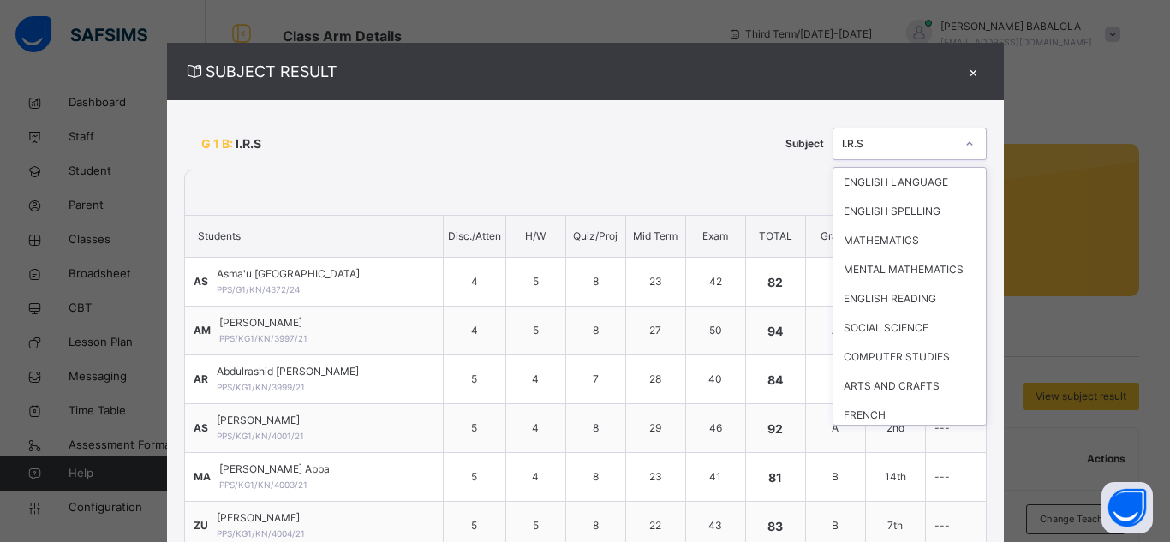
click at [965, 146] on icon at bounding box center [970, 143] width 10 height 17
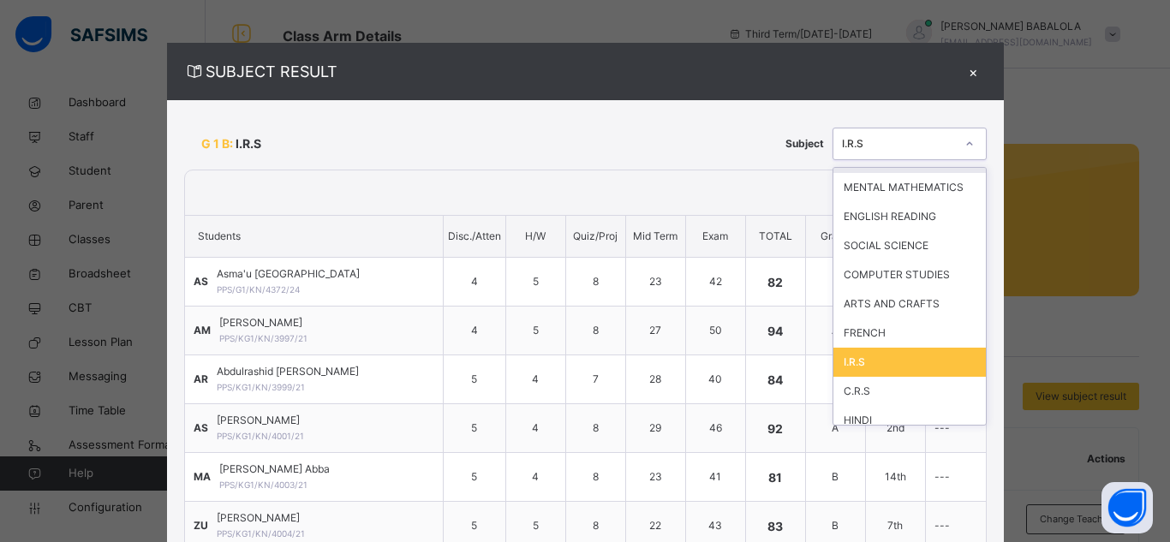
scroll to position [93, 0]
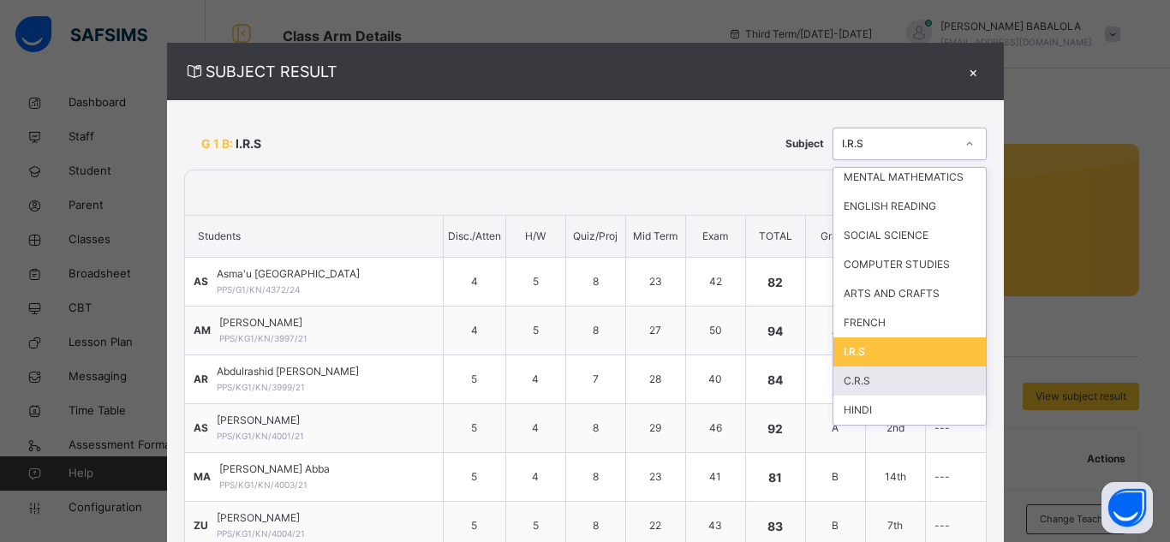
click at [898, 379] on div "C.R.S" at bounding box center [910, 381] width 152 height 29
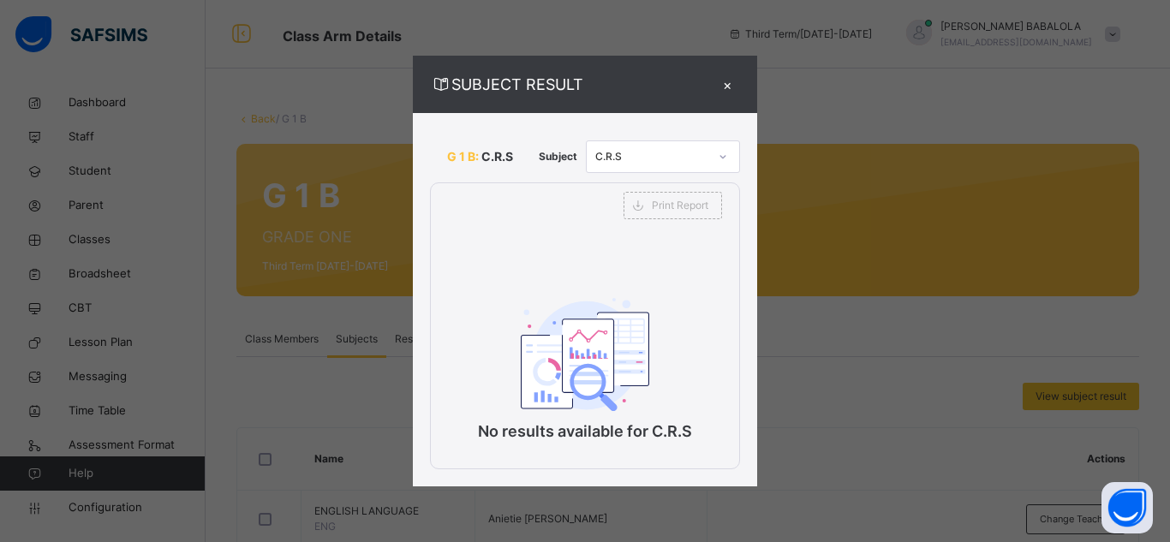
click at [731, 84] on div "×" at bounding box center [727, 84] width 26 height 23
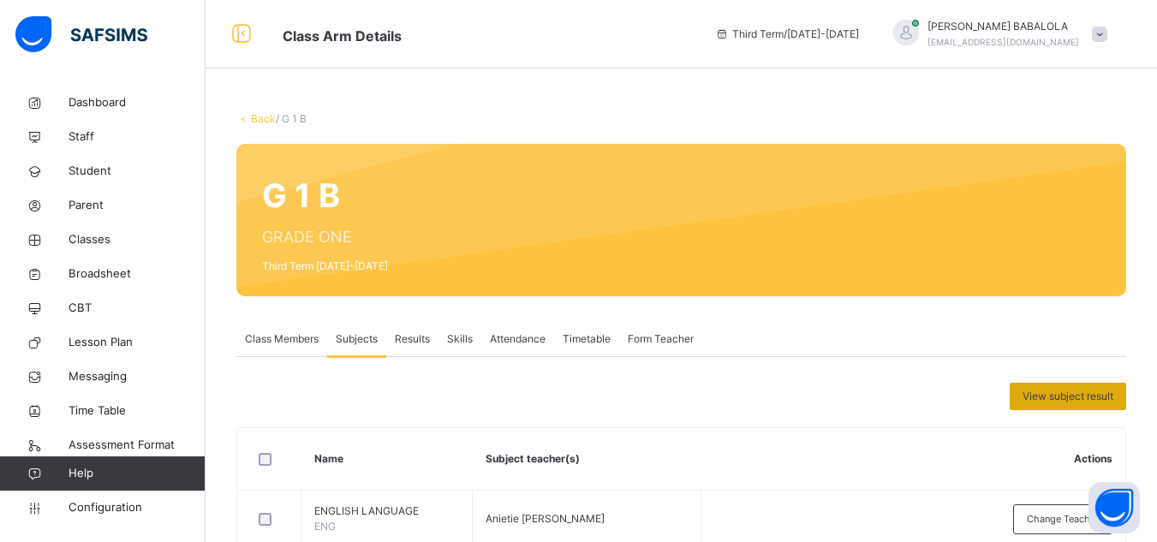
click at [1055, 403] on span "View subject result" at bounding box center [1068, 396] width 91 height 15
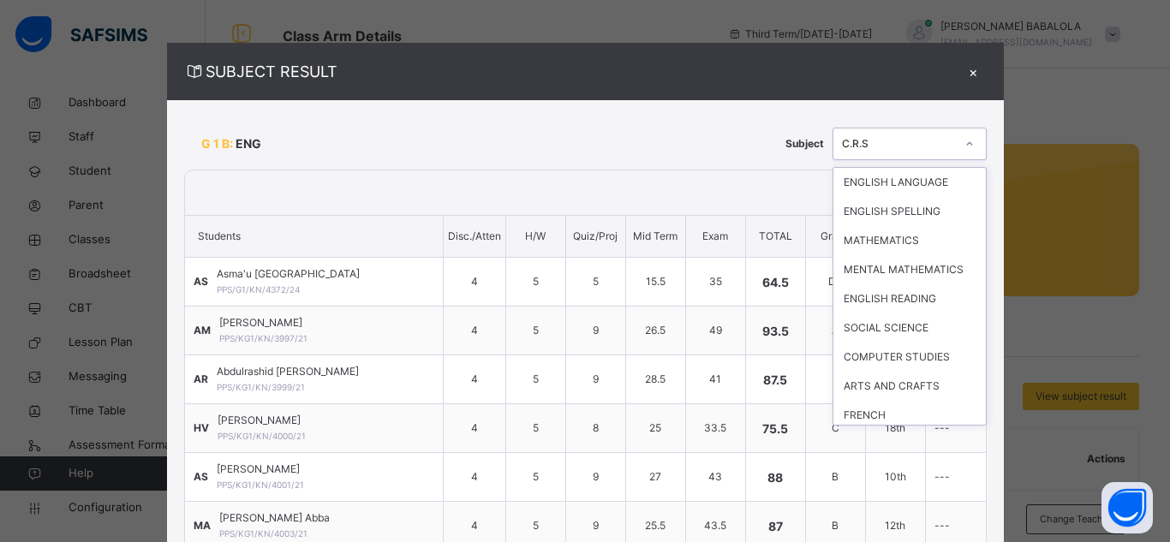
click at [965, 146] on icon at bounding box center [970, 143] width 10 height 17
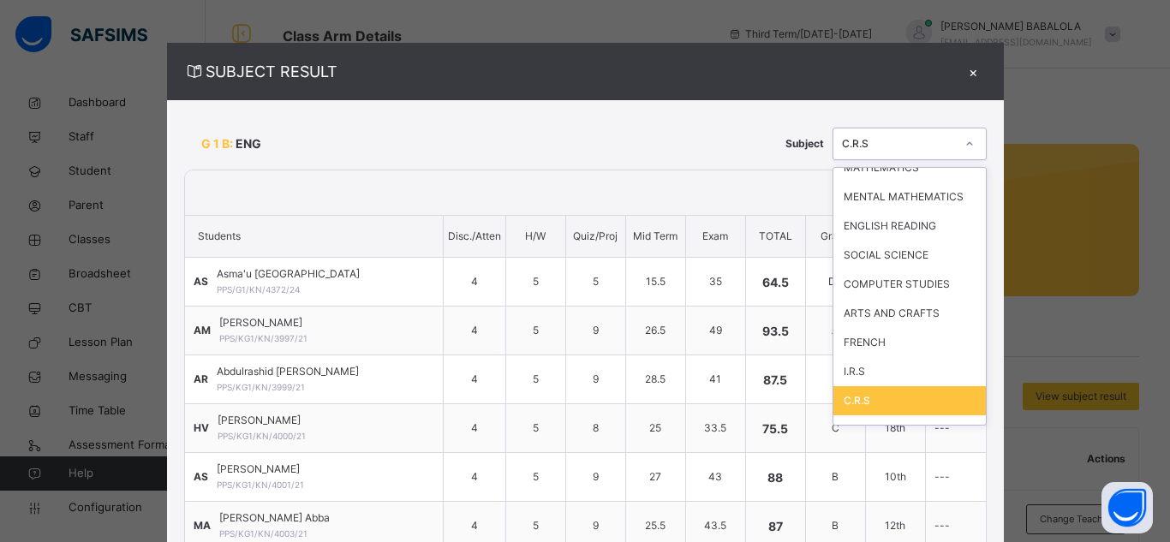
click at [895, 406] on div "C.R.S" at bounding box center [910, 400] width 152 height 29
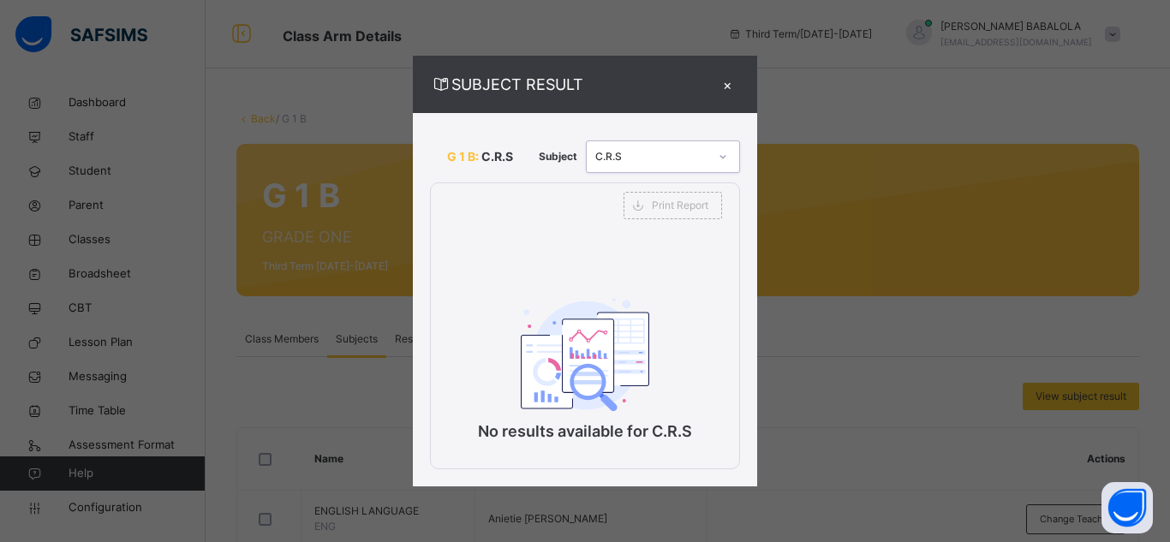
click at [725, 155] on icon at bounding box center [723, 156] width 10 height 17
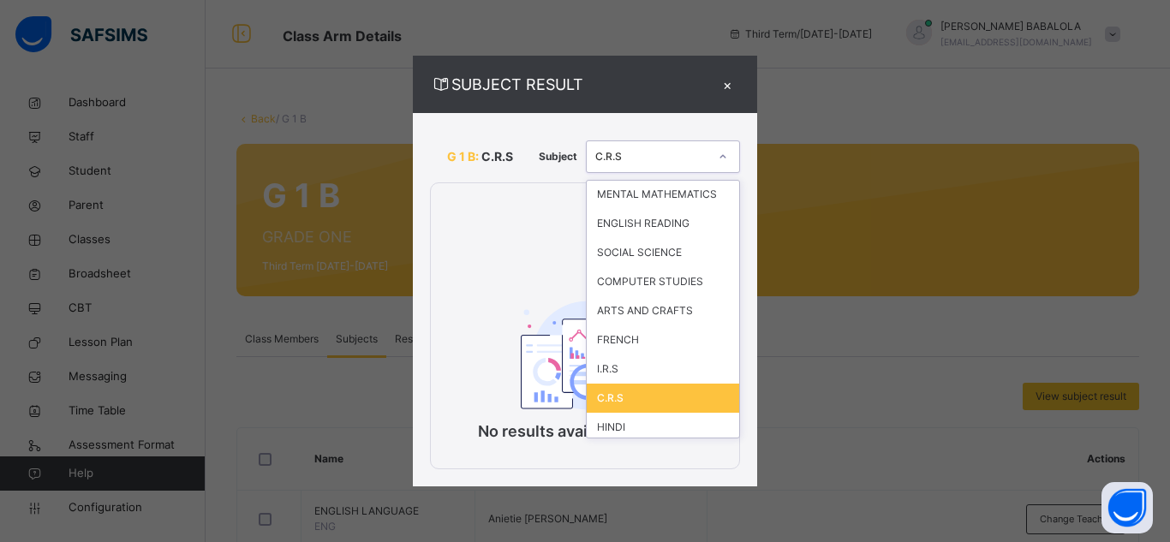
scroll to position [93, 0]
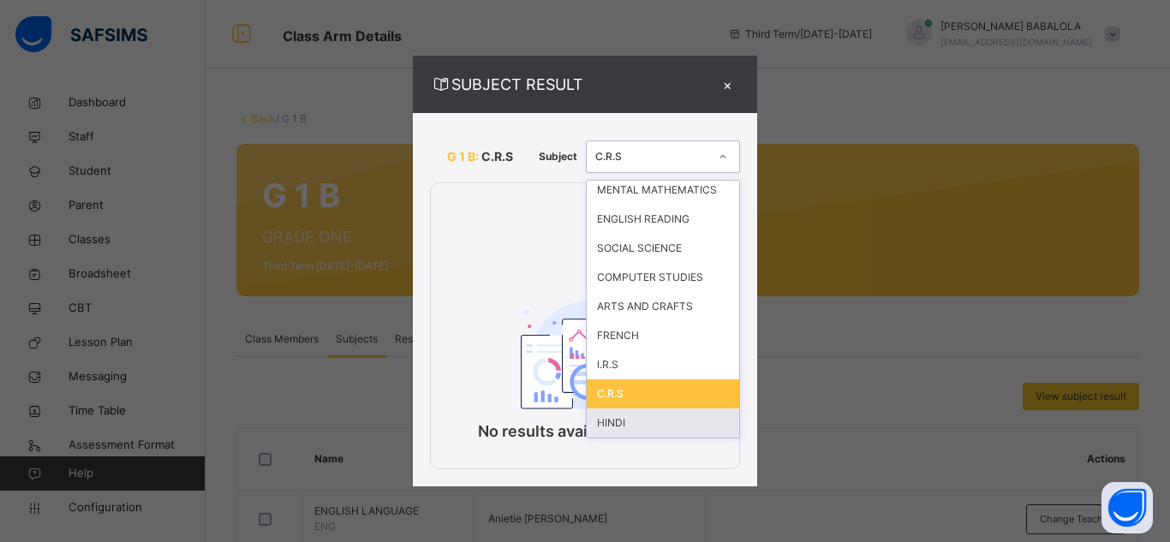
click at [680, 421] on div "HINDI" at bounding box center [663, 423] width 152 height 29
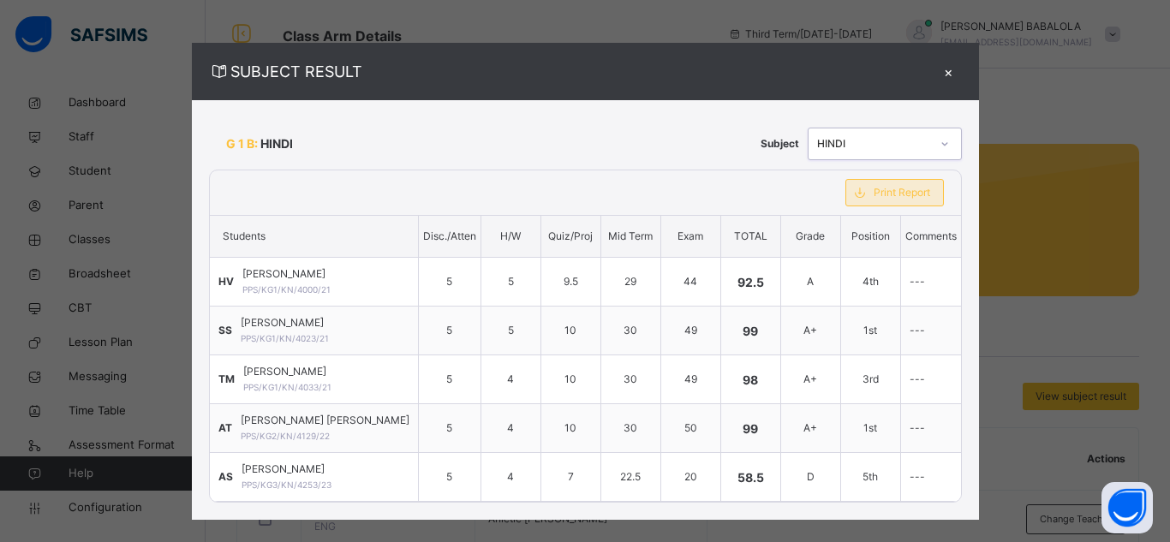
click at [863, 202] on div "Print Report" at bounding box center [895, 192] width 99 height 27
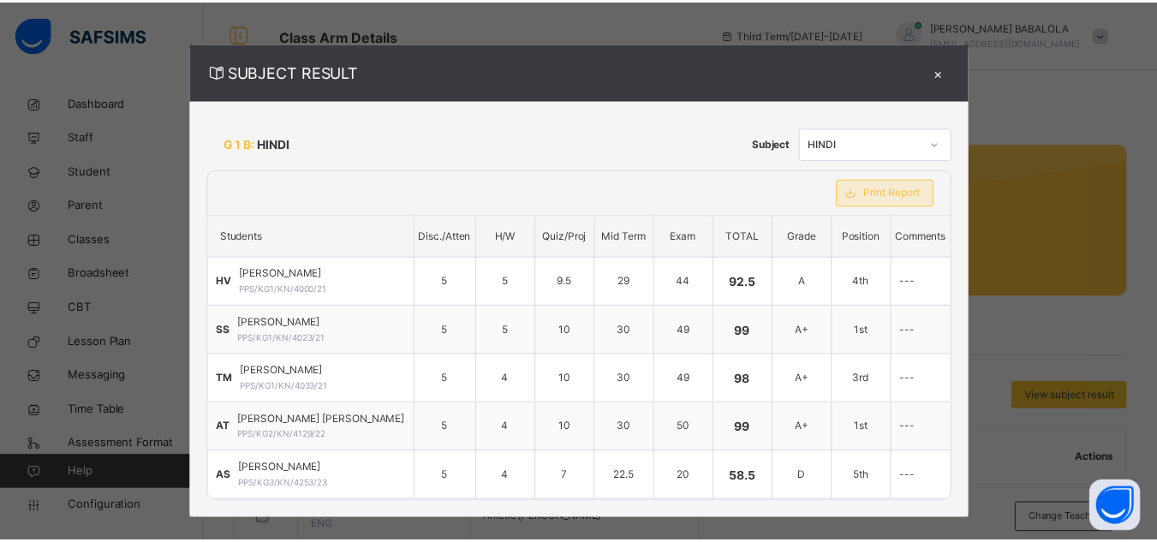
scroll to position [0, 0]
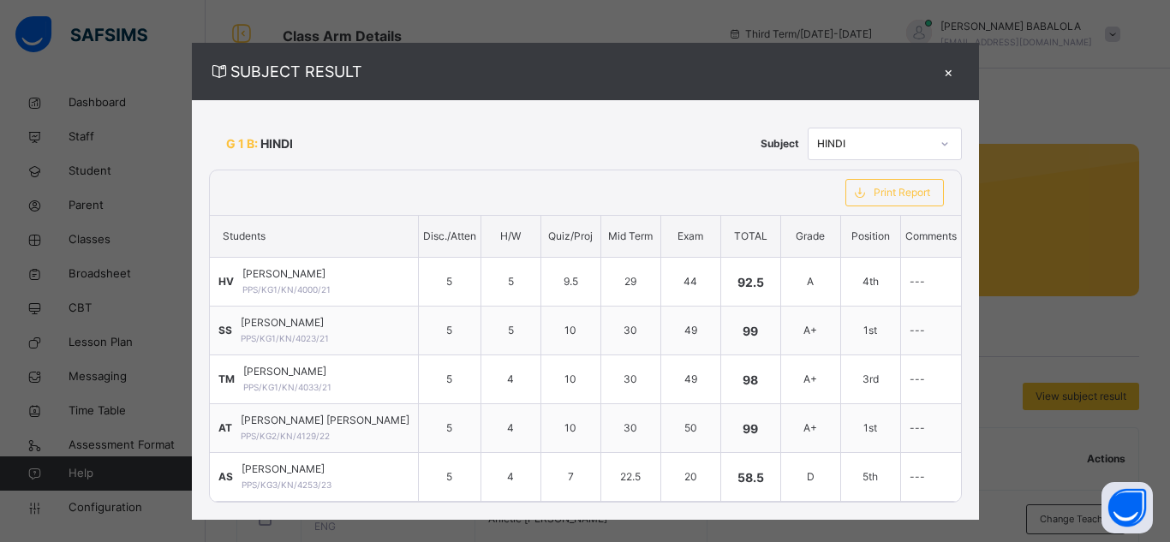
click at [936, 68] on div "×" at bounding box center [949, 71] width 26 height 23
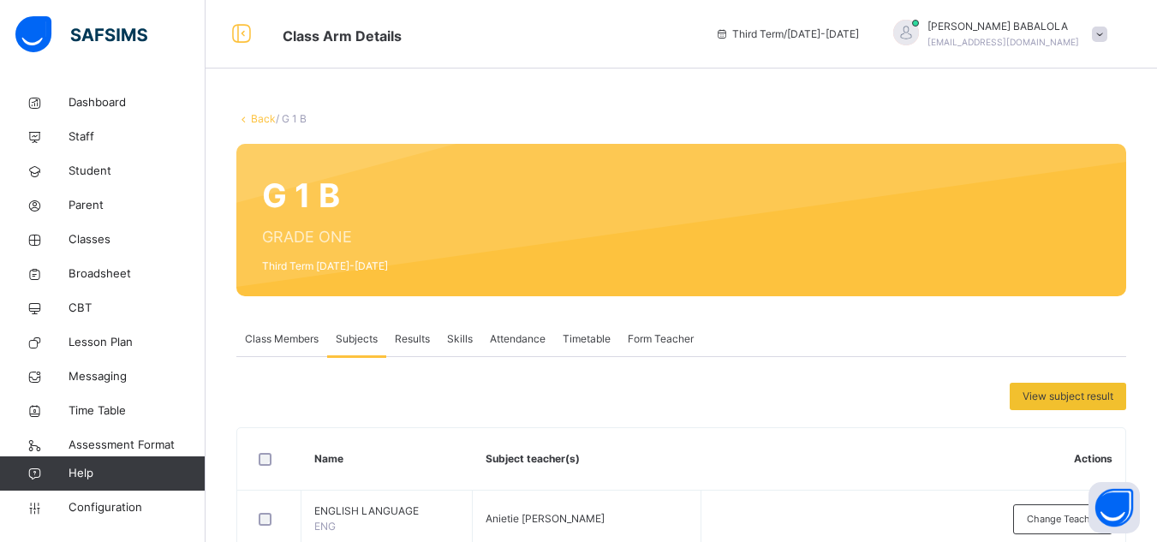
click at [265, 122] on link "Back" at bounding box center [263, 118] width 25 height 13
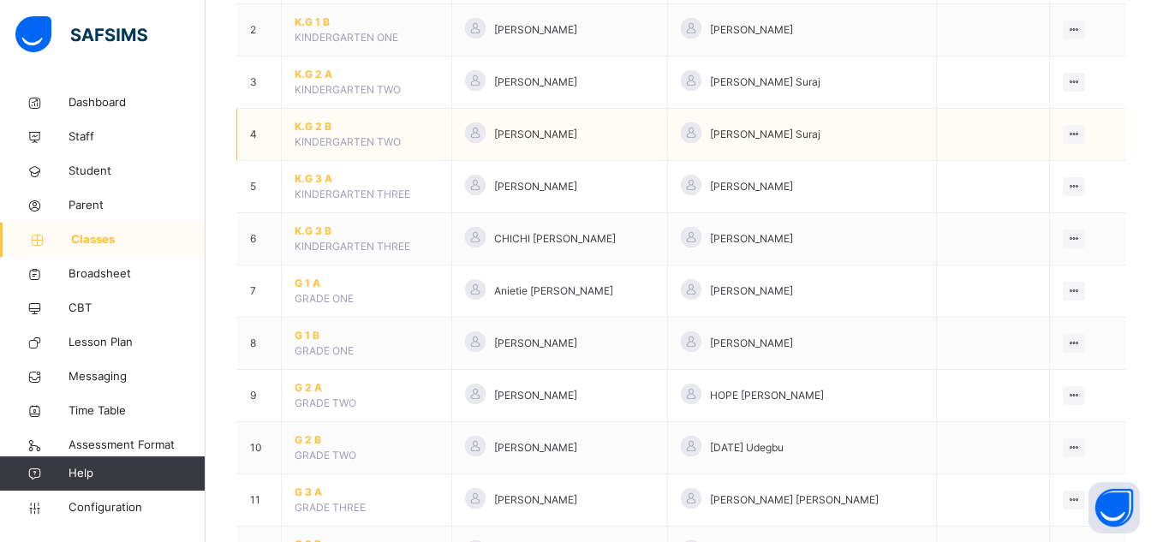
scroll to position [274, 0]
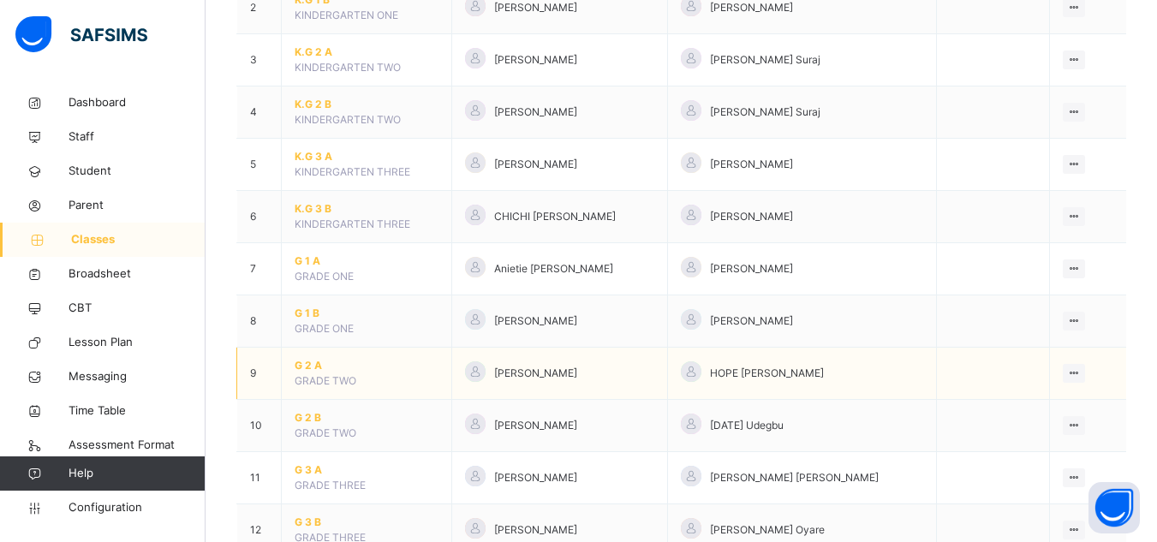
click at [303, 367] on span "G 2 A" at bounding box center [367, 365] width 144 height 15
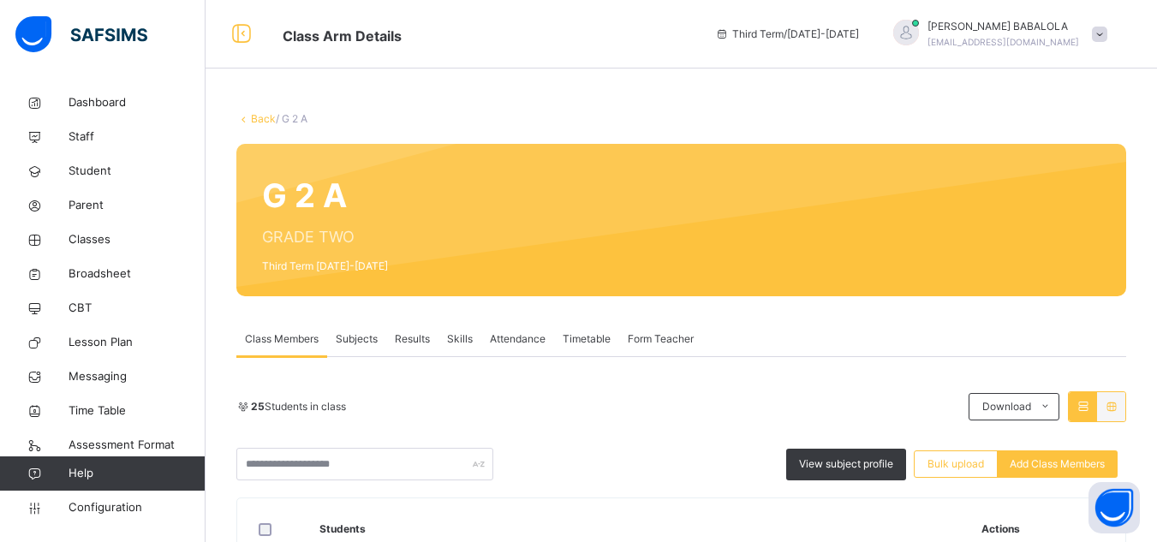
click at [354, 336] on span "Subjects" at bounding box center [357, 339] width 42 height 15
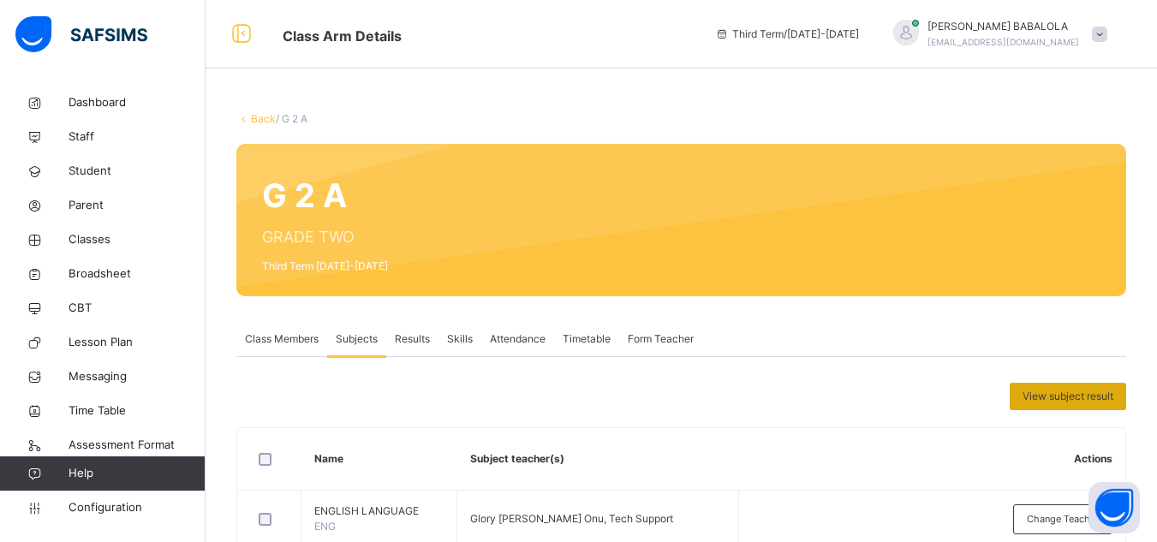
click at [1091, 400] on span "View subject result" at bounding box center [1068, 396] width 91 height 15
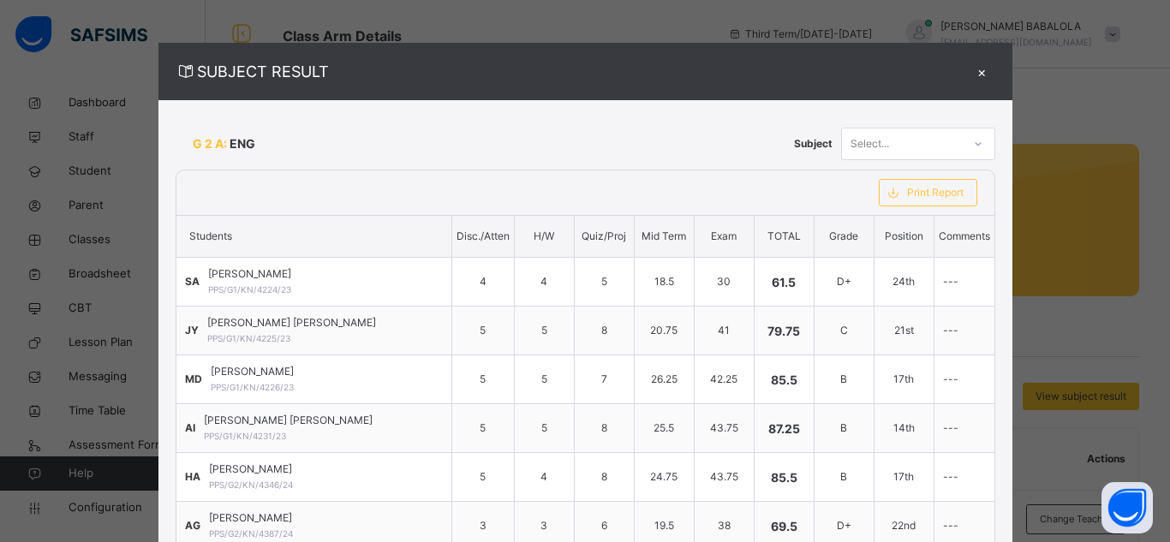
click at [964, 145] on div at bounding box center [978, 143] width 29 height 27
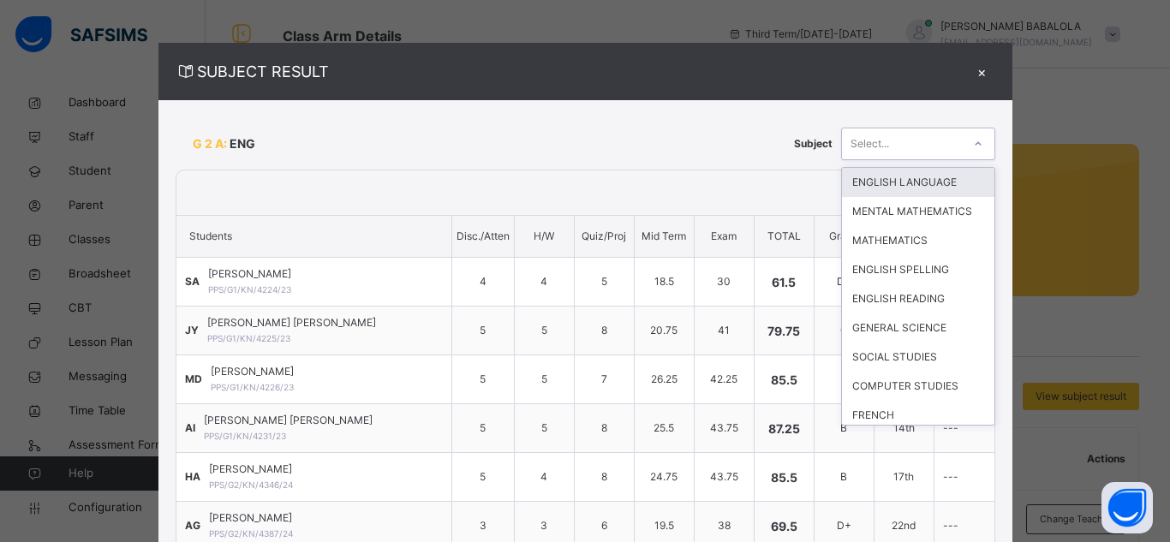
click at [902, 177] on div "ENGLISH LANGUAGE" at bounding box center [918, 182] width 152 height 29
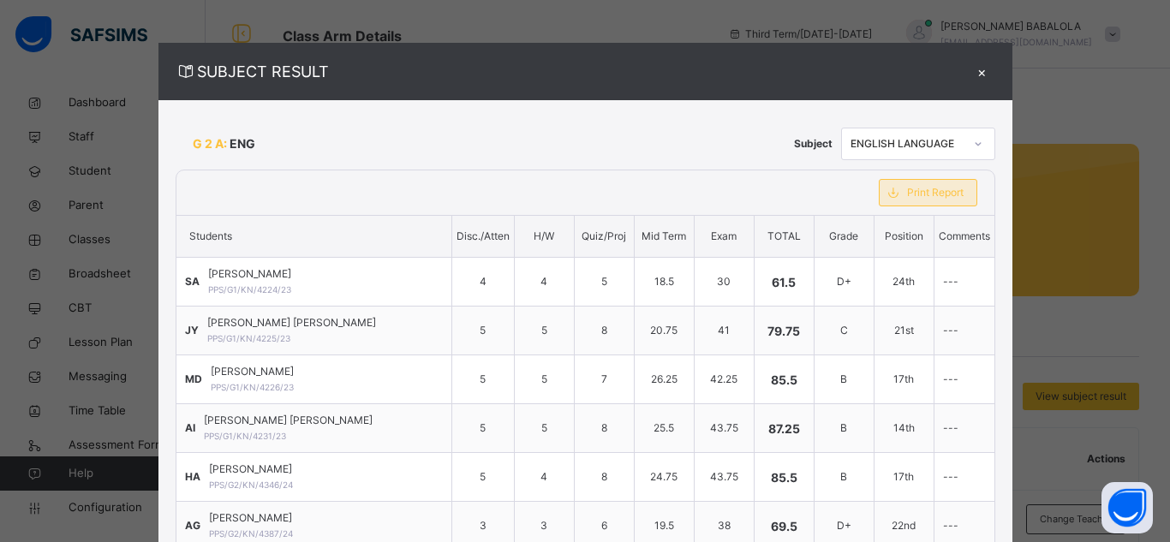
click at [907, 189] on span "Print Report" at bounding box center [935, 192] width 57 height 15
click at [964, 140] on div at bounding box center [978, 143] width 29 height 27
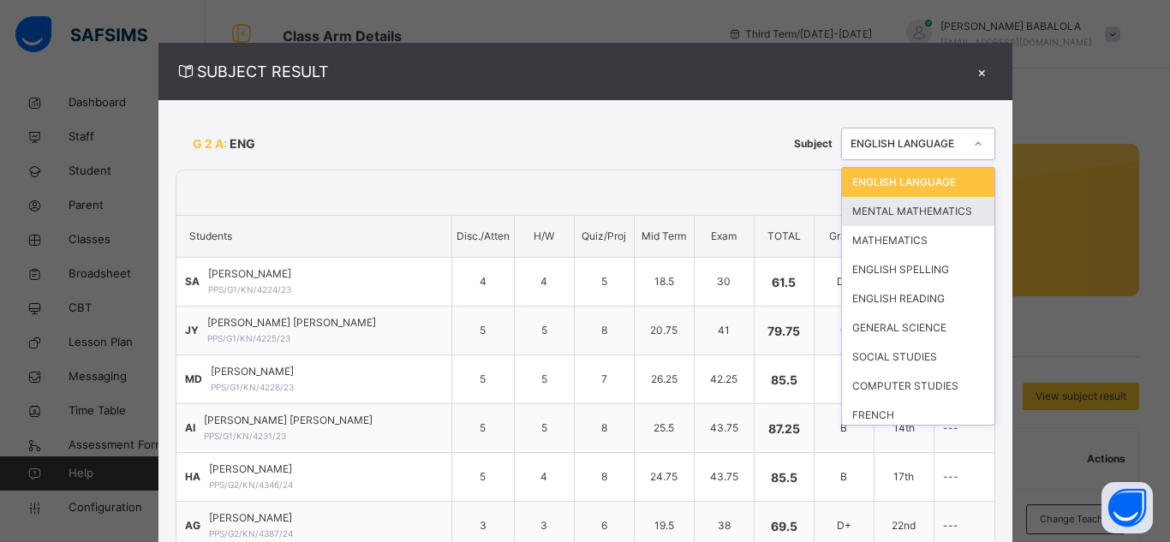
click at [912, 208] on div "MENTAL MATHEMATICS" at bounding box center [918, 211] width 152 height 29
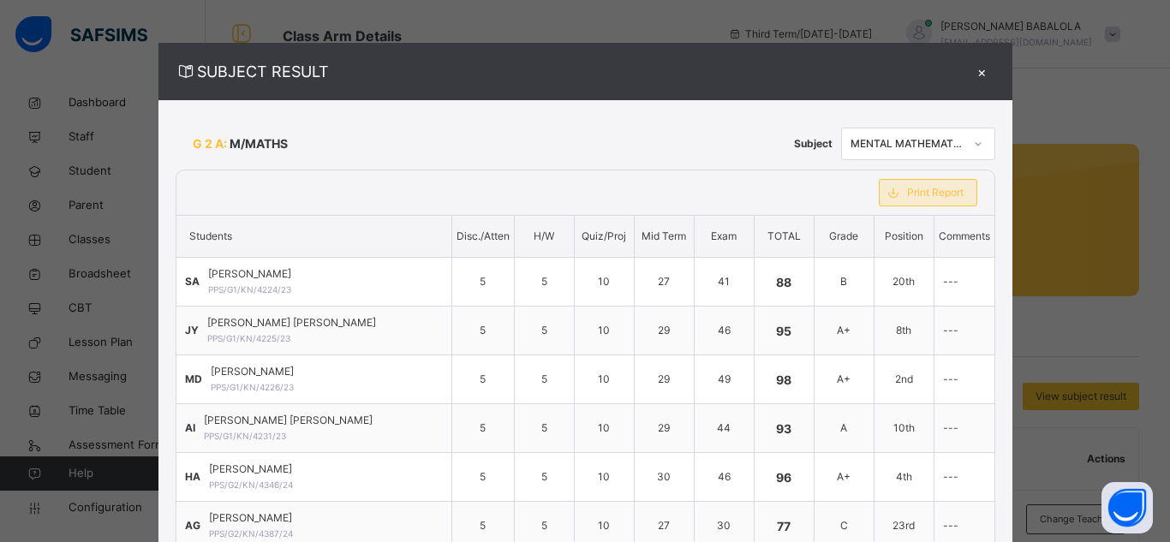
click at [907, 193] on span "Print Report" at bounding box center [935, 192] width 57 height 15
click at [973, 150] on icon at bounding box center [978, 143] width 10 height 17
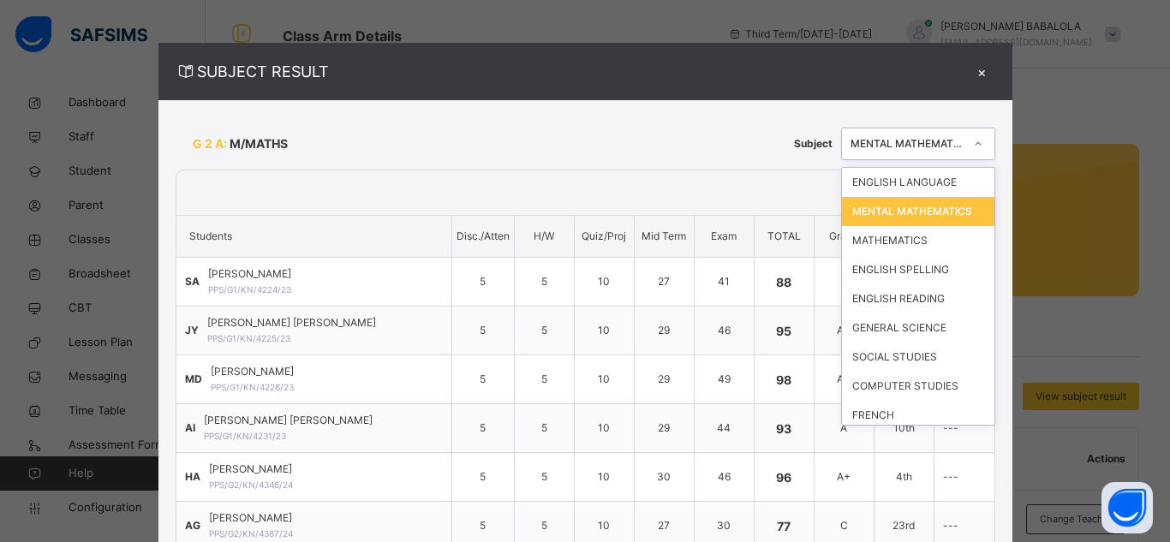
click at [973, 150] on icon at bounding box center [978, 143] width 10 height 17
click at [973, 142] on icon at bounding box center [978, 143] width 10 height 17
click at [882, 255] on div "MATHEMATICS" at bounding box center [918, 240] width 152 height 29
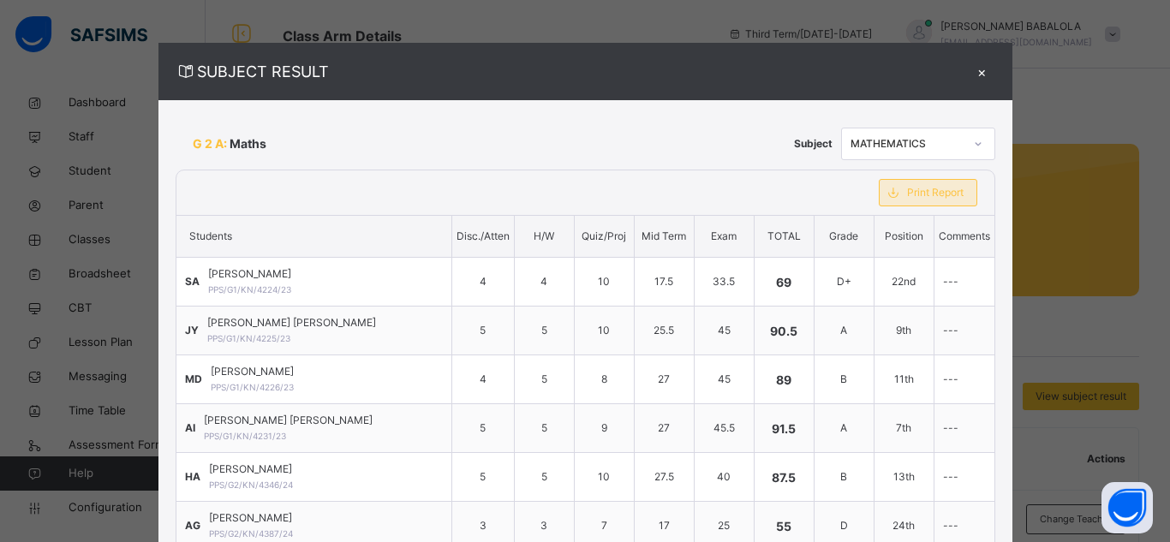
click at [907, 195] on span "Print Report" at bounding box center [935, 192] width 57 height 15
click at [973, 146] on icon at bounding box center [978, 143] width 10 height 17
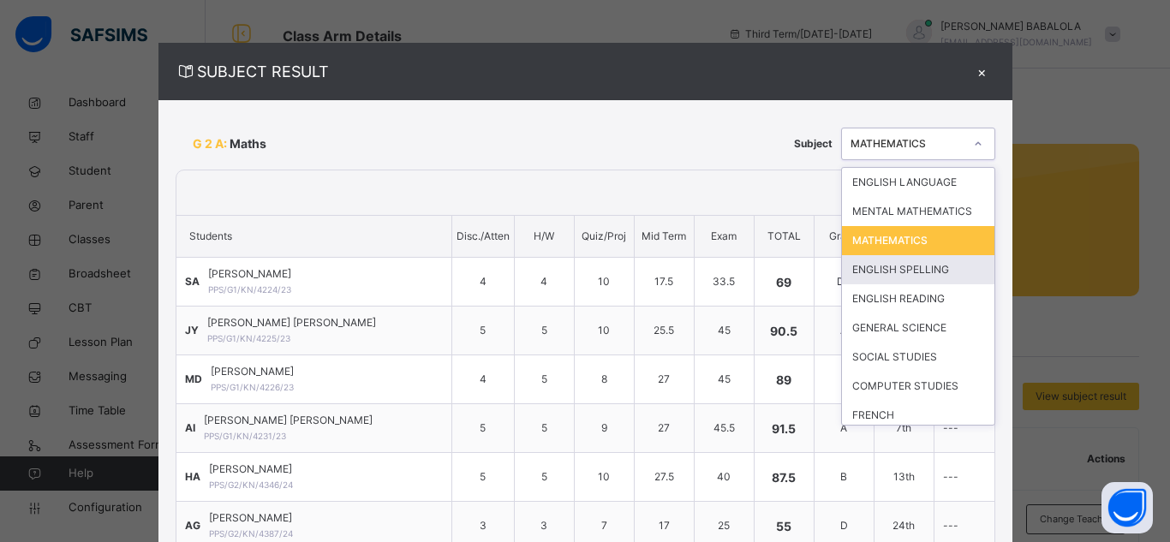
click at [875, 273] on div "ENGLISH SPELLING" at bounding box center [918, 269] width 152 height 29
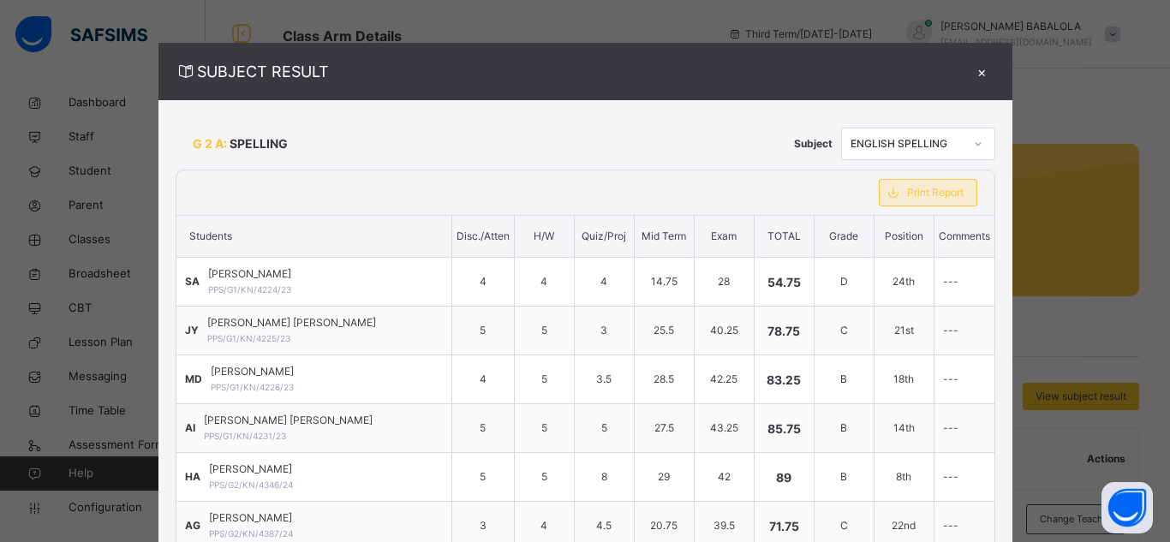
click at [907, 187] on span "Print Report" at bounding box center [935, 192] width 57 height 15
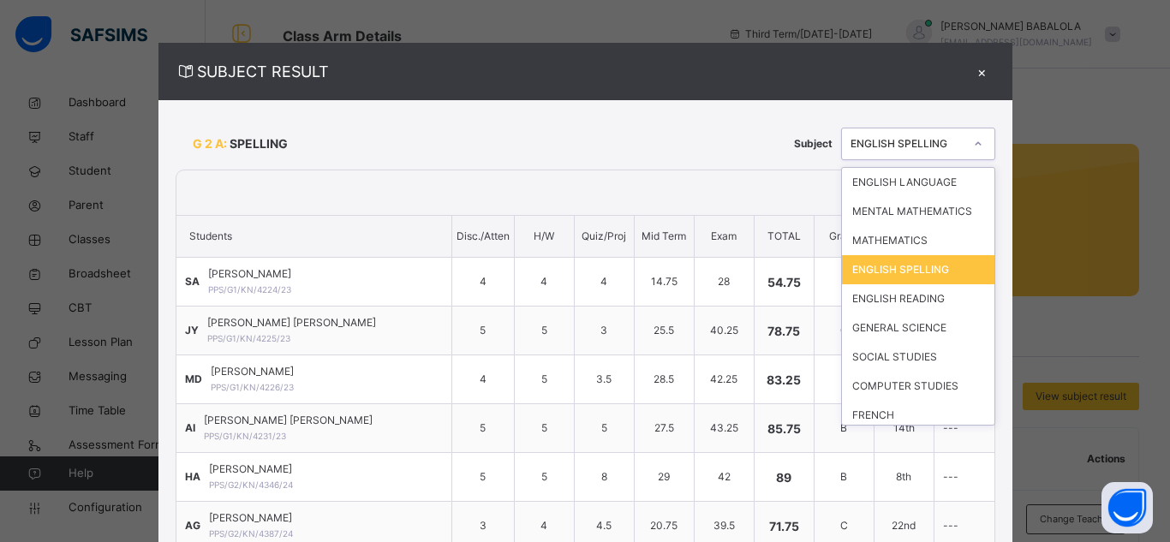
click at [973, 144] on icon at bounding box center [978, 143] width 10 height 17
click at [879, 302] on div "ENGLISH READING" at bounding box center [918, 298] width 152 height 29
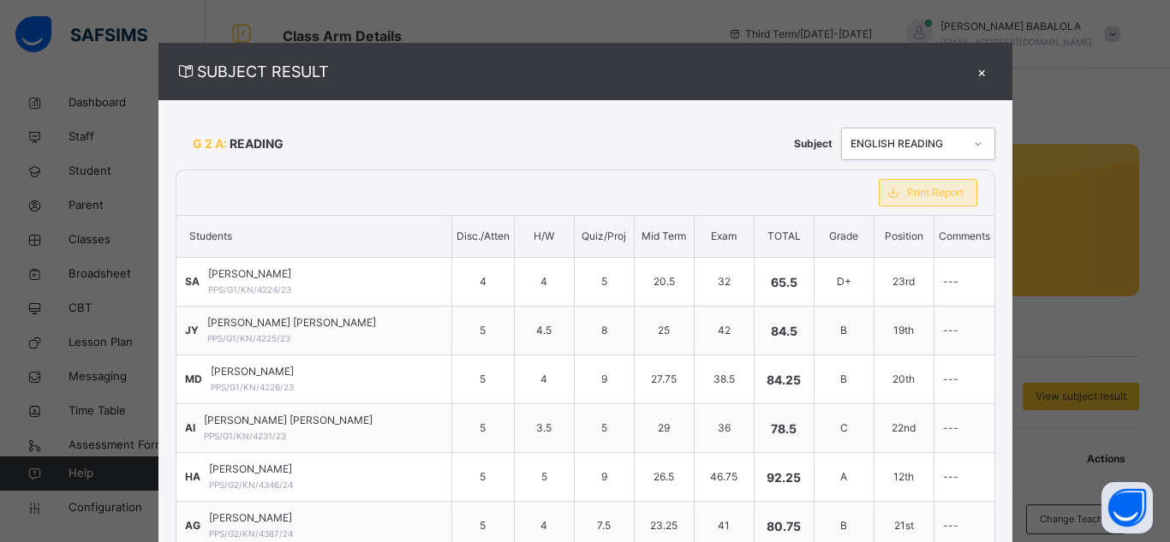
click at [907, 198] on span "Print Report" at bounding box center [935, 192] width 57 height 15
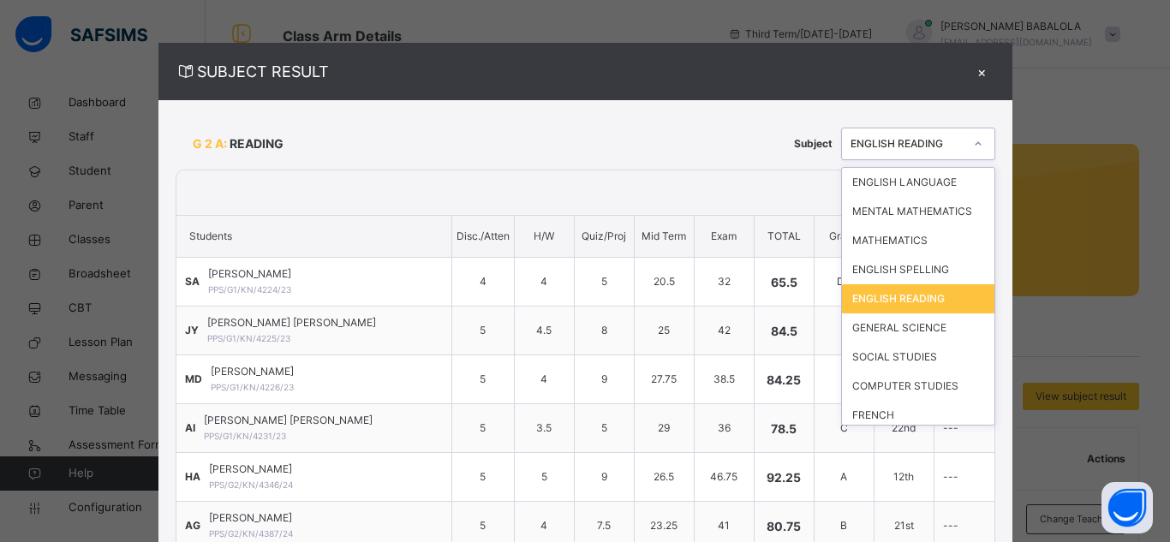
click at [964, 144] on div at bounding box center [978, 143] width 29 height 27
click at [894, 328] on div "GENERAL SCIENCE" at bounding box center [918, 328] width 152 height 29
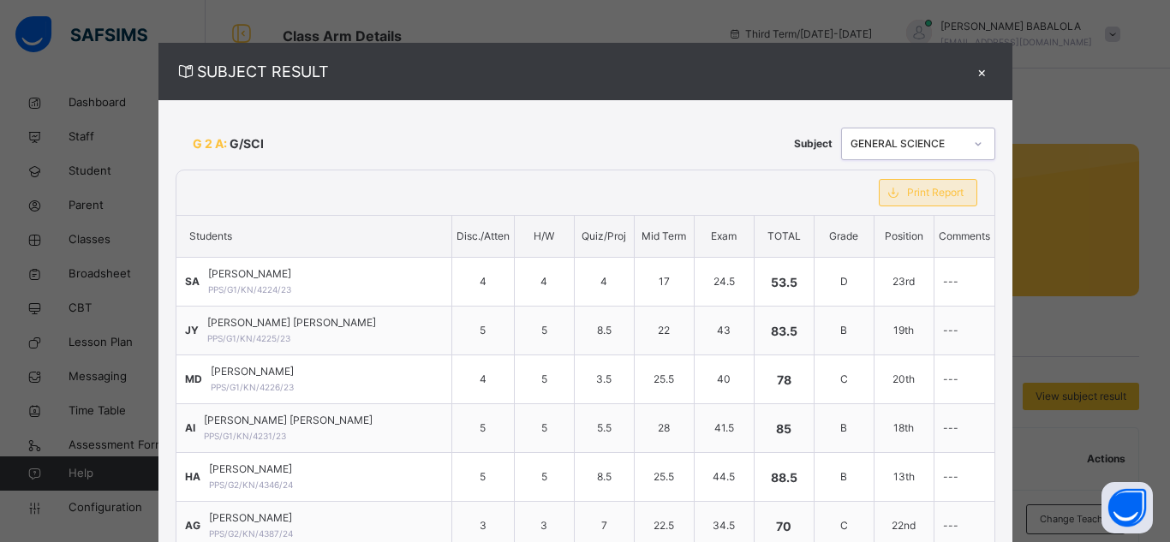
click at [924, 196] on span "Print Report" at bounding box center [935, 192] width 57 height 15
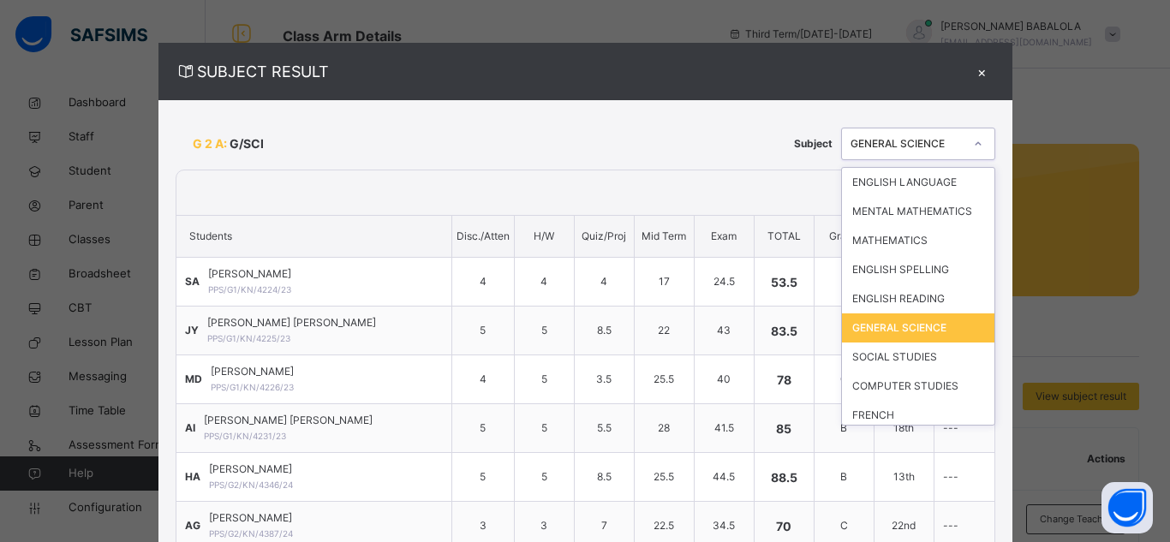
click at [973, 141] on icon at bounding box center [978, 143] width 10 height 17
click at [879, 355] on div "SOCIAL STUDIES" at bounding box center [918, 357] width 152 height 29
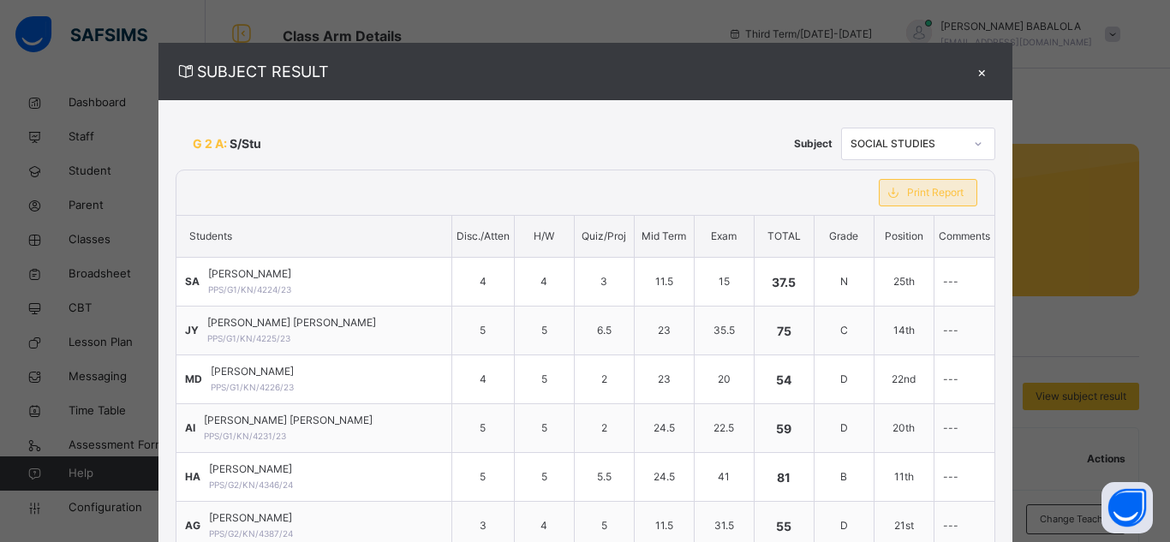
click at [914, 196] on span "Print Report" at bounding box center [935, 192] width 57 height 15
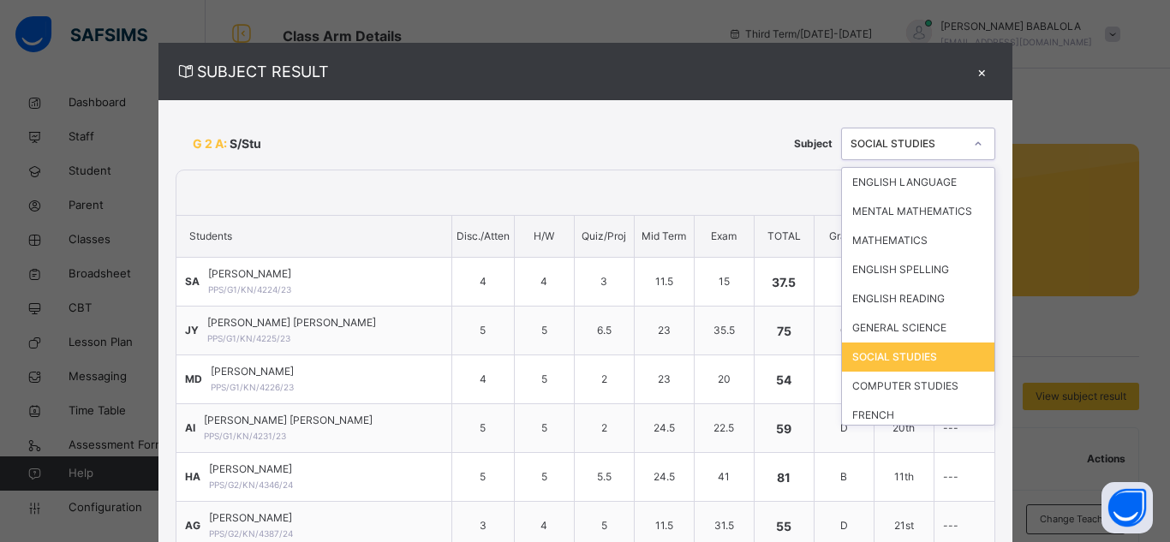
click at [973, 143] on icon at bounding box center [978, 143] width 10 height 17
click at [898, 383] on div "COMPUTER STUDIES" at bounding box center [918, 386] width 152 height 29
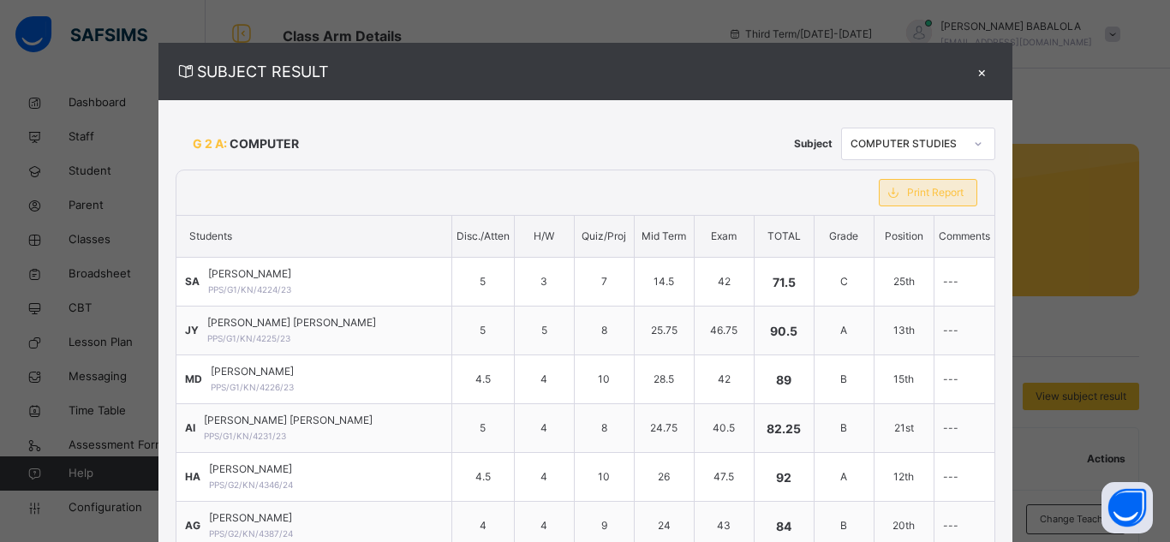
click at [879, 200] on div "Print Report" at bounding box center [928, 192] width 99 height 27
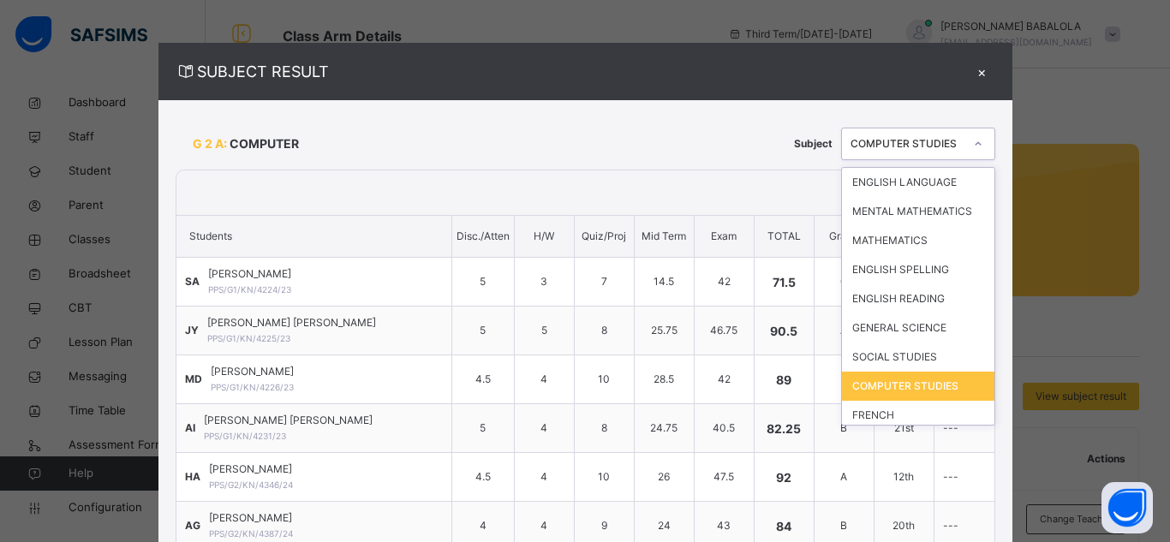
click at [973, 144] on icon at bounding box center [978, 143] width 10 height 17
click at [928, 415] on div "FRENCH" at bounding box center [918, 415] width 152 height 29
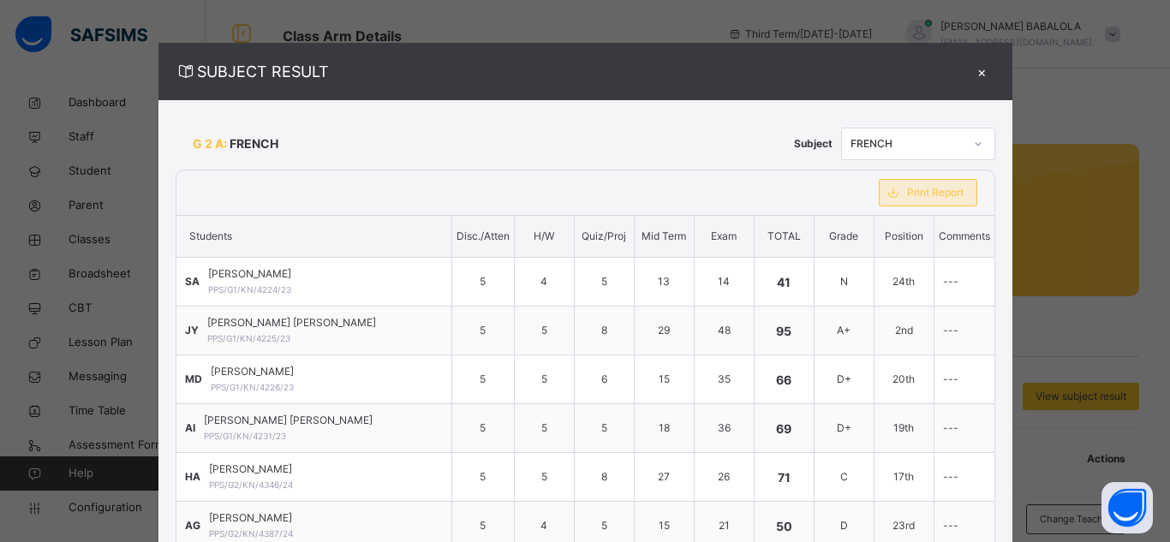
click at [907, 194] on span "Print Report" at bounding box center [935, 192] width 57 height 15
click at [907, 198] on span "Print Report" at bounding box center [935, 192] width 57 height 15
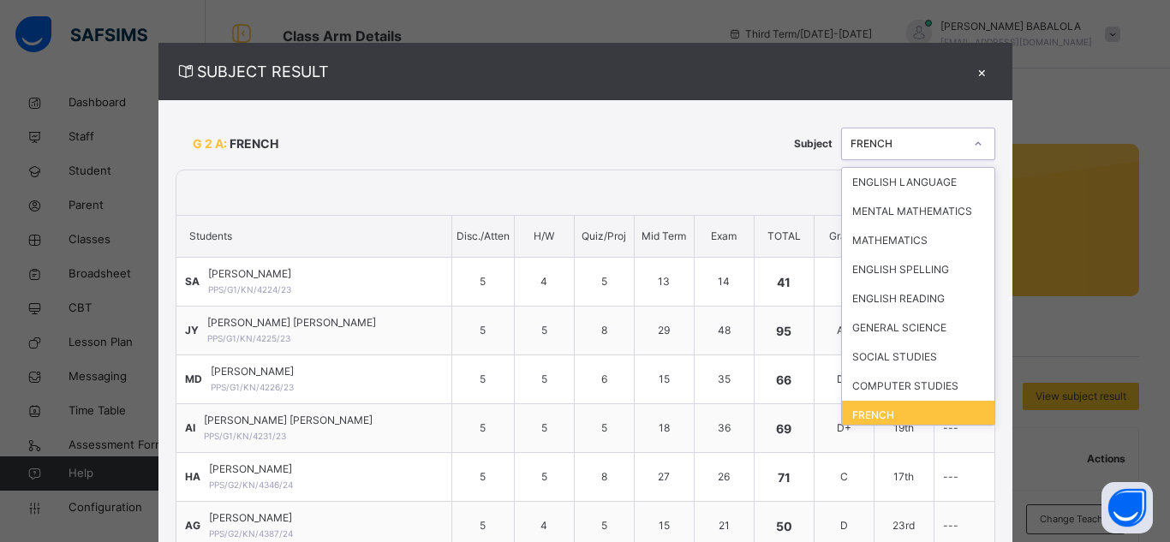
scroll to position [15, 0]
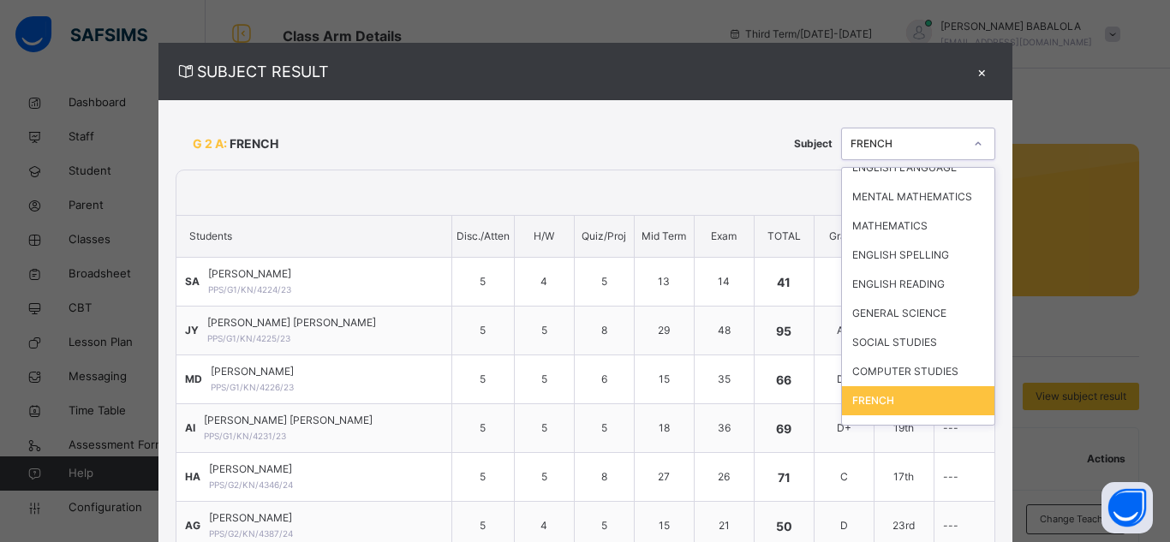
click at [964, 140] on div at bounding box center [978, 143] width 29 height 27
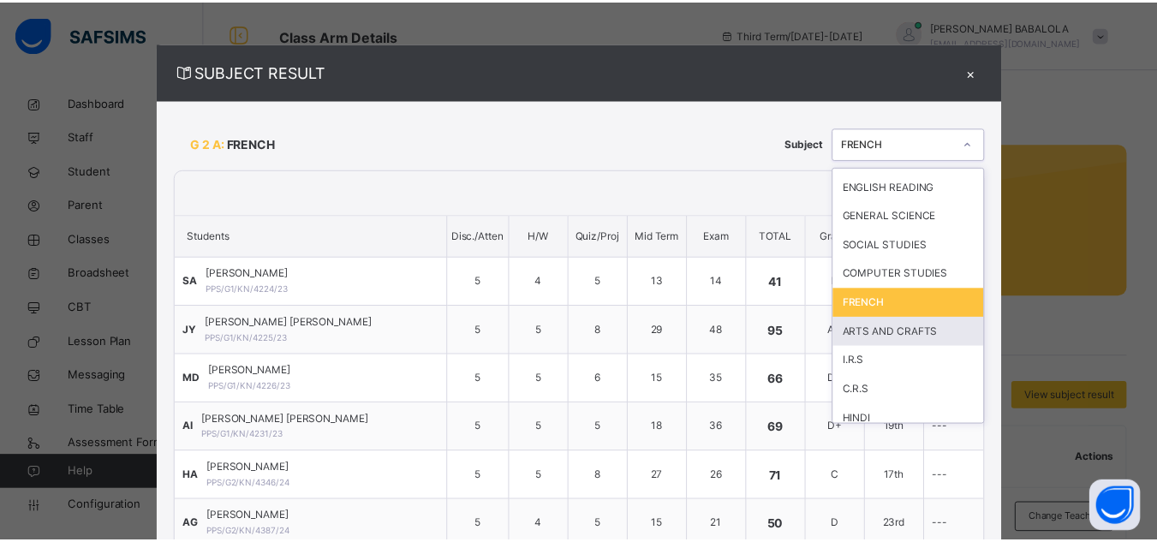
scroll to position [122, 0]
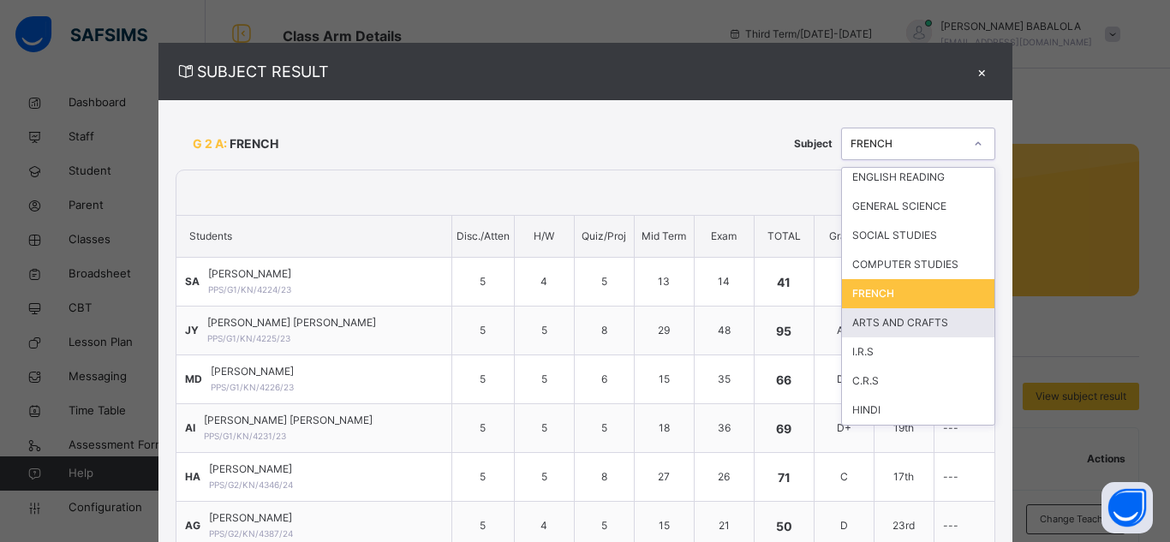
click at [888, 322] on div "ARTS AND CRAFTS" at bounding box center [918, 322] width 152 height 29
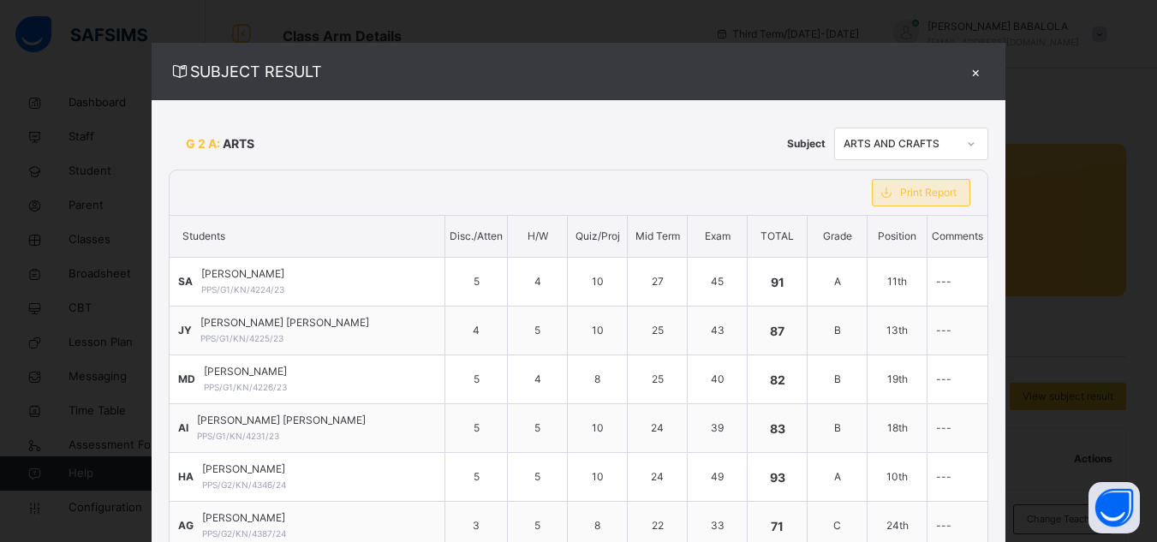
click at [900, 190] on span "Print Report" at bounding box center [928, 192] width 57 height 15
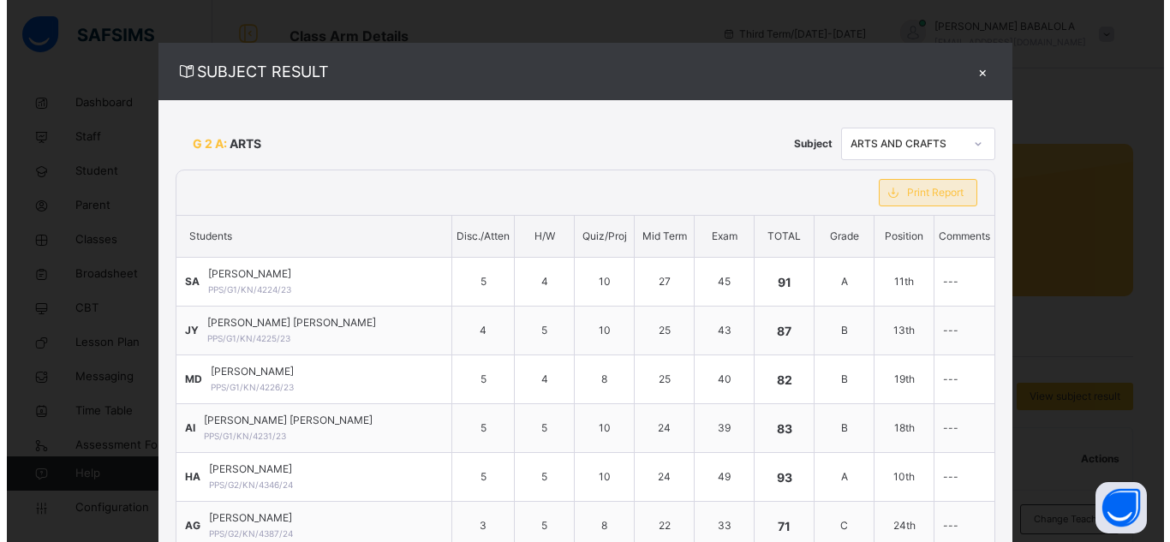
scroll to position [0, 0]
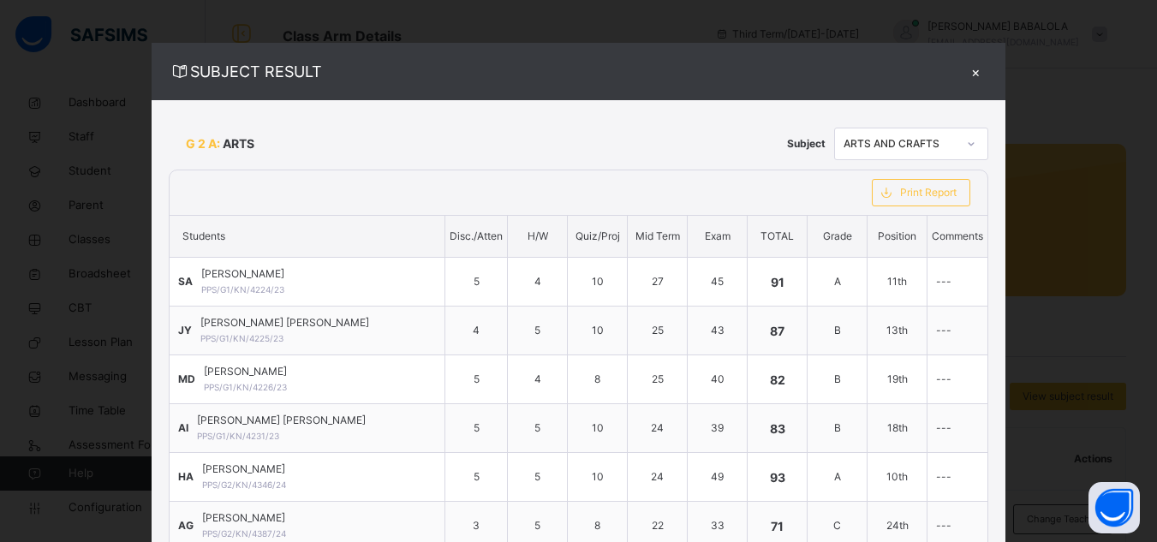
click at [966, 142] on icon at bounding box center [971, 143] width 10 height 17
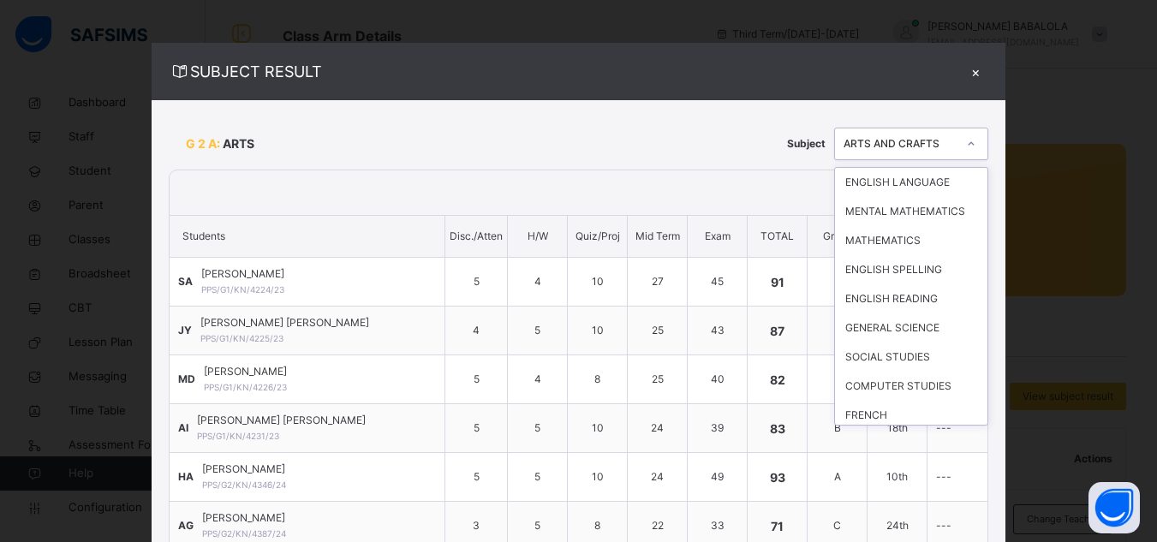
click at [876, 459] on div "I.R.S" at bounding box center [911, 473] width 152 height 29
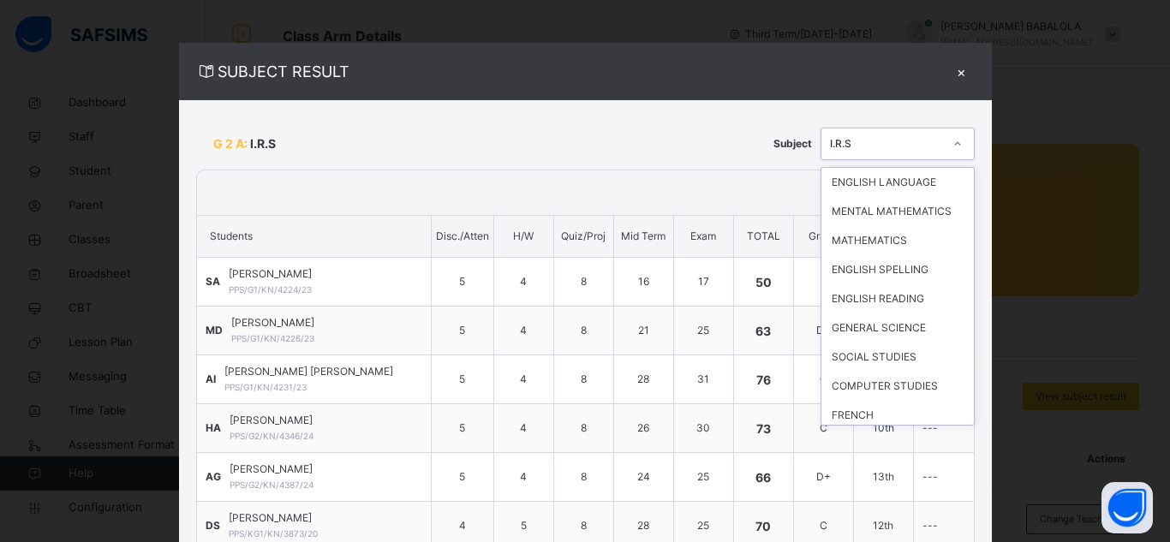
scroll to position [73, 0]
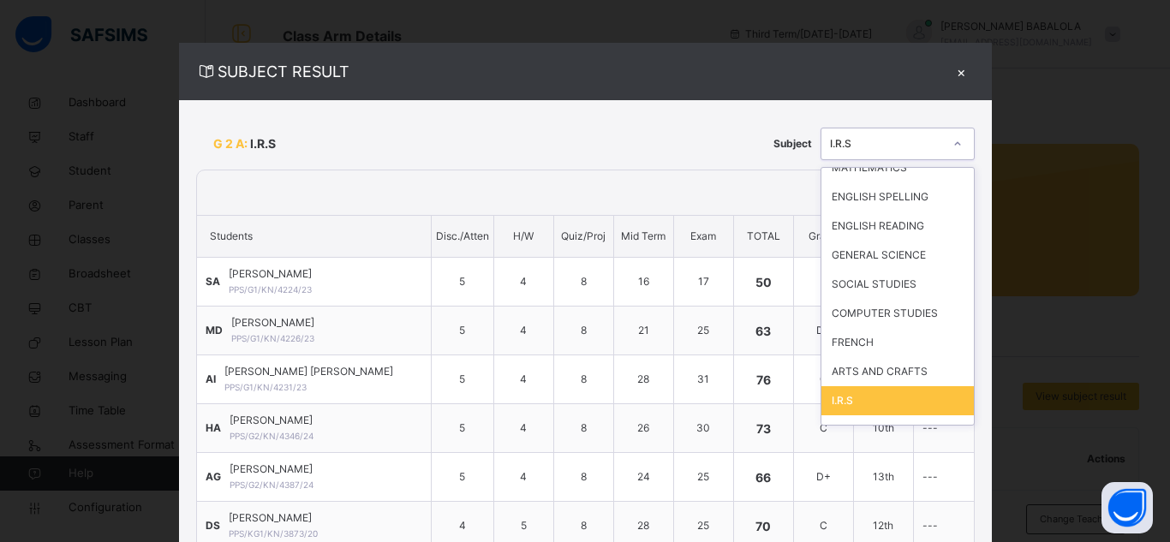
click at [953, 146] on icon at bounding box center [958, 143] width 10 height 17
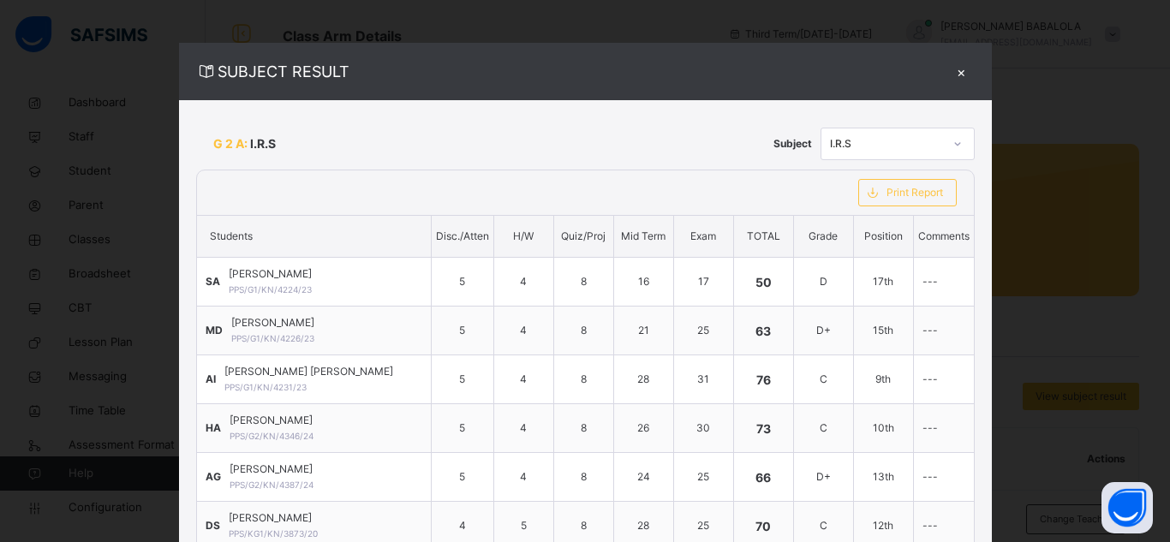
click at [640, 164] on div "G 2 A: I.R.S Subject I.R.S" at bounding box center [585, 143] width 779 height 52
click at [896, 200] on div "Print Report" at bounding box center [907, 192] width 99 height 27
click at [898, 191] on span "Print Report" at bounding box center [915, 192] width 57 height 15
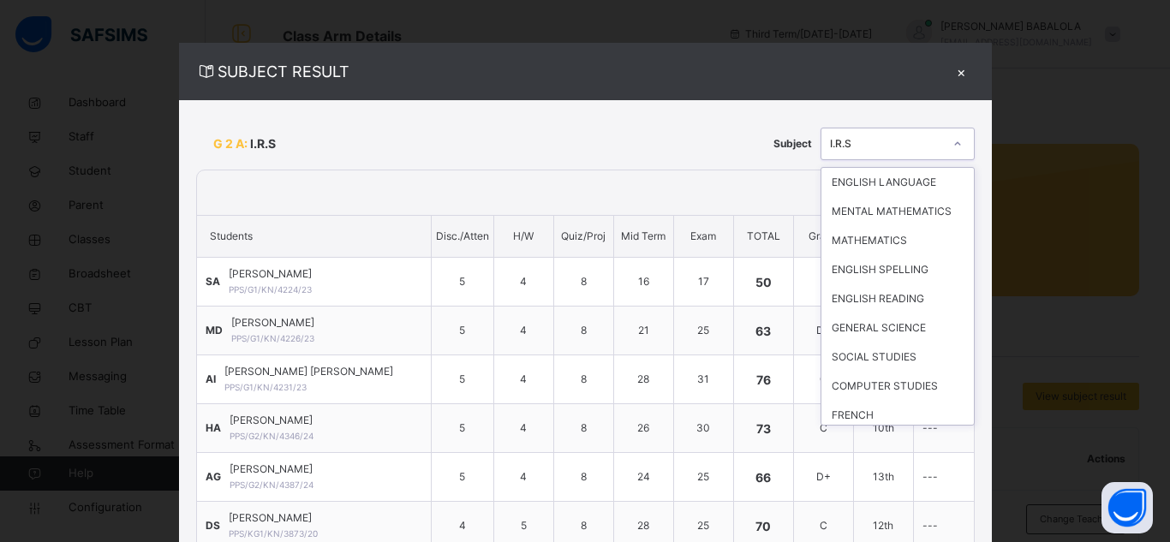
click at [953, 143] on icon at bounding box center [958, 143] width 10 height 17
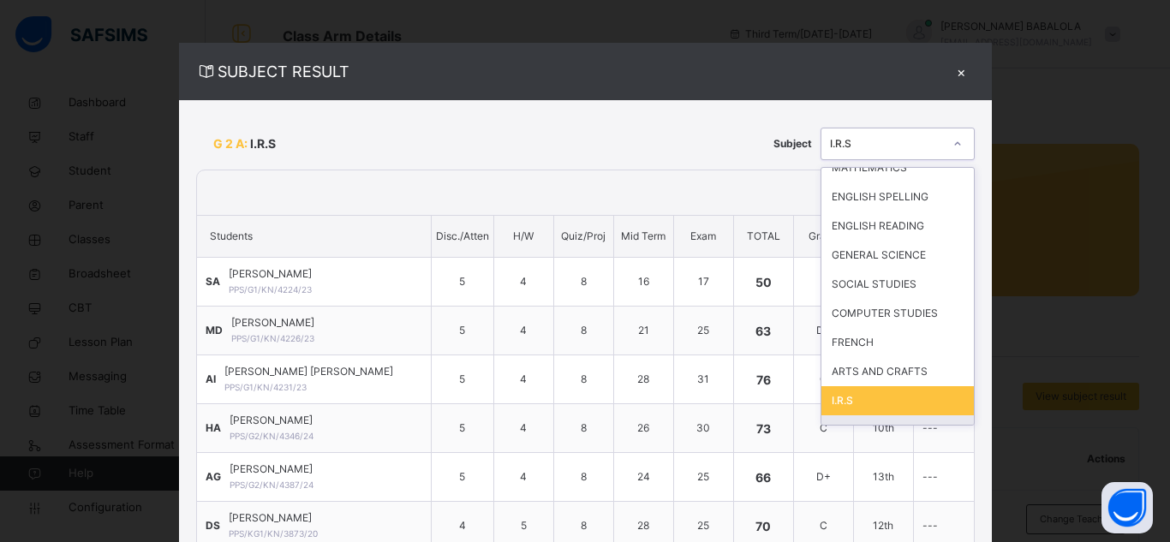
scroll to position [107, 0]
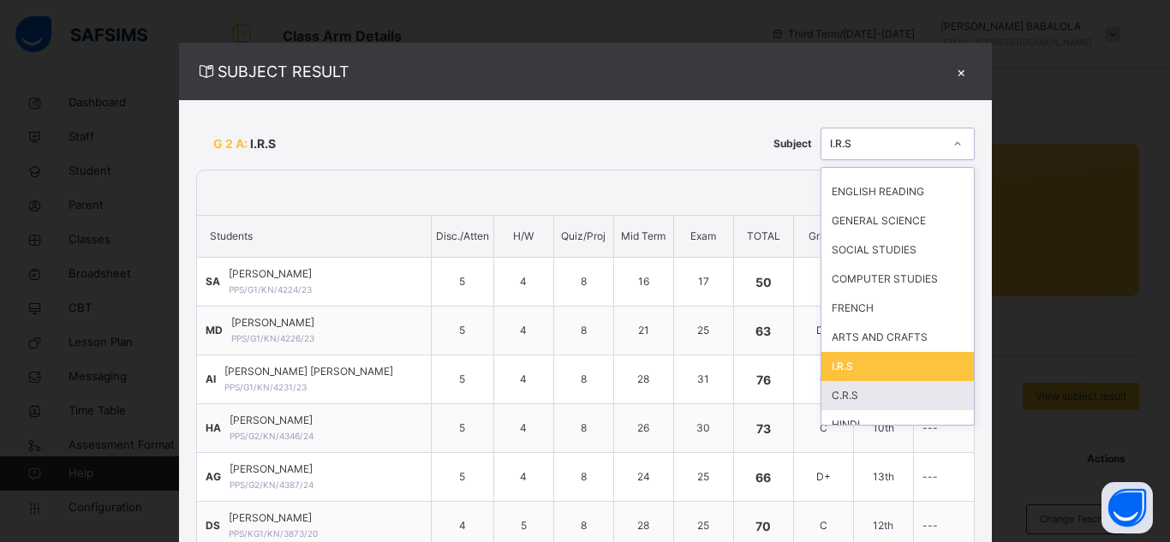
click at [901, 387] on div "C.R.S" at bounding box center [898, 395] width 152 height 29
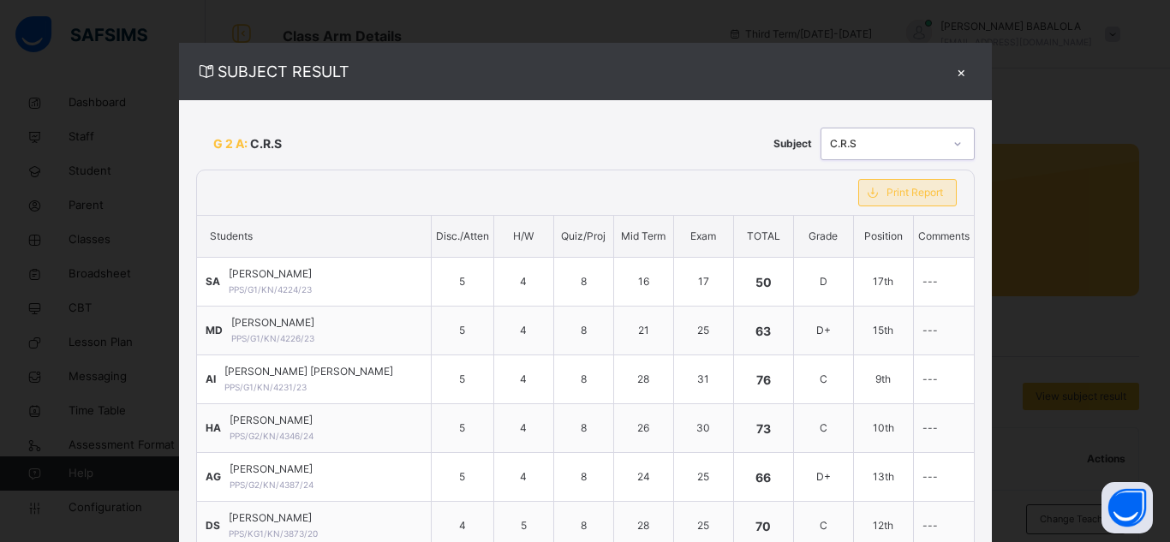
click at [816, 194] on div "SUBJECT RESULT × G 2 A: C.R.S Subject option C.R.S, selected. 0 results availab…" at bounding box center [585, 271] width 1170 height 542
click at [892, 189] on span "Print Report" at bounding box center [915, 192] width 57 height 15
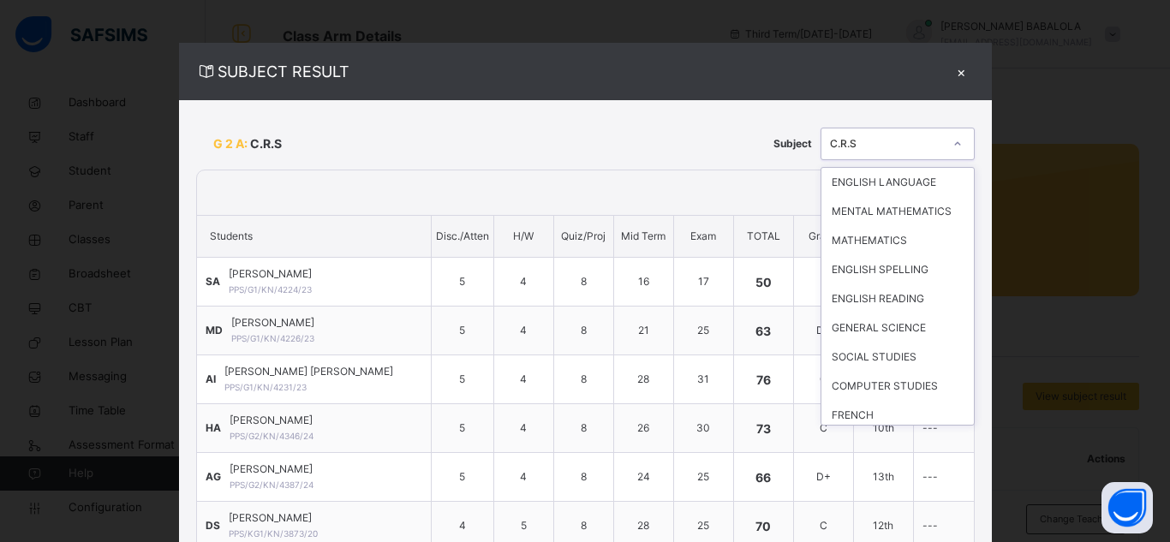
scroll to position [102, 0]
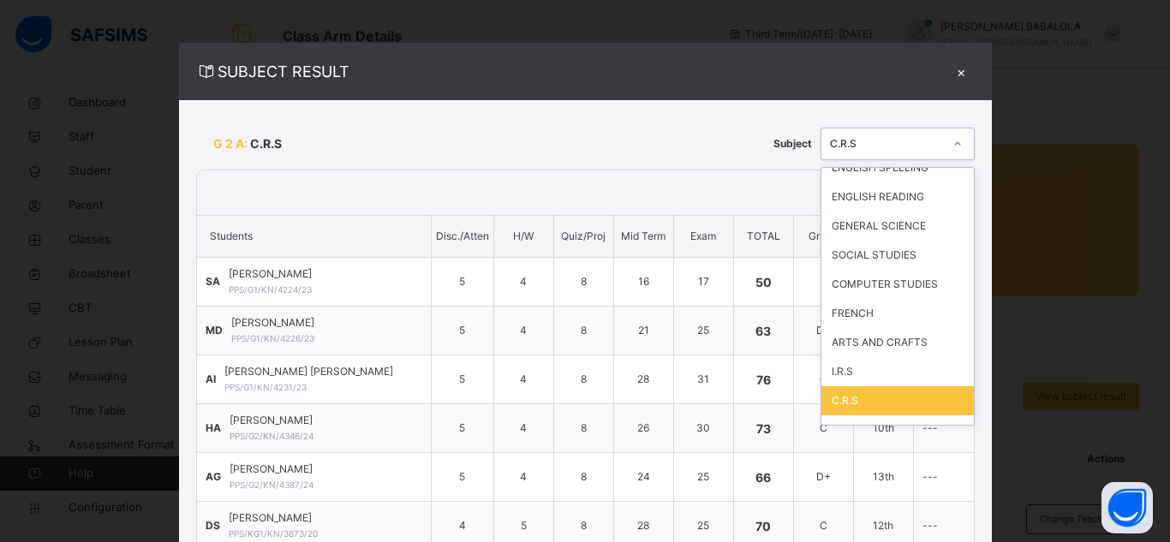
click at [953, 147] on icon at bounding box center [958, 143] width 10 height 17
click at [856, 372] on div "I.R.S" at bounding box center [898, 371] width 152 height 29
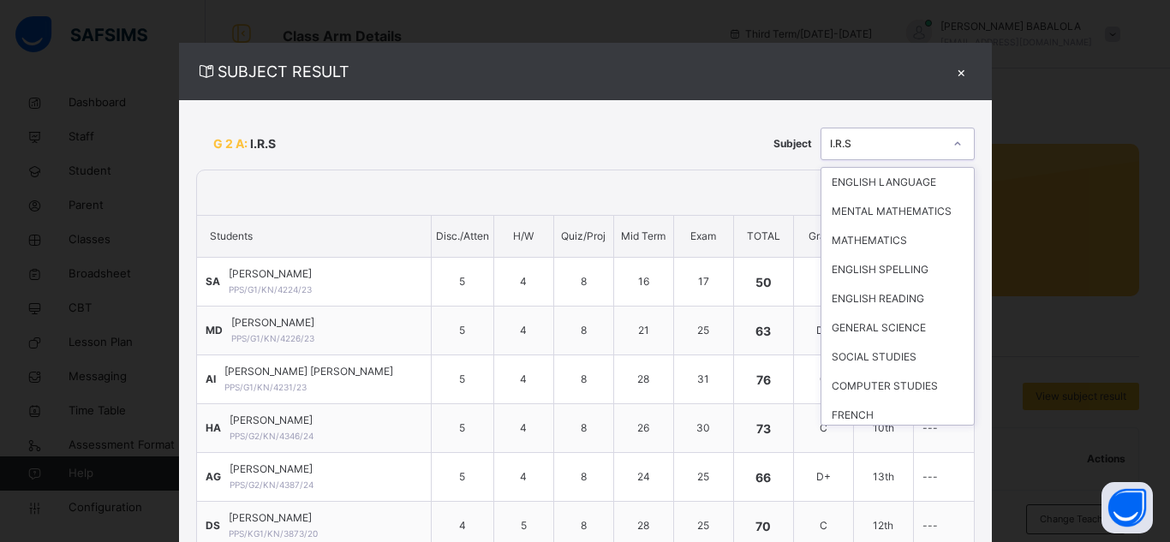
click at [953, 144] on icon at bounding box center [958, 143] width 10 height 17
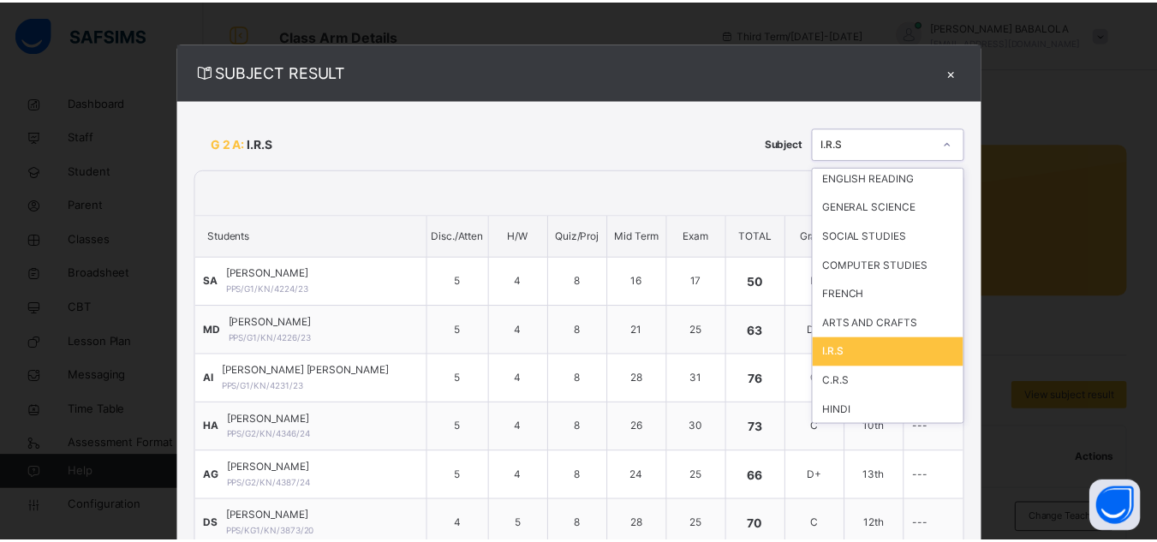
scroll to position [122, 0]
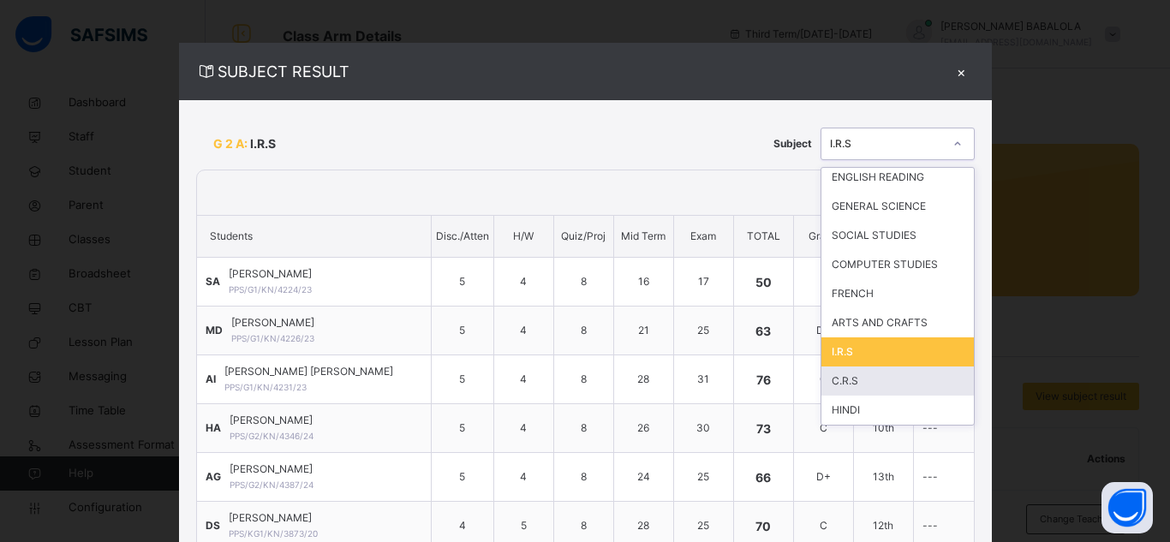
click at [876, 380] on div "C.R.S" at bounding box center [898, 381] width 152 height 29
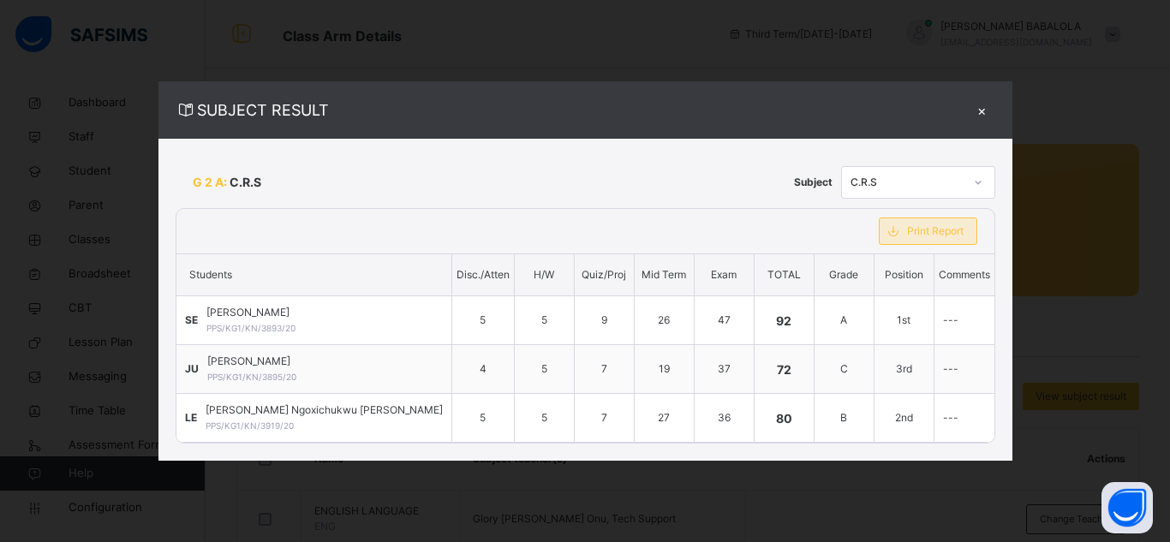
click at [917, 221] on div "Print Report" at bounding box center [928, 231] width 99 height 27
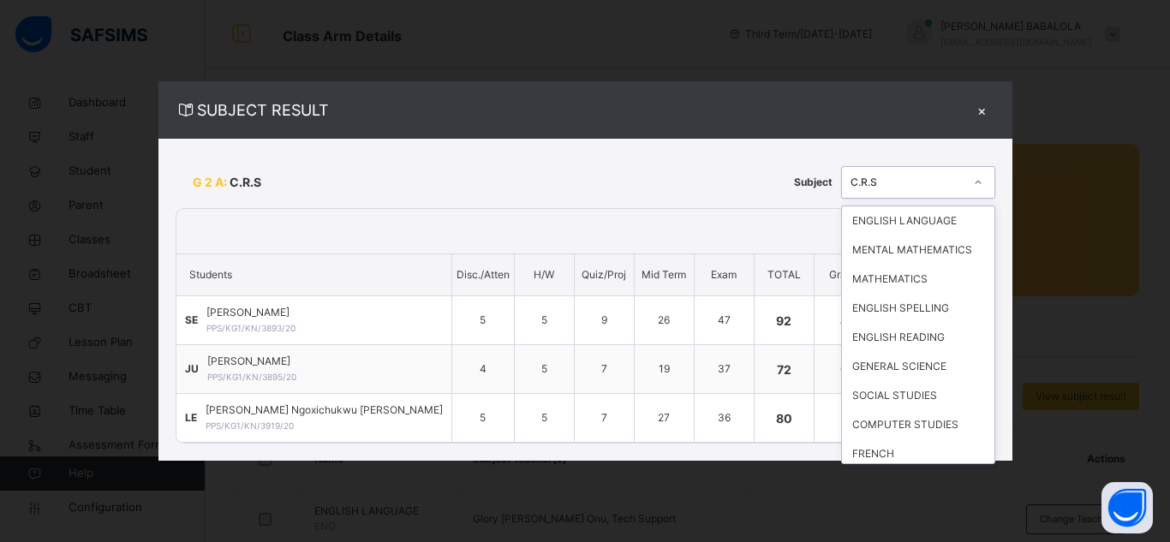
click at [964, 185] on div at bounding box center [978, 182] width 29 height 27
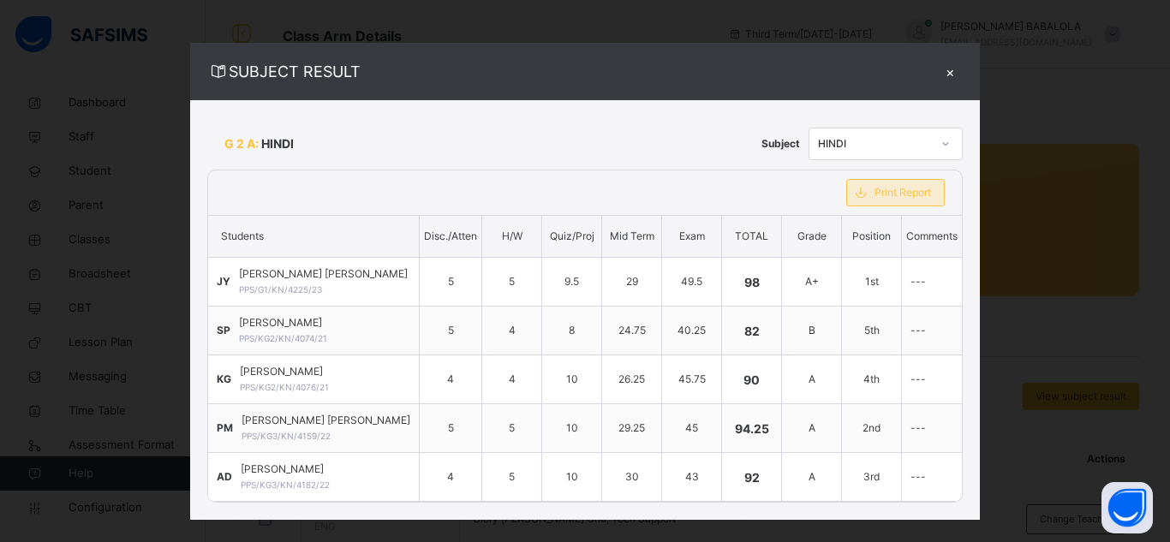
click at [881, 204] on div "Print Report" at bounding box center [895, 192] width 99 height 27
click at [937, 72] on div "×" at bounding box center [950, 71] width 26 height 23
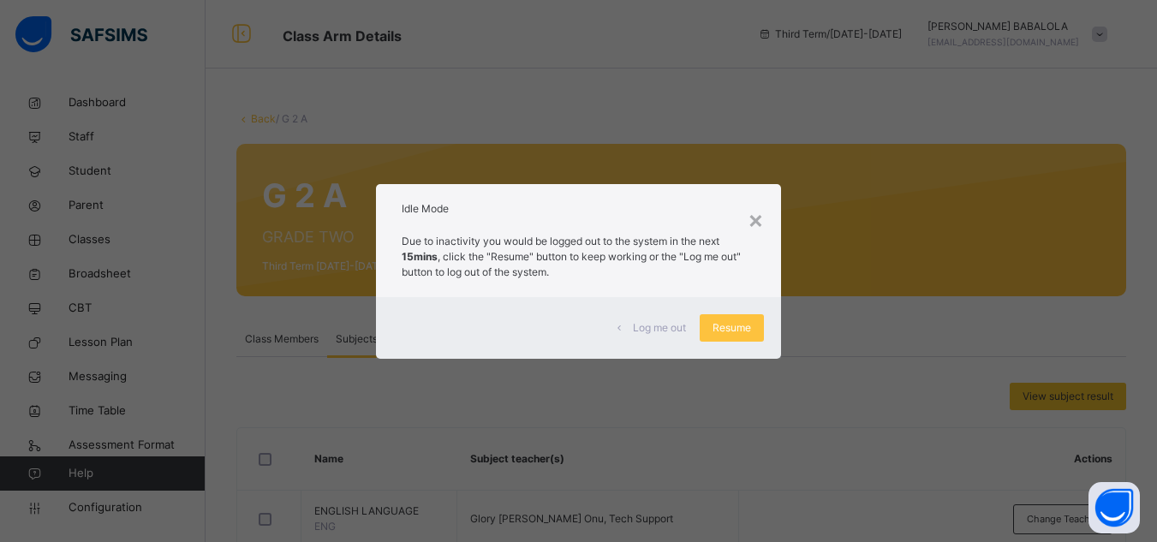
scroll to position [0, 0]
click at [726, 329] on span "Resume" at bounding box center [732, 327] width 39 height 15
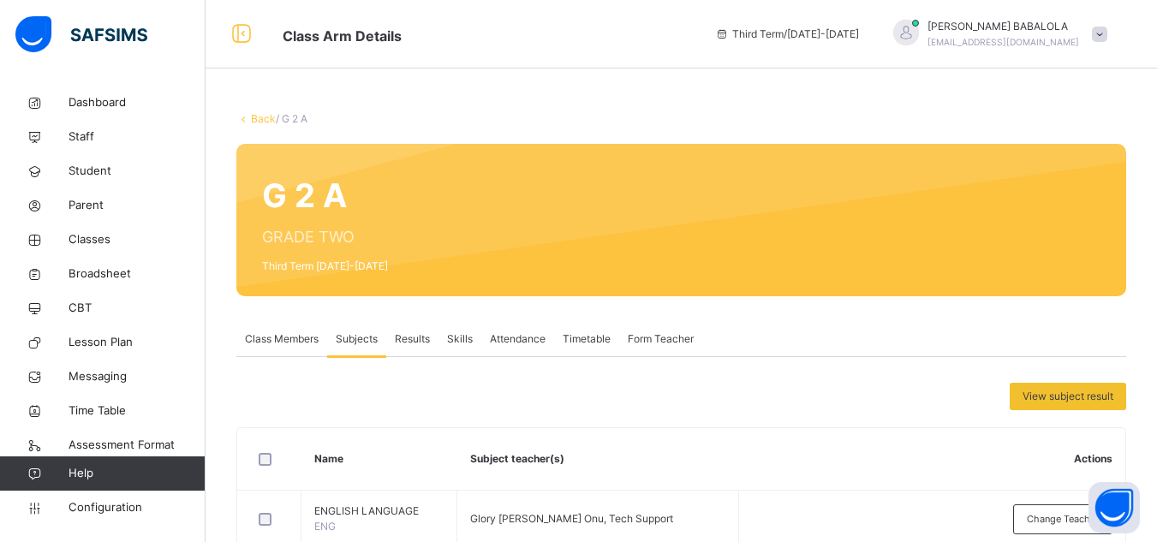
click at [260, 117] on link "Back" at bounding box center [263, 118] width 25 height 13
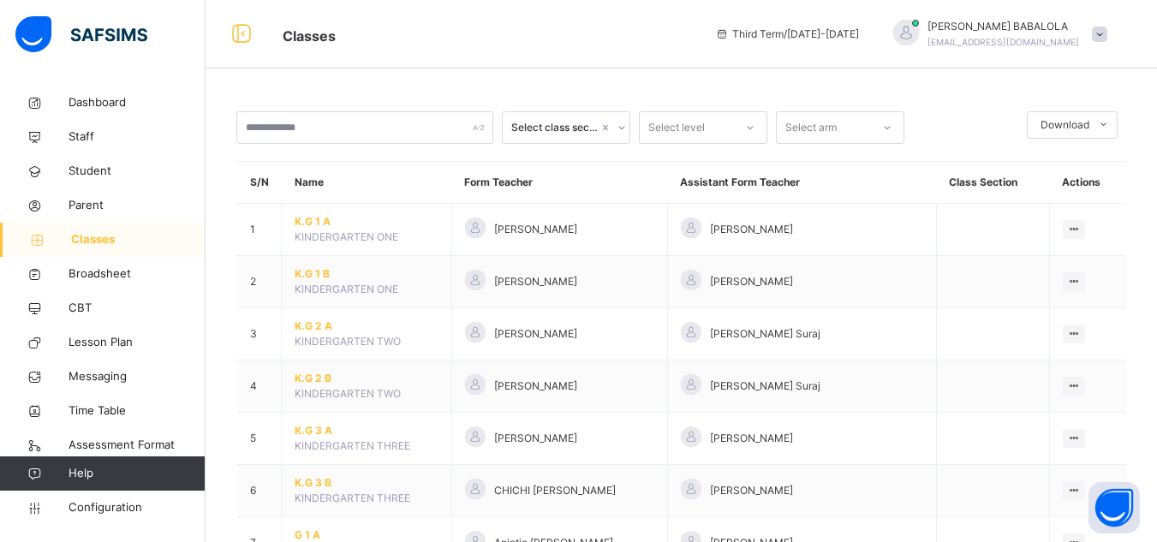
click at [951, 244] on td at bounding box center [992, 230] width 113 height 52
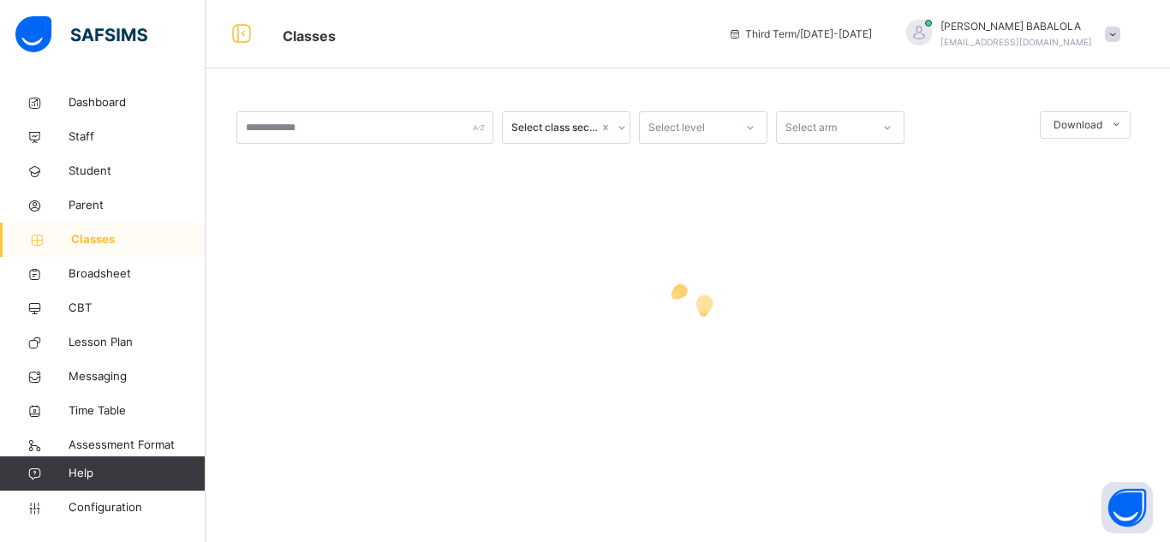
click at [1157, 531] on div "Select class section Select level Select arm Download Pdf Report Excel Report ×…" at bounding box center [688, 271] width 965 height 542
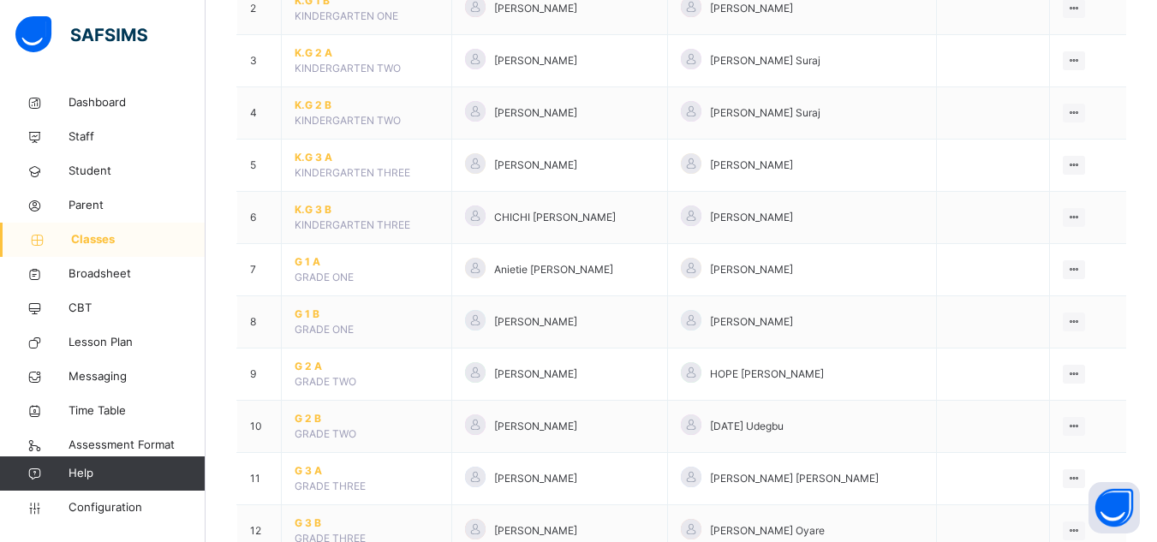
scroll to position [274, 0]
click at [308, 417] on span "G 2 B" at bounding box center [367, 417] width 144 height 15
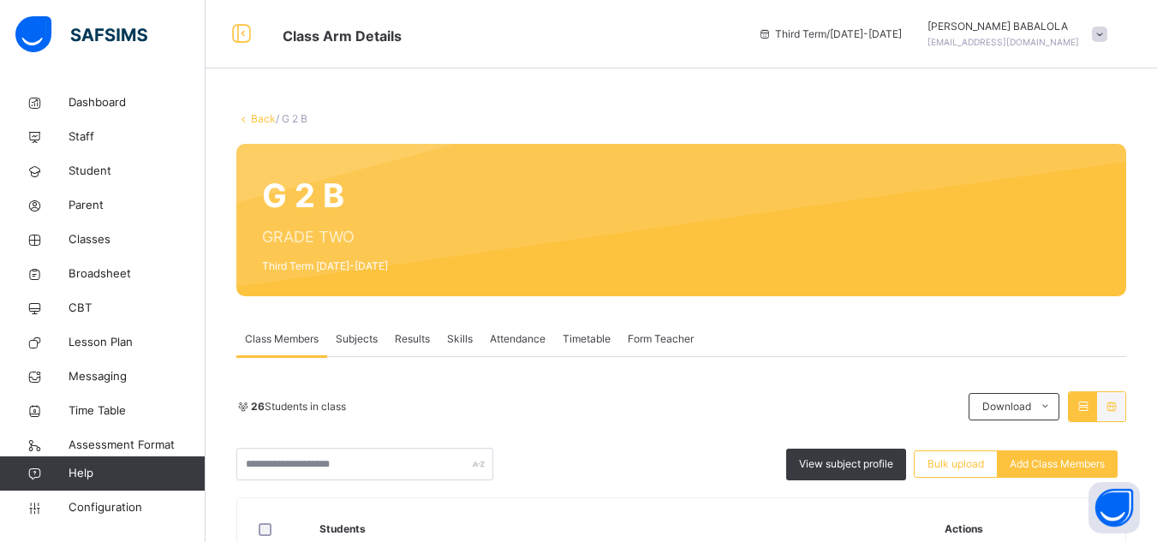
click at [343, 344] on span "Subjects" at bounding box center [357, 339] width 42 height 15
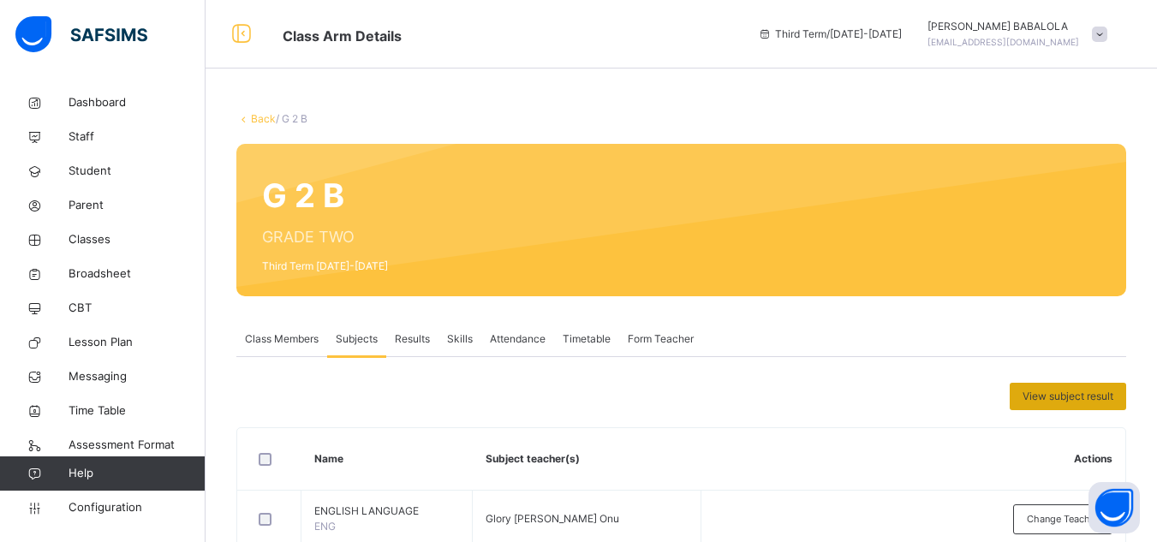
click at [1045, 392] on span "View subject result" at bounding box center [1068, 396] width 91 height 15
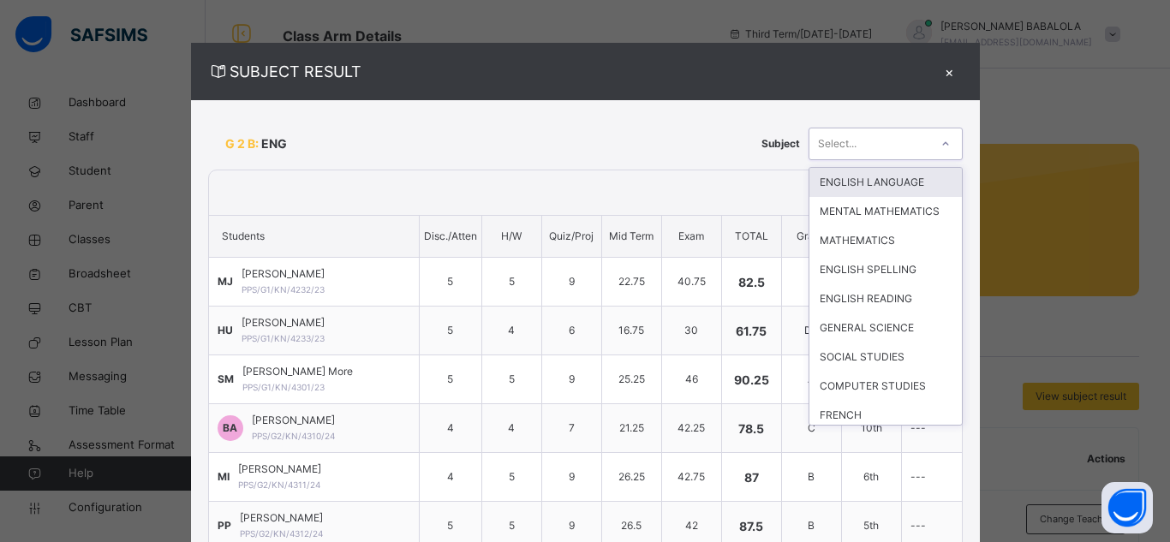
click at [948, 150] on div at bounding box center [945, 143] width 29 height 27
click at [852, 182] on div "ENGLISH LANGUAGE" at bounding box center [886, 182] width 152 height 29
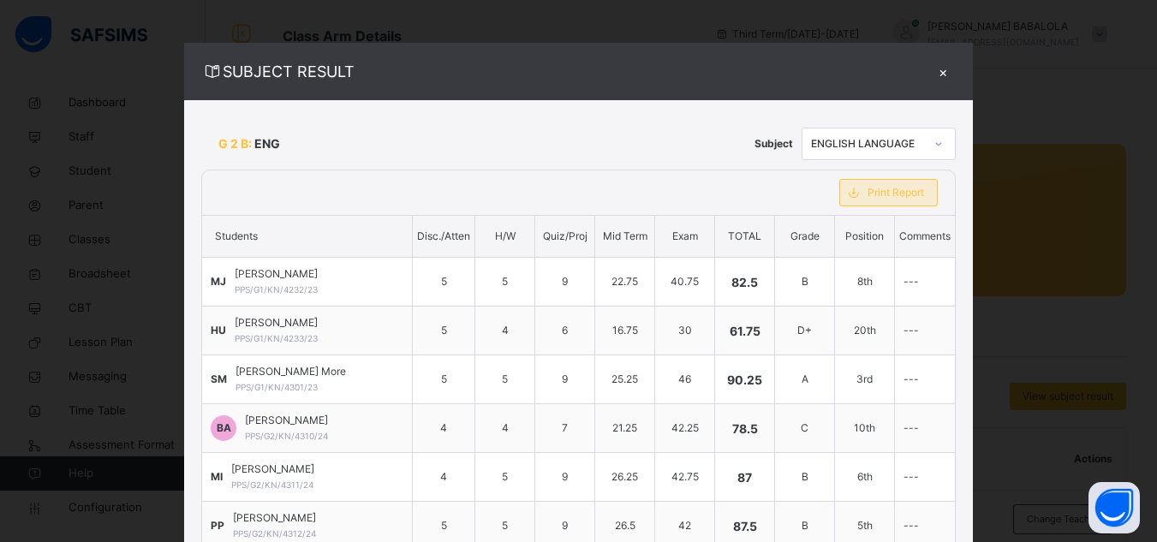
click at [900, 200] on span "Print Report" at bounding box center [896, 192] width 57 height 15
click at [939, 143] on icon at bounding box center [939, 143] width 10 height 17
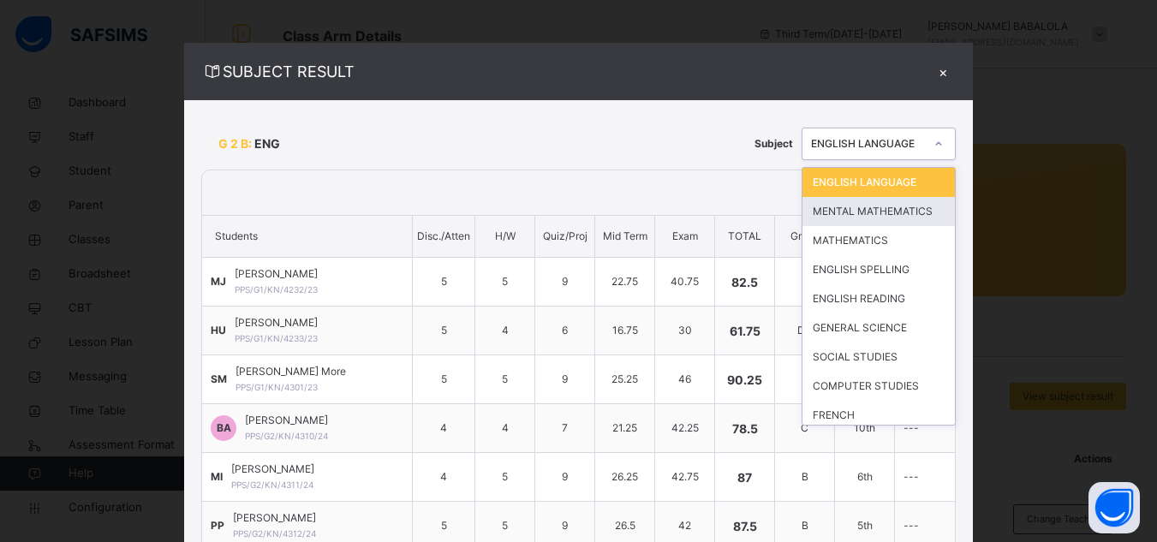
click at [900, 209] on div "MENTAL MATHEMATICS" at bounding box center [879, 211] width 152 height 29
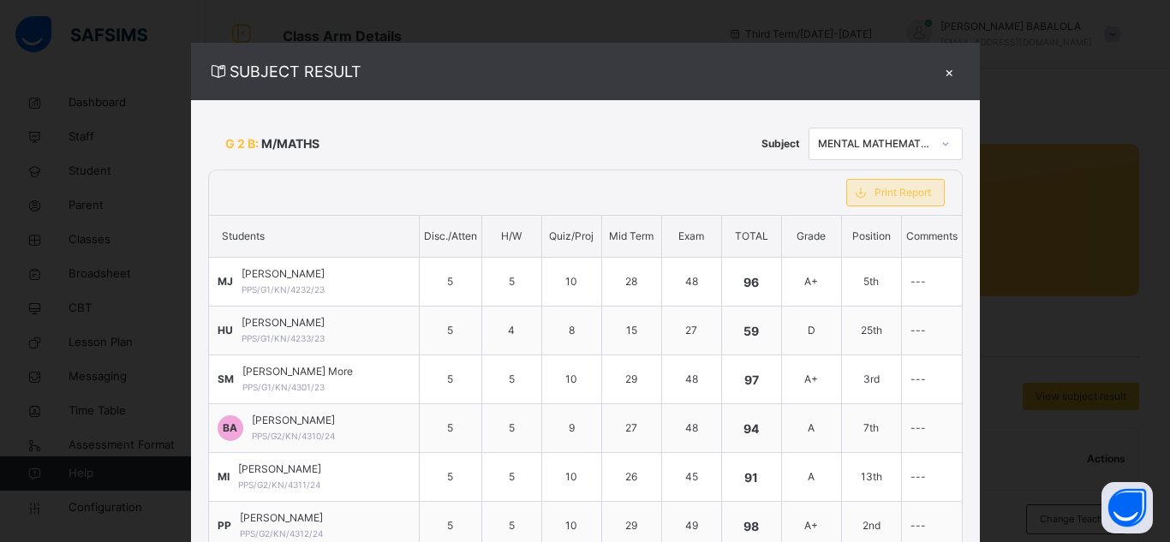
click at [912, 187] on span "Print Report" at bounding box center [903, 192] width 57 height 15
click at [958, 145] on div at bounding box center [945, 143] width 29 height 27
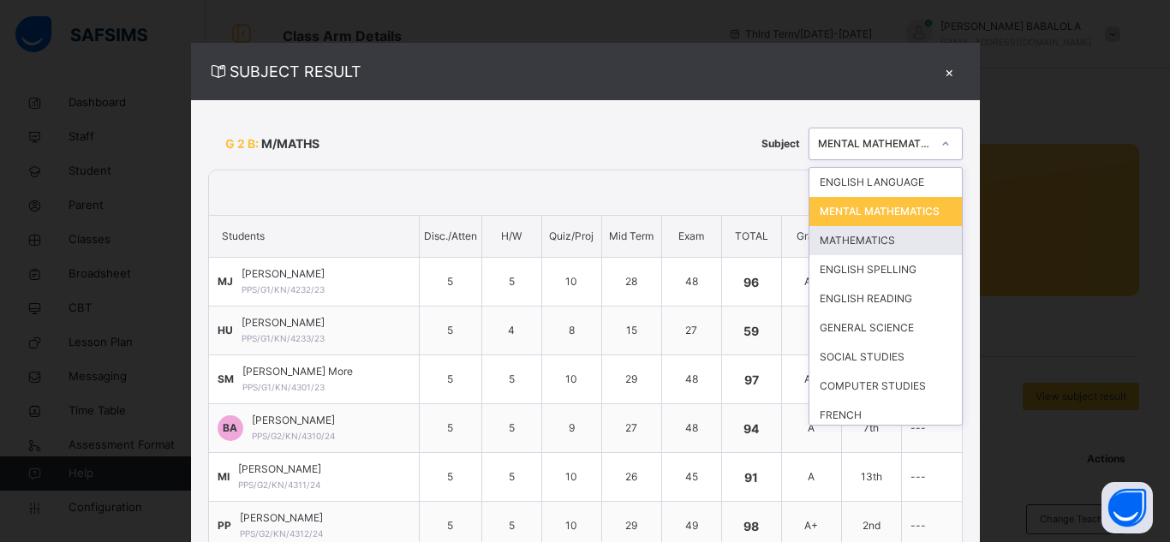
click at [877, 255] on div "MATHEMATICS" at bounding box center [886, 240] width 152 height 29
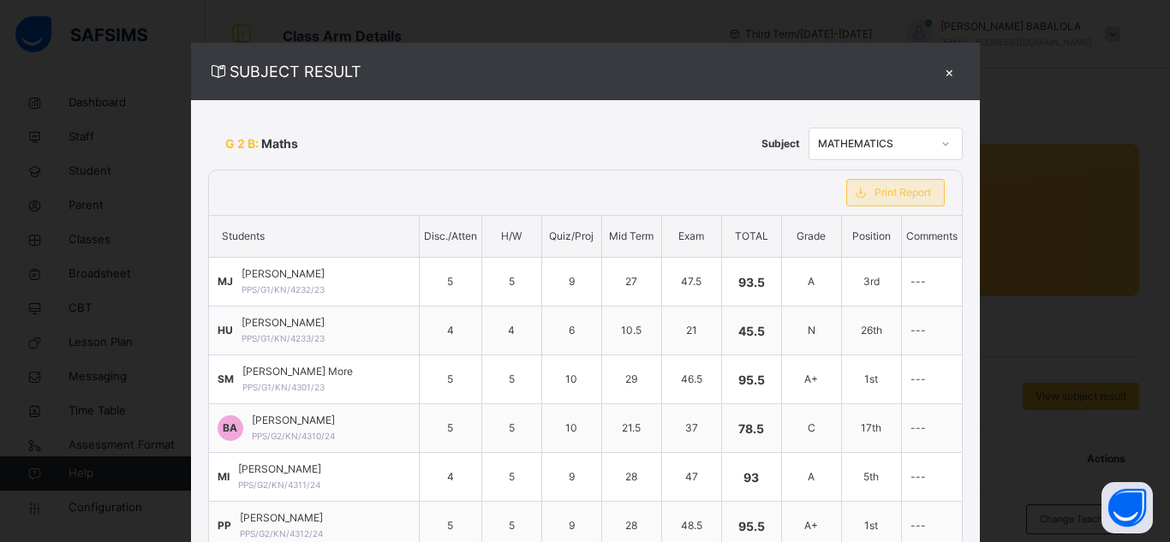
click at [926, 195] on span "Print Report" at bounding box center [903, 192] width 57 height 15
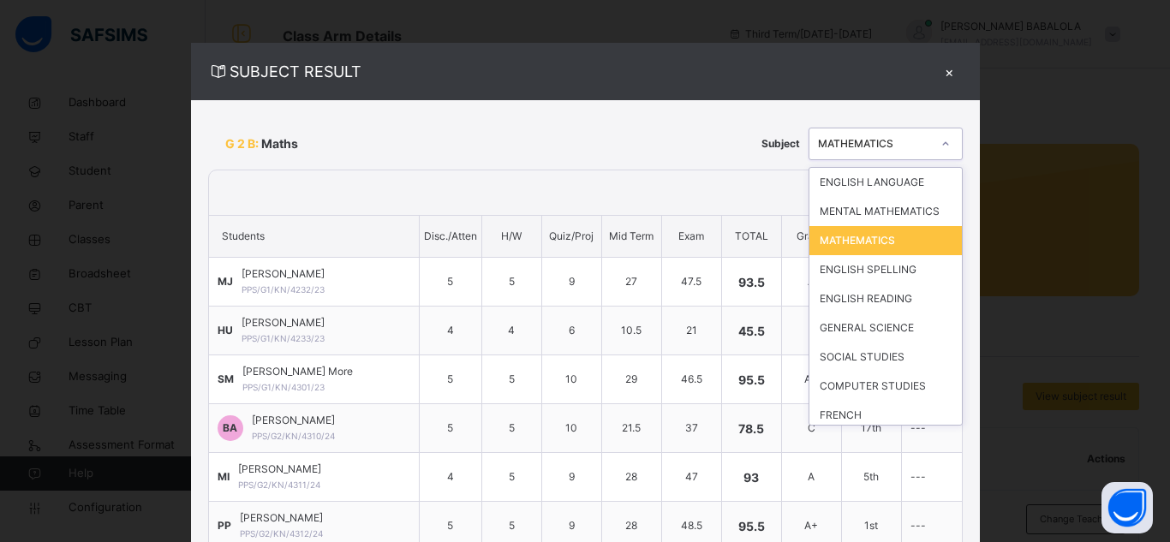
click at [948, 145] on icon at bounding box center [945, 142] width 6 height 3
click at [894, 272] on div "ENGLISH SPELLING" at bounding box center [886, 269] width 152 height 29
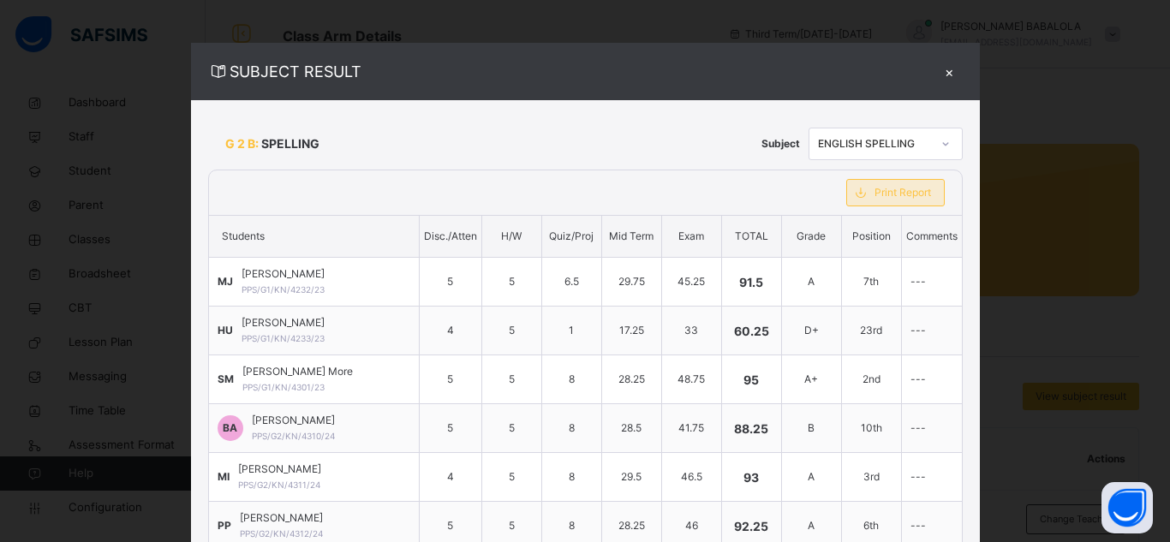
click at [907, 183] on div "Print Report" at bounding box center [895, 192] width 99 height 27
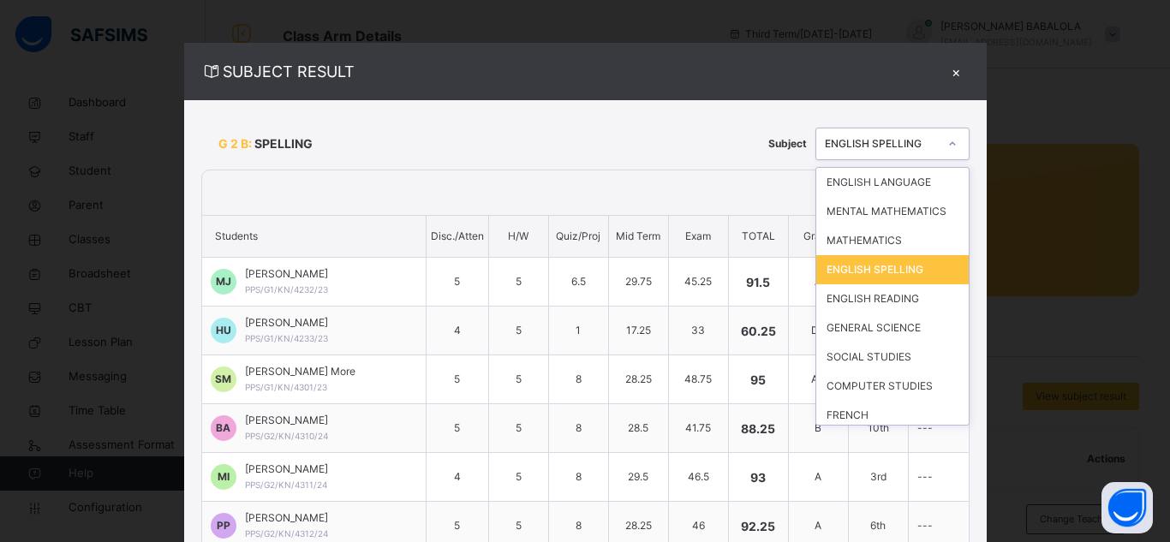
click at [949, 146] on icon at bounding box center [952, 143] width 10 height 17
click at [900, 307] on div "ENGLISH READING" at bounding box center [892, 298] width 152 height 29
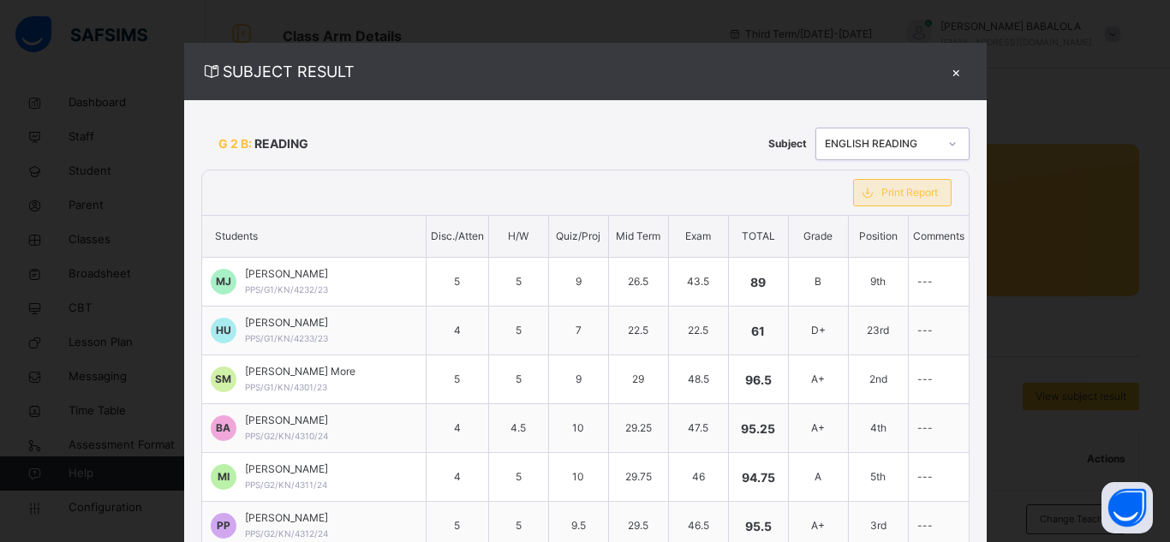
click at [932, 191] on span "Print Report" at bounding box center [910, 192] width 57 height 15
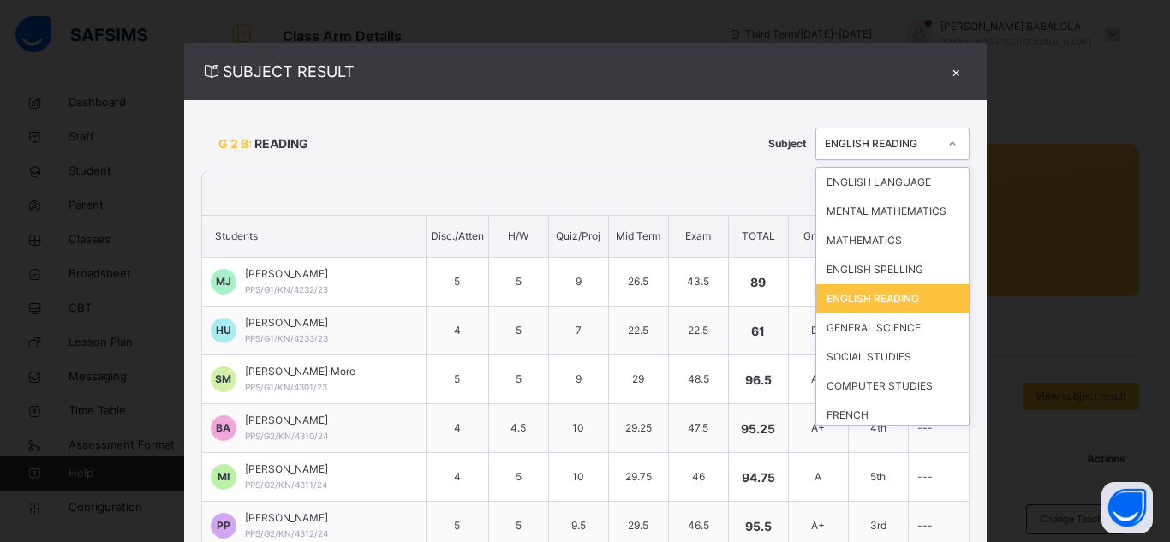
click at [950, 146] on icon at bounding box center [952, 143] width 10 height 17
click at [895, 330] on div "GENERAL SCIENCE" at bounding box center [892, 328] width 152 height 29
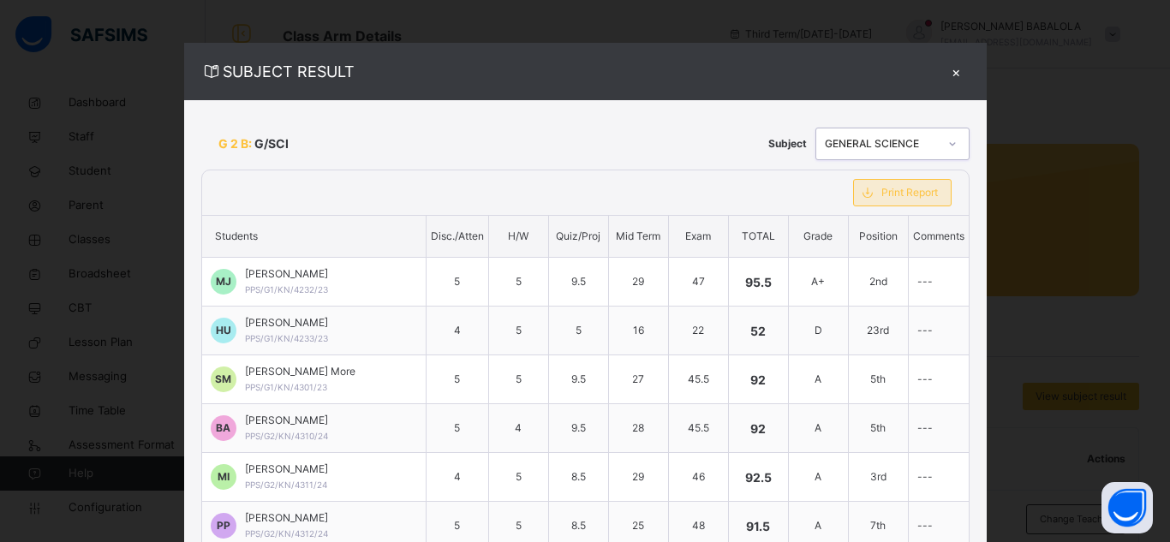
click at [907, 194] on span "Print Report" at bounding box center [910, 192] width 57 height 15
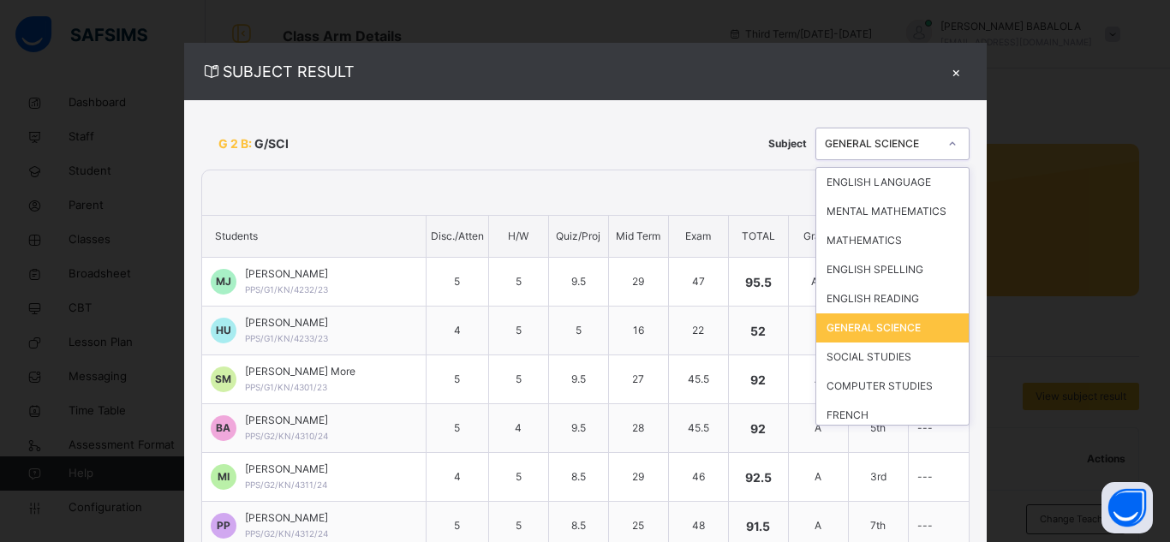
click at [957, 144] on div at bounding box center [952, 143] width 29 height 27
click at [900, 353] on div "SOCIAL STUDIES" at bounding box center [892, 357] width 152 height 29
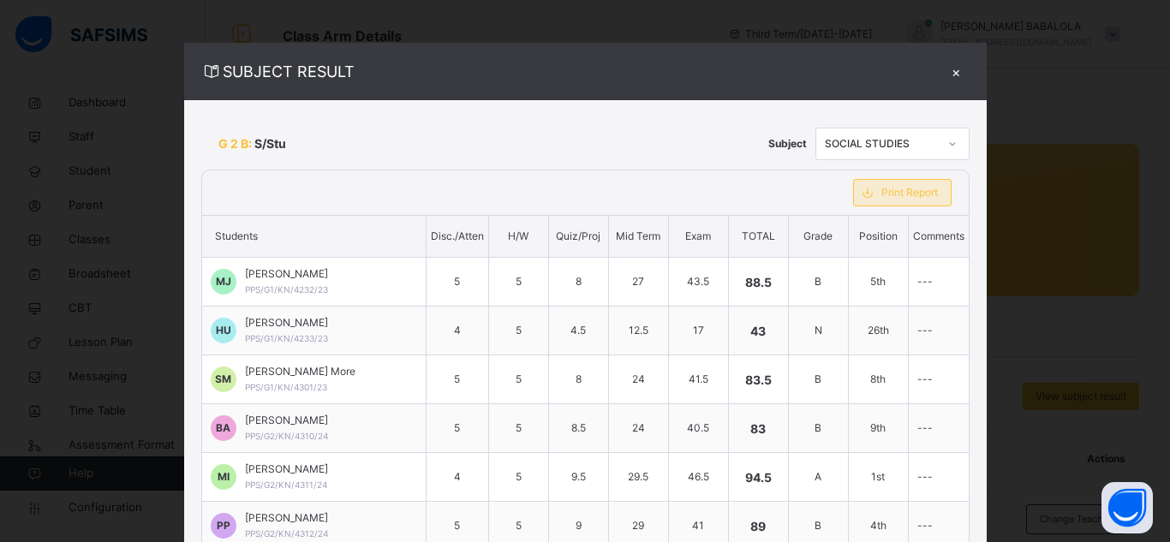
click at [889, 201] on div "Print Report" at bounding box center [902, 192] width 99 height 27
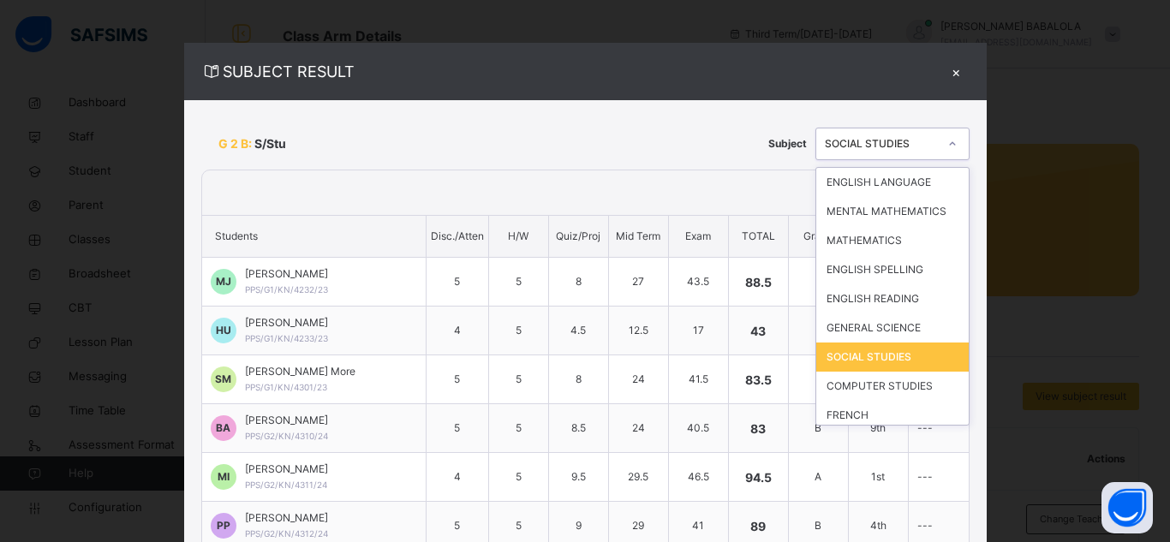
click at [947, 146] on icon at bounding box center [952, 143] width 10 height 17
click at [921, 396] on div "COMPUTER STUDIES" at bounding box center [892, 386] width 152 height 29
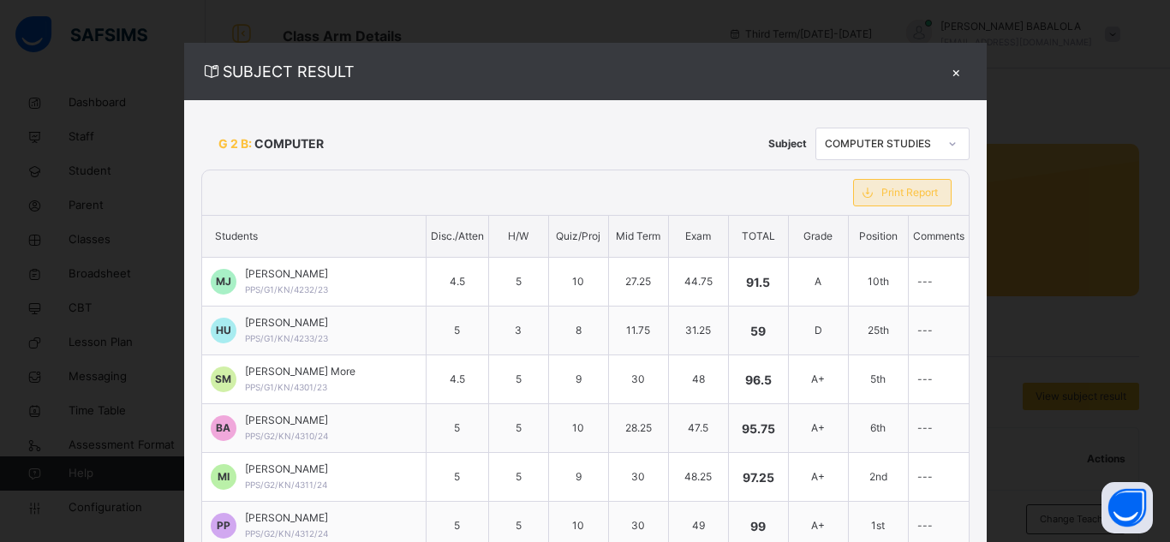
click at [910, 197] on span "Print Report" at bounding box center [910, 192] width 57 height 15
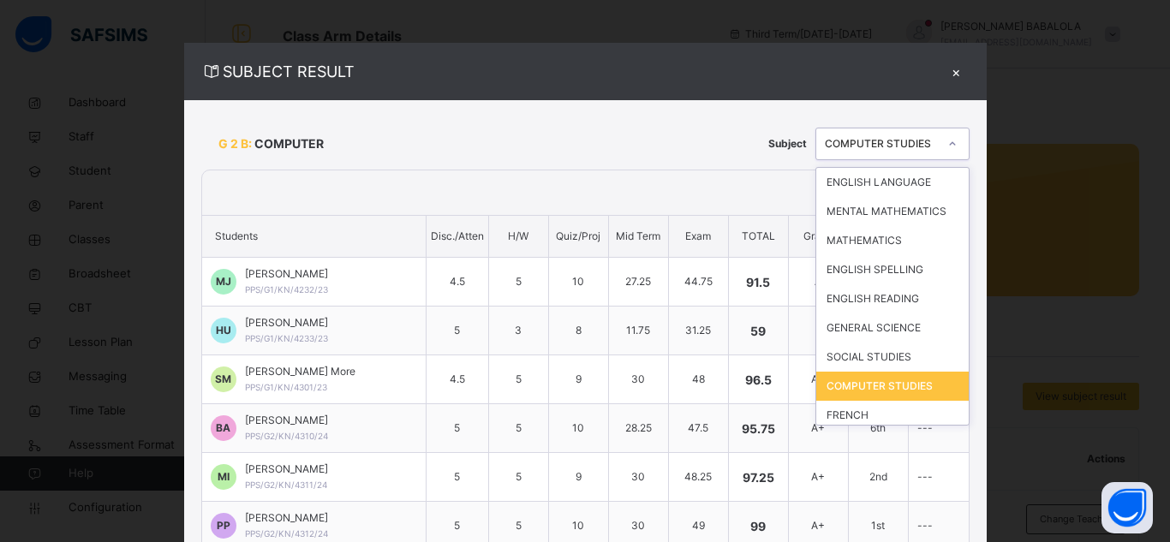
click at [951, 144] on icon at bounding box center [952, 143] width 10 height 17
click at [897, 415] on div "FRENCH" at bounding box center [892, 415] width 152 height 29
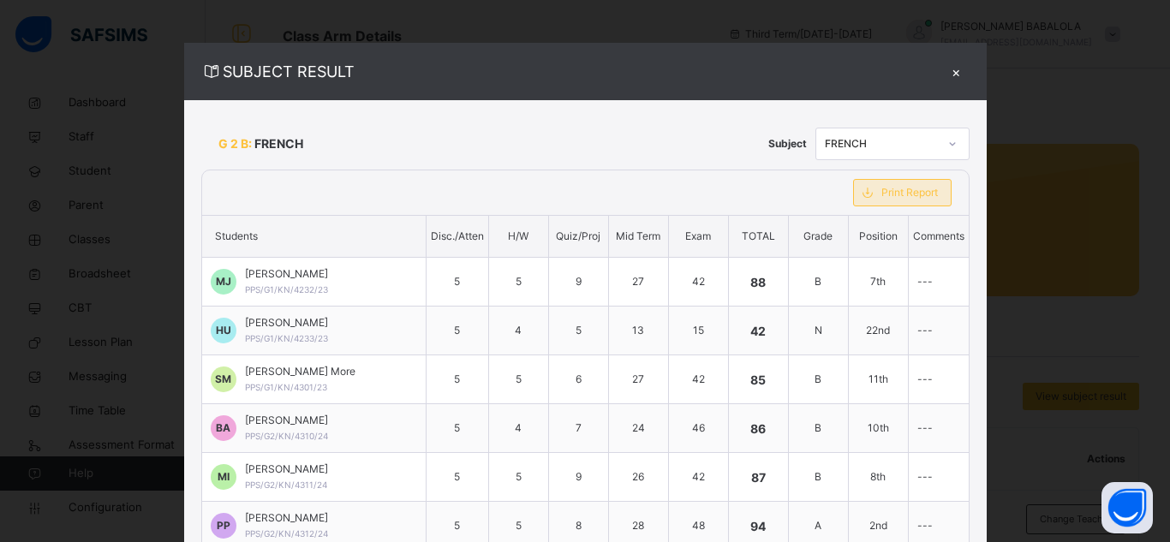
click at [924, 200] on div "Print Report" at bounding box center [902, 192] width 99 height 27
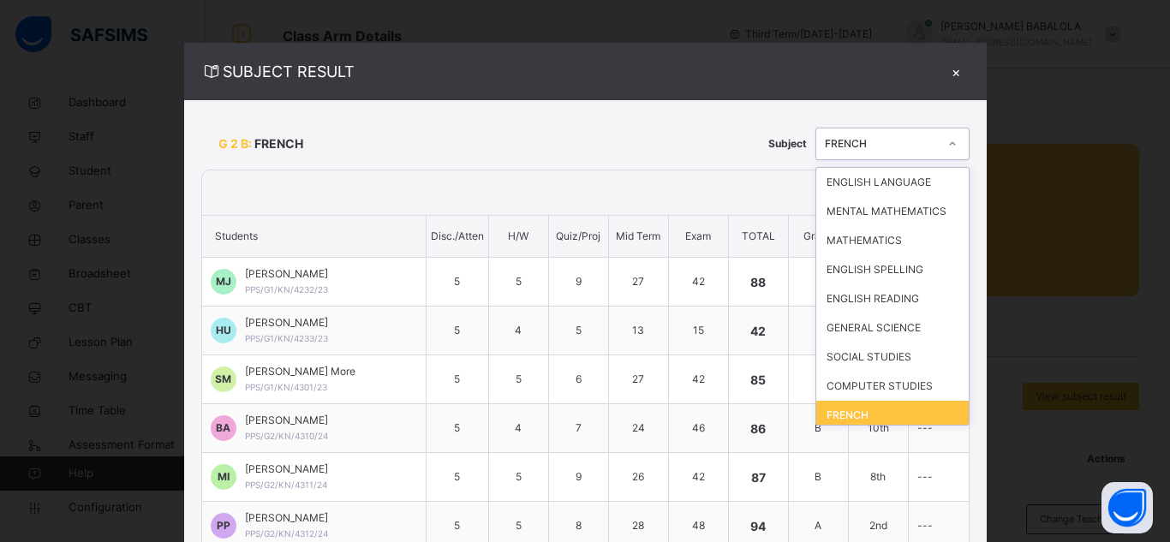
click at [960, 137] on div at bounding box center [952, 143] width 29 height 27
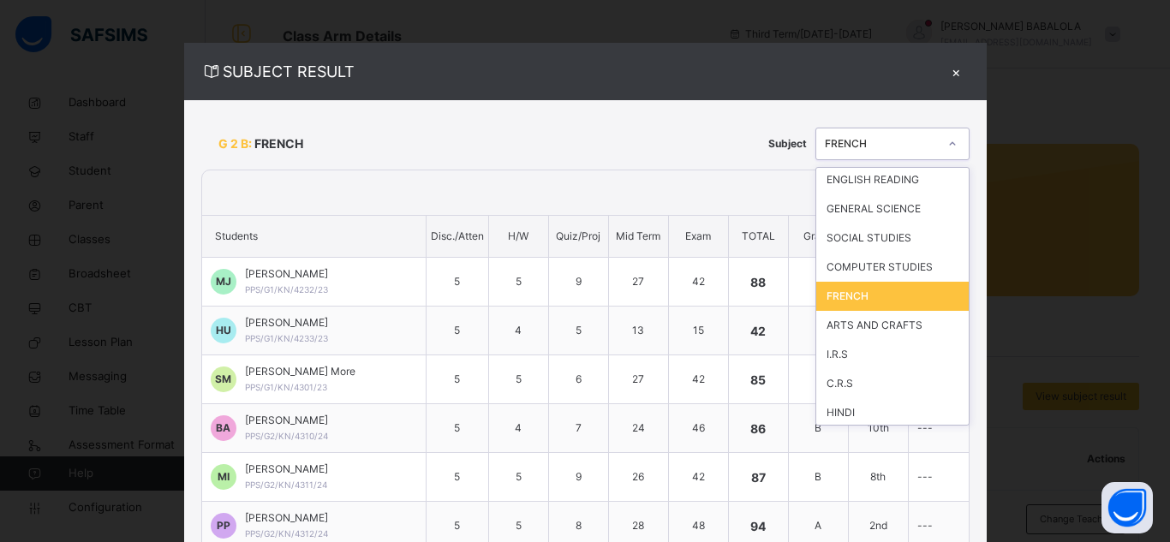
scroll to position [122, 0]
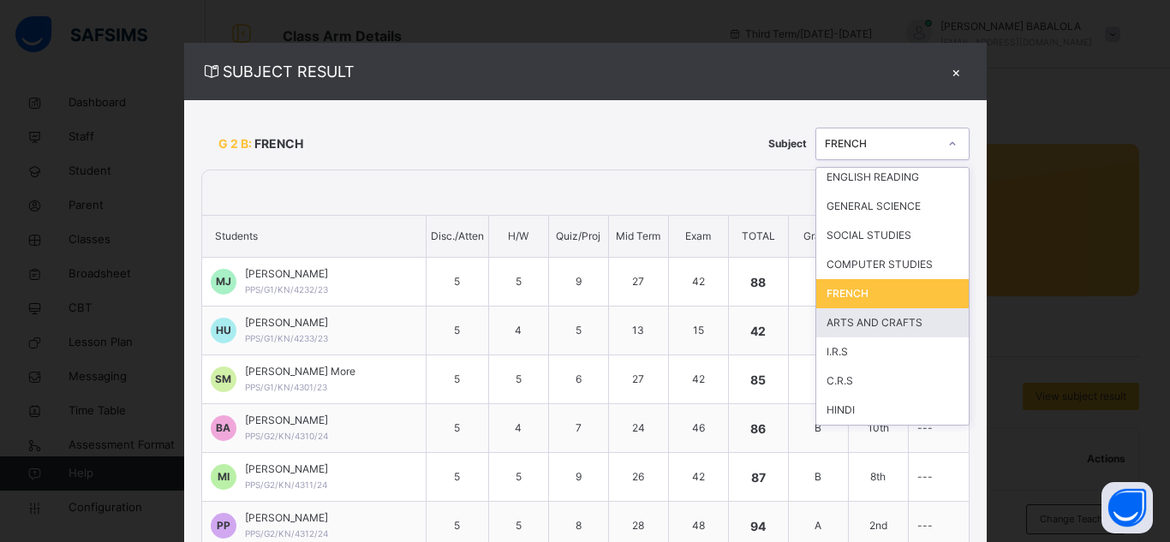
click at [912, 327] on div "ARTS AND CRAFTS" at bounding box center [892, 322] width 152 height 29
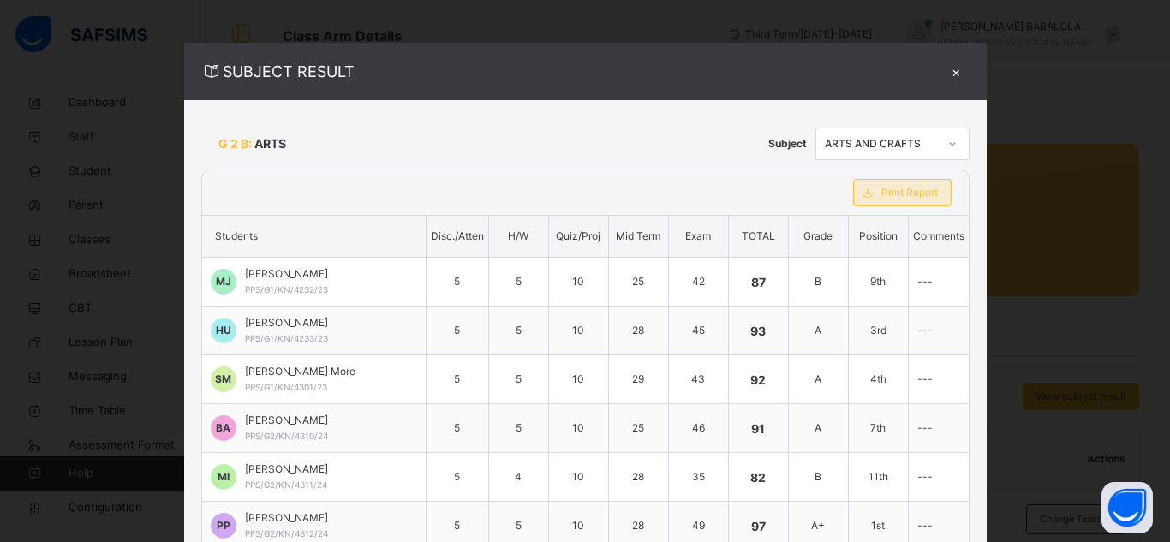
click at [936, 197] on div "Print Report" at bounding box center [902, 192] width 99 height 27
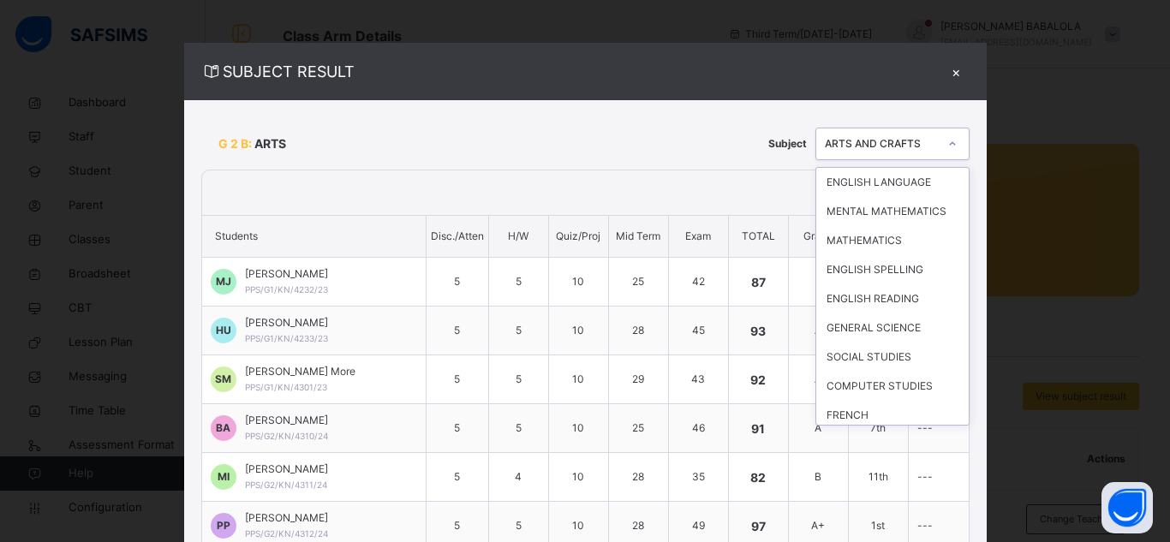
click at [950, 152] on div at bounding box center [952, 143] width 29 height 27
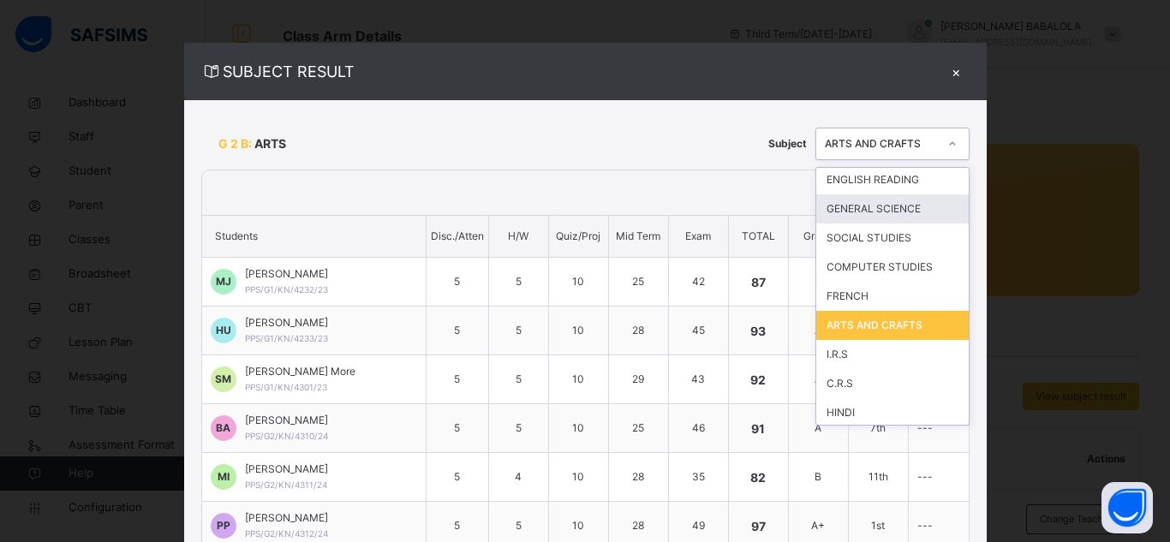
scroll to position [122, 0]
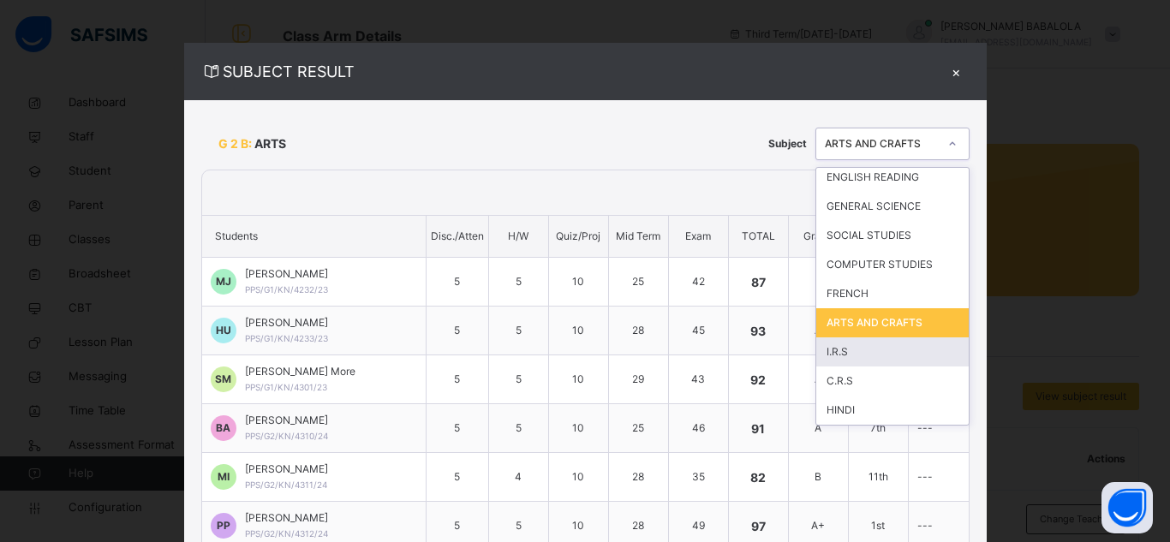
click at [896, 352] on div "I.R.S" at bounding box center [892, 352] width 152 height 29
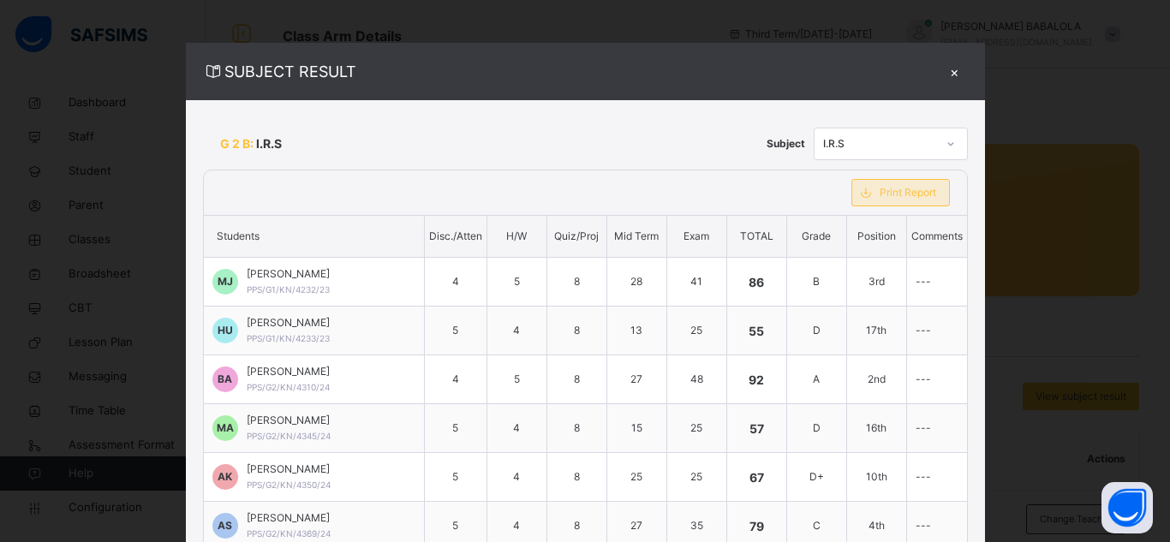
click at [891, 194] on span "Print Report" at bounding box center [908, 192] width 57 height 15
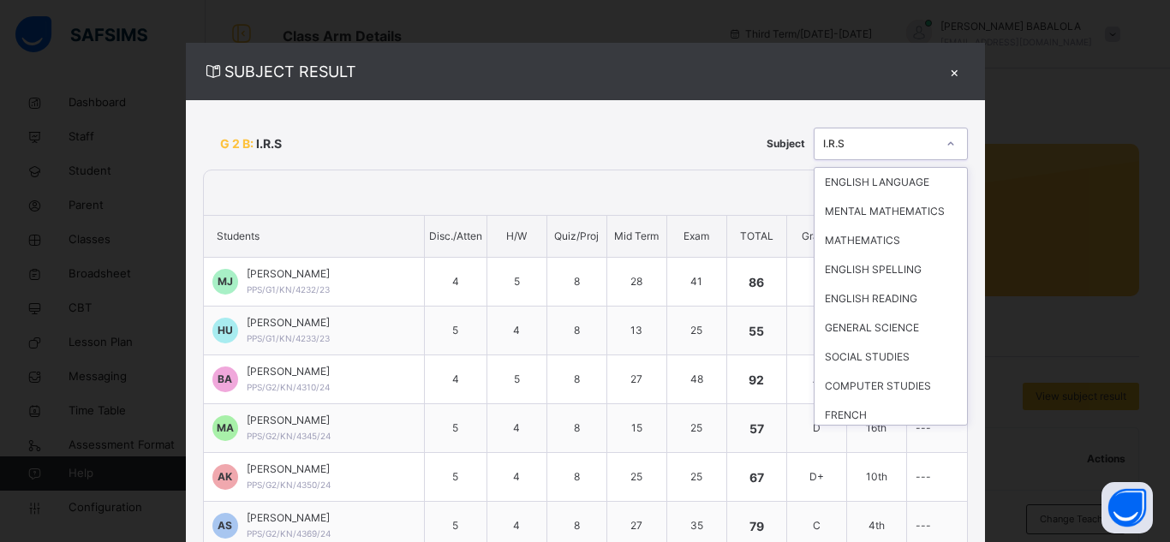
click at [946, 146] on icon at bounding box center [951, 143] width 10 height 17
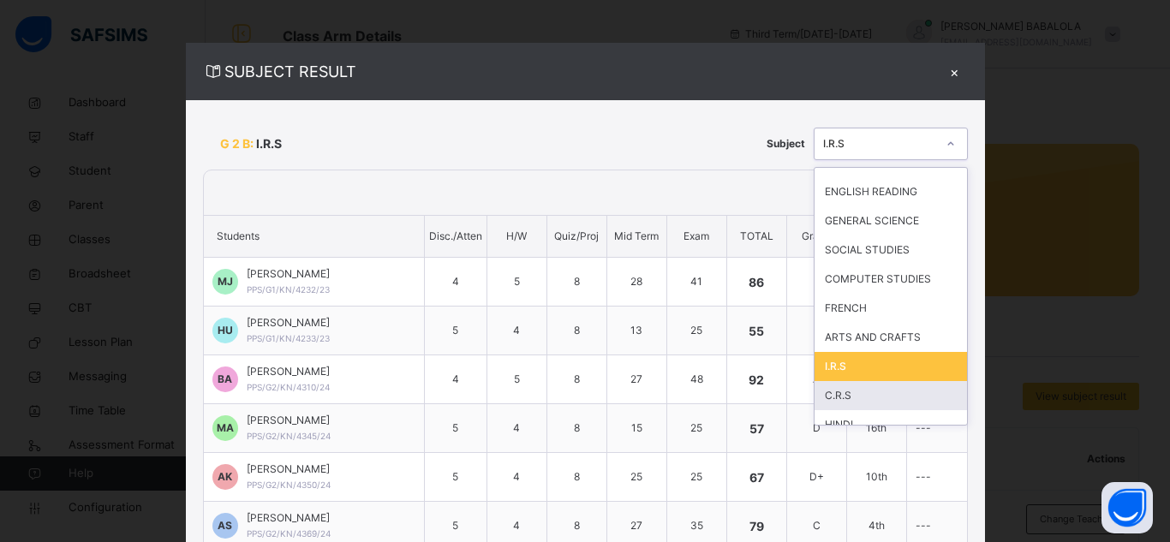
scroll to position [122, 0]
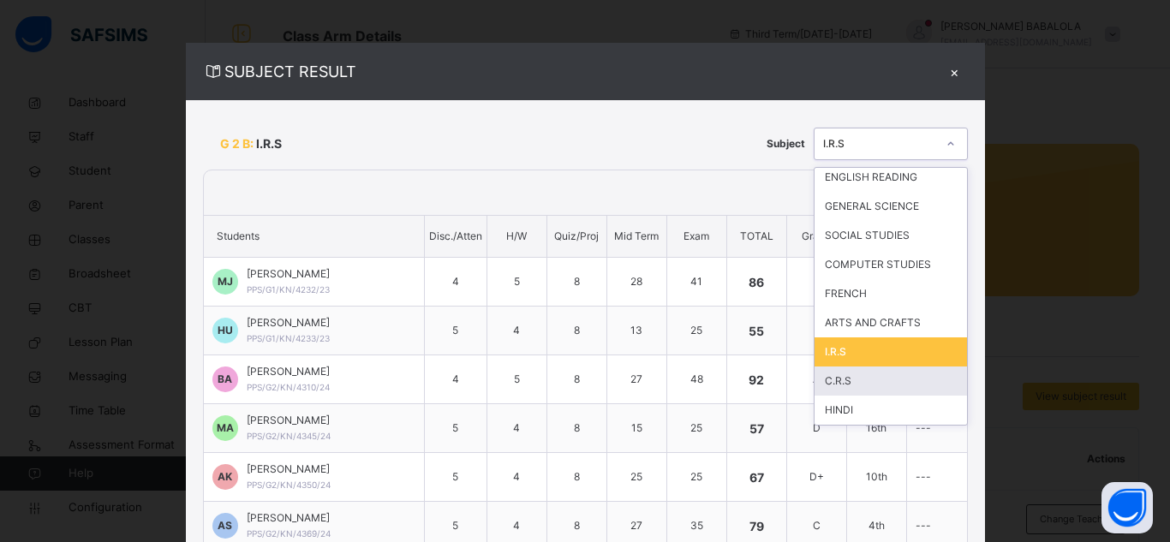
click at [895, 380] on div "C.R.S" at bounding box center [891, 381] width 152 height 29
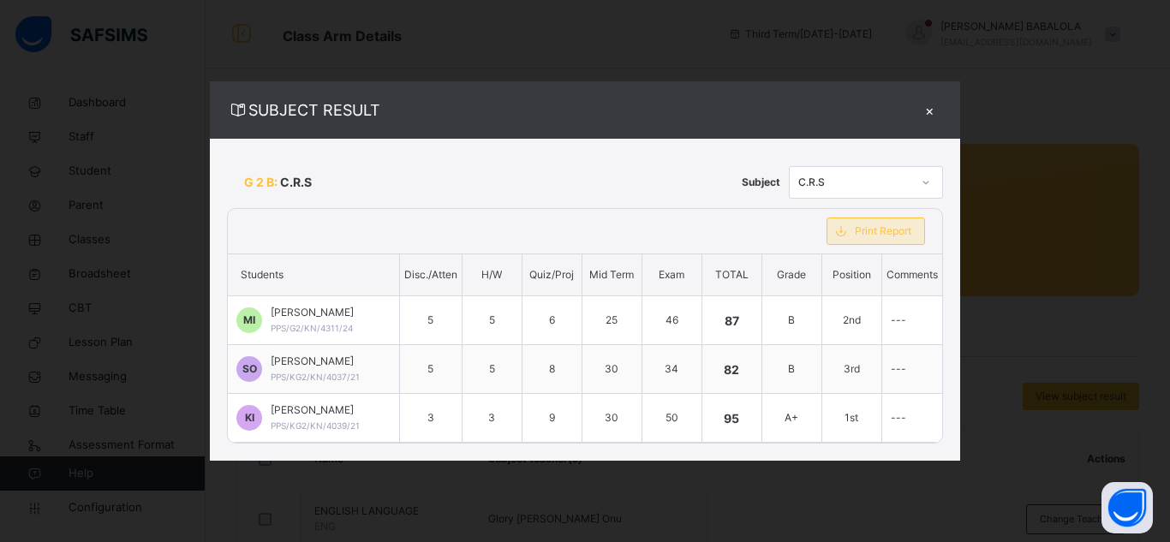
click at [912, 233] on span "Print Report" at bounding box center [883, 231] width 57 height 15
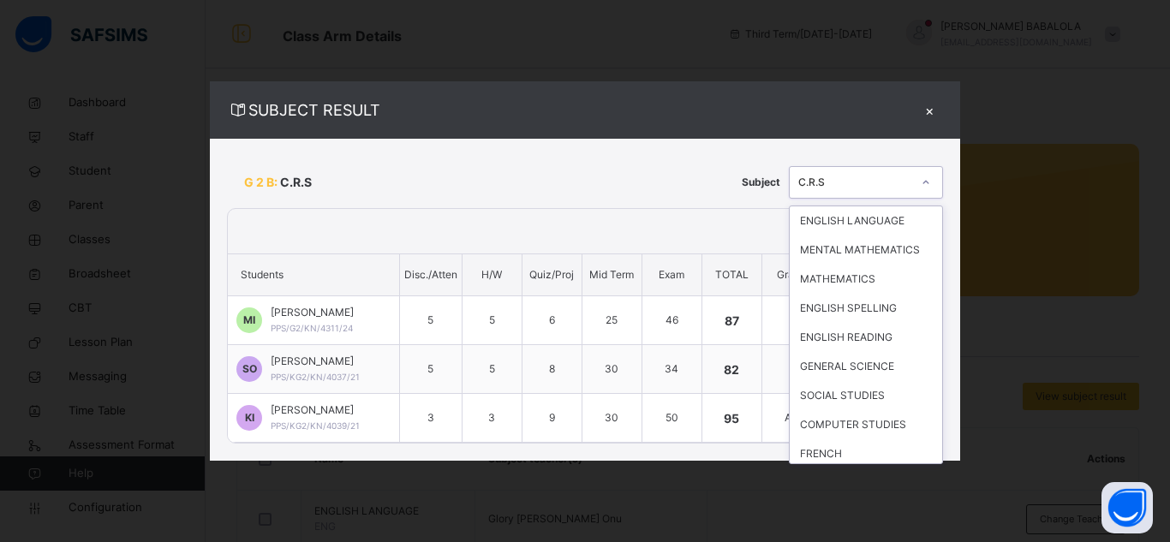
click at [941, 185] on div at bounding box center [926, 182] width 29 height 27
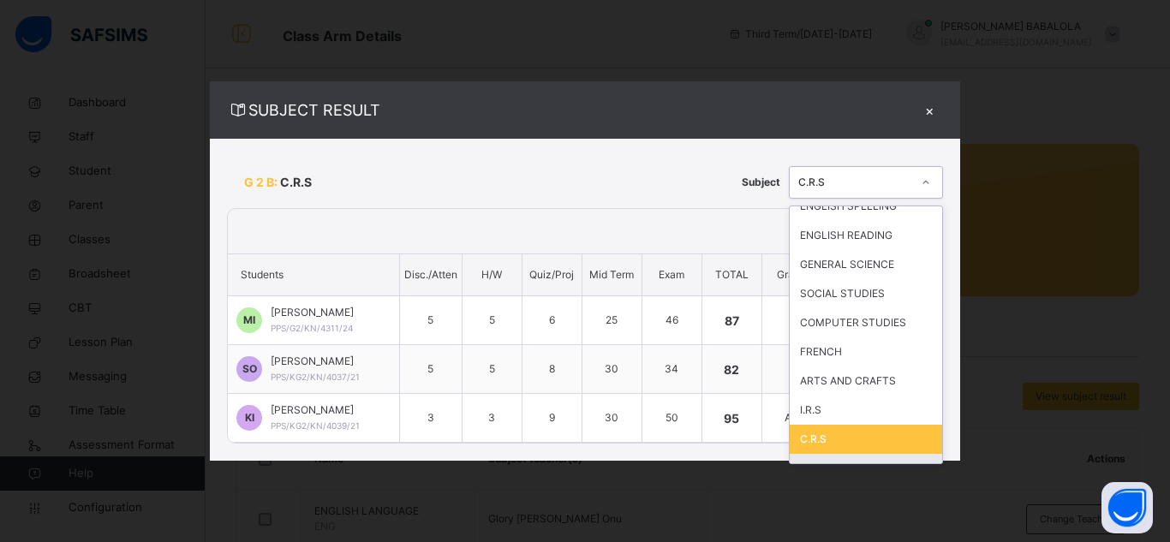
scroll to position [122, 0]
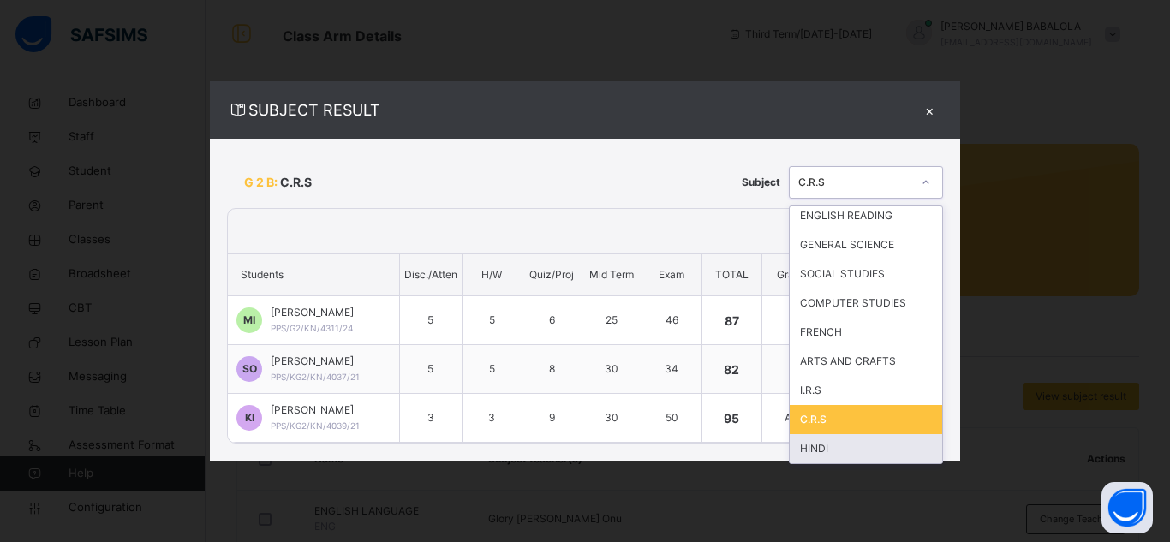
click at [919, 448] on div "HINDI" at bounding box center [866, 448] width 152 height 29
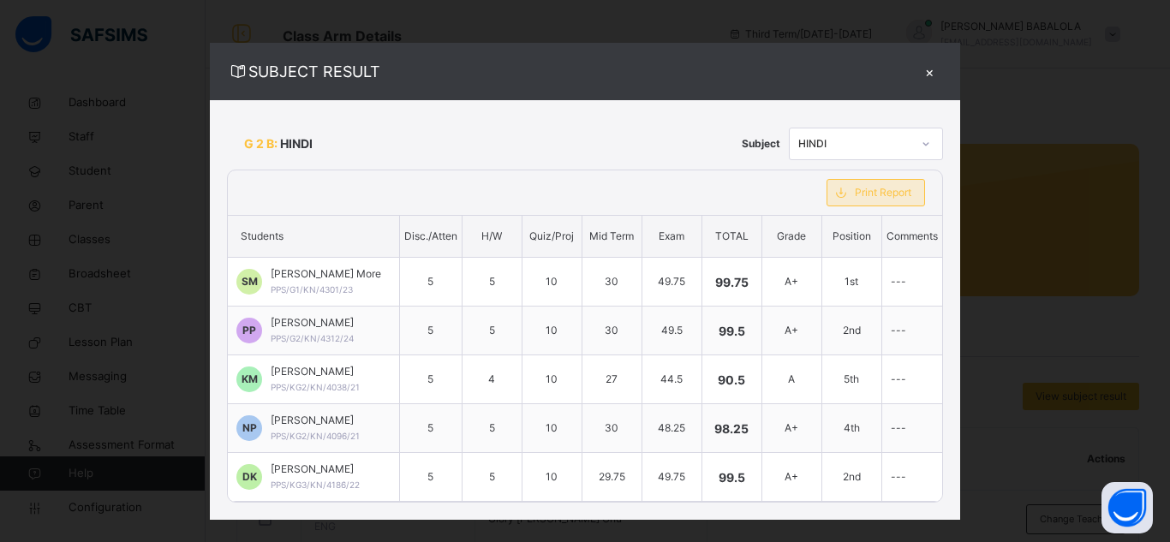
click at [880, 195] on span "Print Report" at bounding box center [883, 192] width 57 height 15
click at [901, 195] on span "Print Report" at bounding box center [883, 192] width 57 height 15
click at [931, 73] on div "×" at bounding box center [931, 71] width 26 height 23
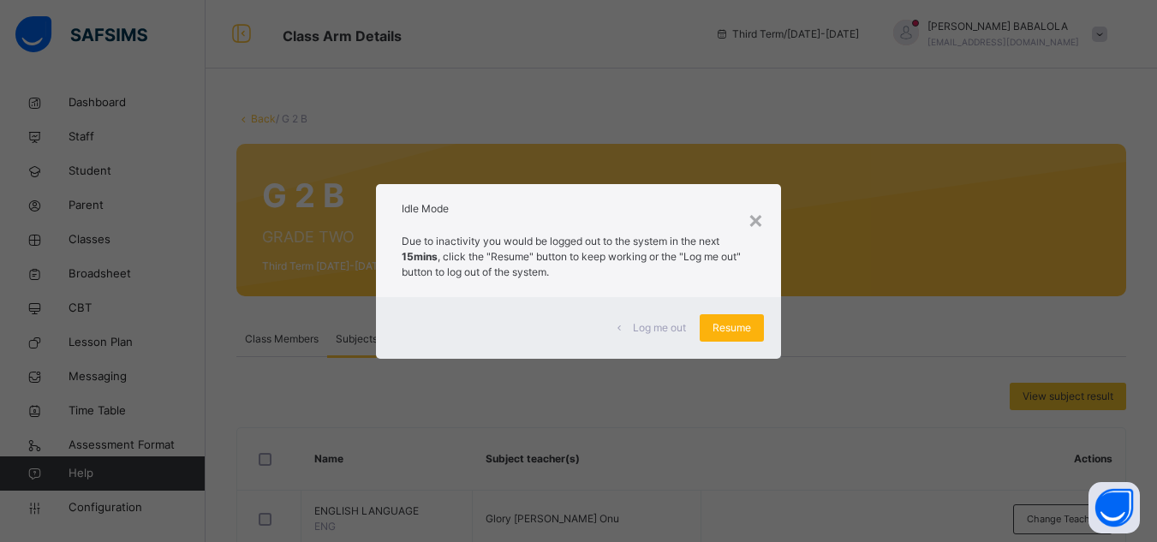
click at [726, 335] on span "Resume" at bounding box center [732, 327] width 39 height 15
